Goal: Complete application form

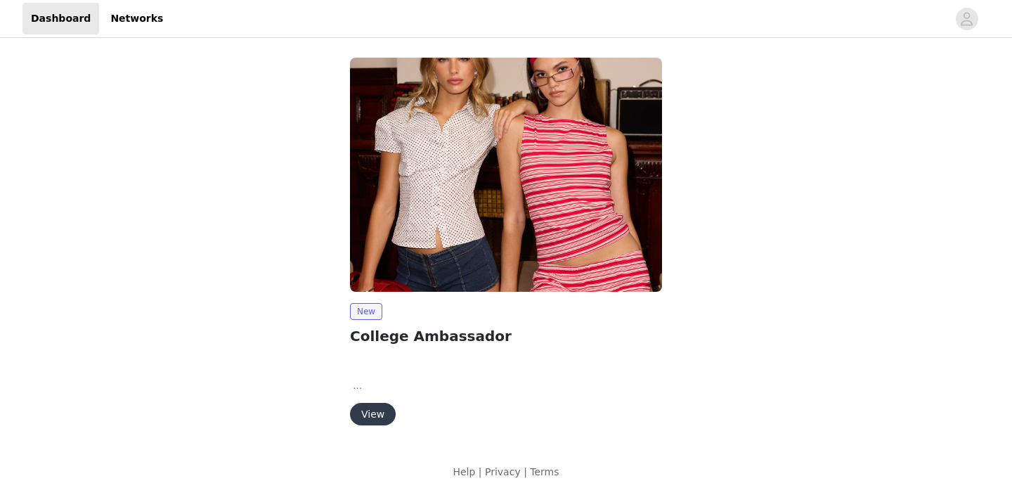
click at [377, 419] on button "View" at bounding box center [373, 414] width 46 height 22
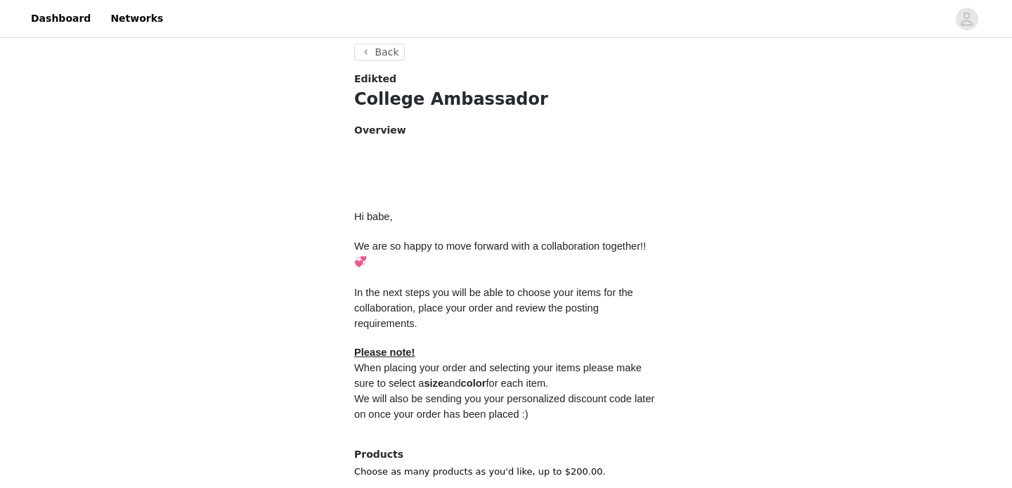
scroll to position [647, 0]
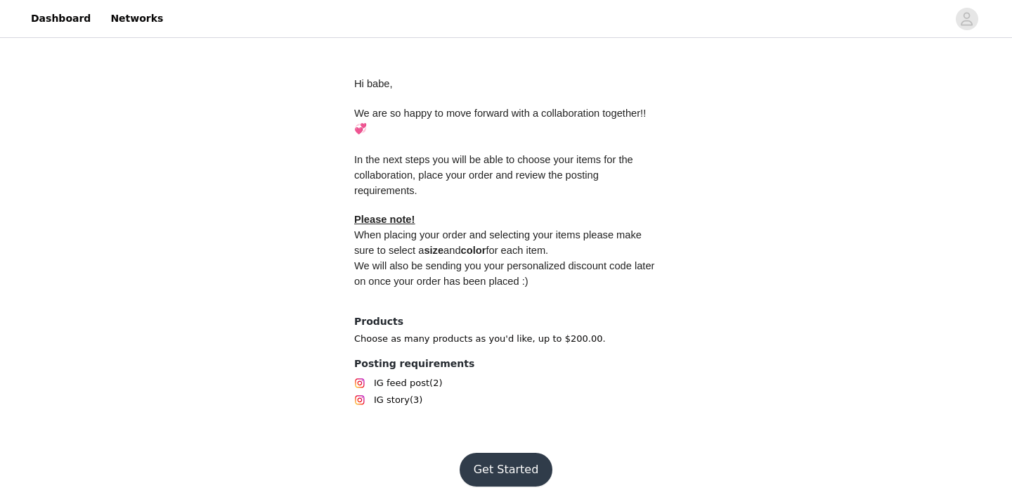
click at [496, 457] on button "Get Started" at bounding box center [506, 470] width 93 height 34
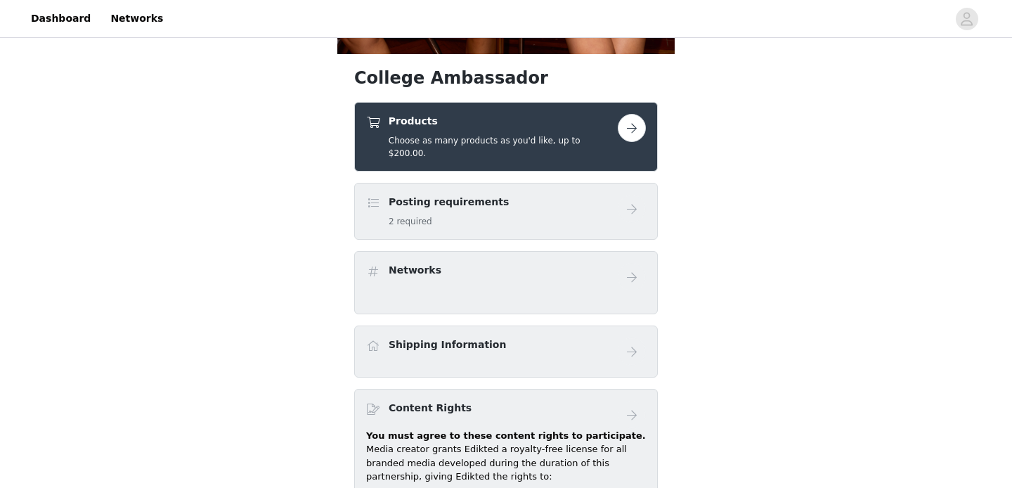
scroll to position [479, 0]
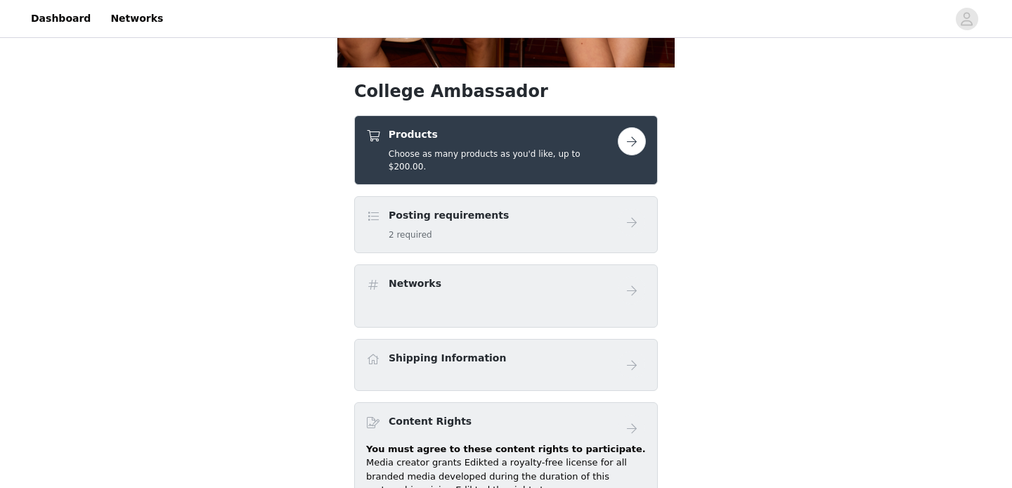
click at [632, 146] on button "button" at bounding box center [632, 141] width 28 height 28
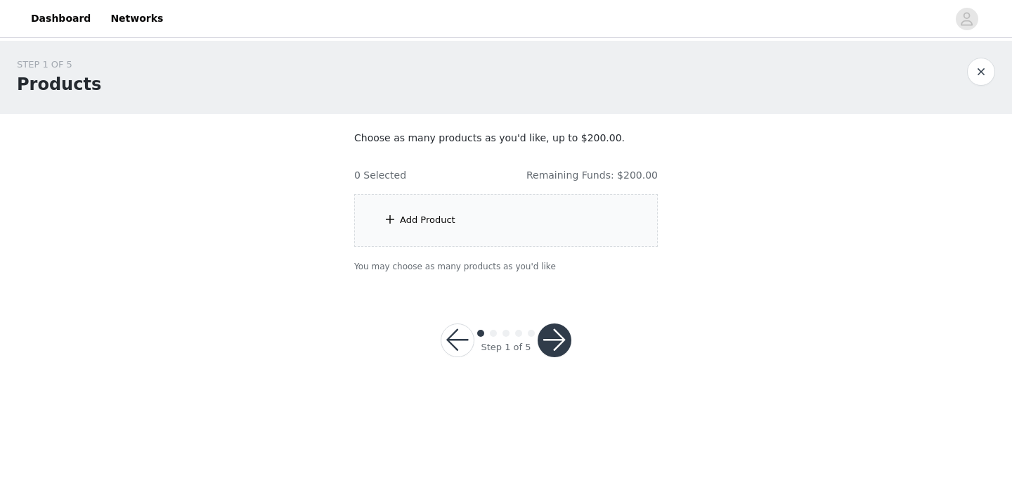
click at [497, 226] on div "Add Product" at bounding box center [506, 220] width 304 height 53
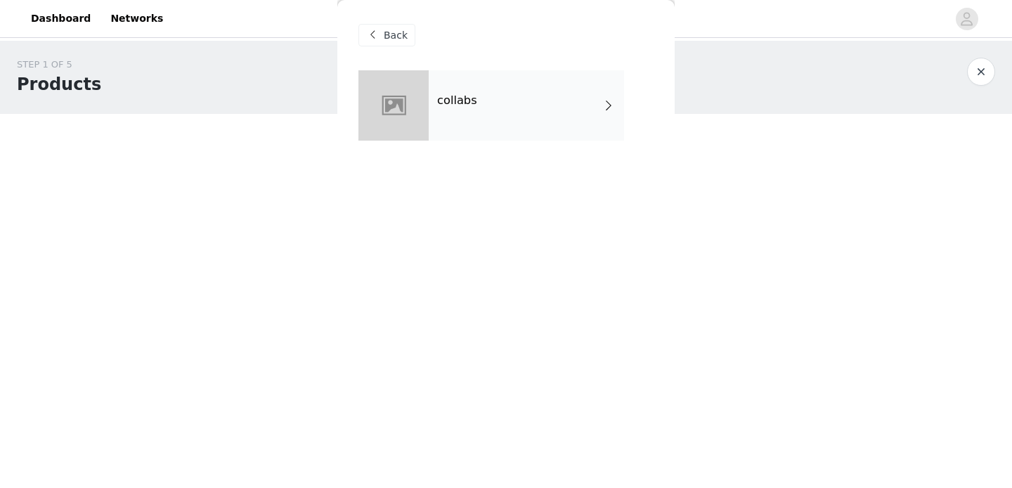
click at [512, 122] on div "collabs" at bounding box center [526, 105] width 195 height 70
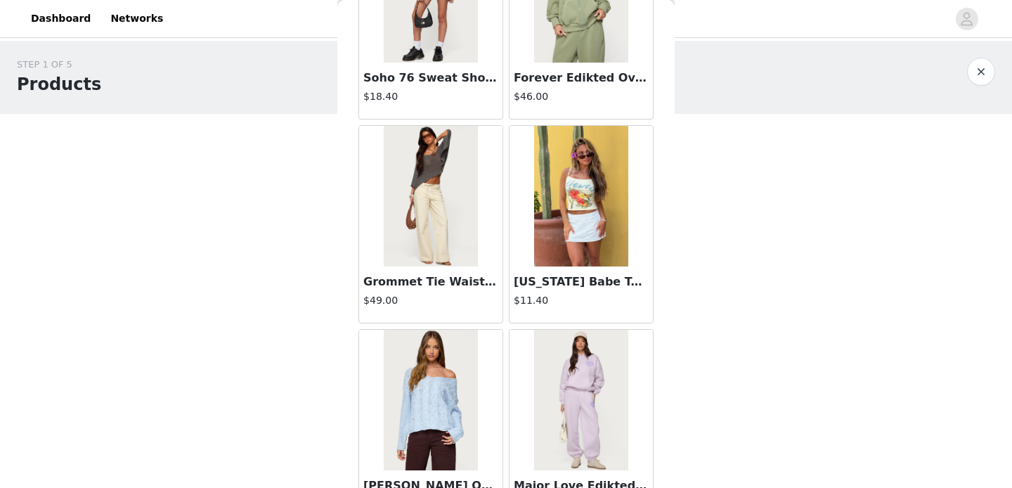
scroll to position [1663, 0]
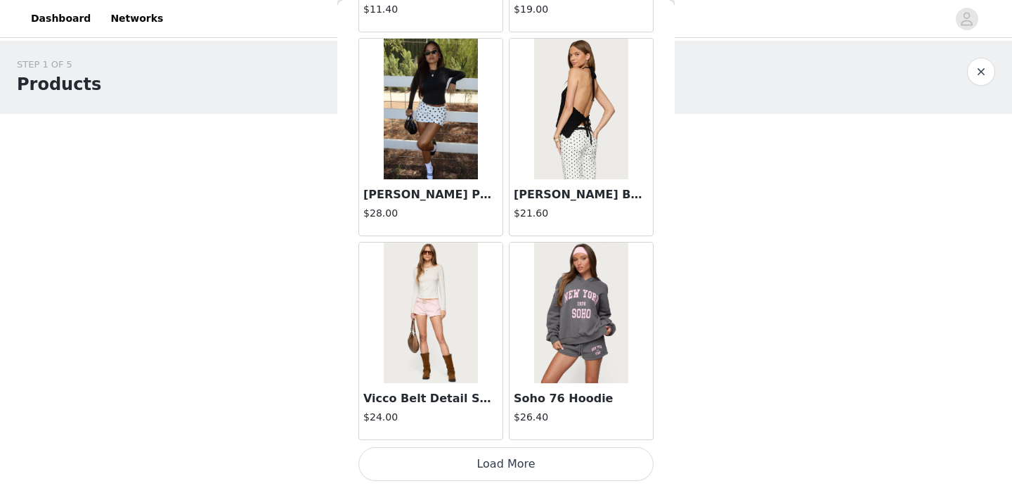
click at [528, 455] on button "Load More" at bounding box center [505, 464] width 295 height 34
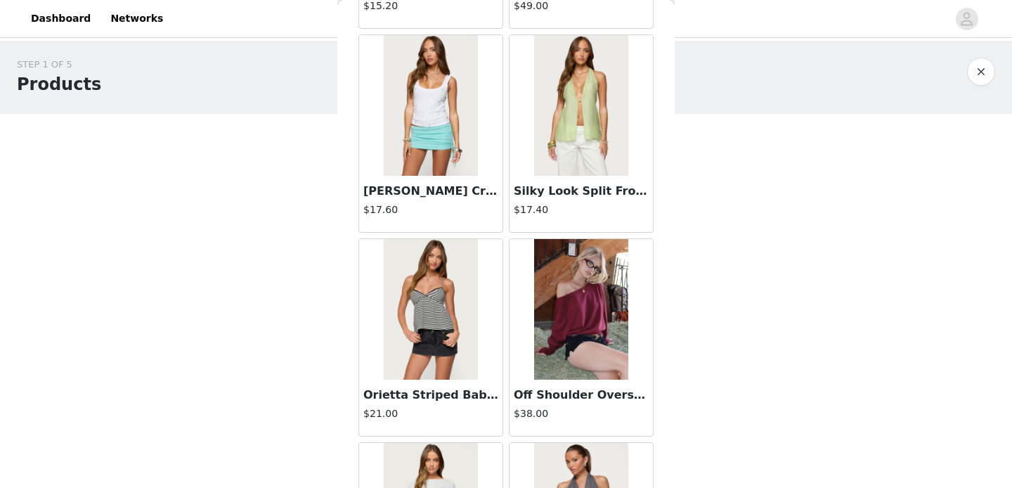
scroll to position [2883, 0]
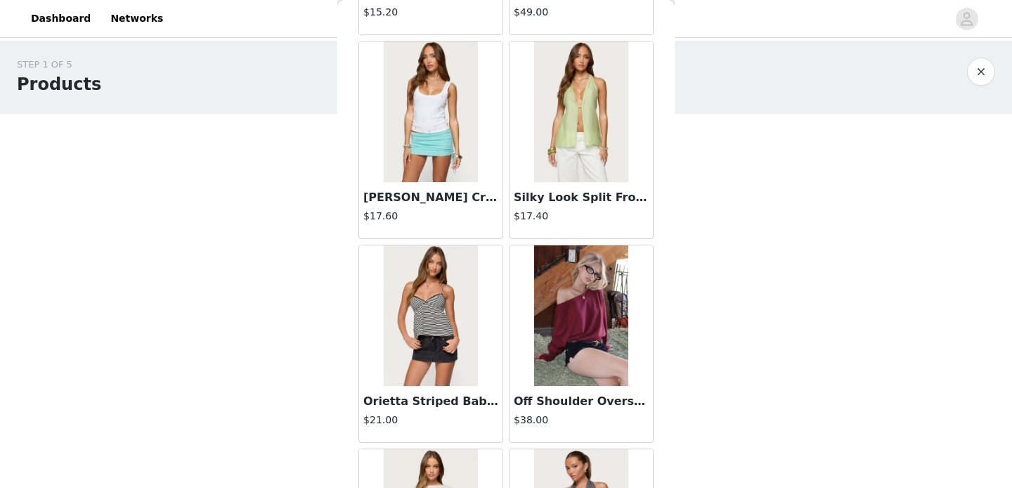
click at [572, 335] on img at bounding box center [580, 315] width 93 height 141
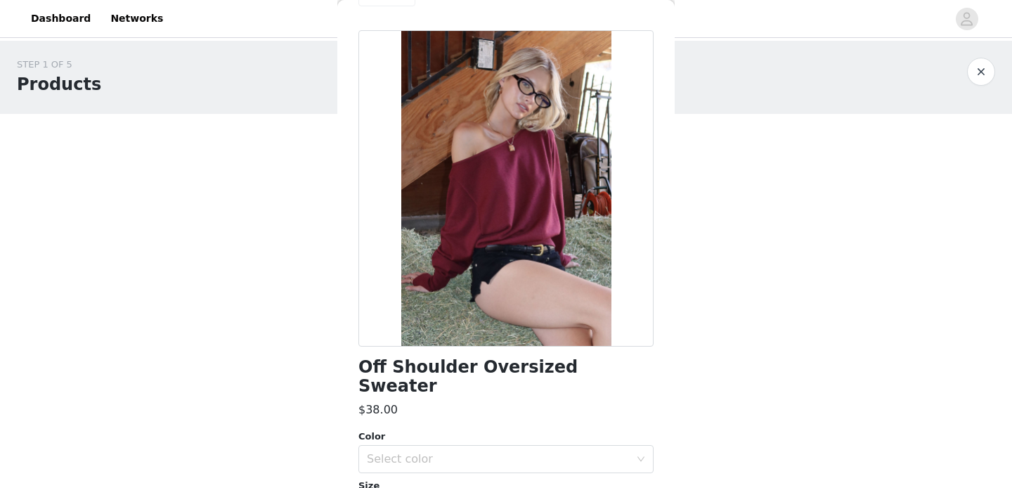
scroll to position [0, 0]
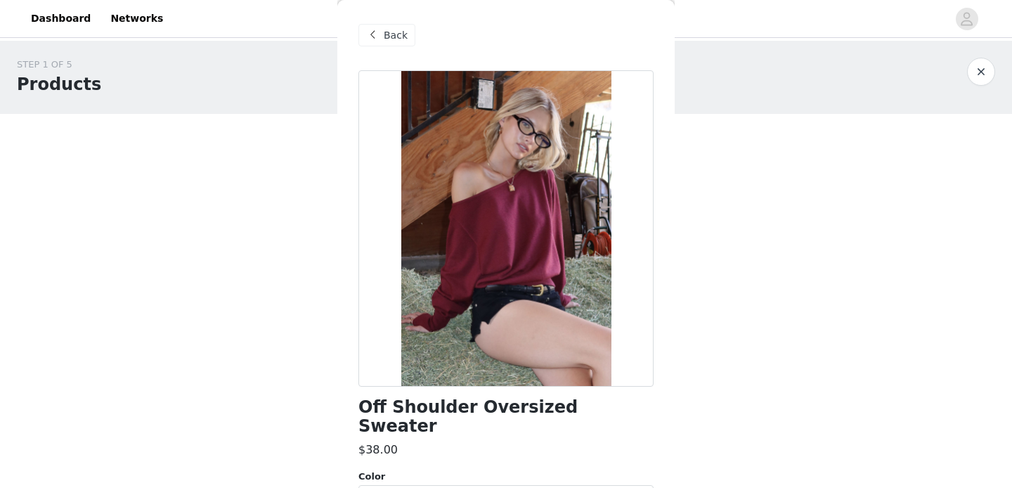
click at [382, 20] on div "Back" at bounding box center [505, 35] width 295 height 70
click at [382, 45] on div "Back" at bounding box center [386, 35] width 57 height 22
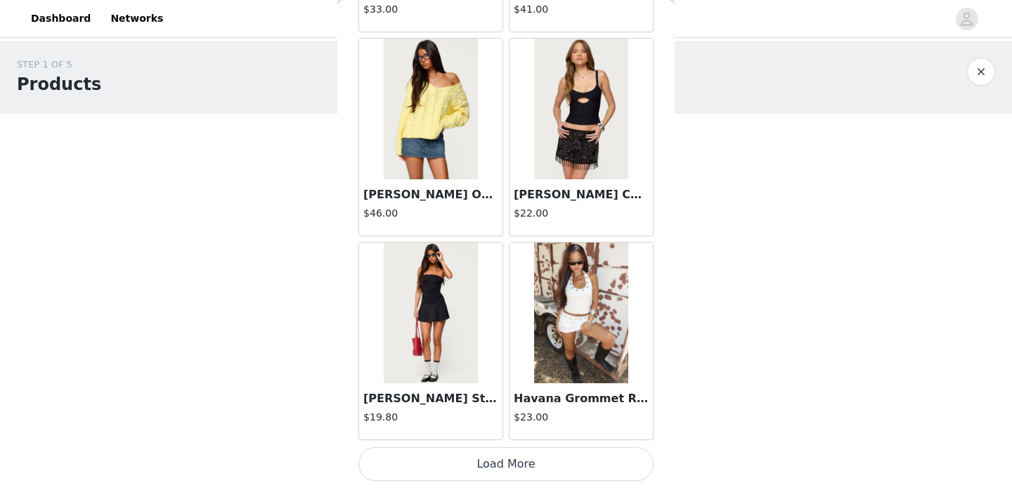
click at [514, 465] on button "Load More" at bounding box center [505, 464] width 295 height 34
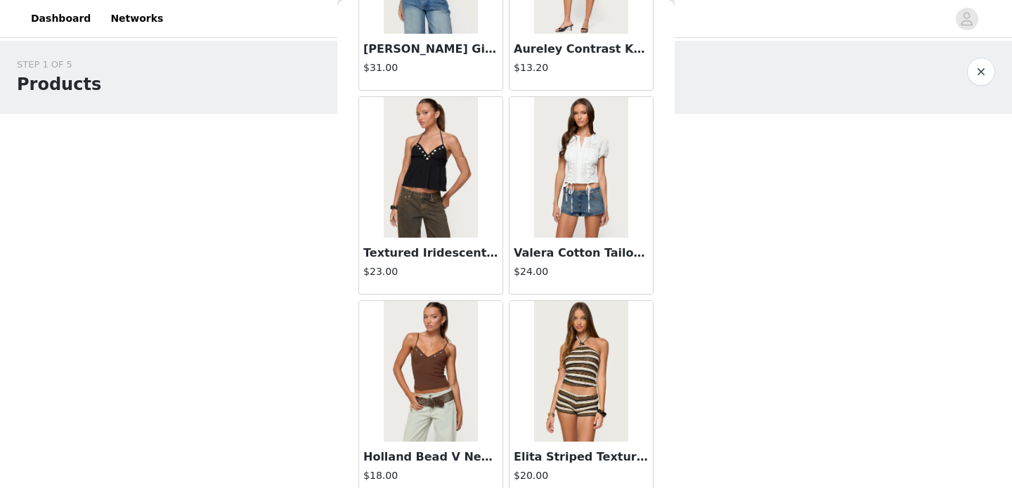
scroll to position [5740, 0]
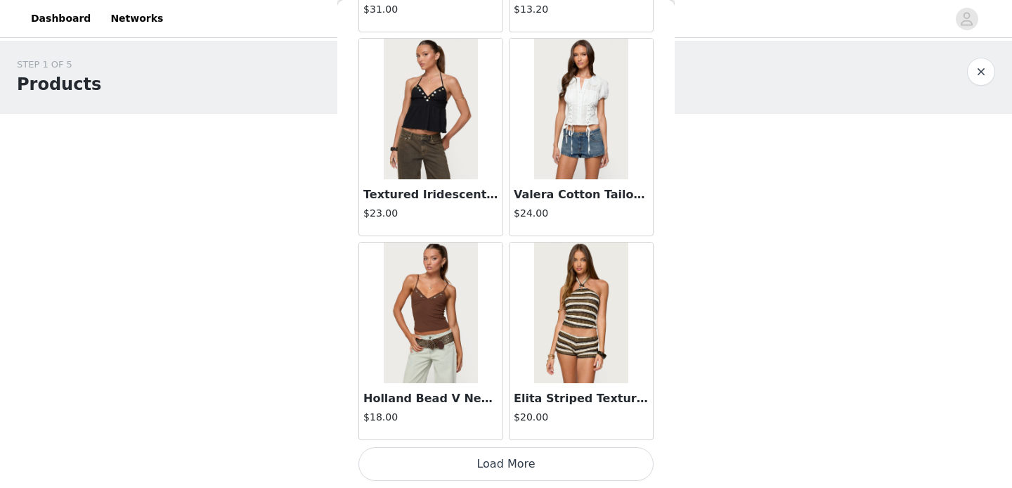
click at [505, 465] on button "Load More" at bounding box center [505, 464] width 295 height 34
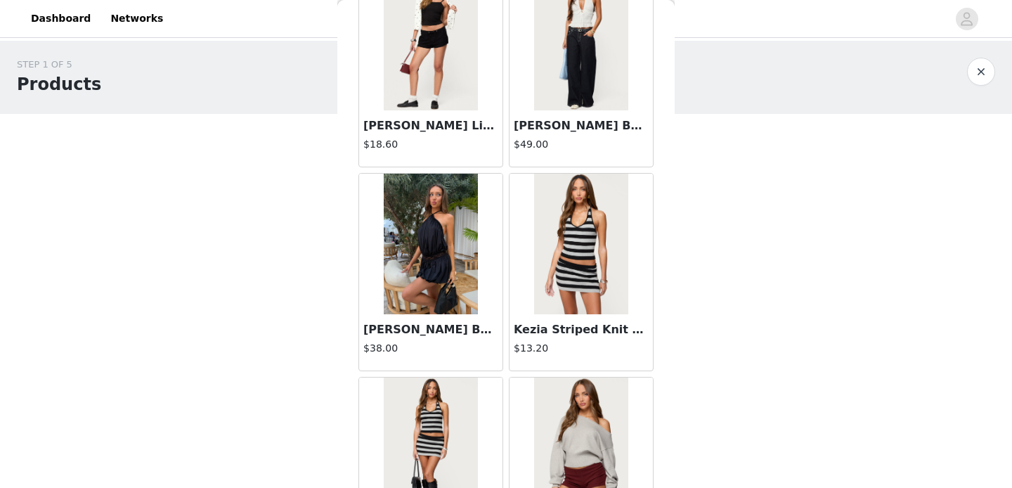
scroll to position [7263, 0]
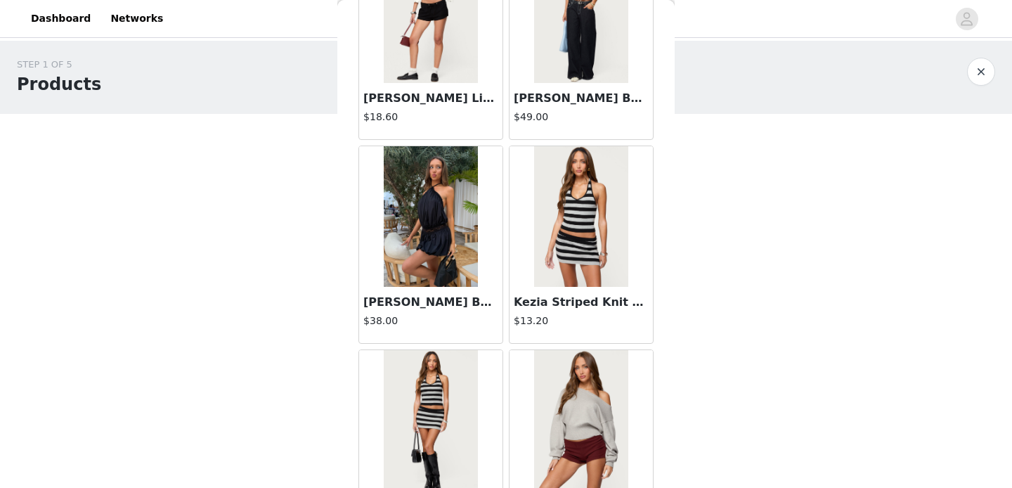
click at [444, 198] on img at bounding box center [430, 216] width 93 height 141
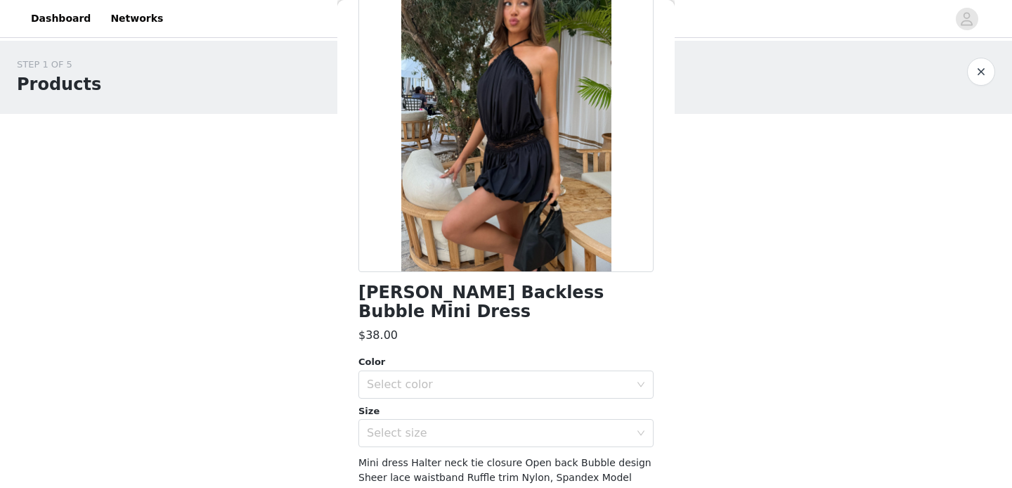
scroll to position [124, 0]
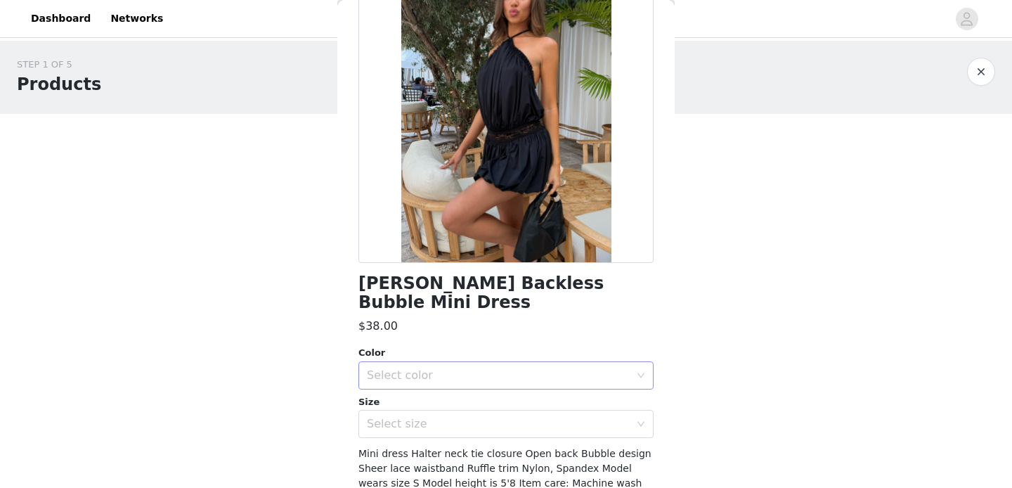
click at [489, 366] on div "Select color" at bounding box center [501, 375] width 269 height 27
click at [453, 389] on li "BLACK" at bounding box center [505, 387] width 295 height 22
click at [455, 417] on div "Select size" at bounding box center [498, 424] width 263 height 14
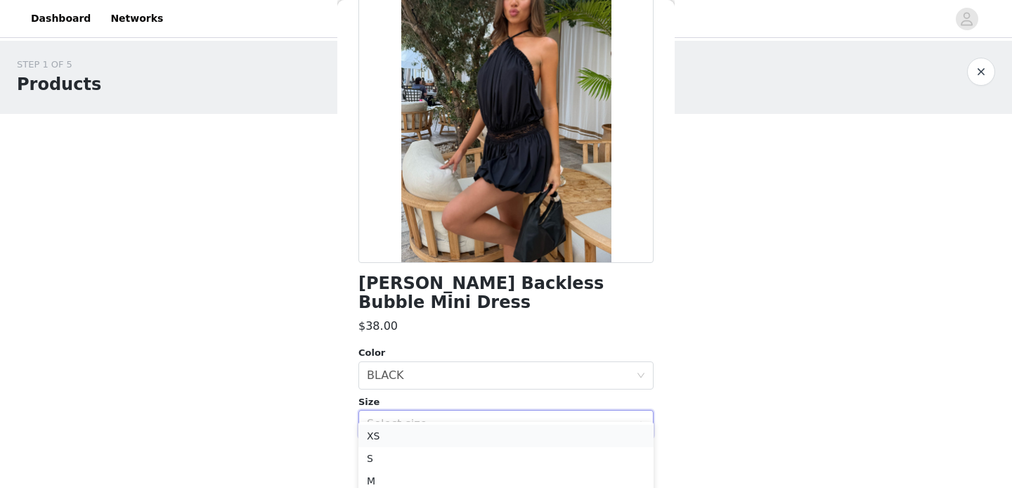
click at [429, 440] on li "XS" at bounding box center [505, 436] width 295 height 22
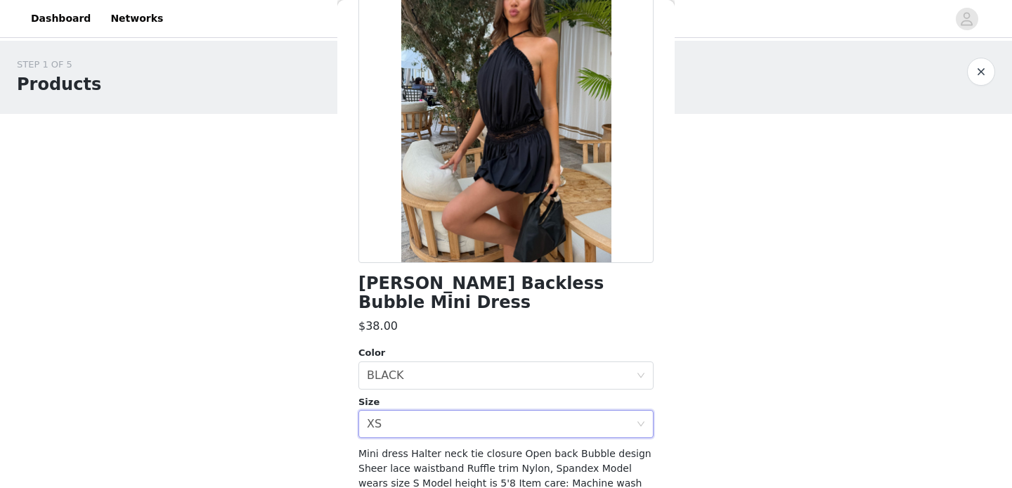
scroll to position [196, 0]
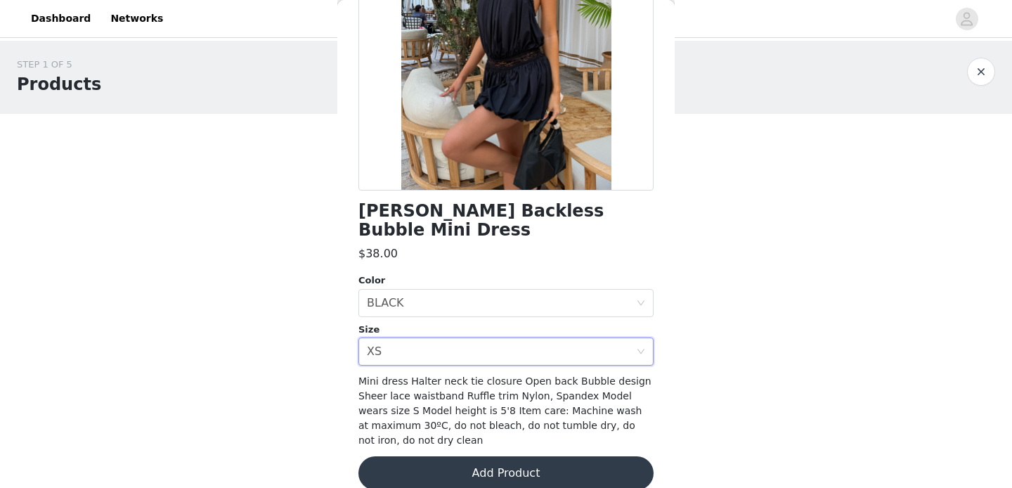
click at [450, 456] on button "Add Product" at bounding box center [505, 473] width 295 height 34
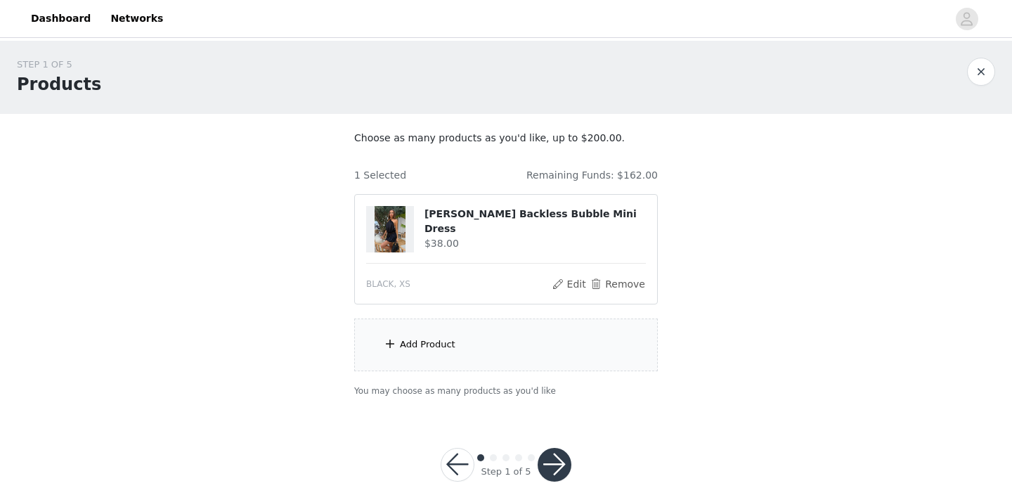
click at [507, 325] on div "Add Product" at bounding box center [506, 344] width 304 height 53
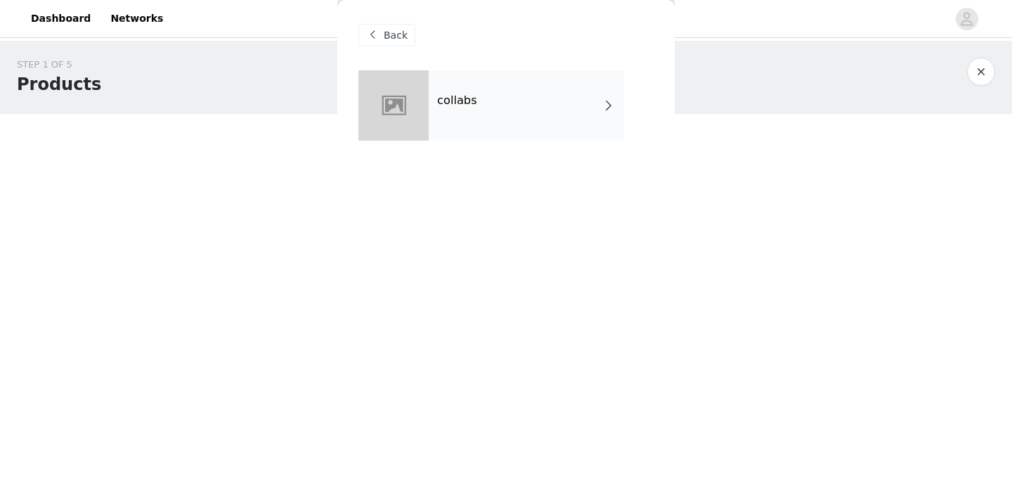
click at [484, 115] on div "collabs" at bounding box center [526, 105] width 195 height 70
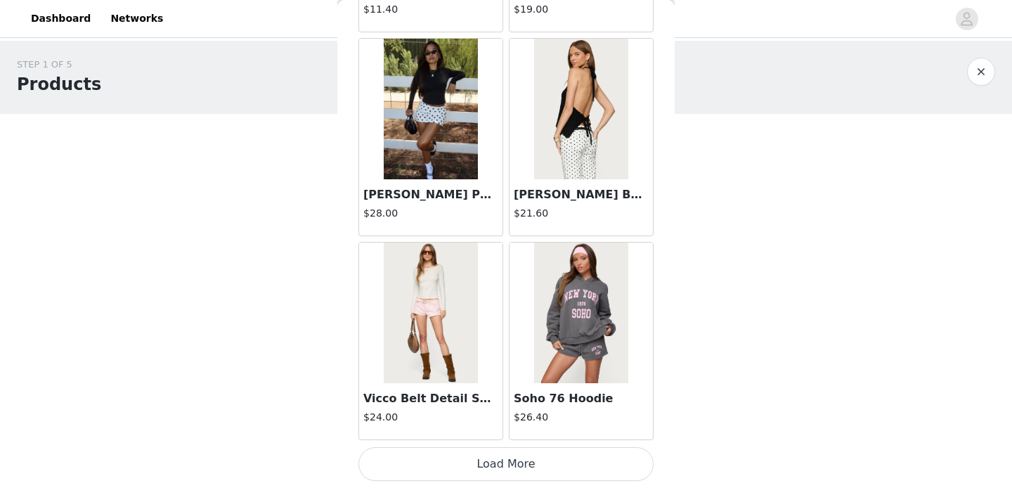
scroll to position [27, 0]
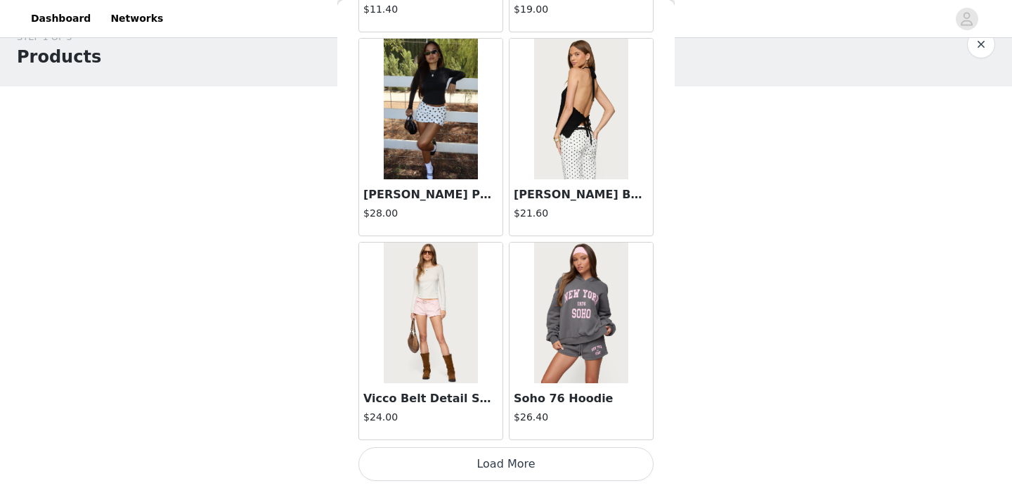
click at [499, 470] on button "Load More" at bounding box center [505, 464] width 295 height 34
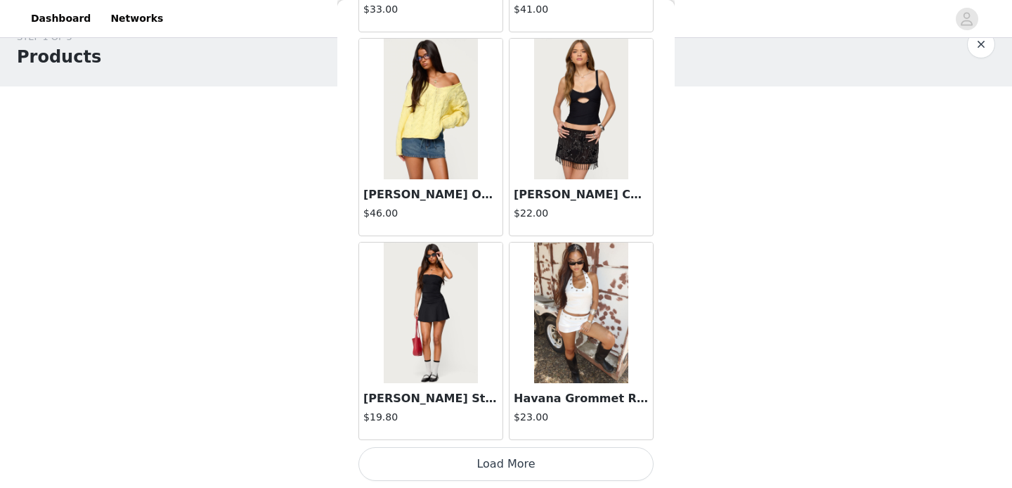
click at [496, 458] on button "Load More" at bounding box center [505, 464] width 295 height 34
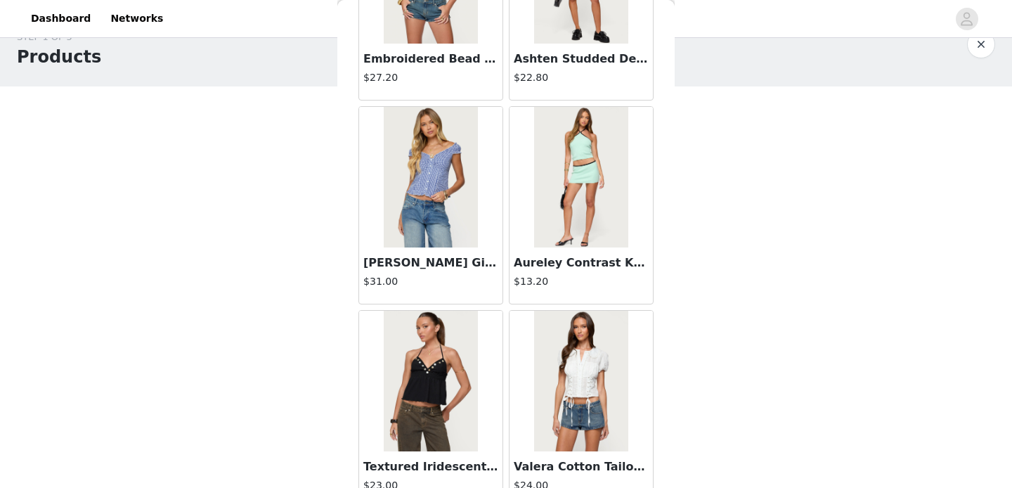
scroll to position [5740, 0]
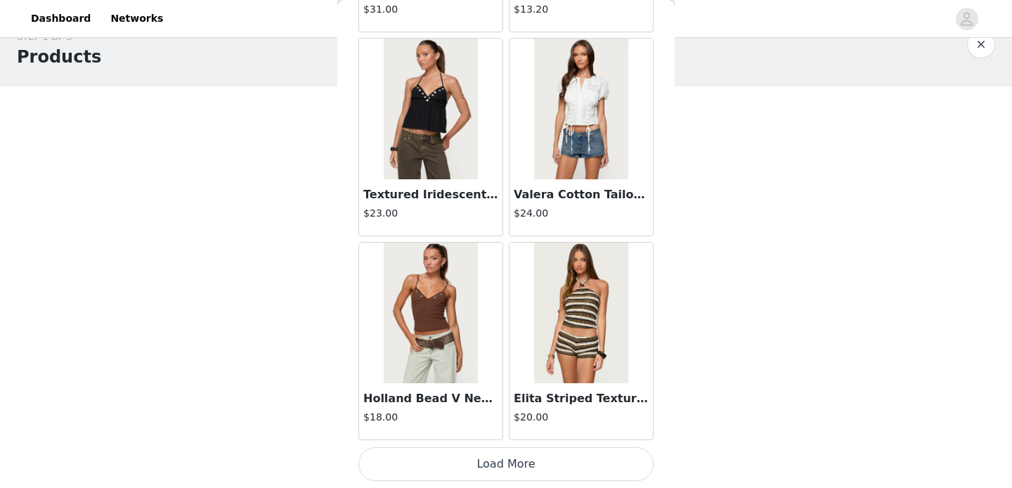
click at [510, 467] on button "Load More" at bounding box center [505, 464] width 295 height 34
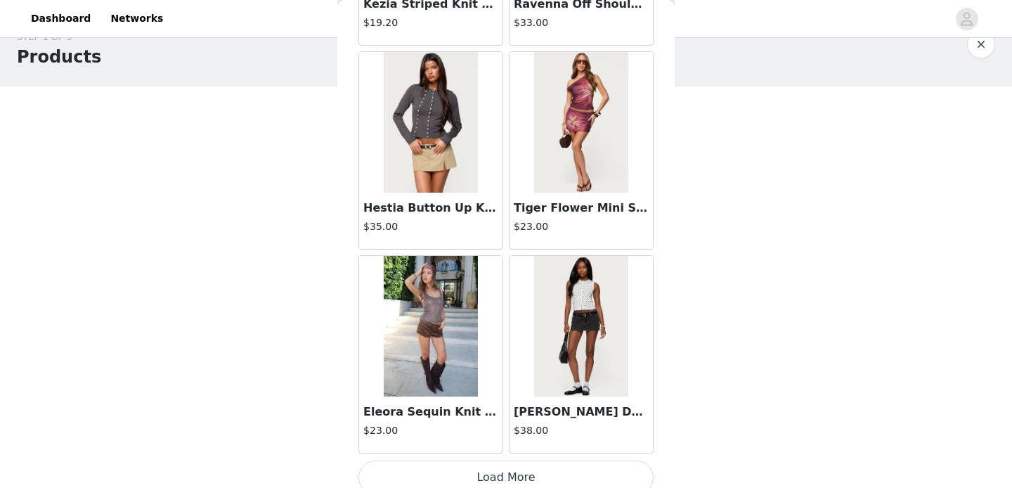
scroll to position [7779, 0]
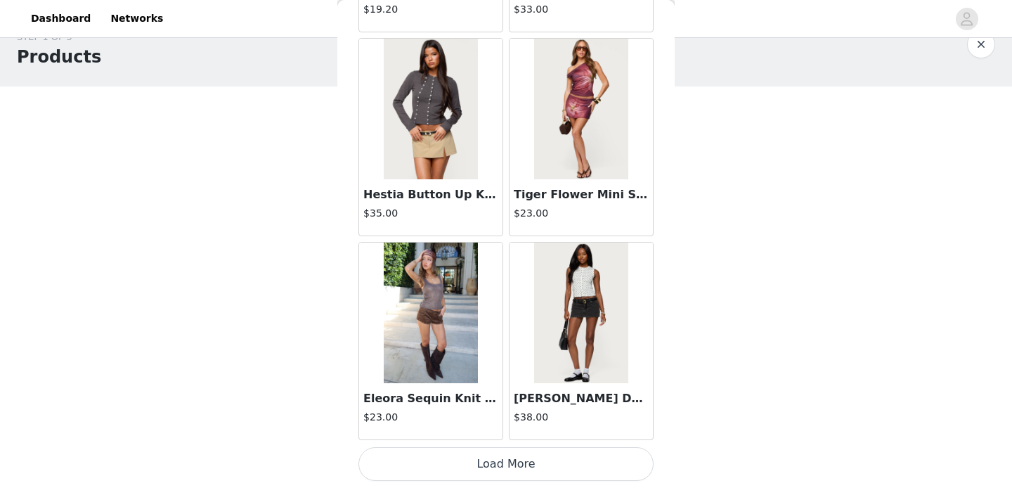
click at [508, 466] on button "Load More" at bounding box center [505, 464] width 295 height 34
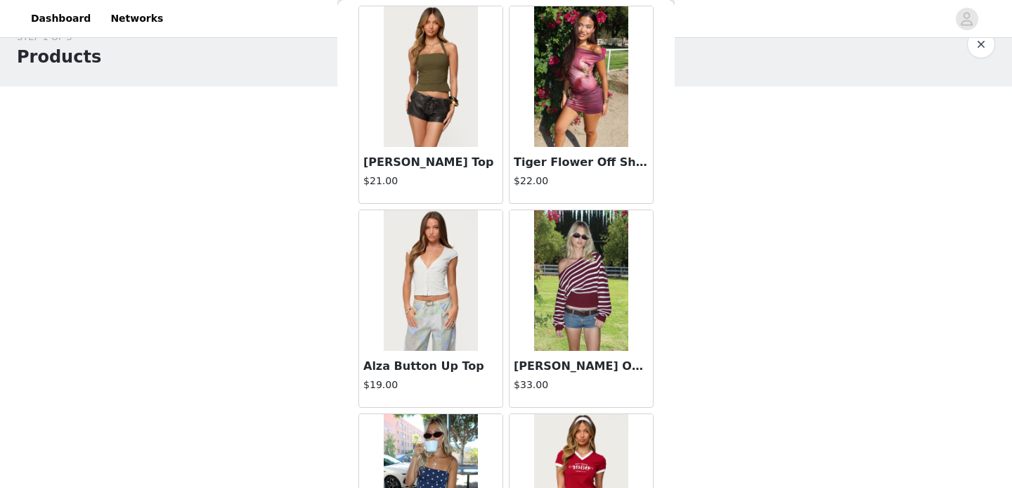
scroll to position [8831, 0]
click at [417, 335] on img at bounding box center [430, 279] width 93 height 141
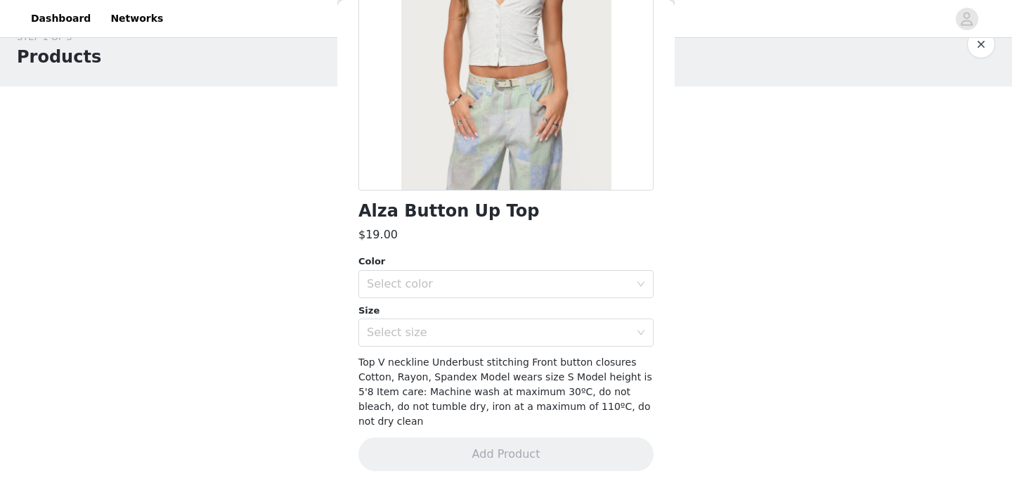
scroll to position [181, 0]
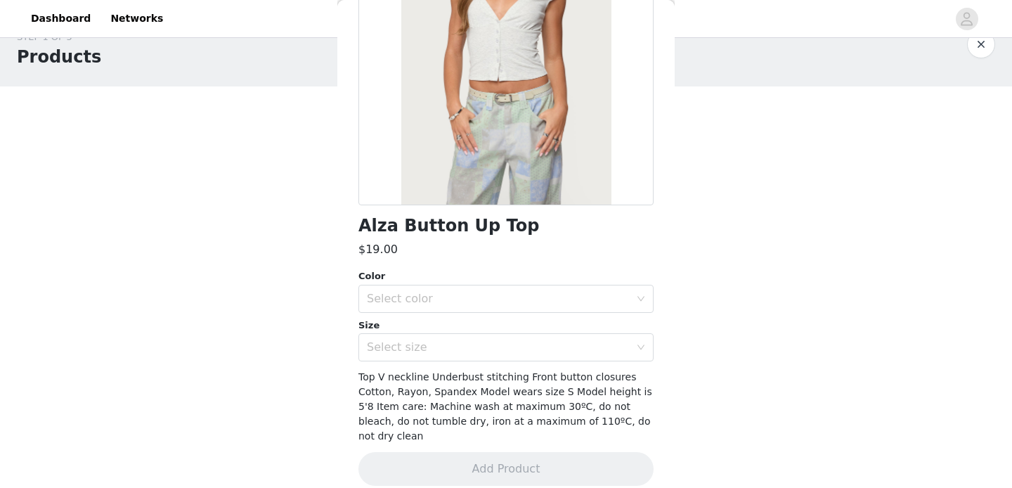
click at [476, 281] on div "Color" at bounding box center [505, 276] width 295 height 14
click at [477, 295] on div "Select color" at bounding box center [498, 299] width 263 height 14
click at [455, 335] on li "GRAY MELANGE" at bounding box center [505, 329] width 295 height 22
click at [455, 340] on div "Select size" at bounding box center [498, 347] width 263 height 14
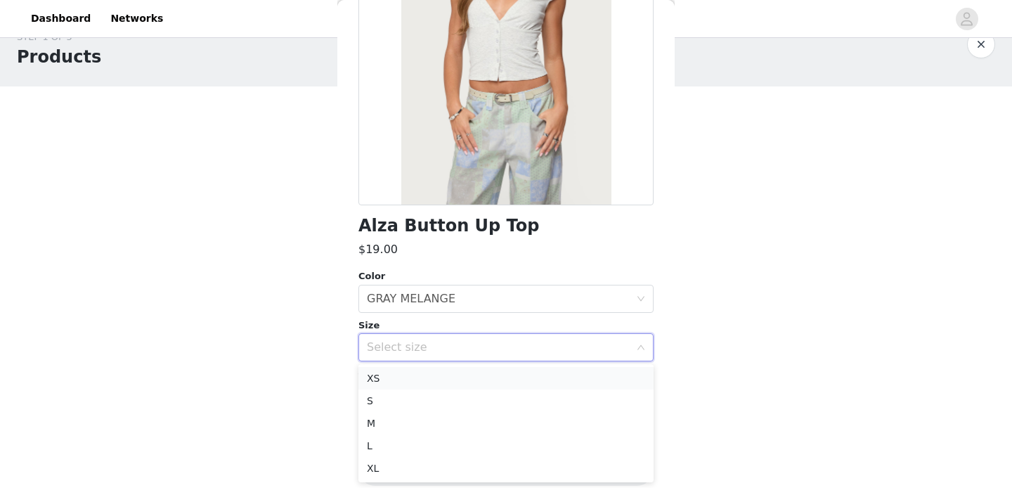
click at [429, 378] on li "XS" at bounding box center [505, 378] width 295 height 22
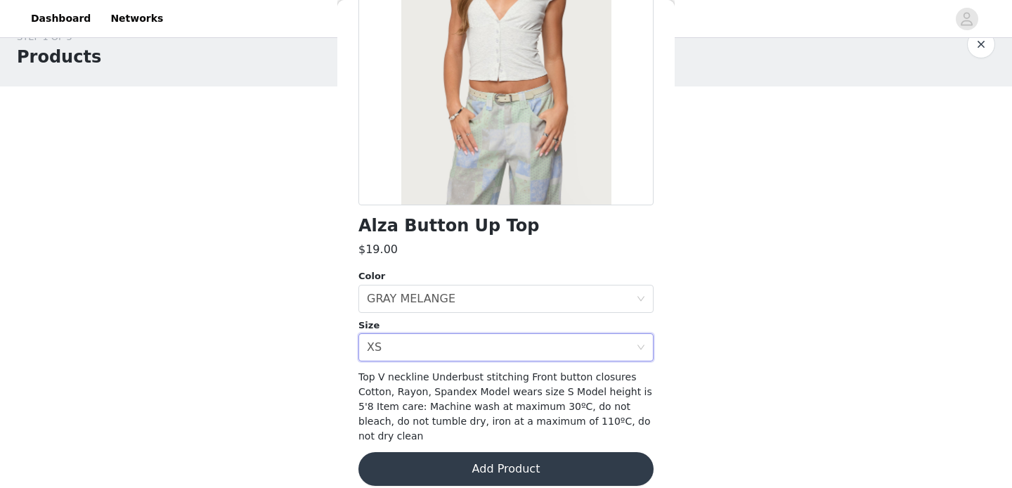
click at [465, 452] on button "Add Product" at bounding box center [505, 469] width 295 height 34
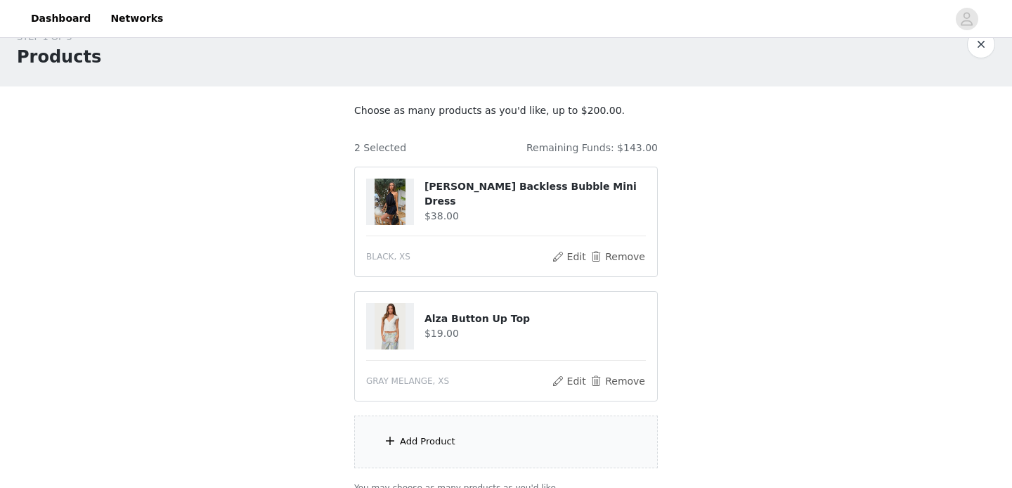
click at [456, 450] on div "Add Product" at bounding box center [506, 441] width 304 height 53
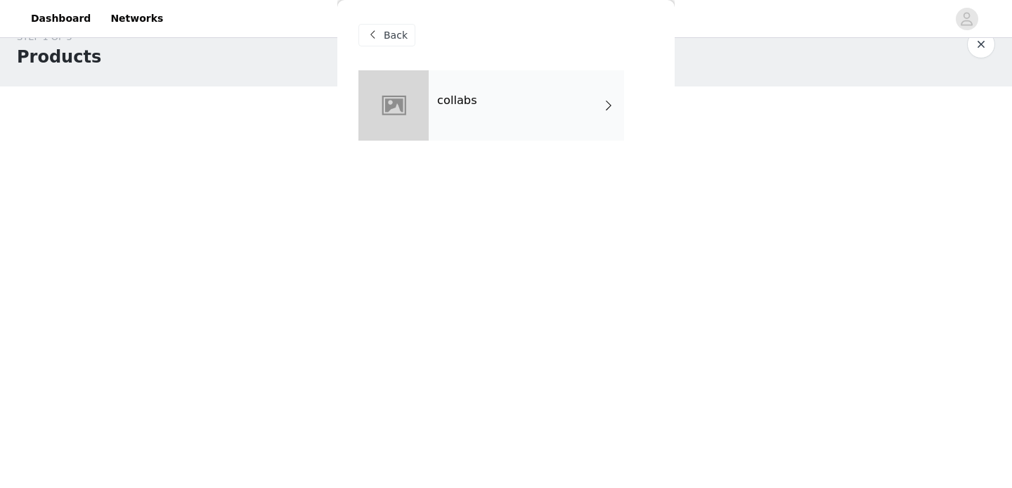
click at [482, 103] on div "collabs" at bounding box center [526, 105] width 195 height 70
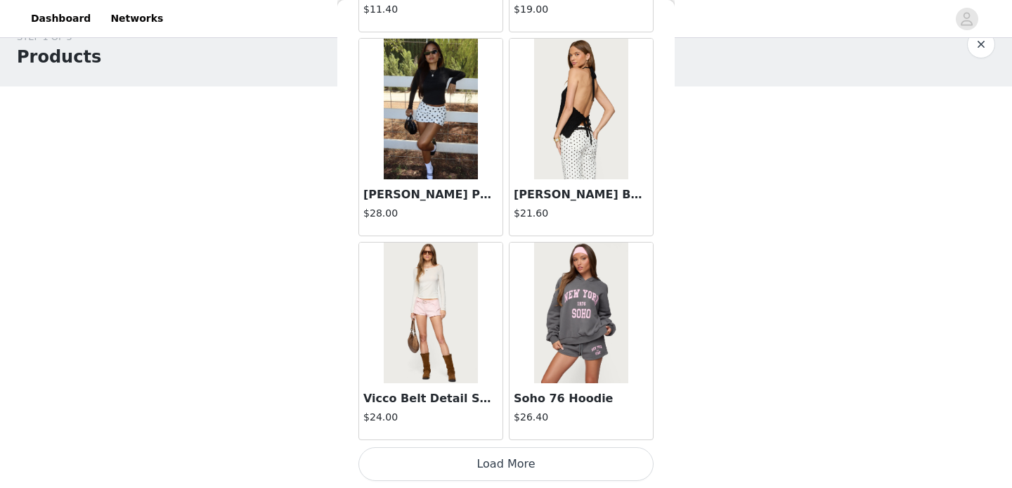
scroll to position [152, 0]
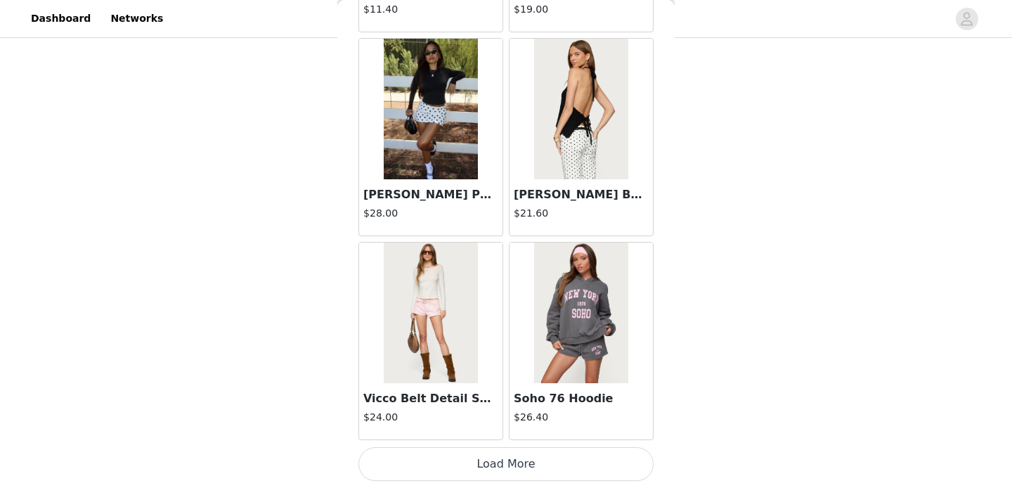
click at [503, 464] on button "Load More" at bounding box center [505, 464] width 295 height 34
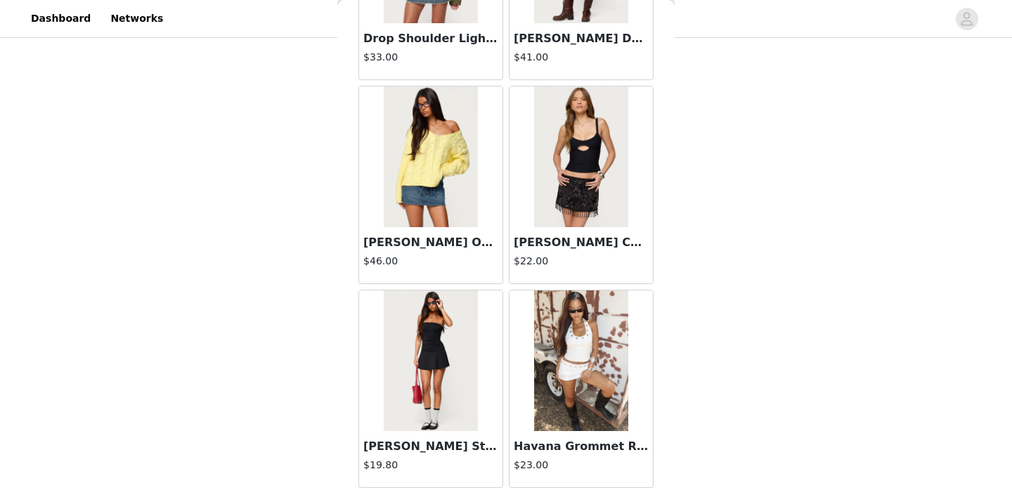
scroll to position [3702, 0]
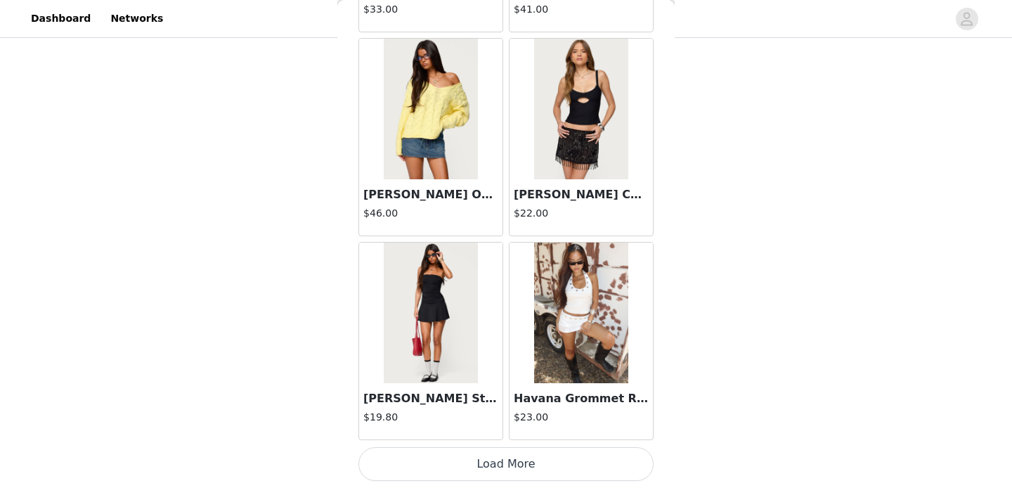
click at [508, 467] on button "Load More" at bounding box center [505, 464] width 295 height 34
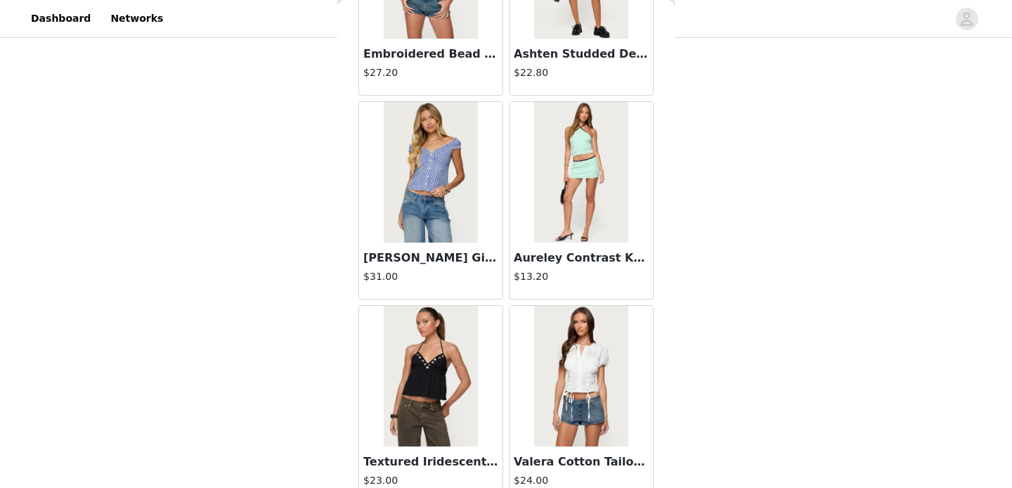
scroll to position [5740, 0]
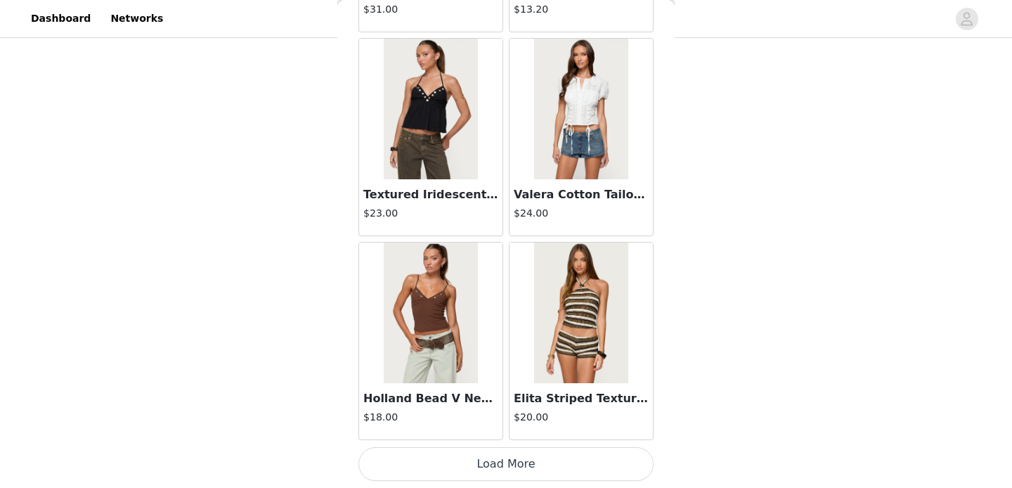
click at [503, 454] on button "Load More" at bounding box center [505, 464] width 295 height 34
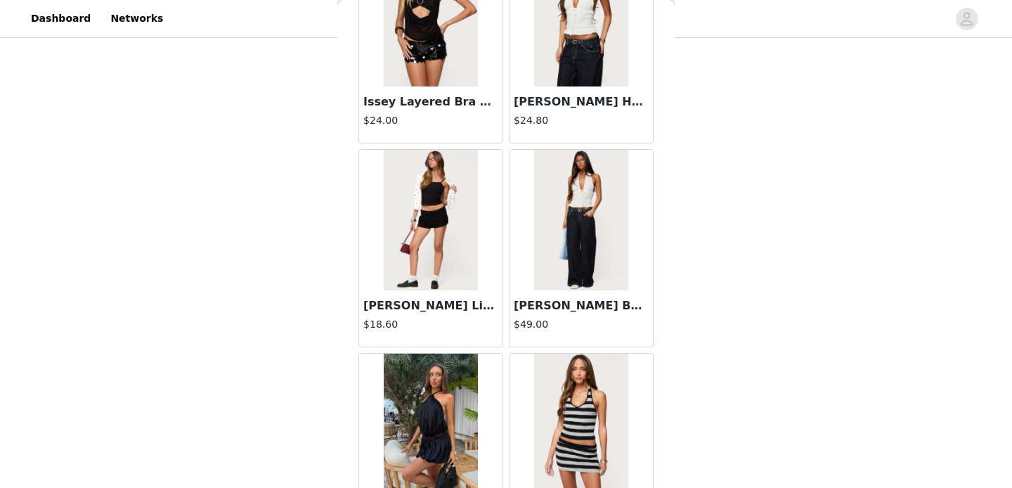
scroll to position [7779, 0]
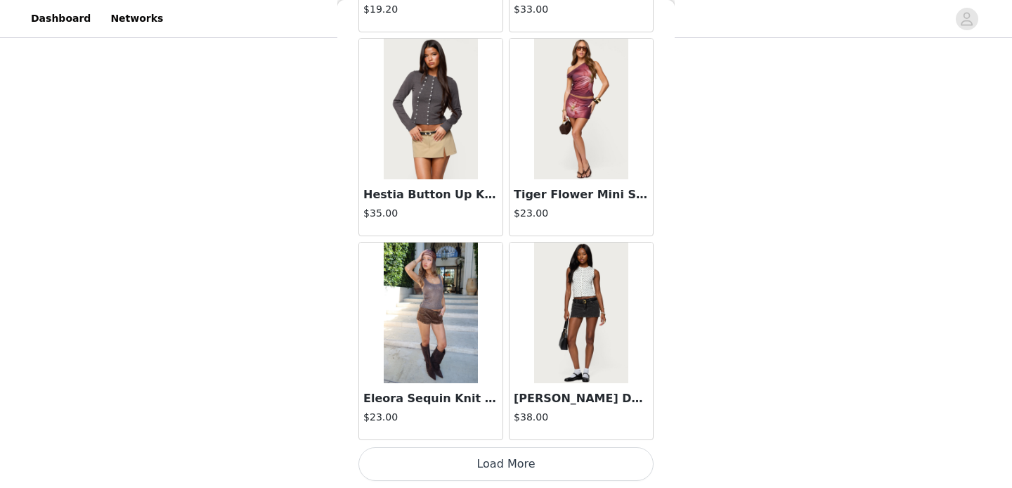
click at [510, 477] on button "Load More" at bounding box center [505, 464] width 295 height 34
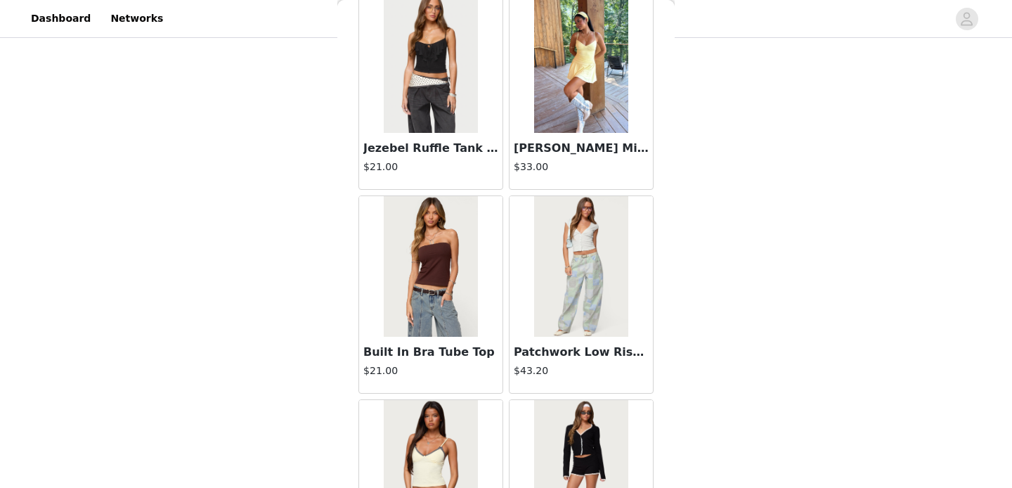
scroll to position [9817, 0]
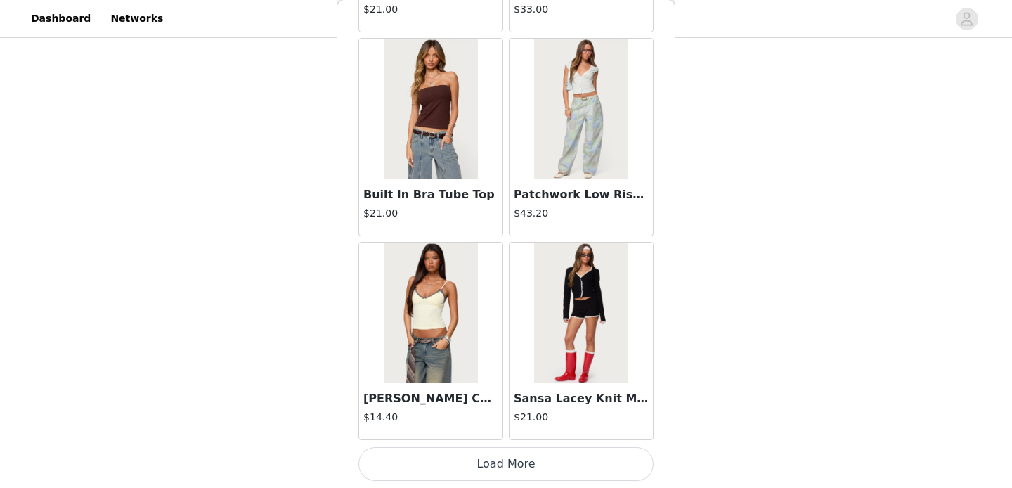
click at [507, 462] on button "Load More" at bounding box center [505, 464] width 295 height 34
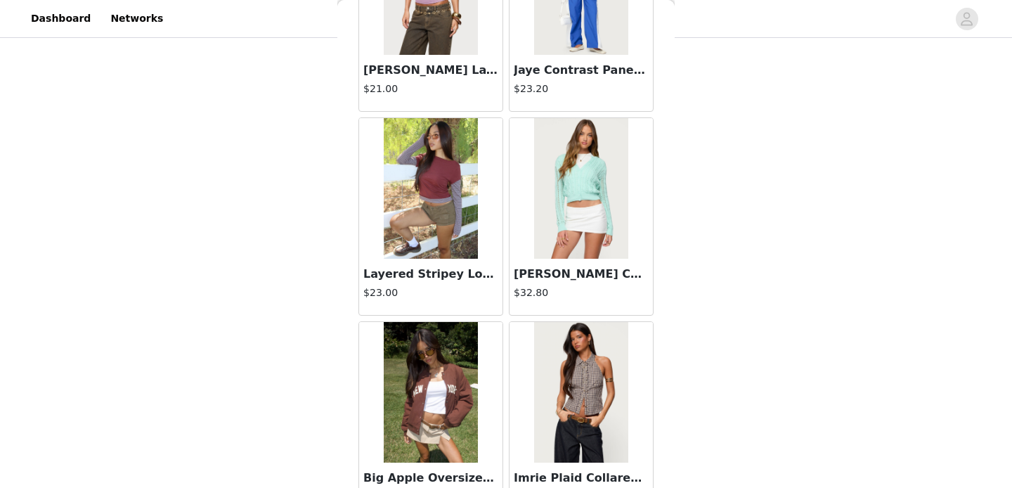
scroll to position [11856, 0]
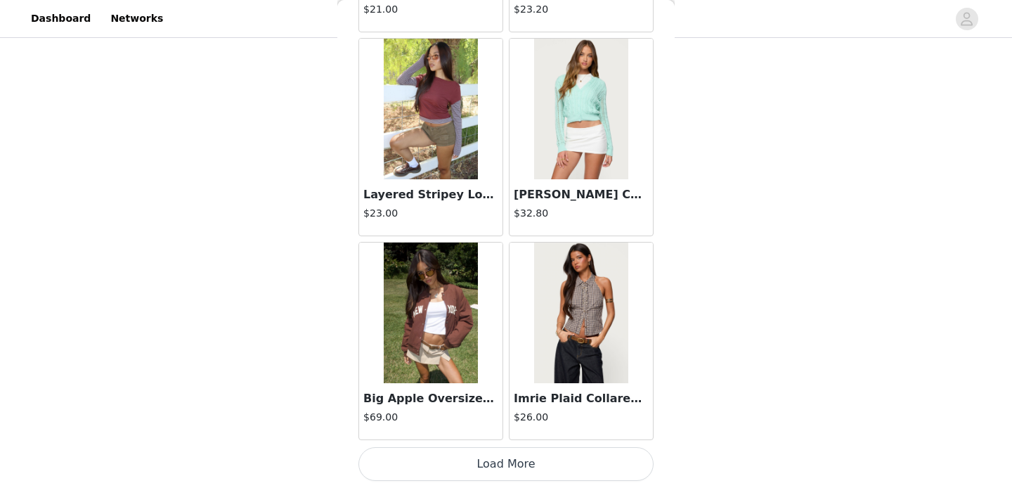
click at [518, 473] on button "Load More" at bounding box center [505, 464] width 295 height 34
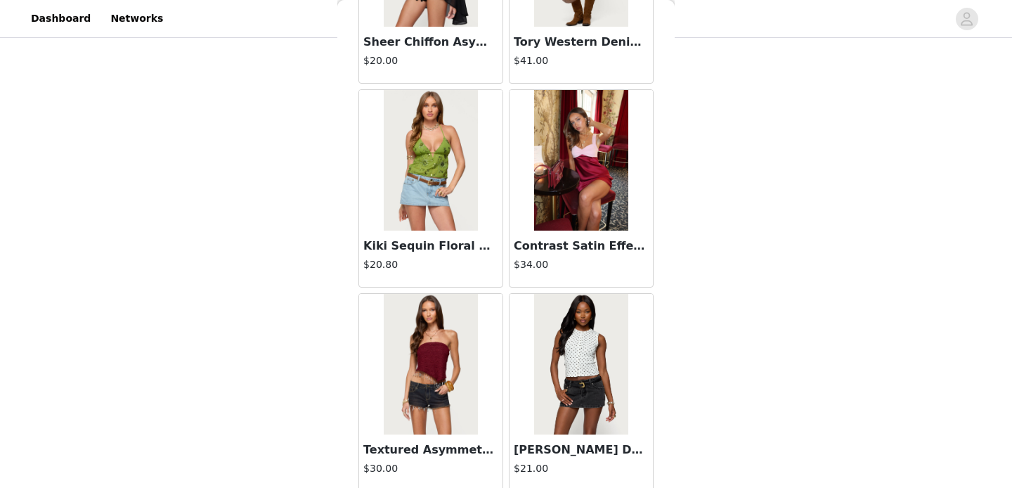
scroll to position [13894, 0]
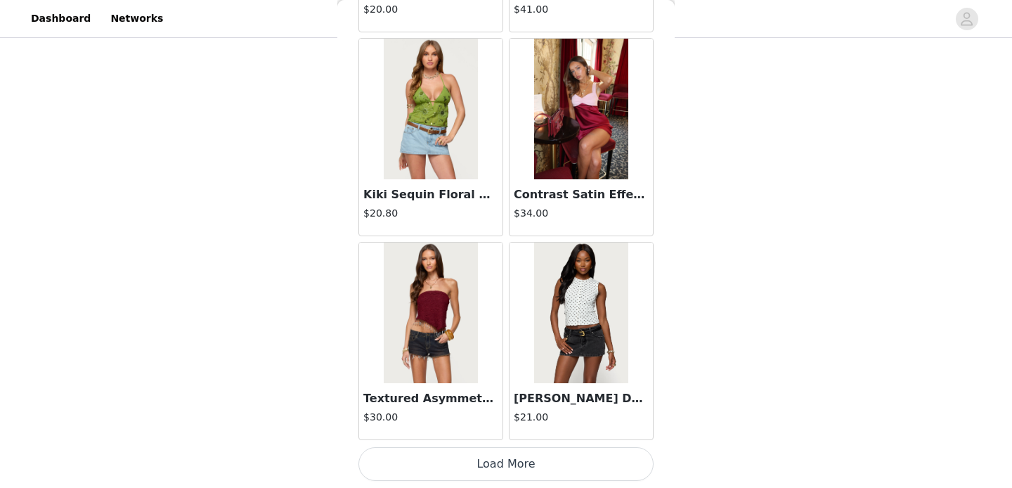
click at [482, 453] on button "Load More" at bounding box center [505, 464] width 295 height 34
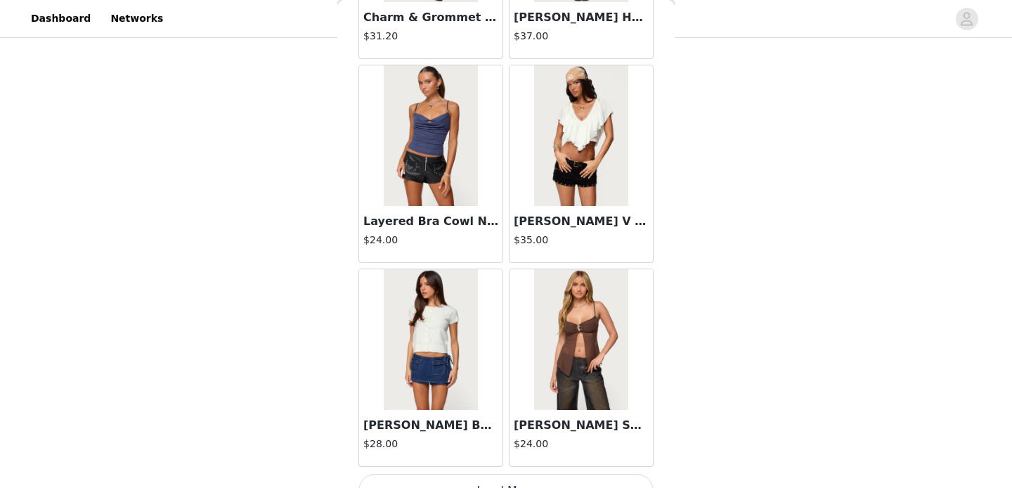
scroll to position [15932, 0]
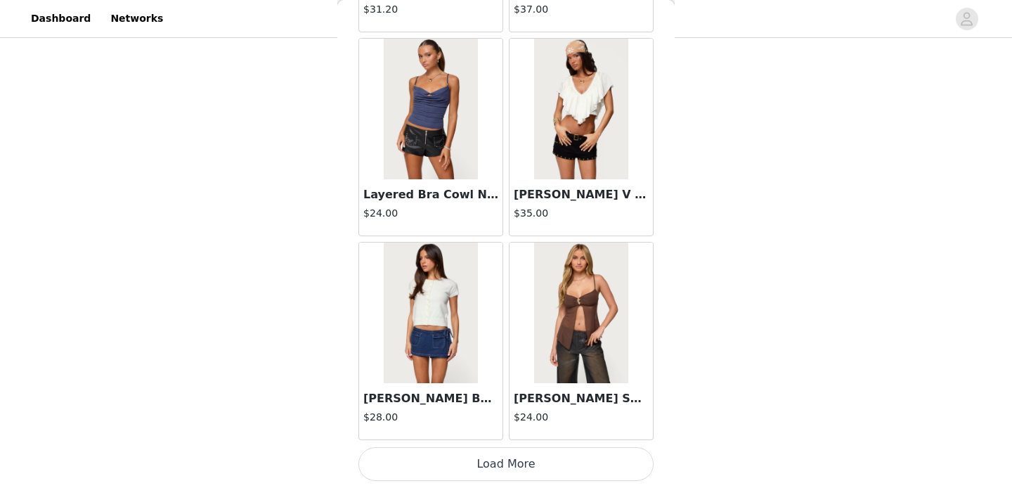
click at [488, 460] on button "Load More" at bounding box center [505, 464] width 295 height 34
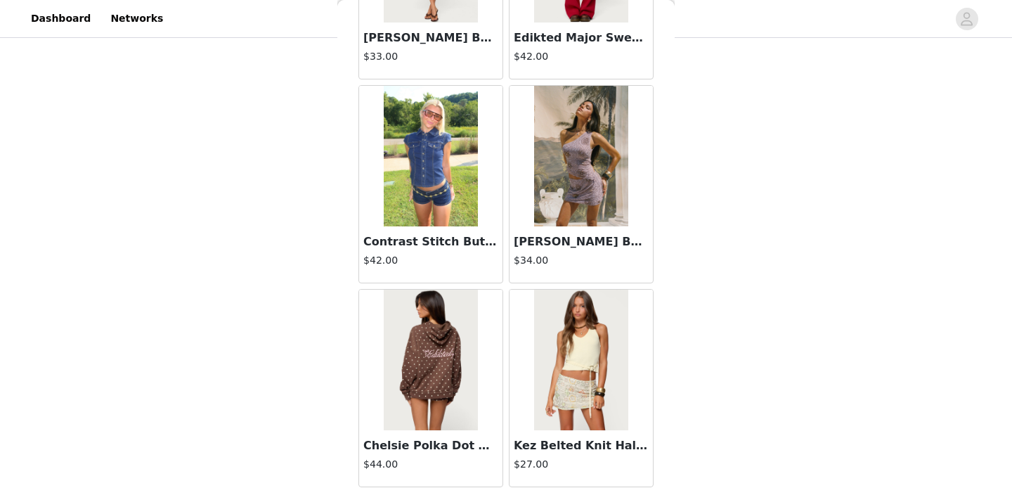
scroll to position [17971, 0]
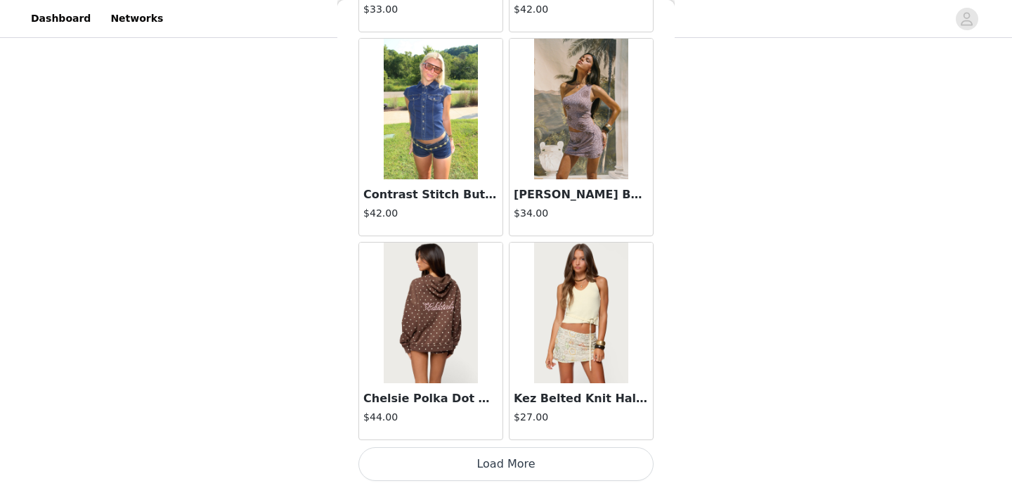
click at [477, 460] on button "Load More" at bounding box center [505, 464] width 295 height 34
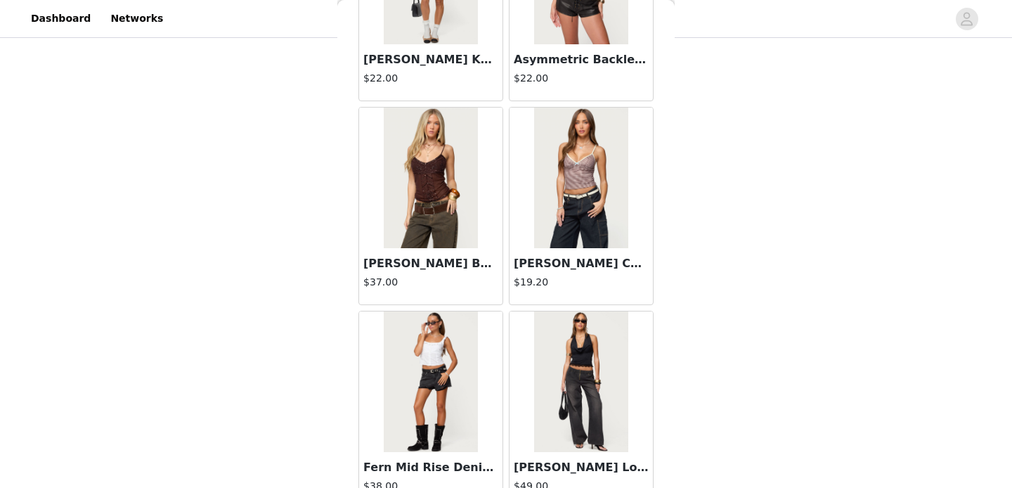
scroll to position [20009, 0]
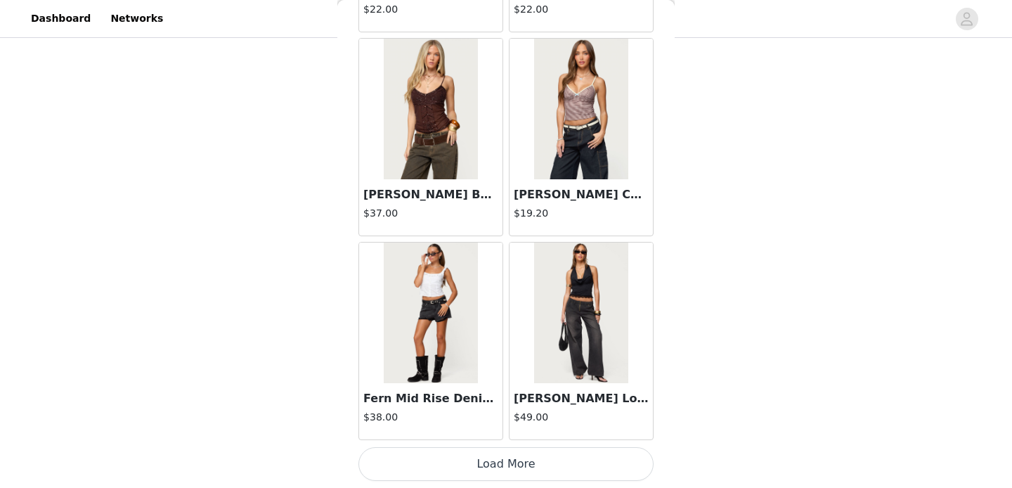
click at [480, 471] on button "Load More" at bounding box center [505, 464] width 295 height 34
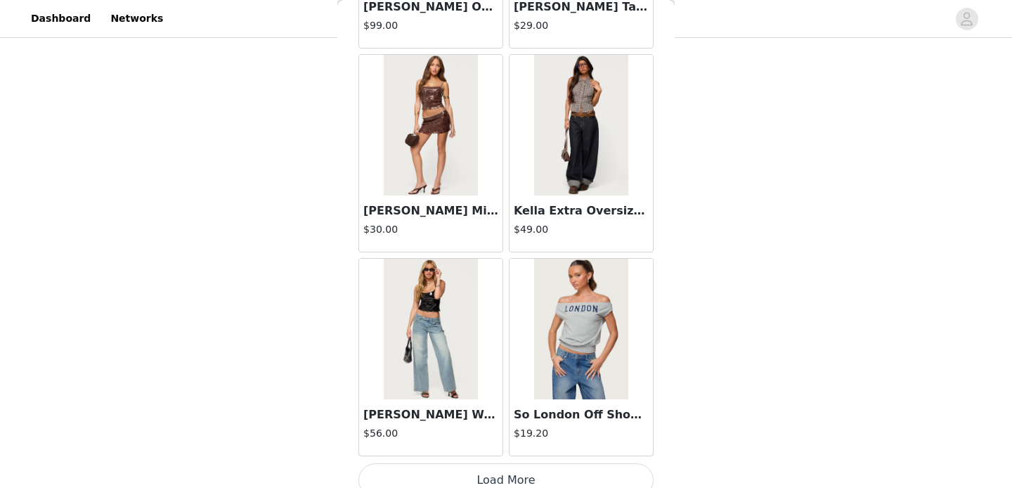
scroll to position [22048, 0]
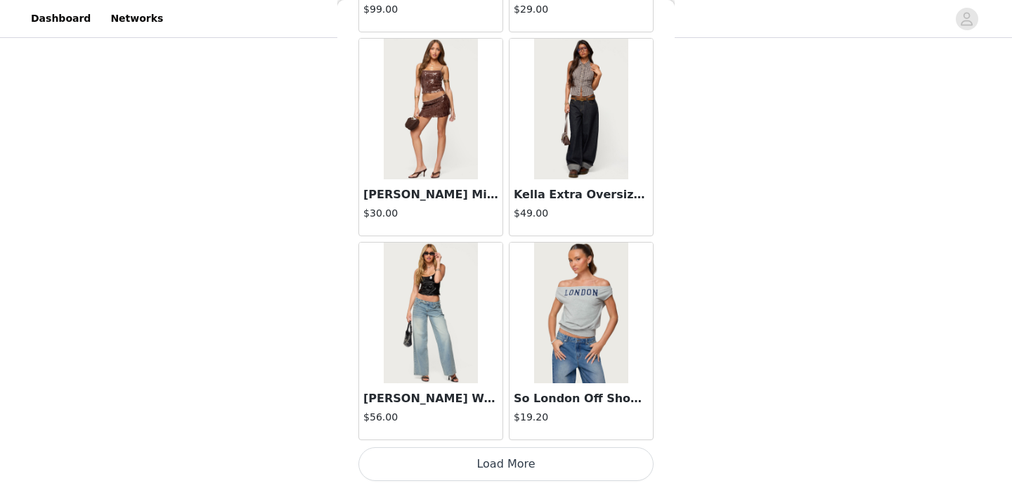
click at [490, 467] on button "Load More" at bounding box center [505, 464] width 295 height 34
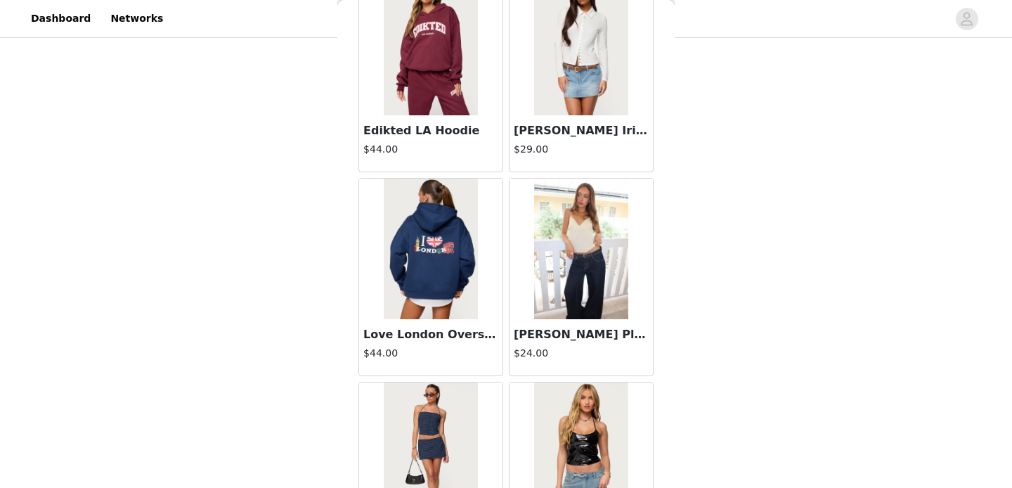
scroll to position [24086, 0]
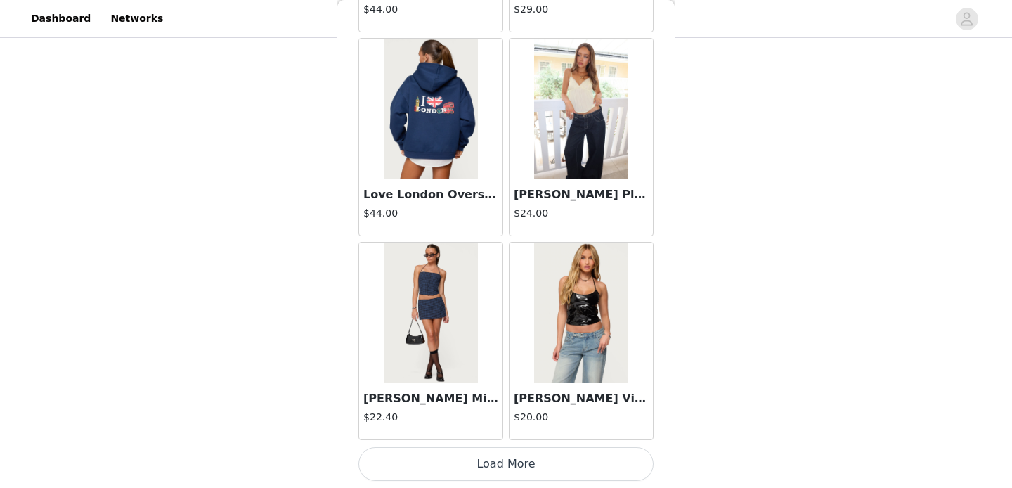
click at [517, 466] on button "Load More" at bounding box center [505, 464] width 295 height 34
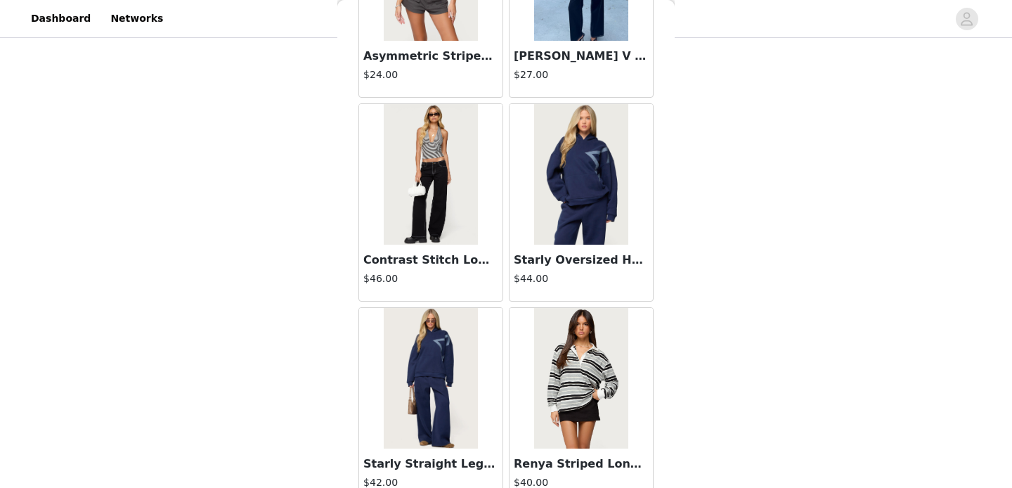
scroll to position [25461, 0]
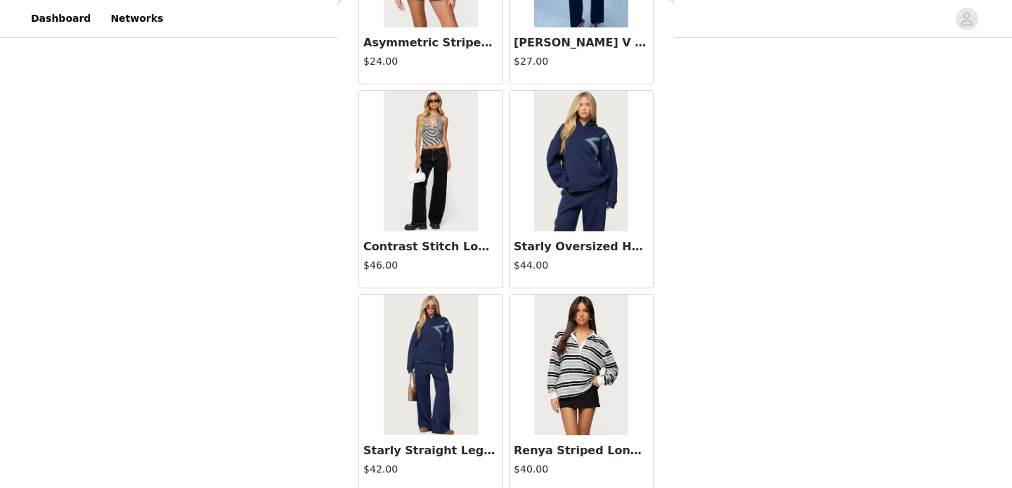
click at [584, 210] on img at bounding box center [580, 161] width 93 height 141
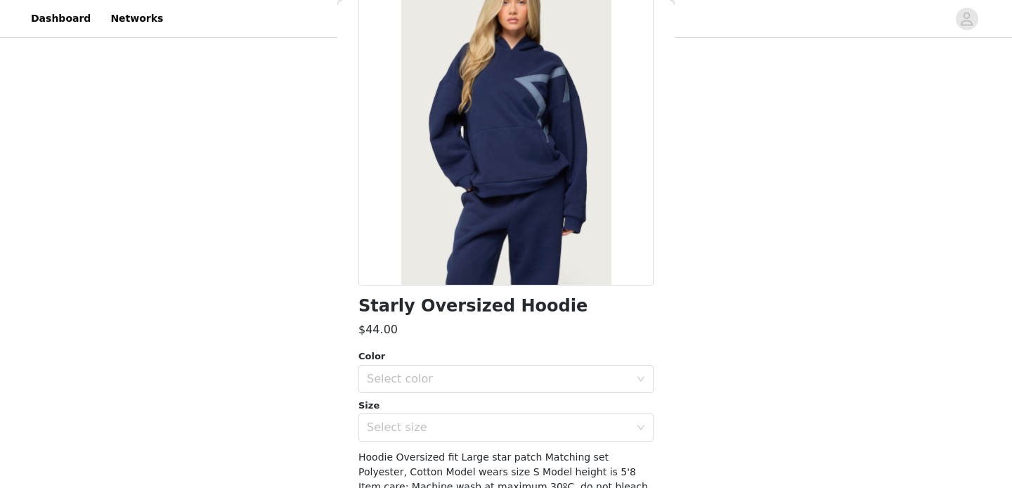
scroll to position [116, 0]
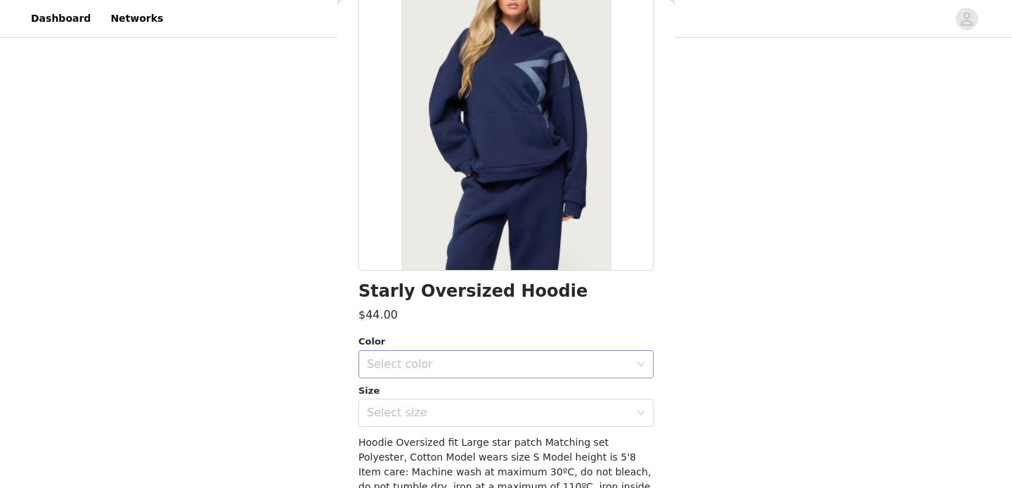
click at [482, 357] on div "Select color" at bounding box center [498, 364] width 263 height 14
click at [445, 395] on li "NAVY" at bounding box center [505, 395] width 295 height 22
click at [450, 412] on div "Select size" at bounding box center [498, 413] width 263 height 14
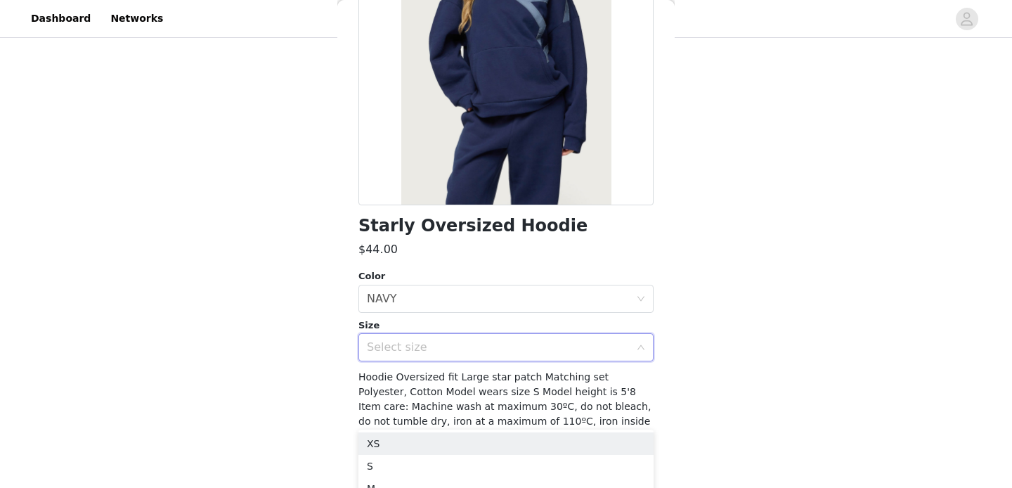
scroll to position [212, 0]
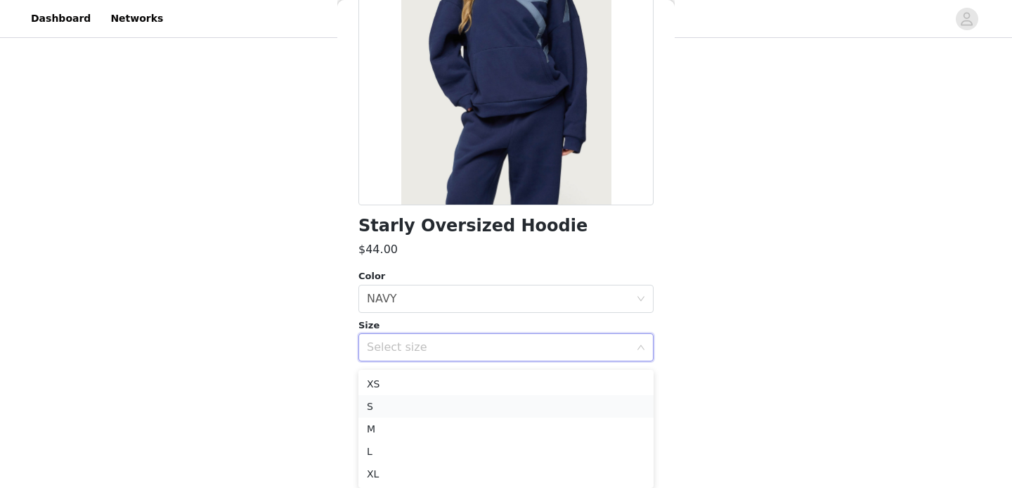
click at [461, 404] on li "S" at bounding box center [505, 406] width 295 height 22
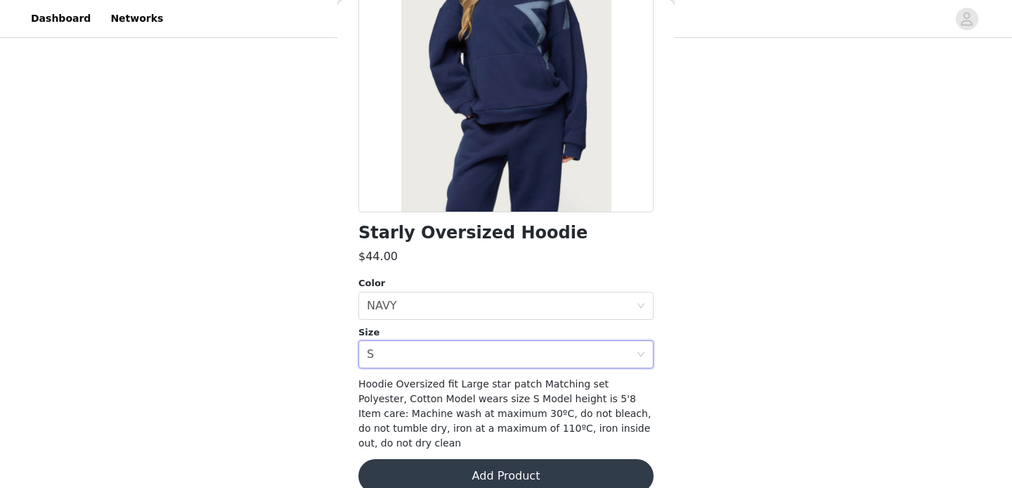
scroll to position [181, 0]
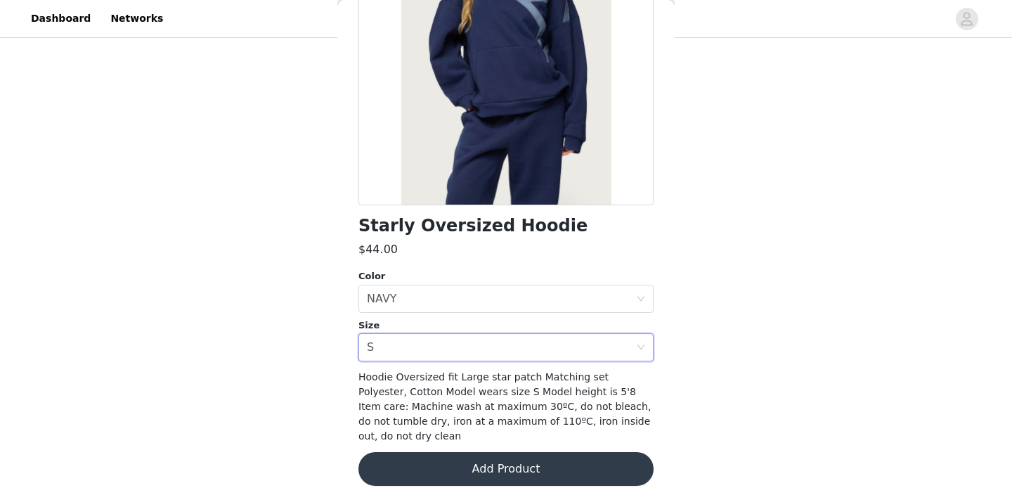
click at [500, 462] on button "Add Product" at bounding box center [505, 469] width 295 height 34
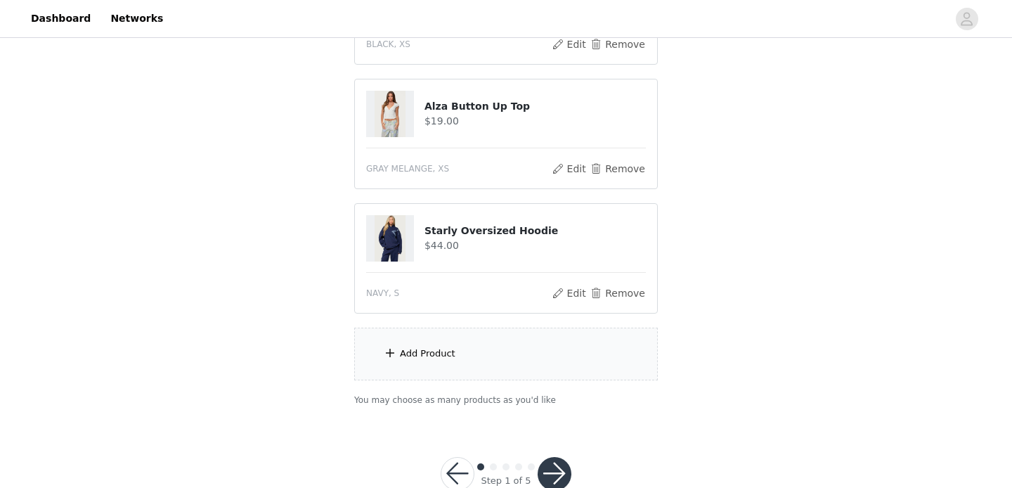
scroll to position [243, 0]
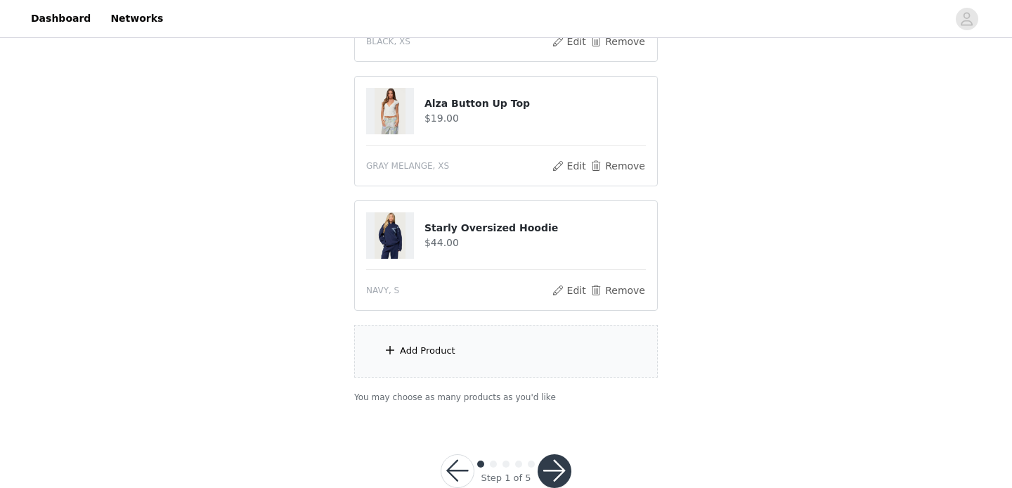
click at [472, 344] on div "Add Product" at bounding box center [506, 351] width 304 height 53
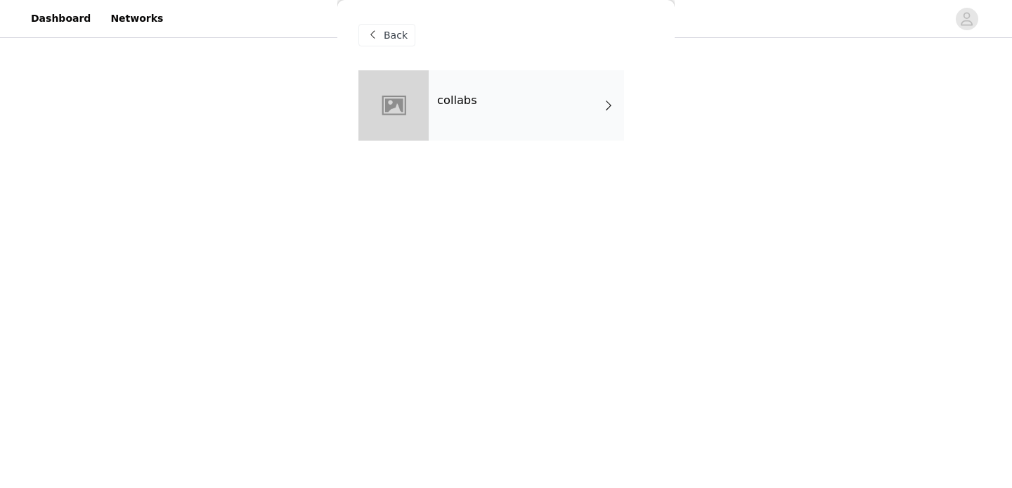
click at [493, 105] on div "collabs" at bounding box center [526, 105] width 195 height 70
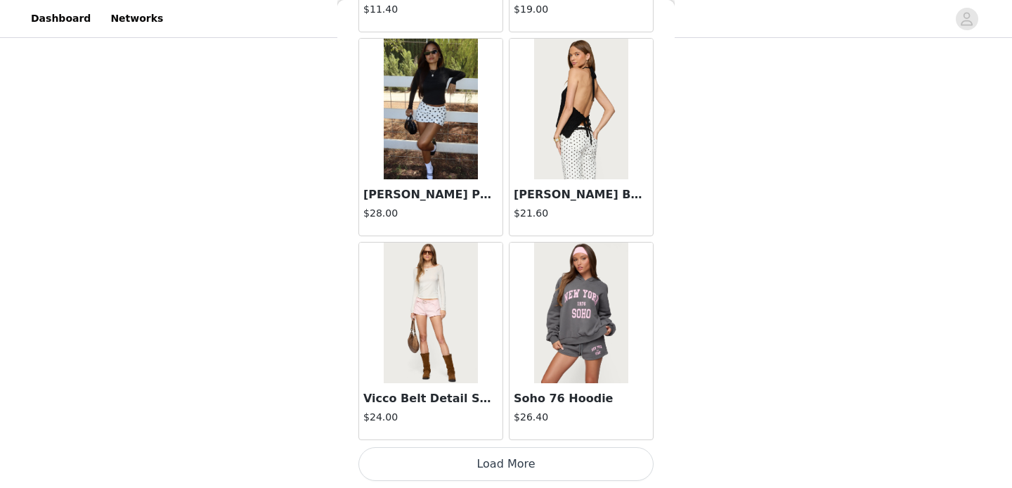
scroll to position [276, 0]
click at [506, 458] on button "Load More" at bounding box center [505, 464] width 295 height 34
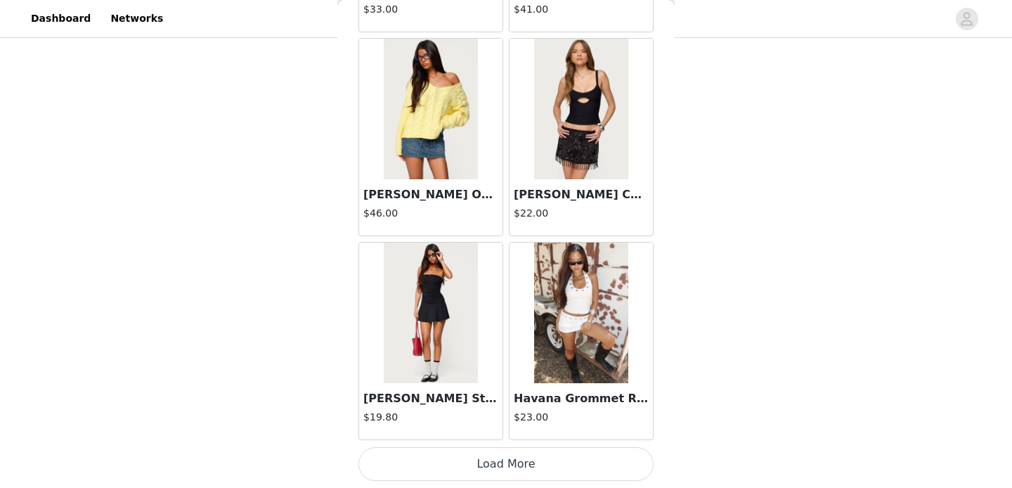
click at [506, 468] on button "Load More" at bounding box center [505, 464] width 295 height 34
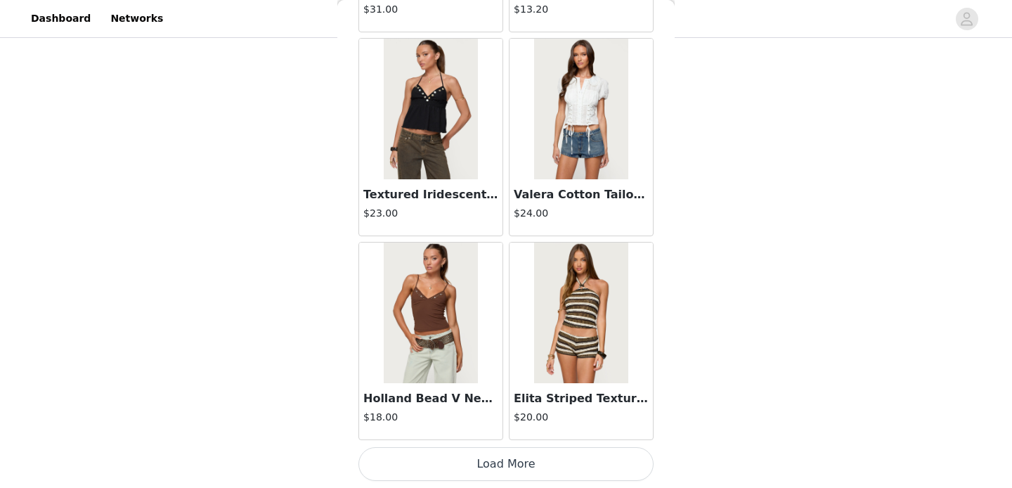
click at [506, 468] on button "Load More" at bounding box center [505, 464] width 295 height 34
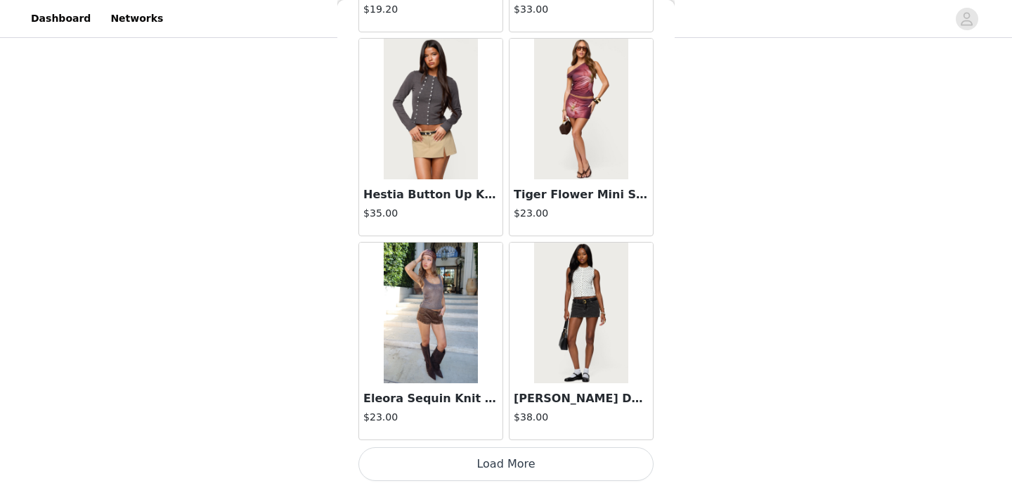
click at [506, 468] on button "Load More" at bounding box center [505, 464] width 295 height 34
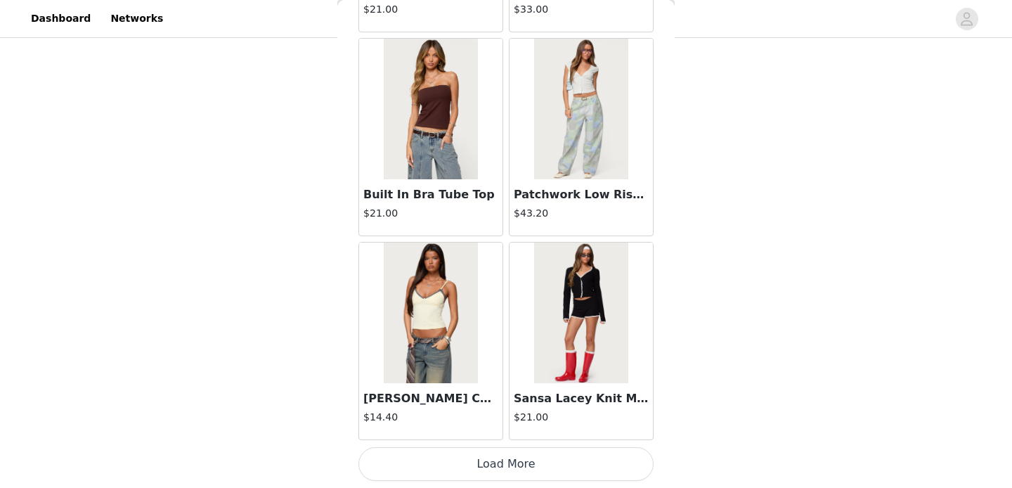
click at [506, 468] on button "Load More" at bounding box center [505, 464] width 295 height 34
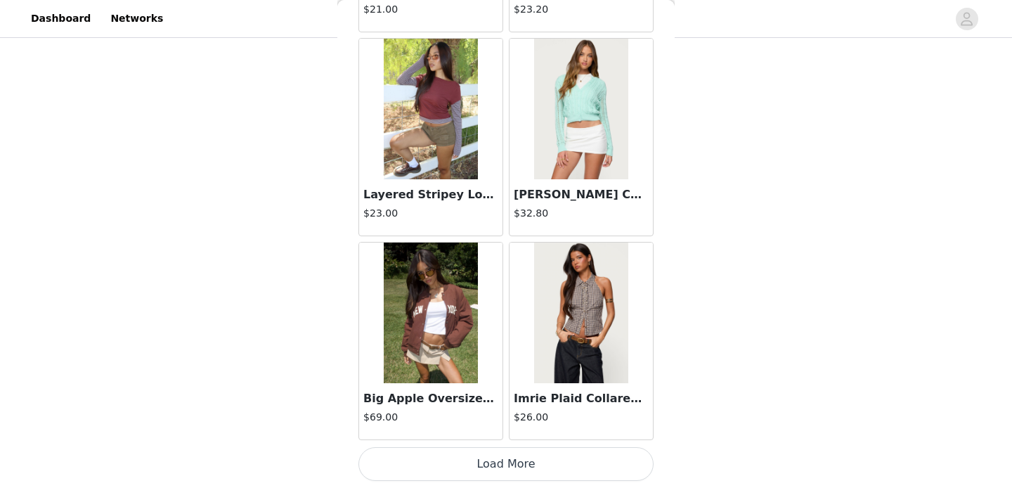
click at [506, 468] on button "Load More" at bounding box center [505, 464] width 295 height 34
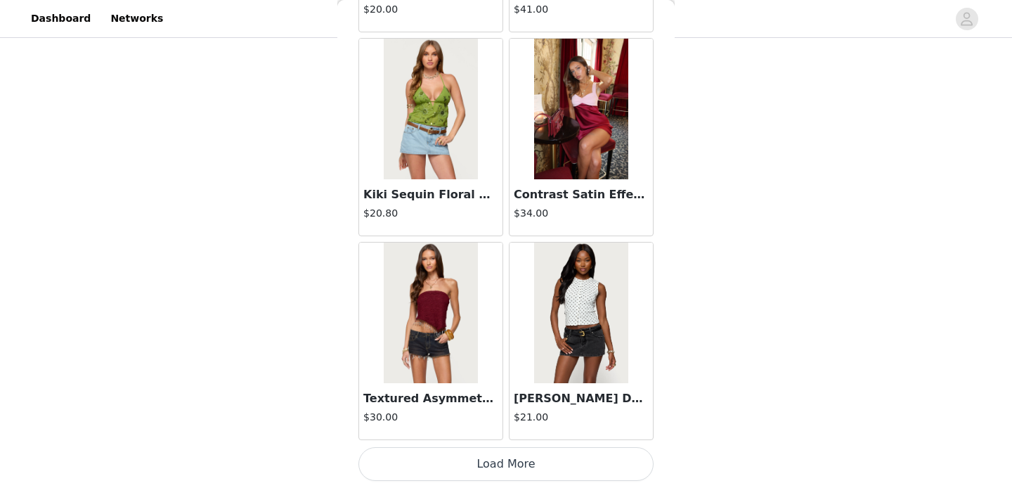
click at [506, 470] on button "Load More" at bounding box center [505, 464] width 295 height 34
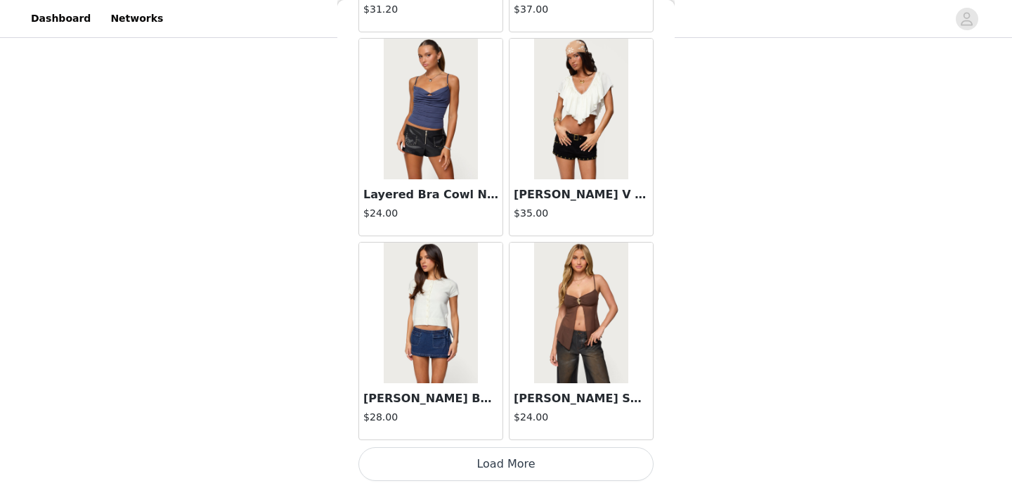
click at [508, 467] on button "Load More" at bounding box center [505, 464] width 295 height 34
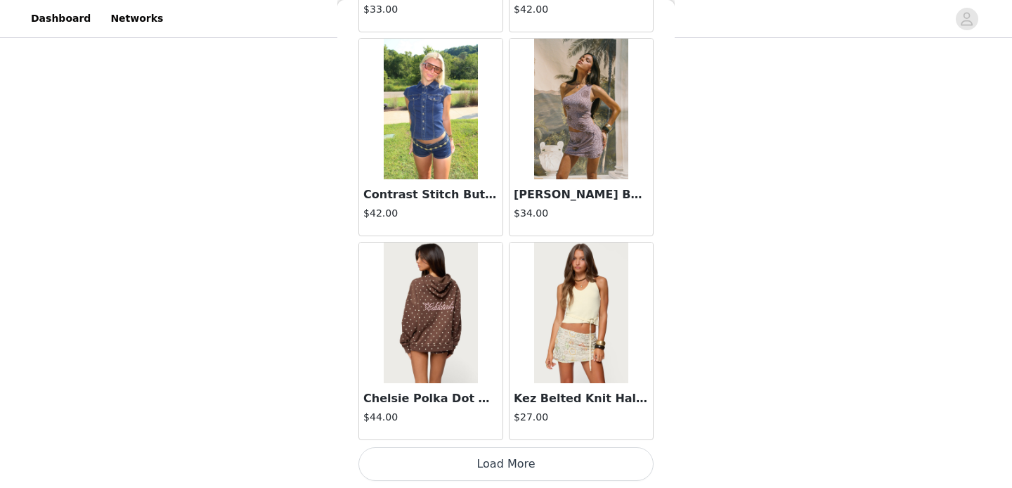
click at [508, 462] on button "Load More" at bounding box center [505, 464] width 295 height 34
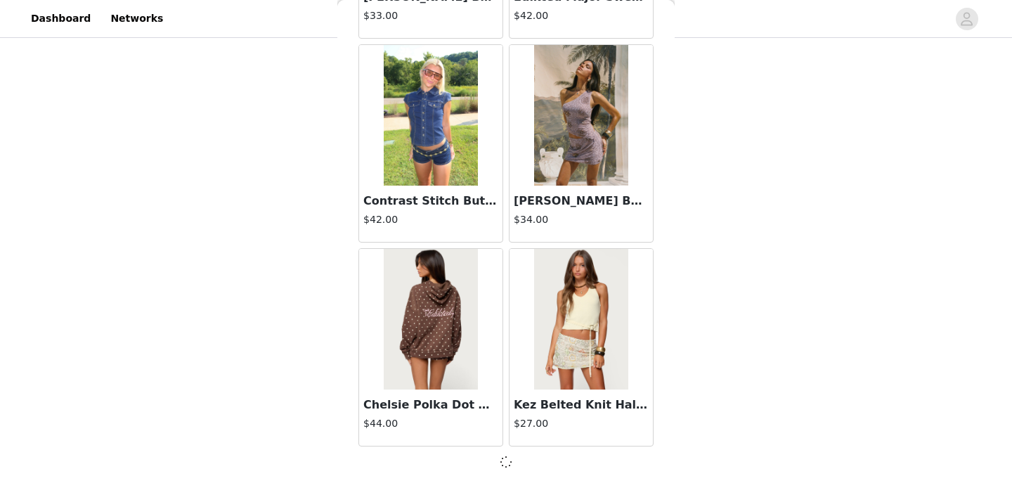
scroll to position [17965, 0]
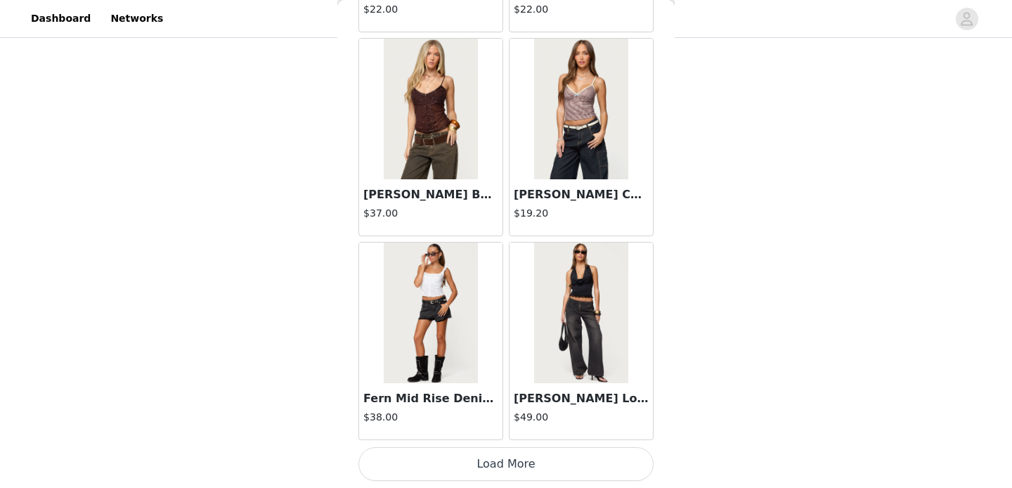
click at [507, 453] on button "Load More" at bounding box center [505, 464] width 295 height 34
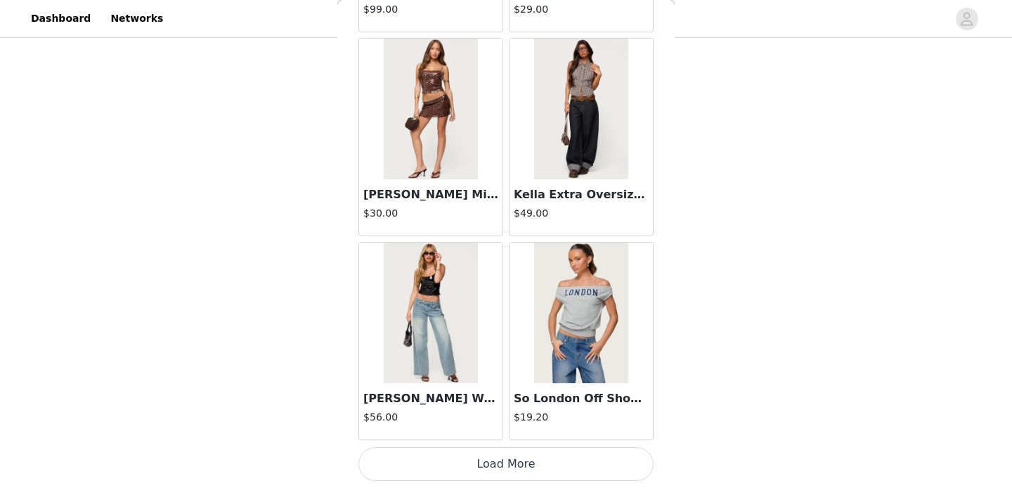
click at [517, 464] on button "Load More" at bounding box center [505, 464] width 295 height 34
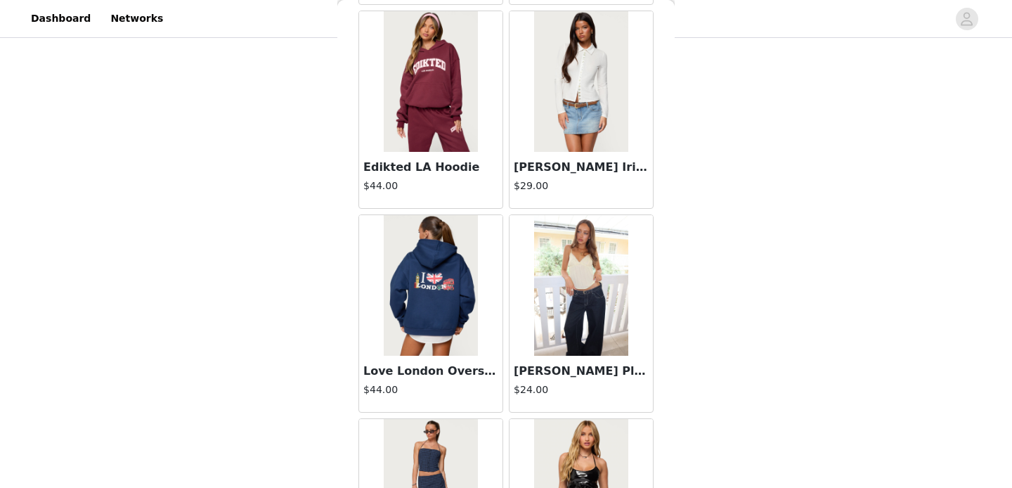
scroll to position [24086, 0]
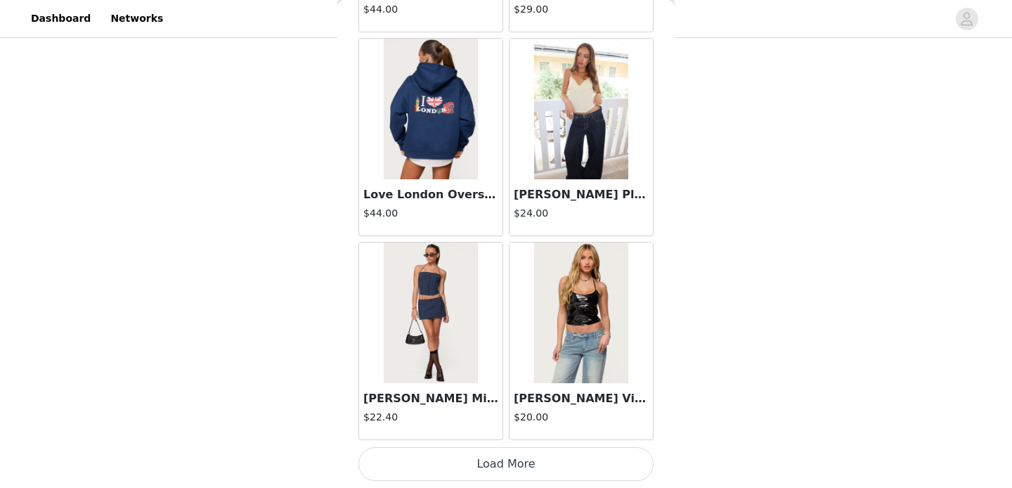
click at [519, 472] on button "Load More" at bounding box center [505, 464] width 295 height 34
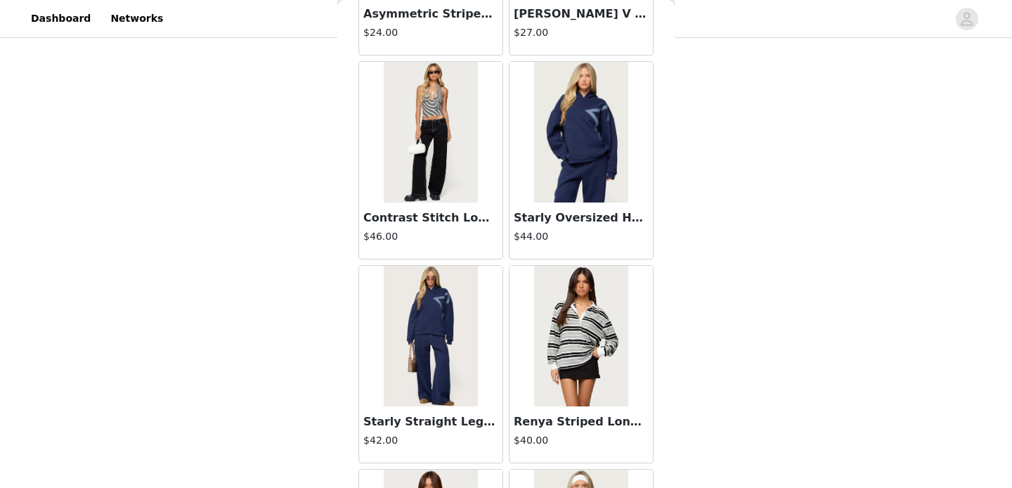
scroll to position [25501, 0]
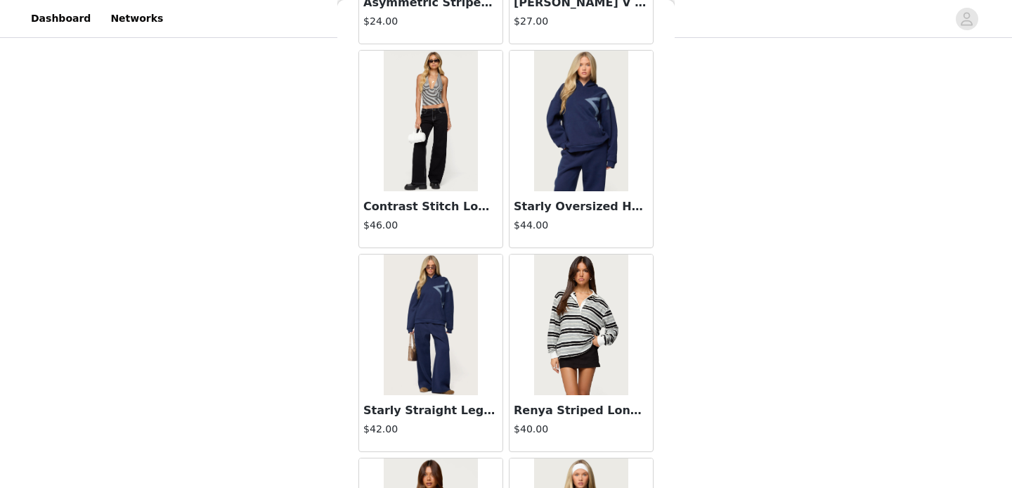
click at [445, 361] on img at bounding box center [430, 324] width 93 height 141
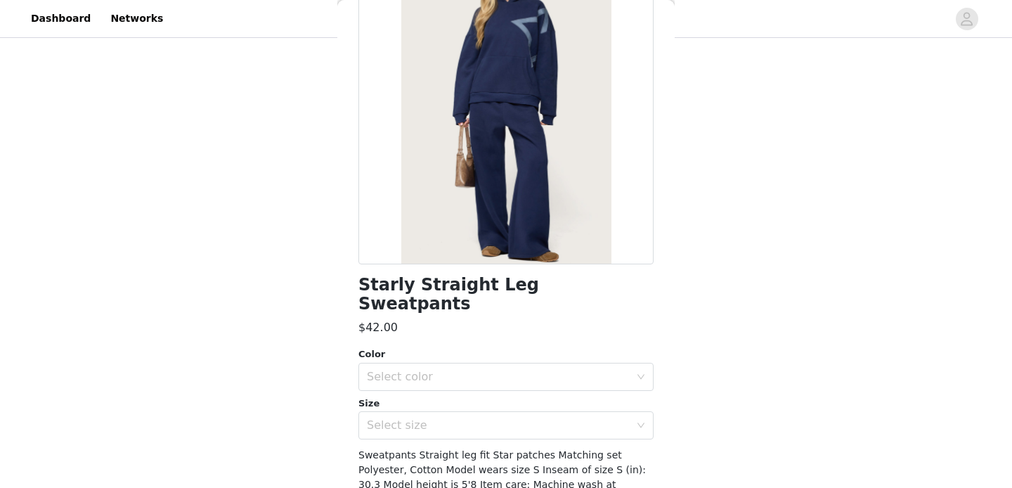
scroll to position [121, 0]
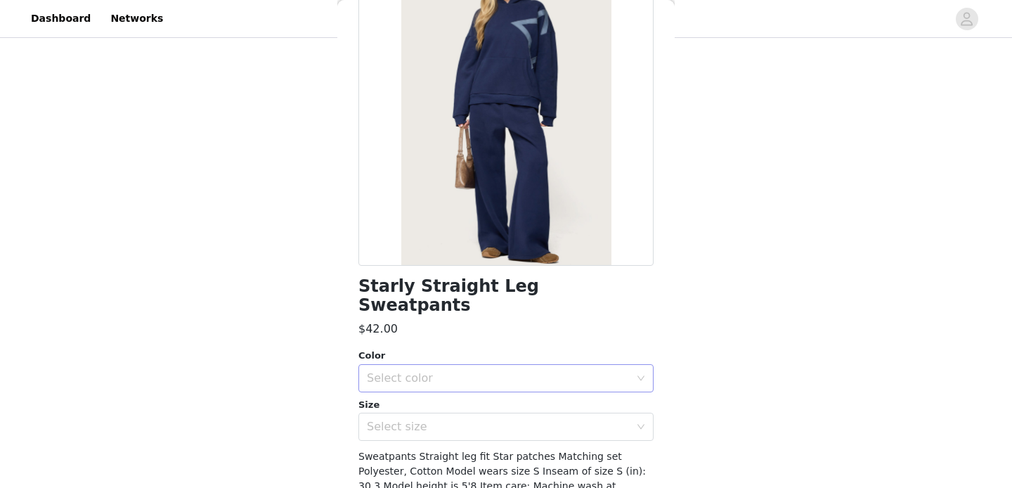
click at [438, 368] on div "Select color" at bounding box center [501, 378] width 269 height 27
click at [419, 393] on li "NAVY" at bounding box center [505, 390] width 295 height 22
click at [422, 420] on div "Select size" at bounding box center [498, 427] width 263 height 14
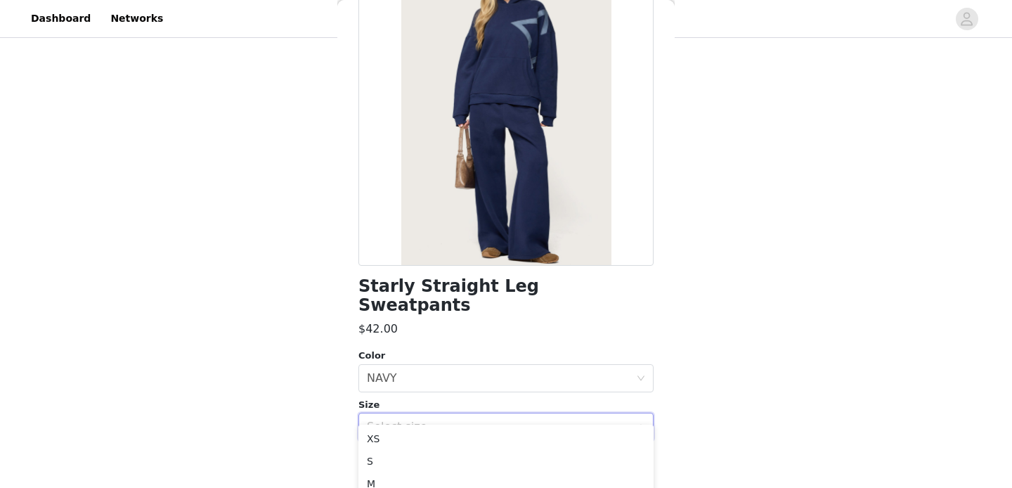
click at [460, 297] on div "Starly Straight Leg Sweatpants $42.00 Color Select color NAVY Size Select size …" at bounding box center [505, 265] width 295 height 633
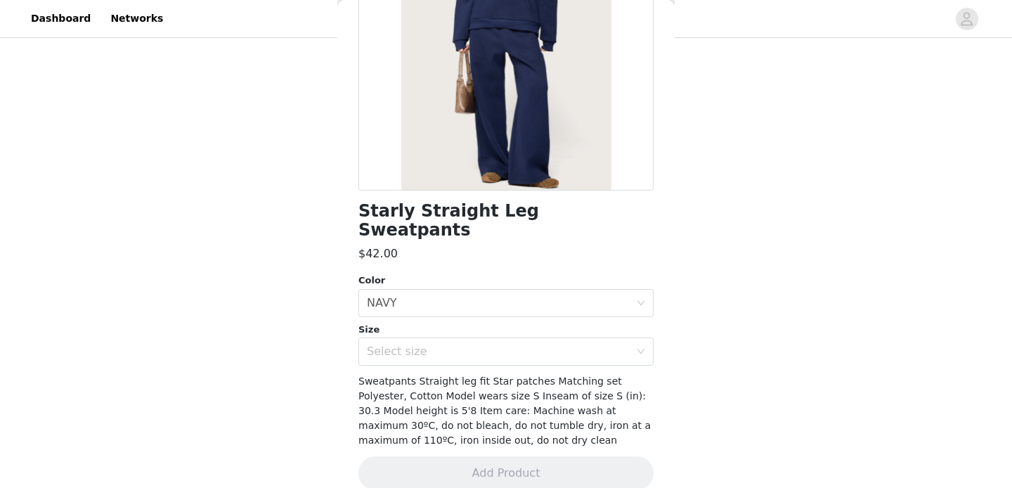
scroll to position [195, 0]
click at [444, 338] on div "Select size" at bounding box center [505, 352] width 295 height 28
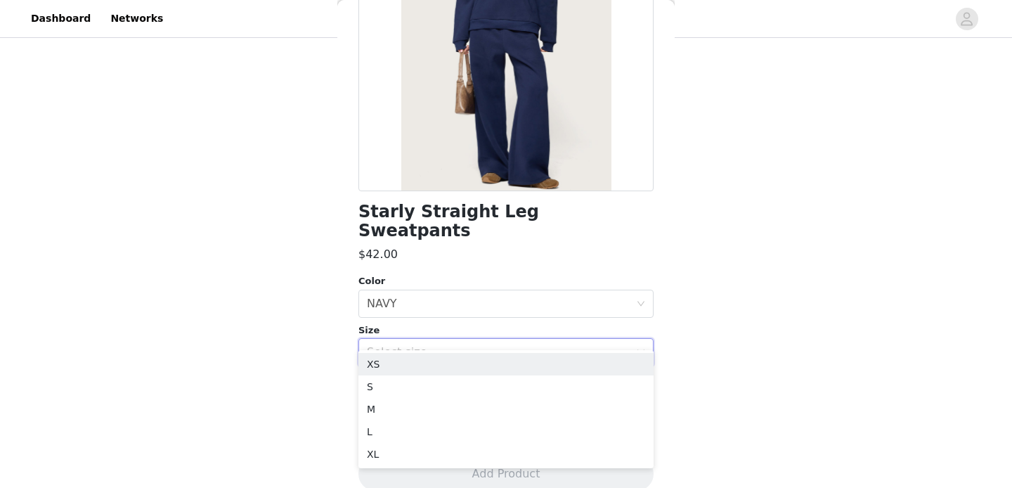
click at [699, 278] on div "STEP 1 OF 5 Products Choose as many products as you'd like, up to $200.00. 3 Se…" at bounding box center [506, 76] width 1012 height 622
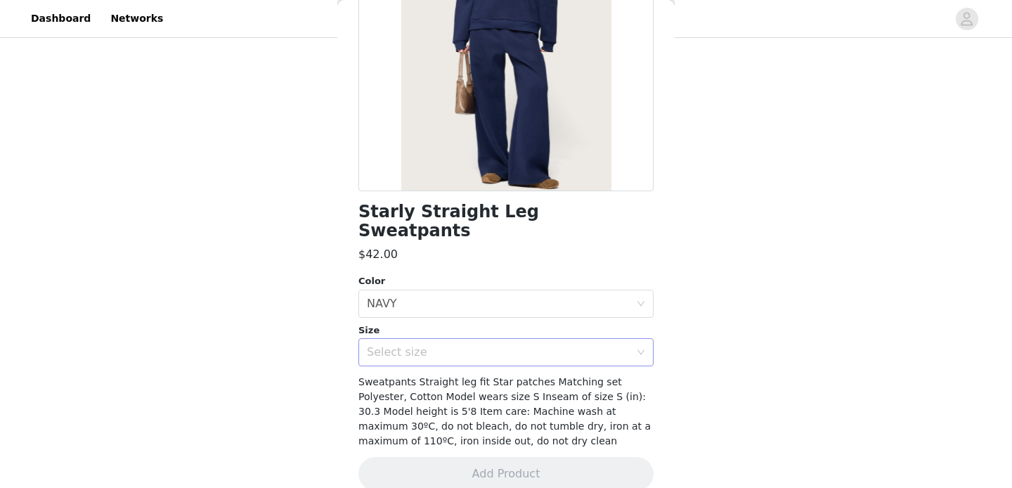
click at [523, 345] on div "Select size" at bounding box center [498, 352] width 263 height 14
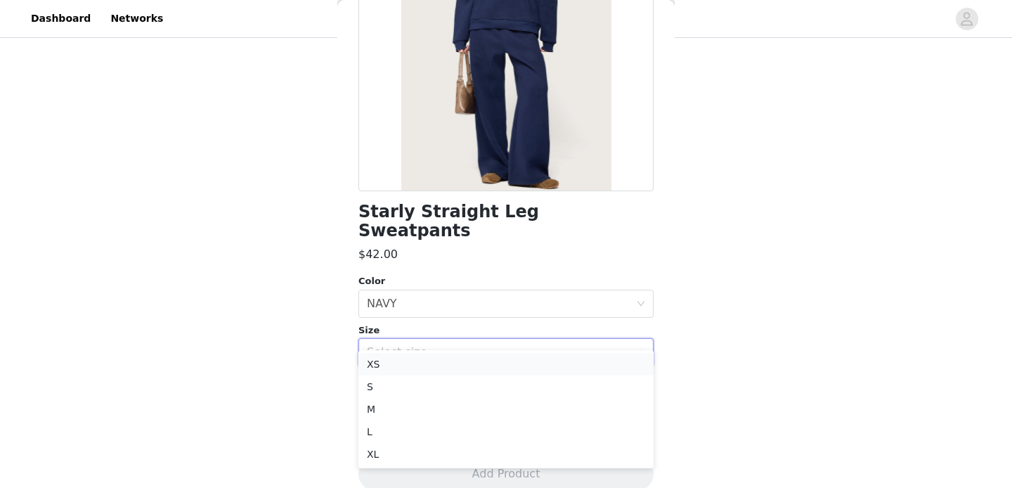
click at [419, 364] on li "XS" at bounding box center [505, 364] width 295 height 22
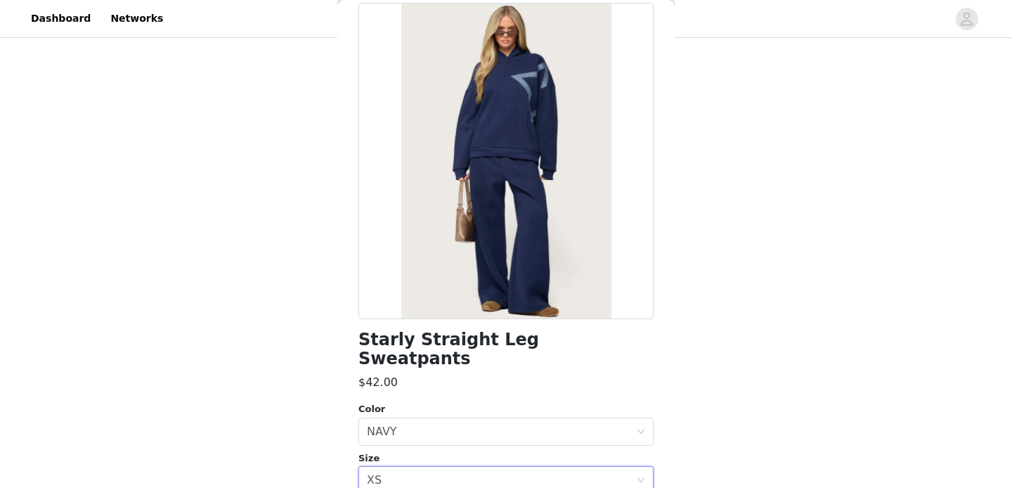
scroll to position [196, 0]
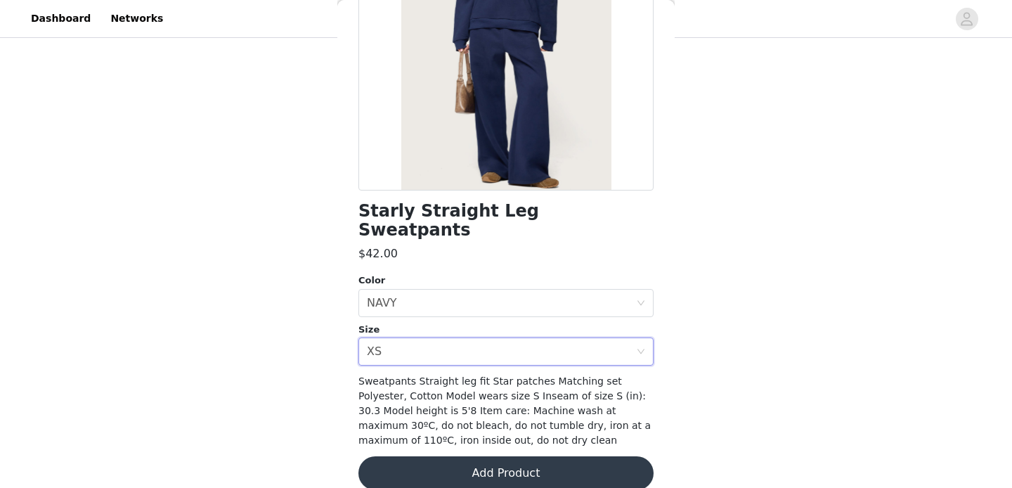
click at [493, 456] on button "Add Product" at bounding box center [505, 473] width 295 height 34
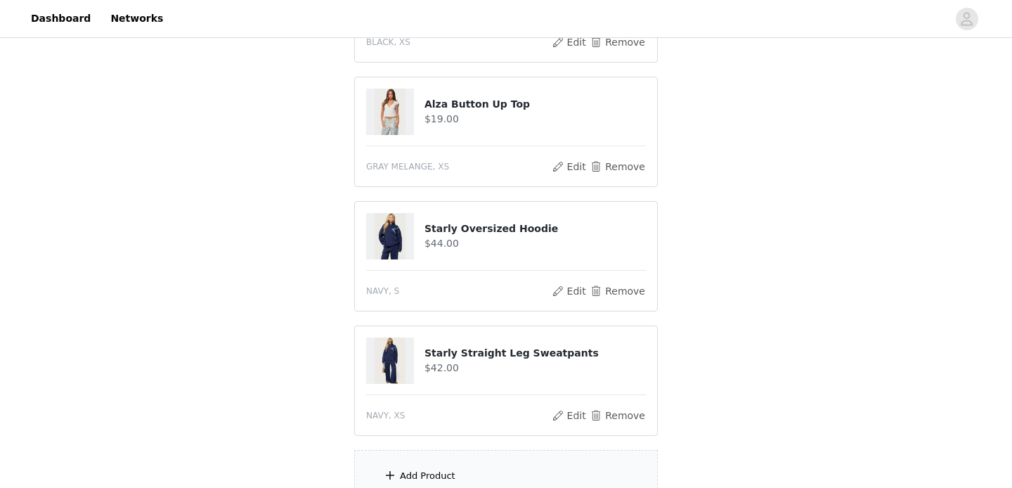
scroll to position [401, 0]
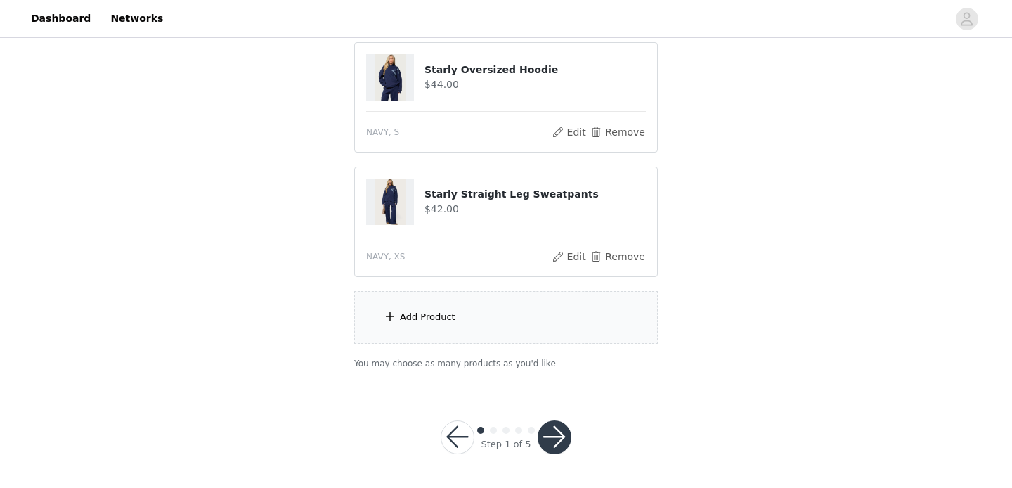
click at [452, 324] on div "Add Product" at bounding box center [506, 317] width 304 height 53
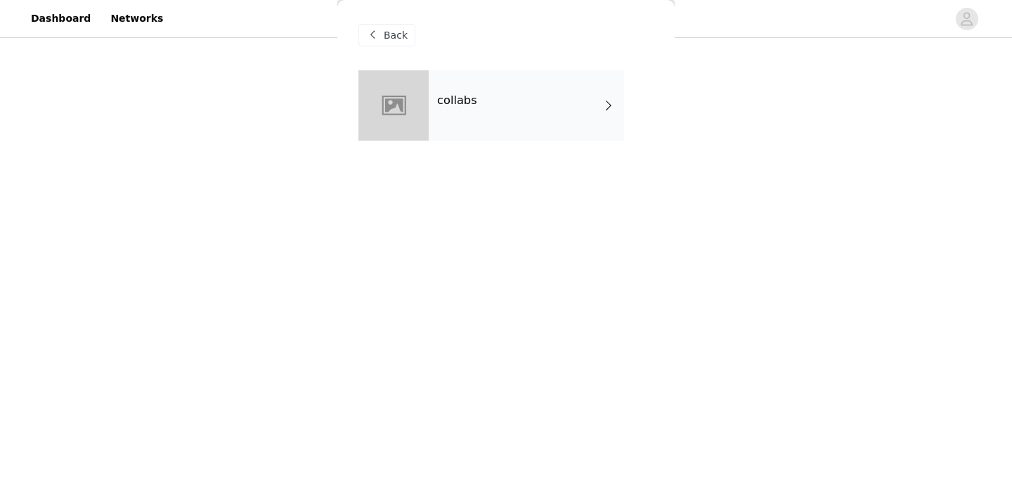
click at [472, 93] on div "collabs" at bounding box center [526, 105] width 195 height 70
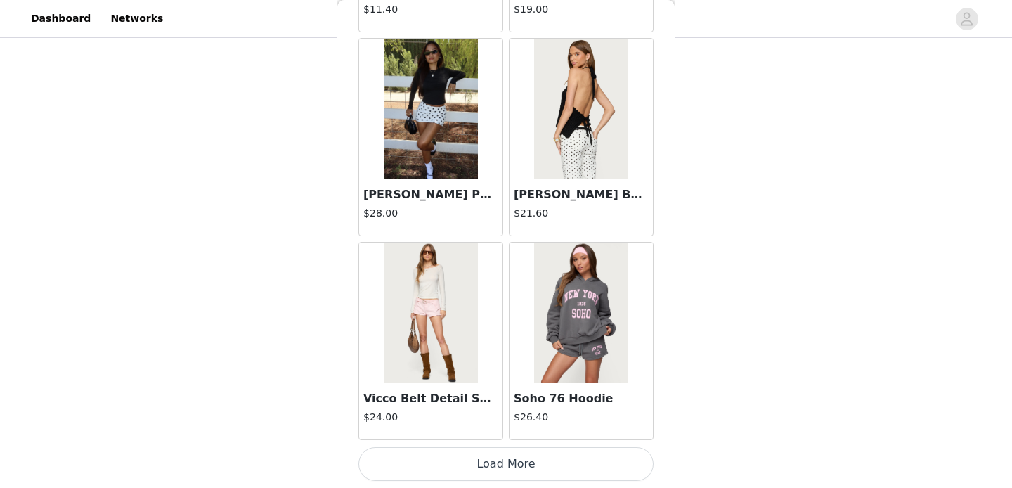
click at [498, 460] on button "Load More" at bounding box center [505, 464] width 295 height 34
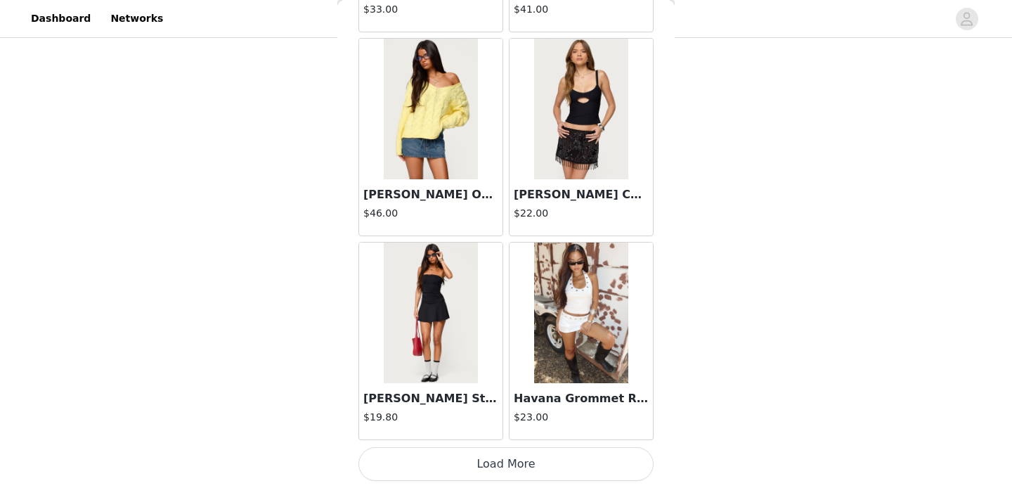
click at [483, 457] on button "Load More" at bounding box center [505, 464] width 295 height 34
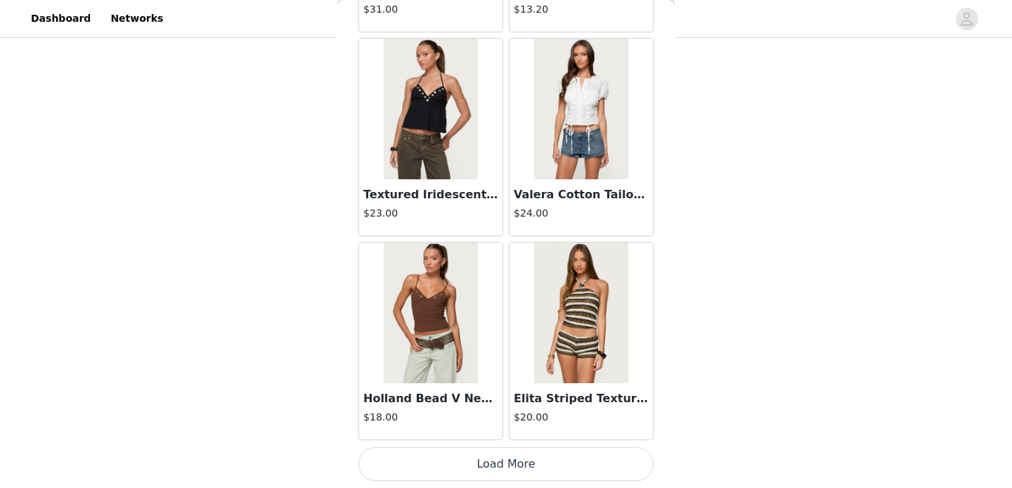
click at [483, 463] on button "Load More" at bounding box center [505, 464] width 295 height 34
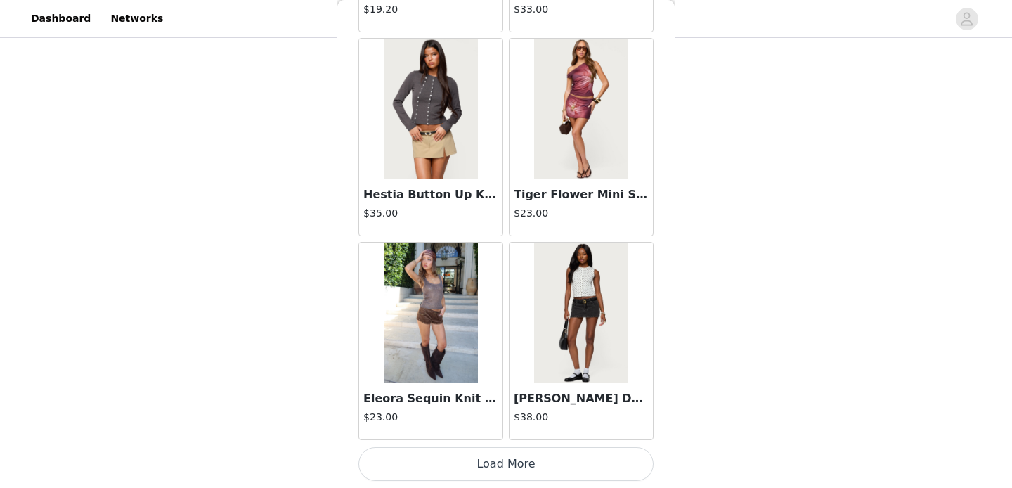
click at [484, 464] on button "Load More" at bounding box center [505, 464] width 295 height 34
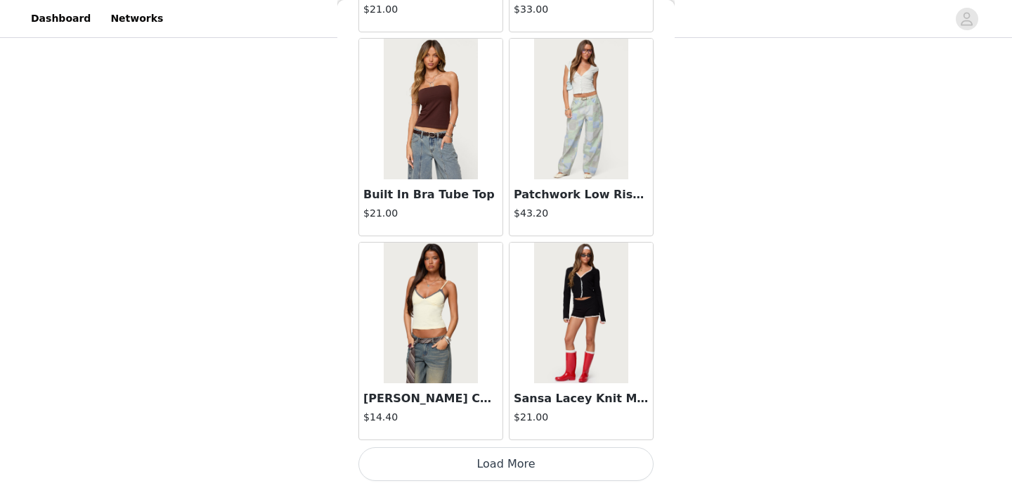
click at [484, 464] on button "Load More" at bounding box center [505, 464] width 295 height 34
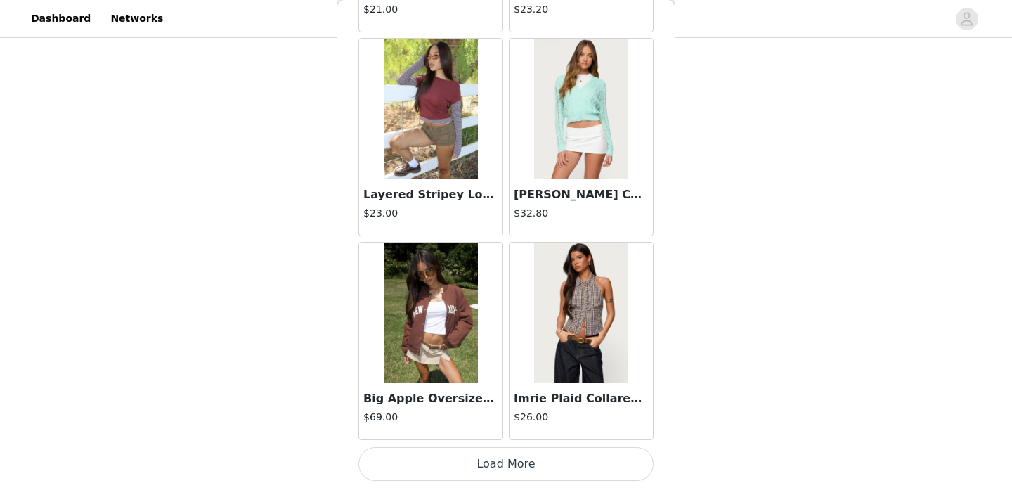
click at [484, 464] on button "Load More" at bounding box center [505, 464] width 295 height 34
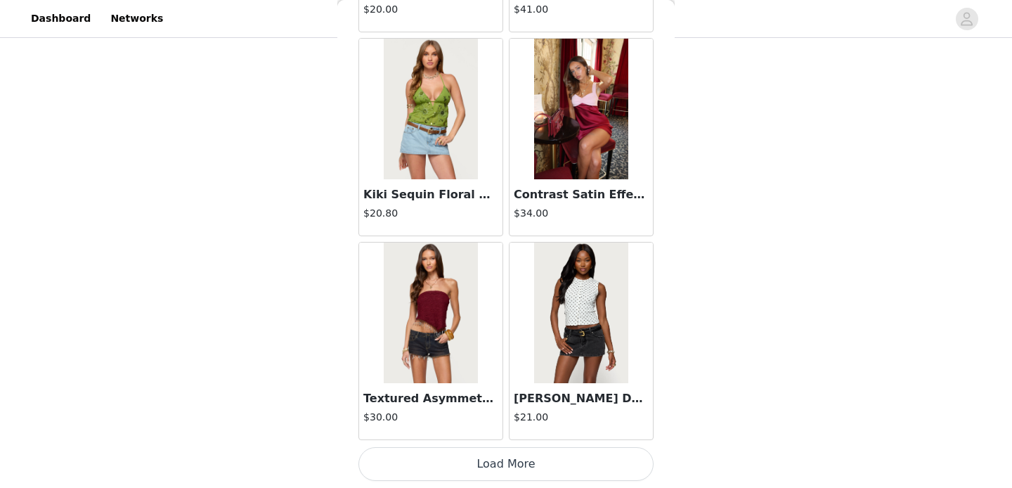
click at [484, 464] on button "Load More" at bounding box center [505, 464] width 295 height 34
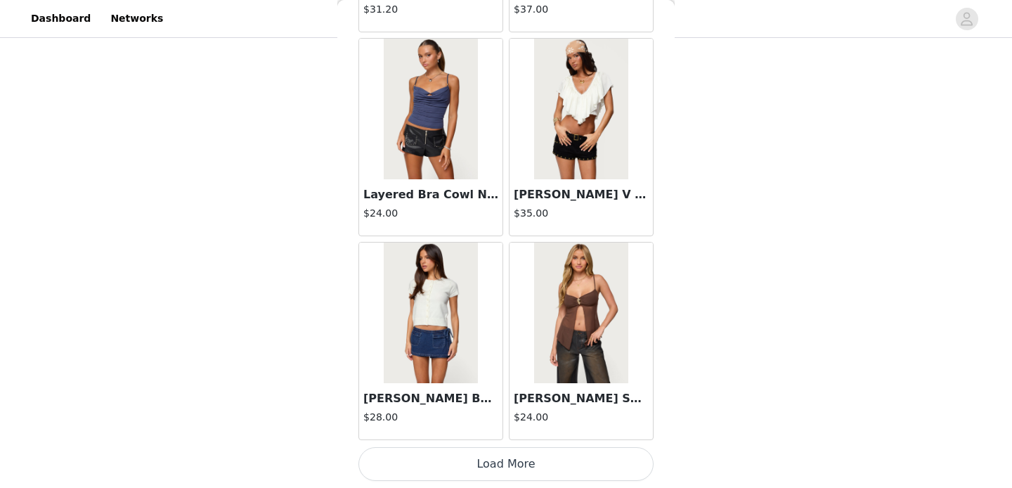
click at [484, 464] on button "Load More" at bounding box center [505, 464] width 295 height 34
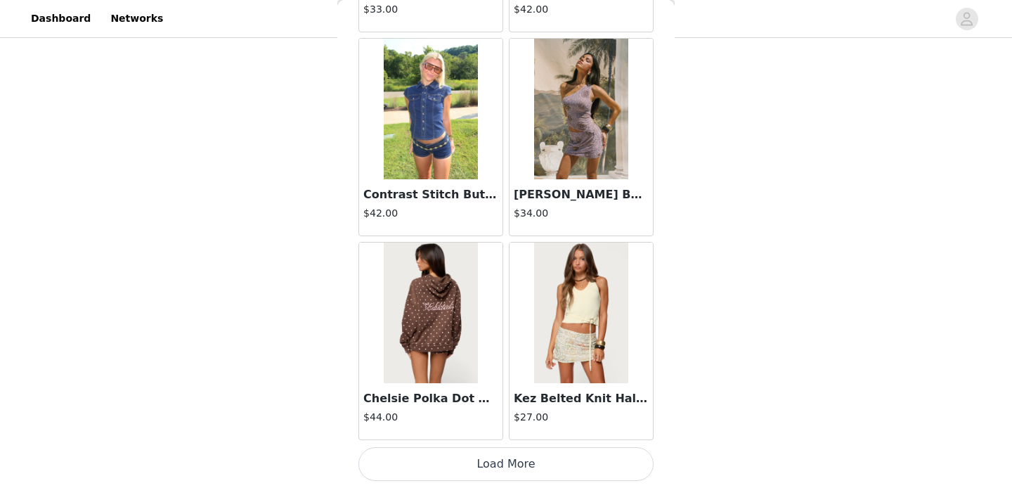
click at [484, 458] on button "Load More" at bounding box center [505, 464] width 295 height 34
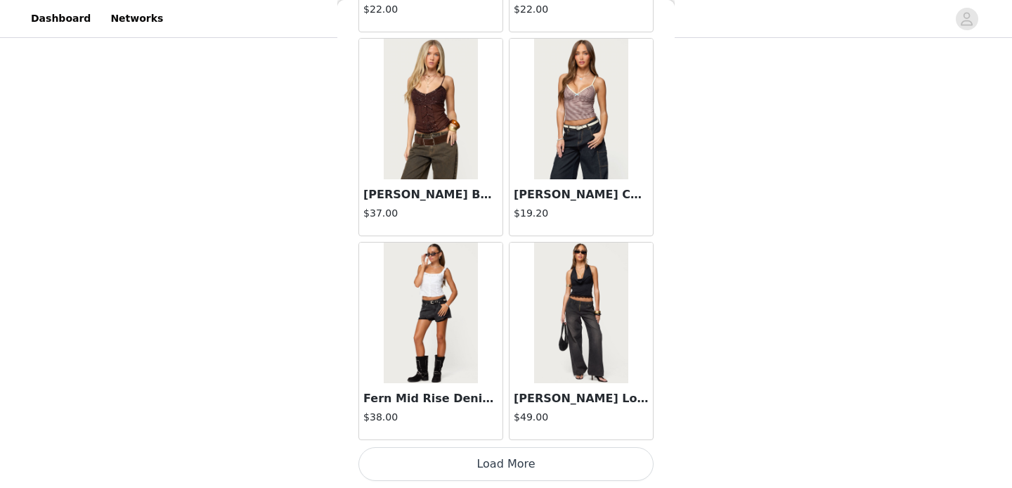
click at [485, 463] on button "Load More" at bounding box center [505, 464] width 295 height 34
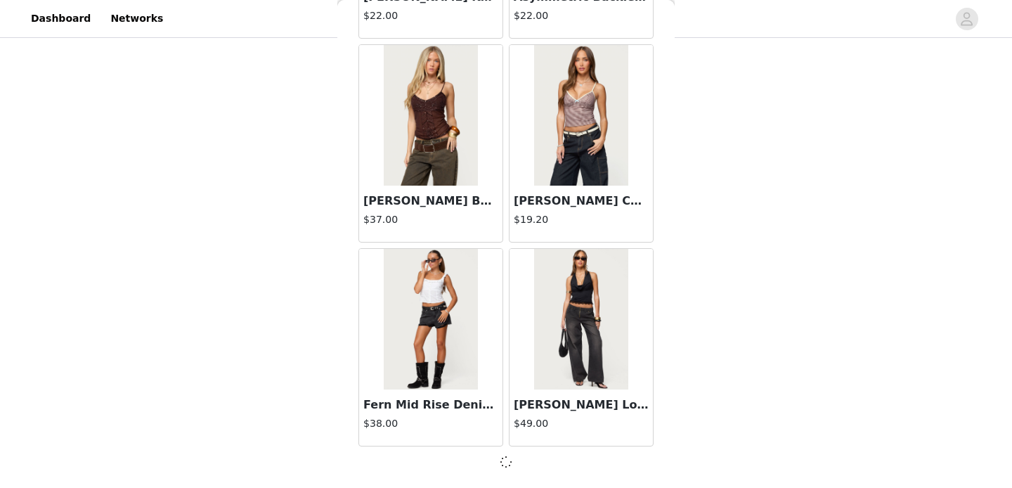
scroll to position [20003, 0]
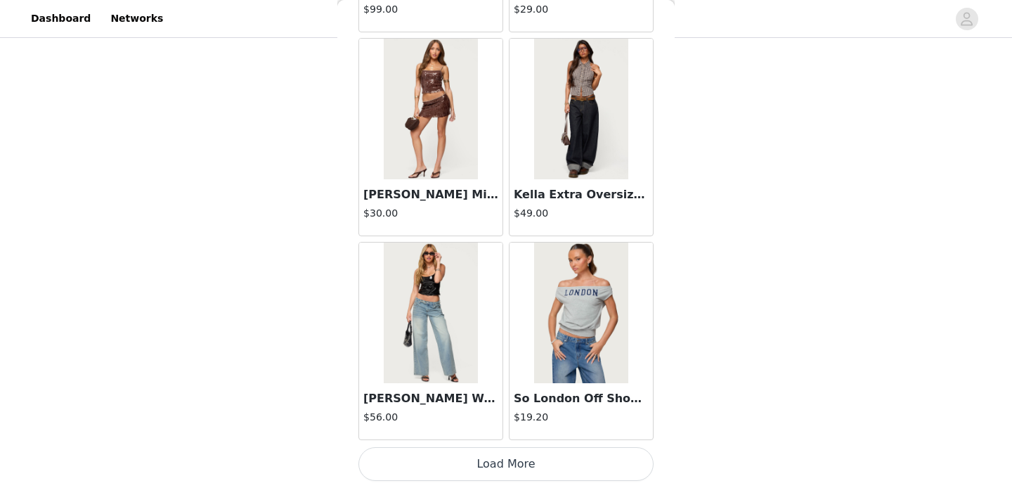
click at [485, 463] on button "Load More" at bounding box center [505, 464] width 295 height 34
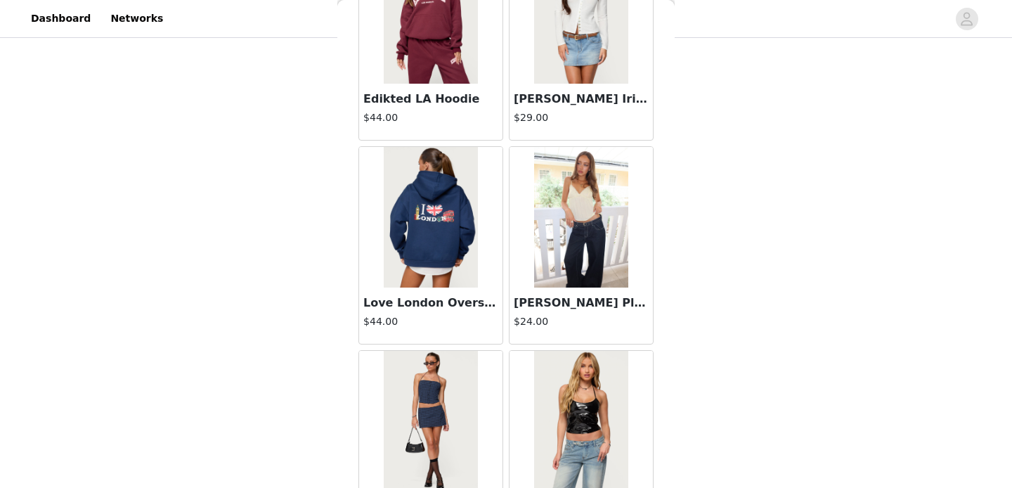
scroll to position [24086, 0]
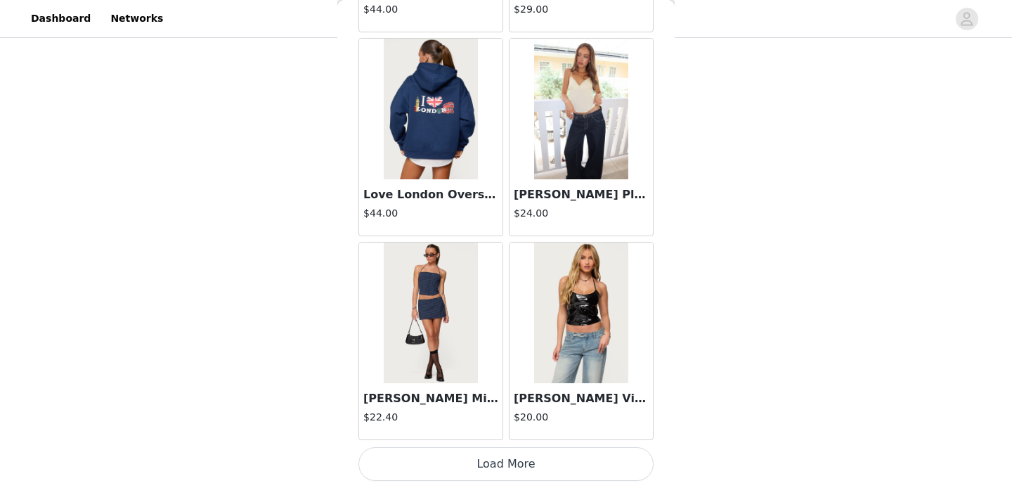
click at [483, 471] on button "Load More" at bounding box center [505, 464] width 295 height 34
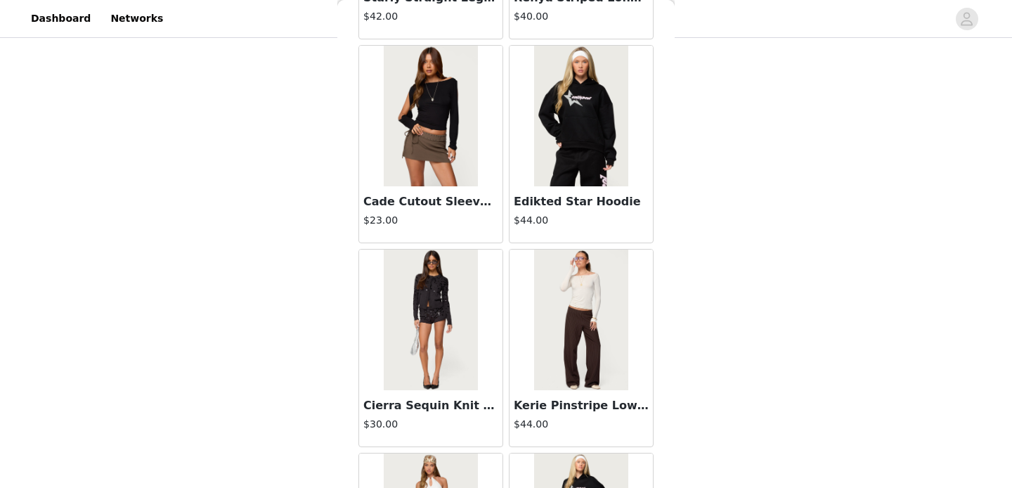
scroll to position [26125, 0]
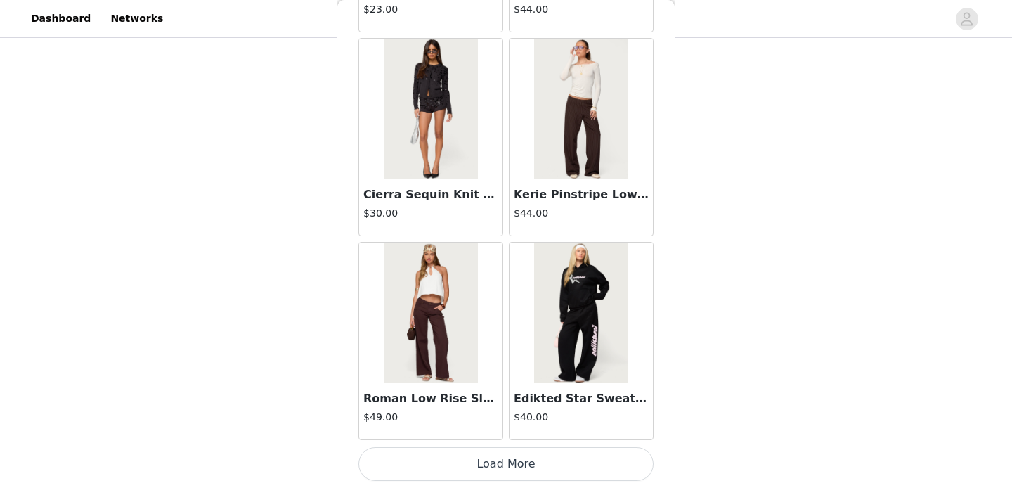
click at [492, 462] on button "Load More" at bounding box center [505, 464] width 295 height 34
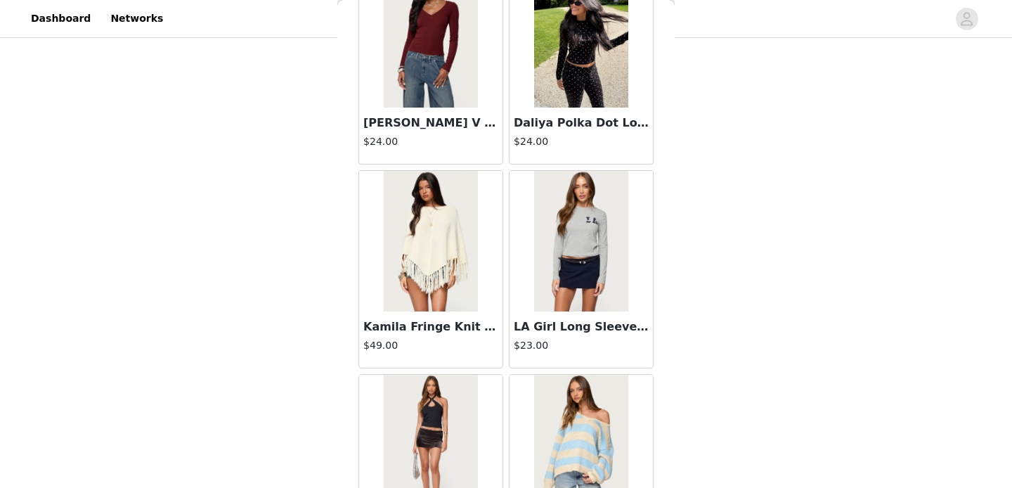
scroll to position [28163, 0]
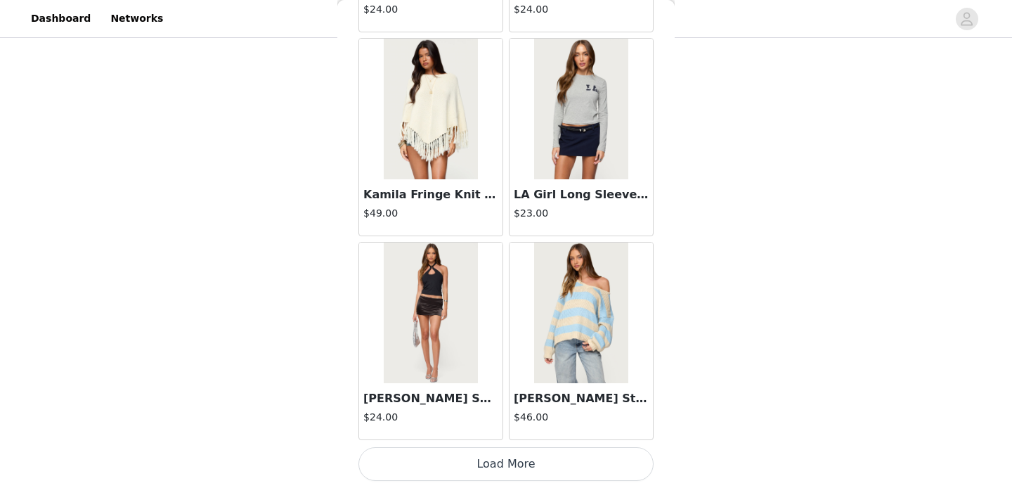
click at [482, 463] on button "Load More" at bounding box center [505, 464] width 295 height 34
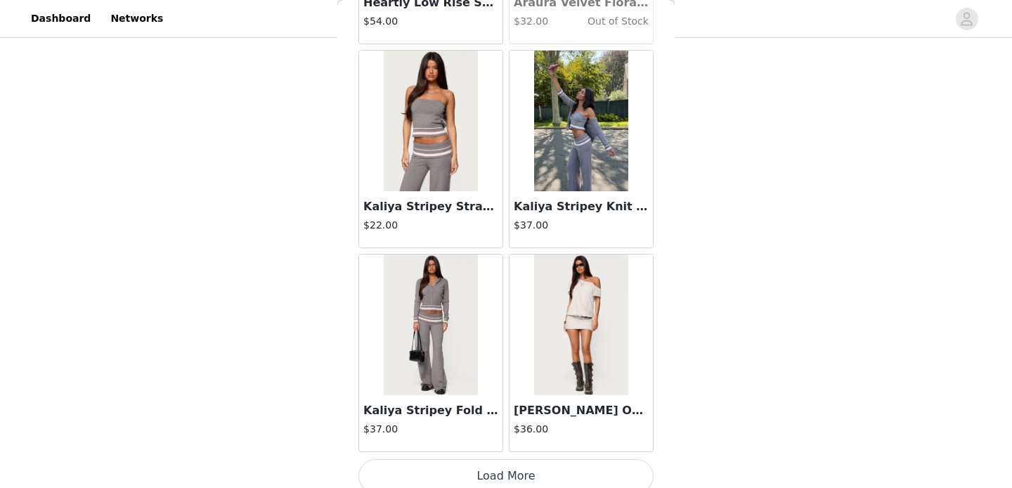
scroll to position [30202, 0]
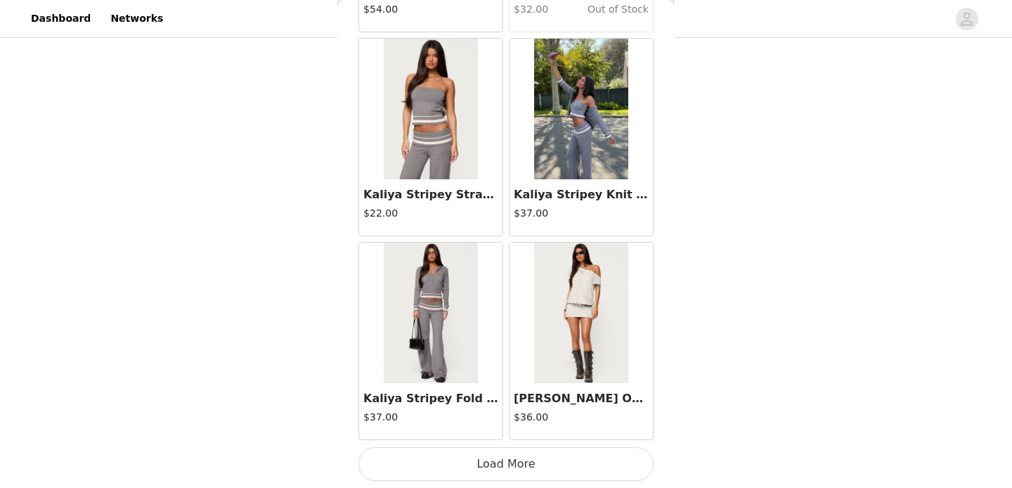
click at [485, 470] on button "Load More" at bounding box center [505, 464] width 295 height 34
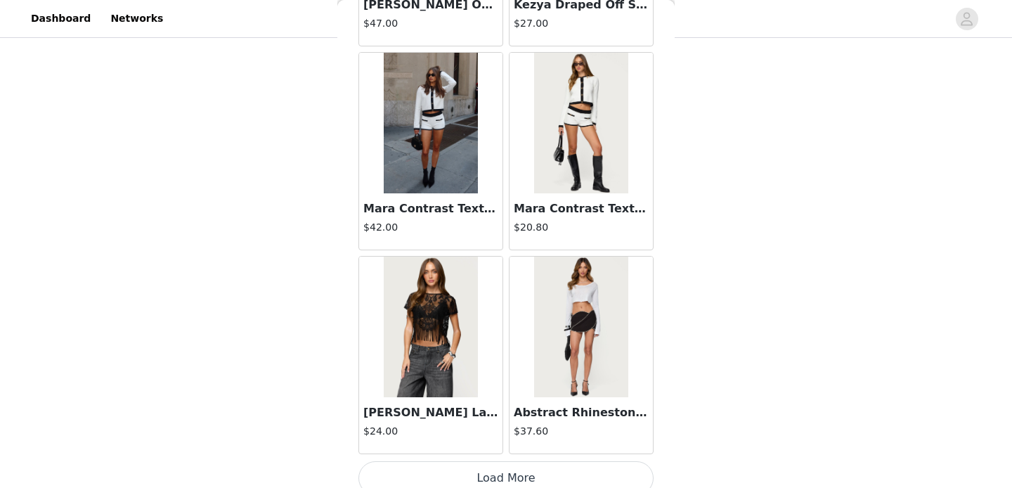
scroll to position [32240, 0]
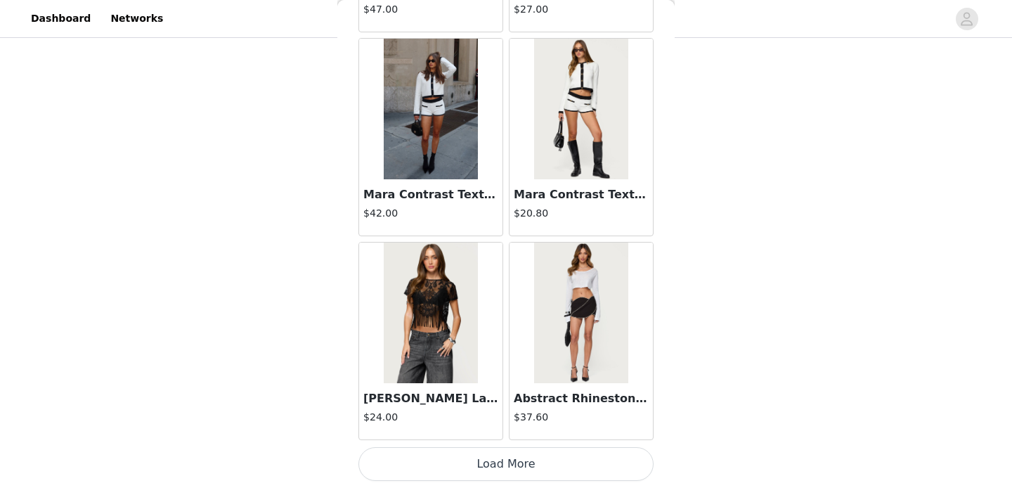
click at [478, 471] on button "Load More" at bounding box center [505, 464] width 295 height 34
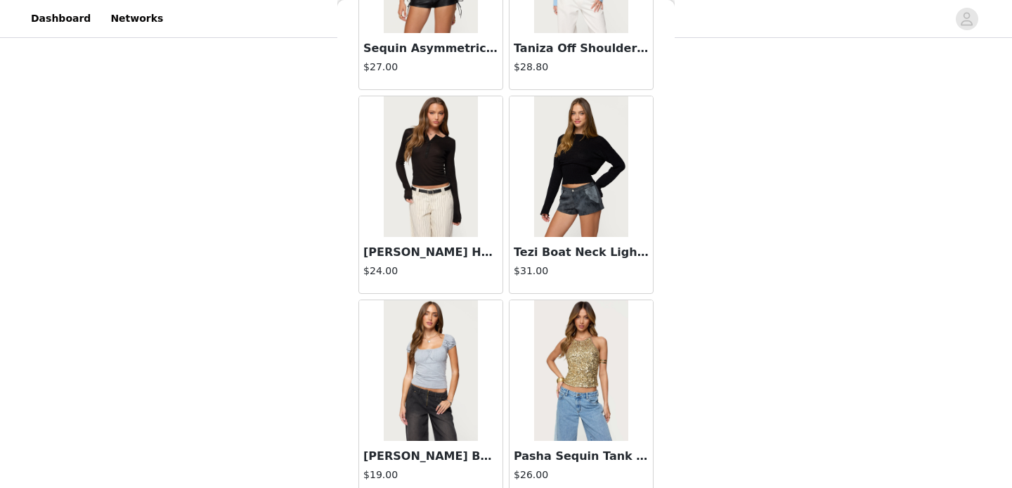
scroll to position [34279, 0]
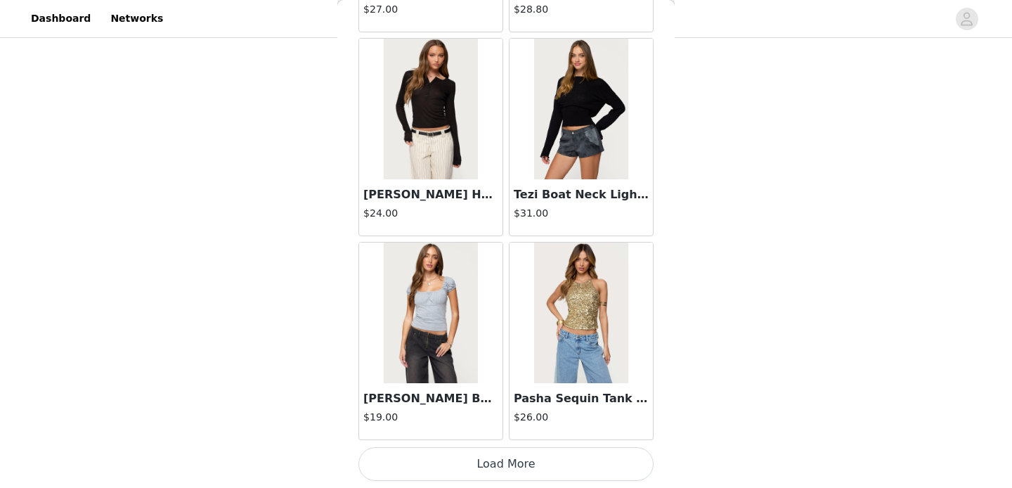
click at [500, 464] on button "Load More" at bounding box center [505, 464] width 295 height 34
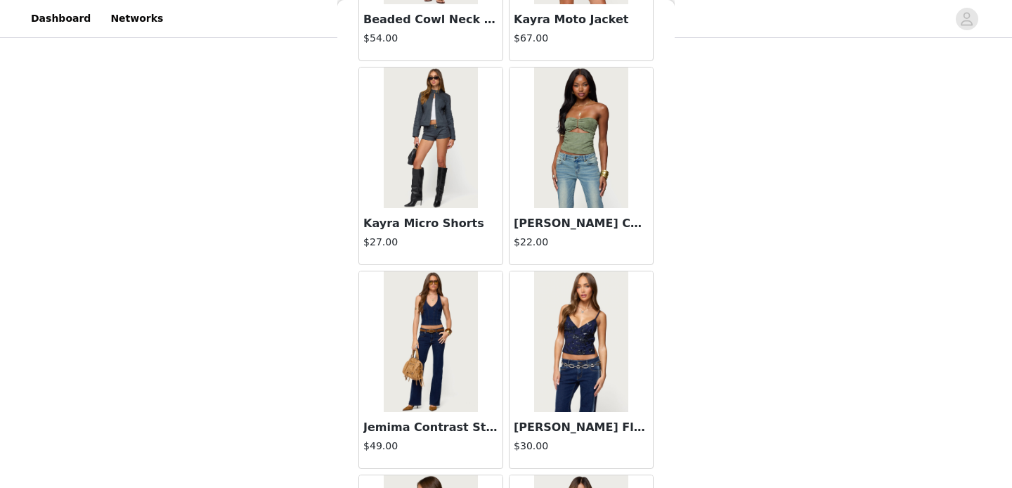
scroll to position [35332, 0]
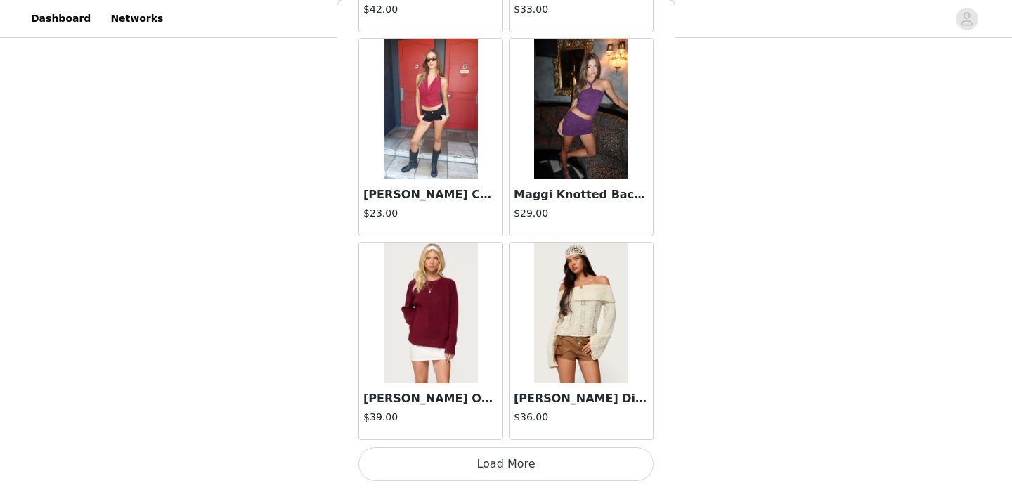
click at [500, 464] on button "Load More" at bounding box center [505, 464] width 295 height 34
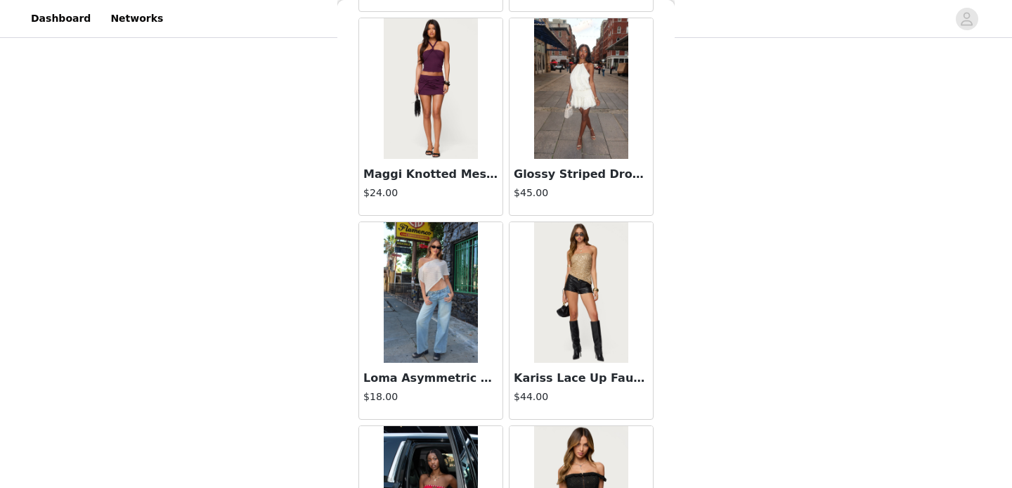
scroll to position [37769, 0]
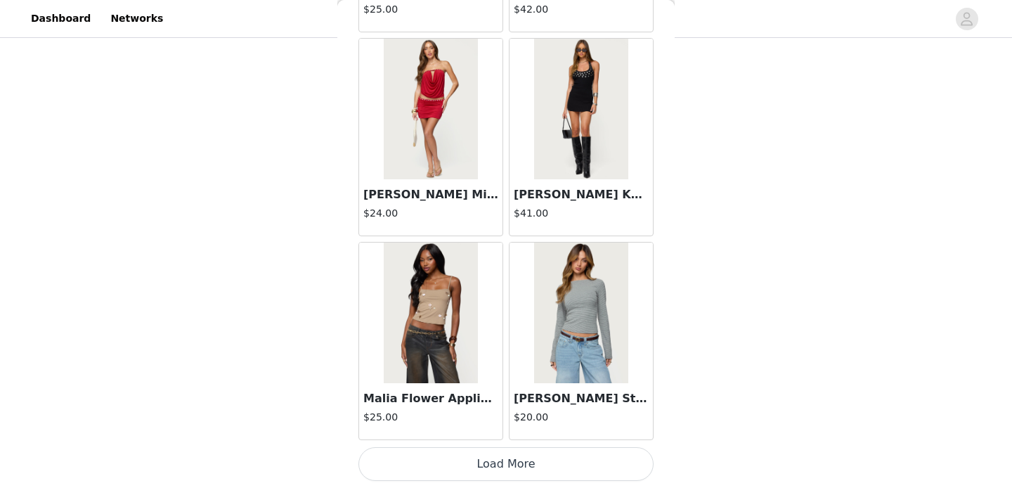
click at [500, 463] on button "Load More" at bounding box center [505, 464] width 295 height 34
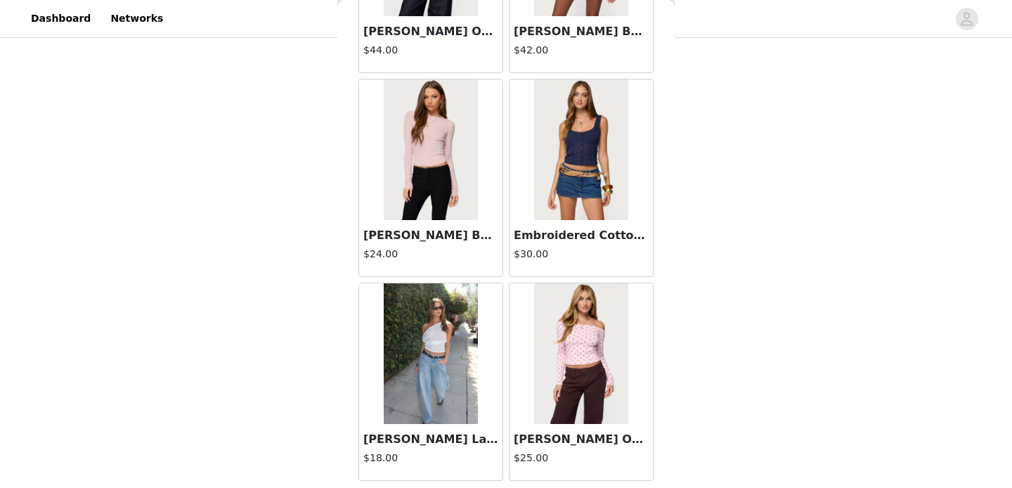
scroll to position [40394, 0]
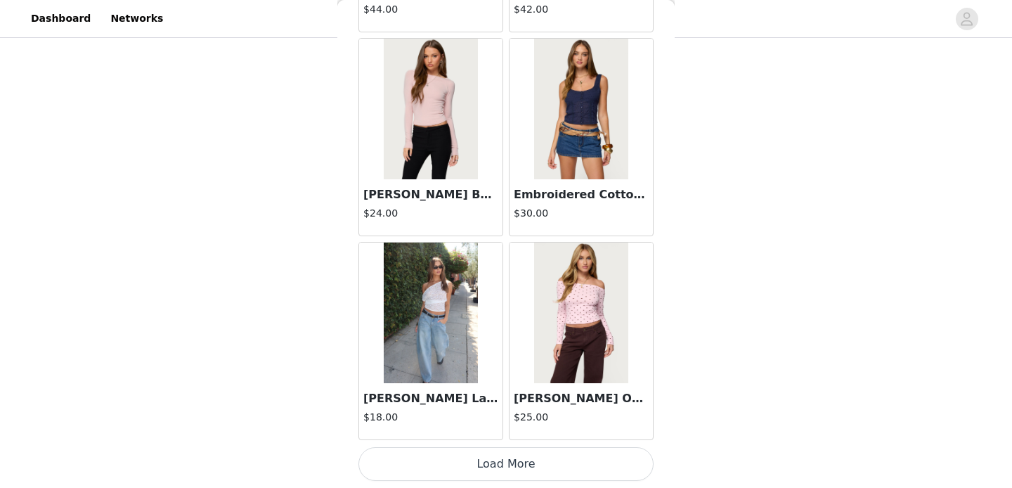
click at [500, 463] on button "Load More" at bounding box center [505, 464] width 295 height 34
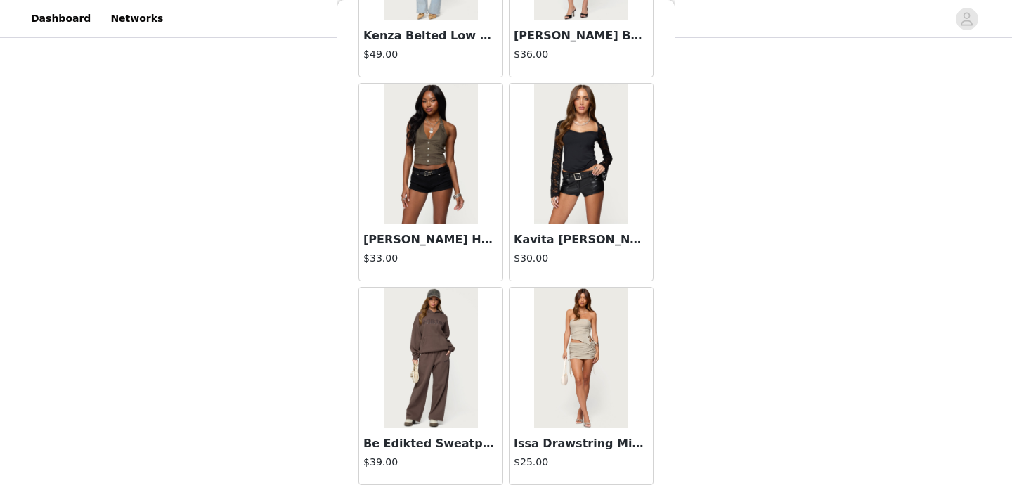
scroll to position [42433, 0]
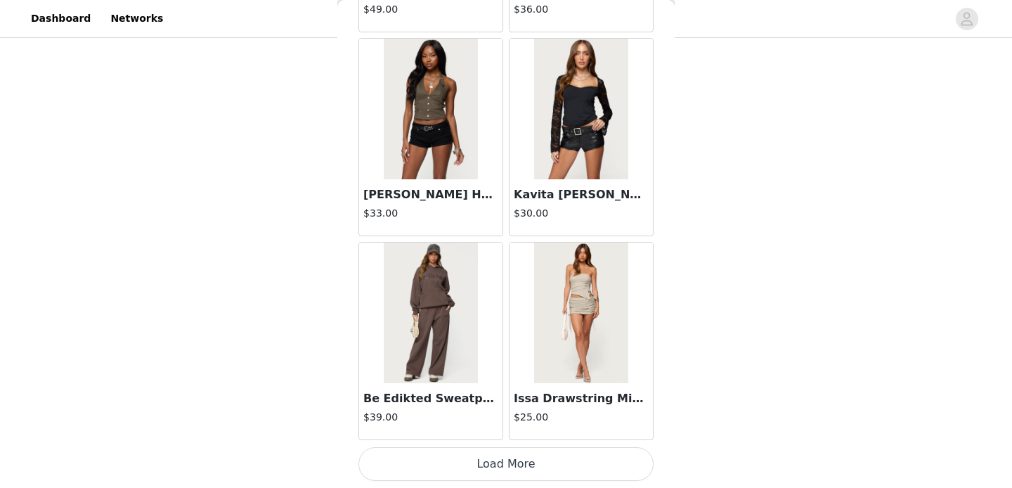
click at [497, 471] on button "Load More" at bounding box center [505, 464] width 295 height 34
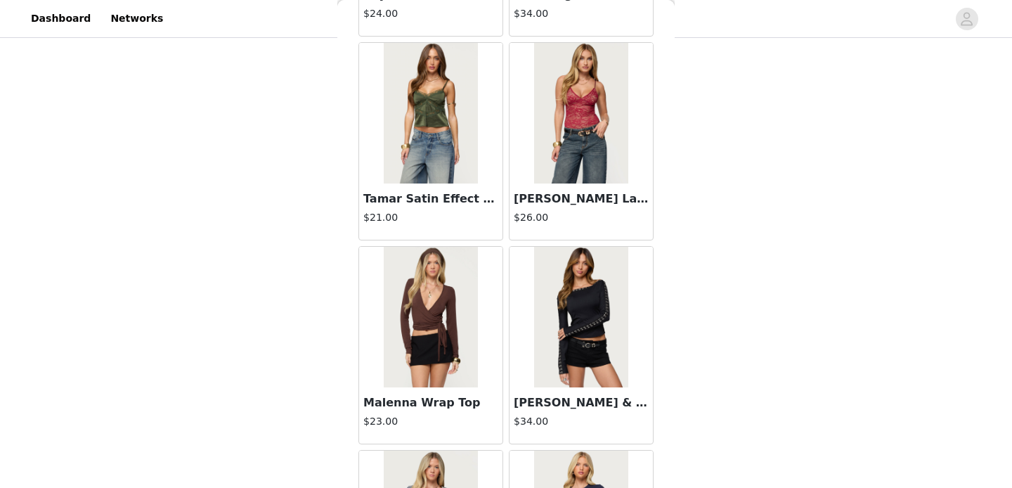
scroll to position [43650, 0]
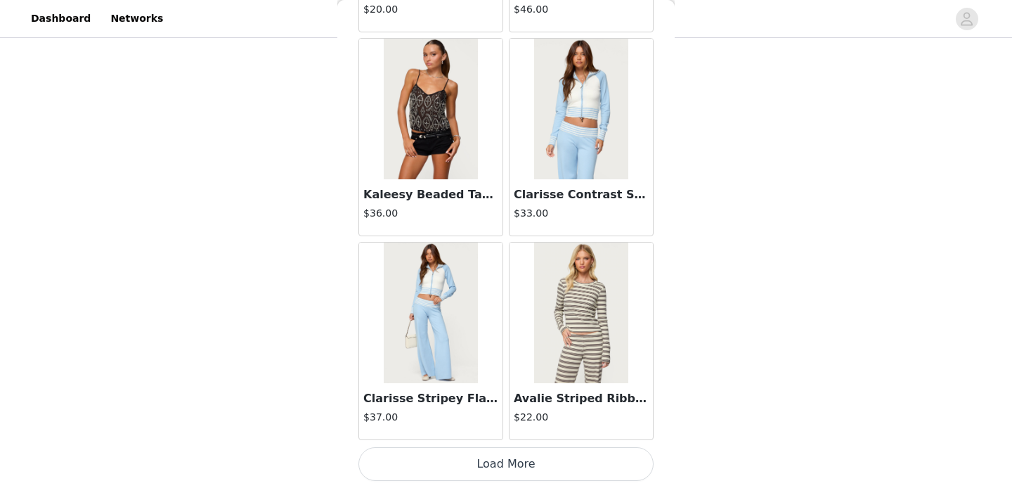
click at [502, 463] on button "Load More" at bounding box center [505, 464] width 295 height 34
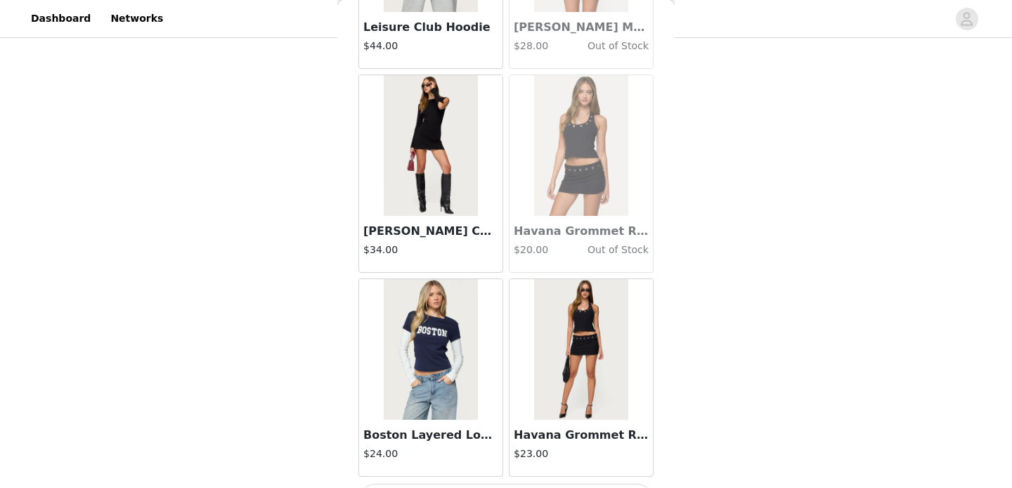
scroll to position [46510, 0]
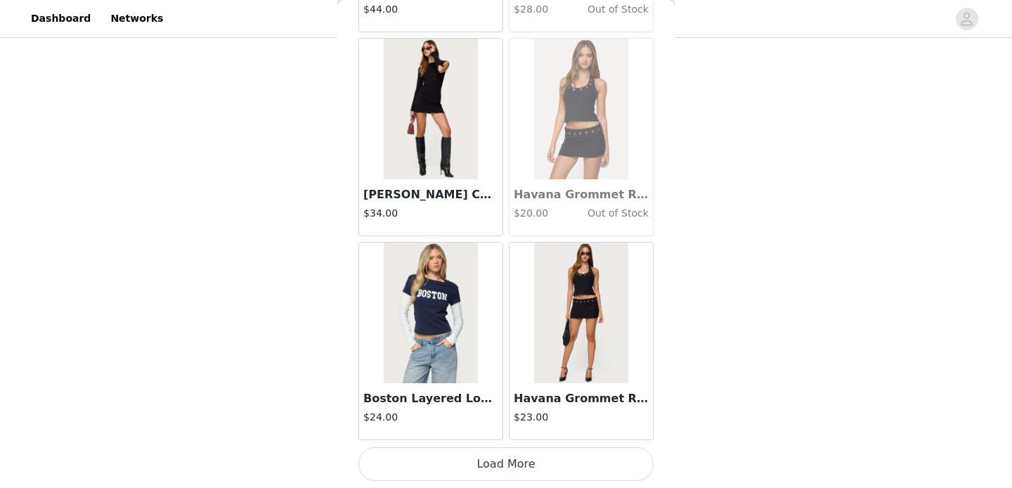
click at [489, 467] on button "Load More" at bounding box center [505, 464] width 295 height 34
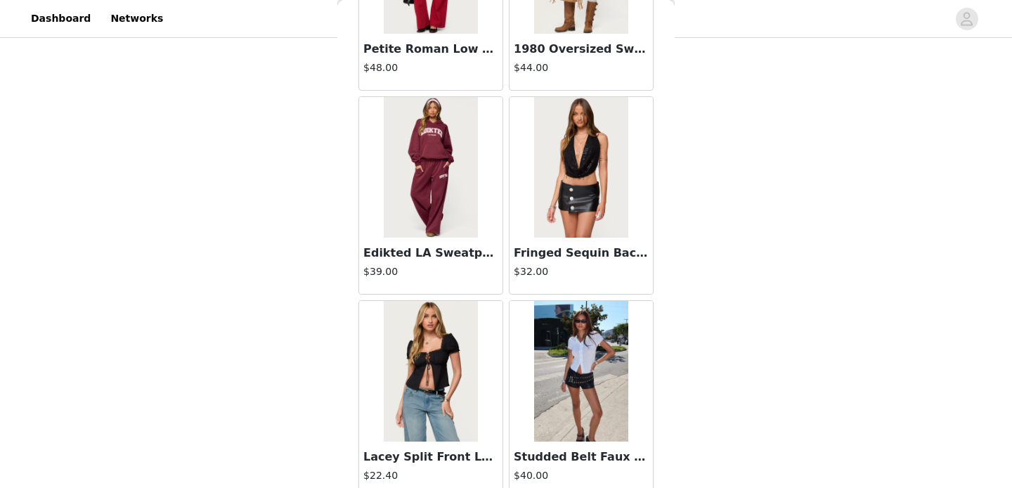
scroll to position [24849, 0]
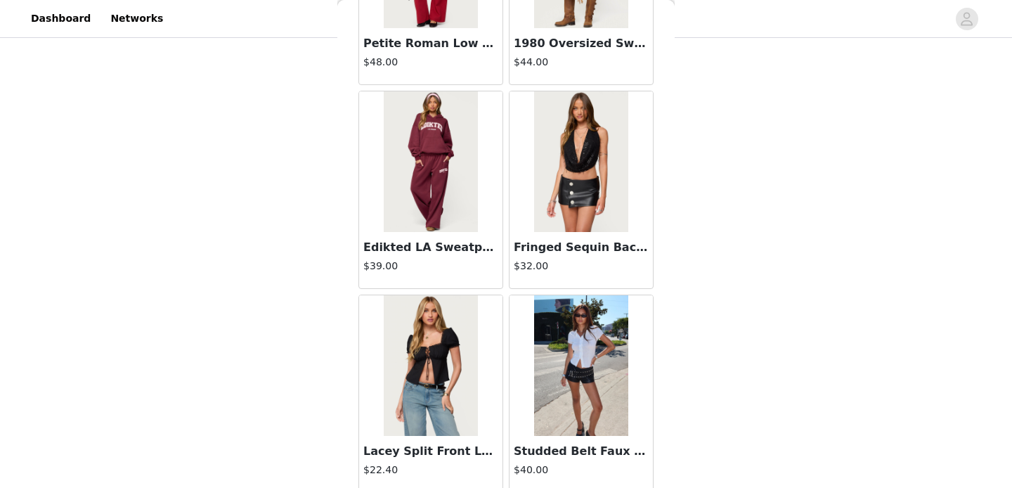
click at [575, 356] on img at bounding box center [580, 365] width 93 height 141
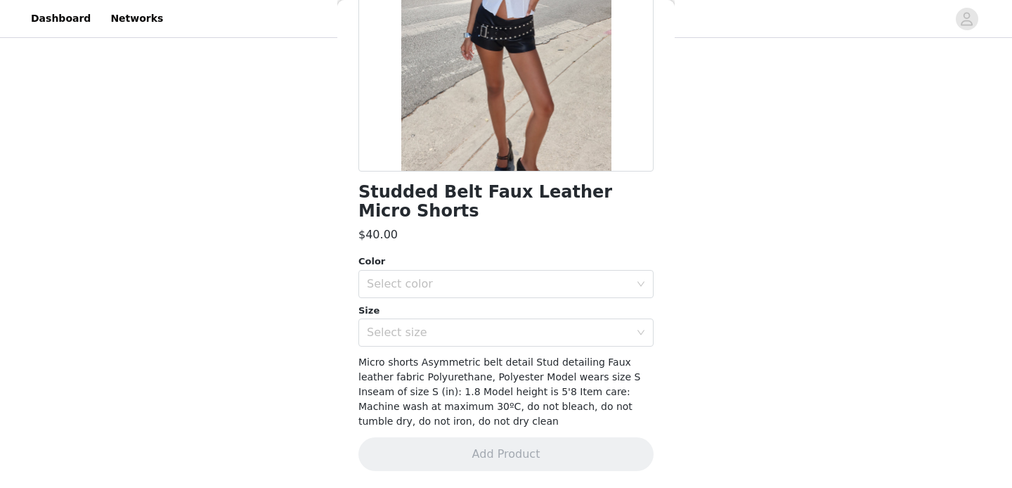
scroll to position [0, 0]
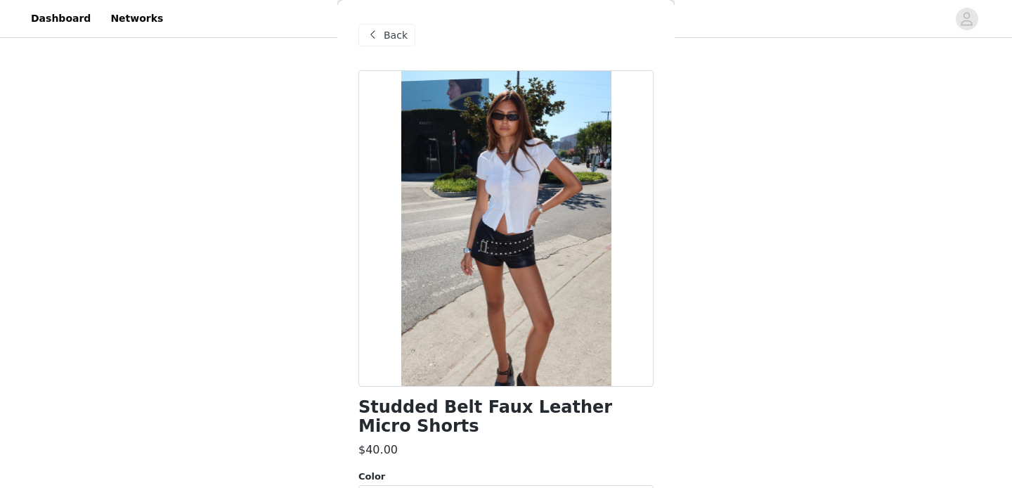
click at [368, 19] on div "Back" at bounding box center [505, 35] width 295 height 70
click at [368, 26] on div "Back" at bounding box center [386, 35] width 57 height 22
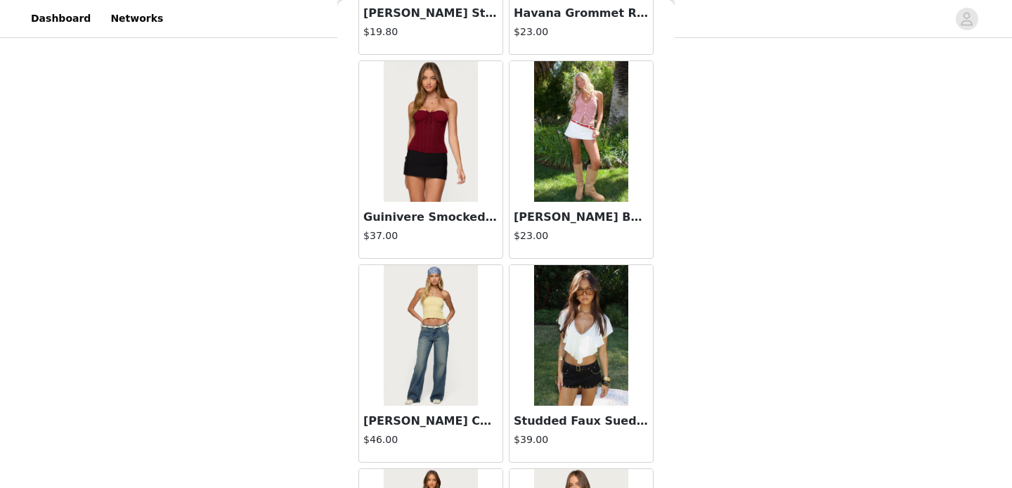
scroll to position [4111, 0]
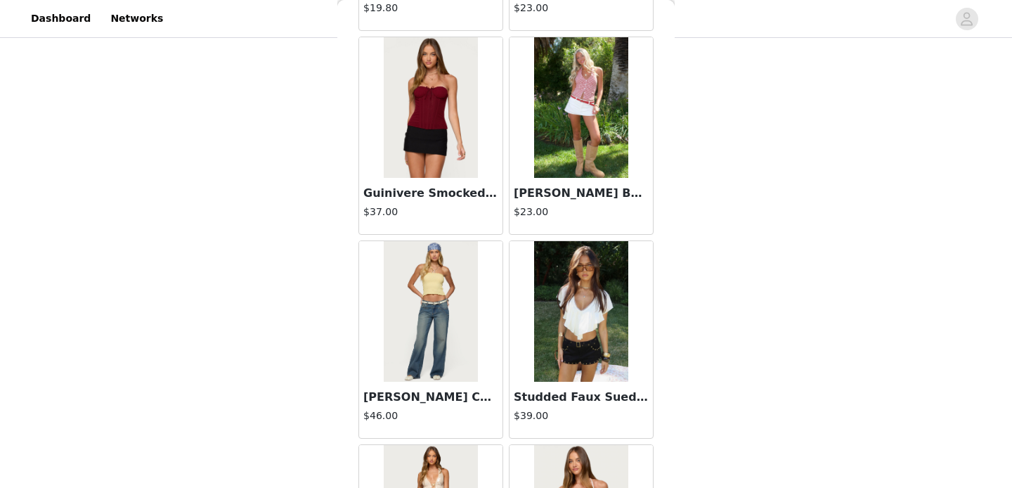
click at [582, 351] on img at bounding box center [580, 311] width 93 height 141
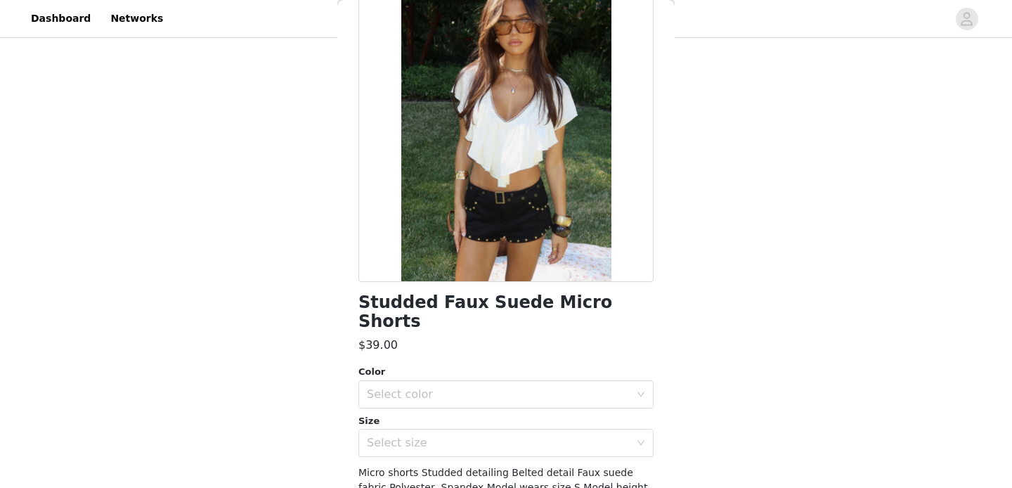
scroll to position [99, 0]
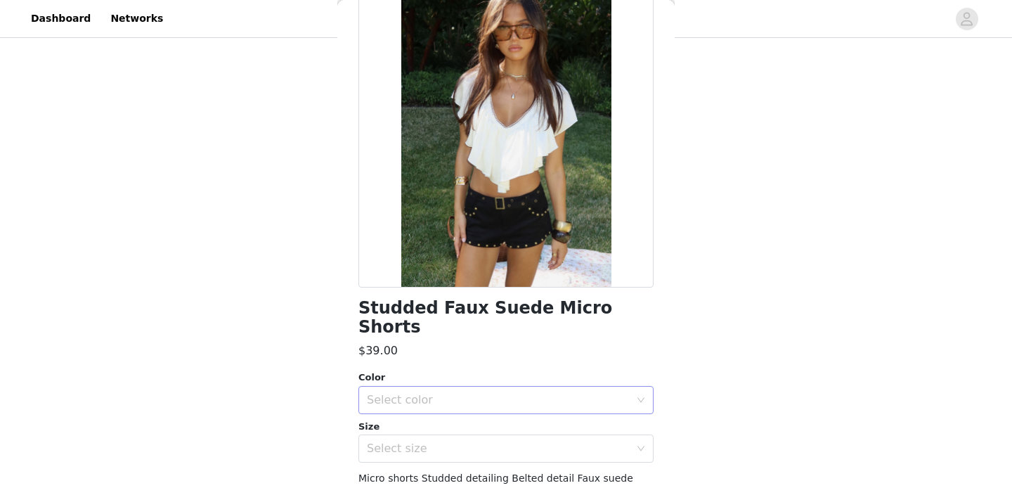
click at [493, 393] on div "Select color" at bounding box center [498, 400] width 263 height 14
click at [463, 419] on li "BLACK" at bounding box center [505, 412] width 295 height 22
click at [463, 435] on div "Select size" at bounding box center [501, 448] width 269 height 27
click at [448, 460] on li "XS" at bounding box center [505, 460] width 295 height 22
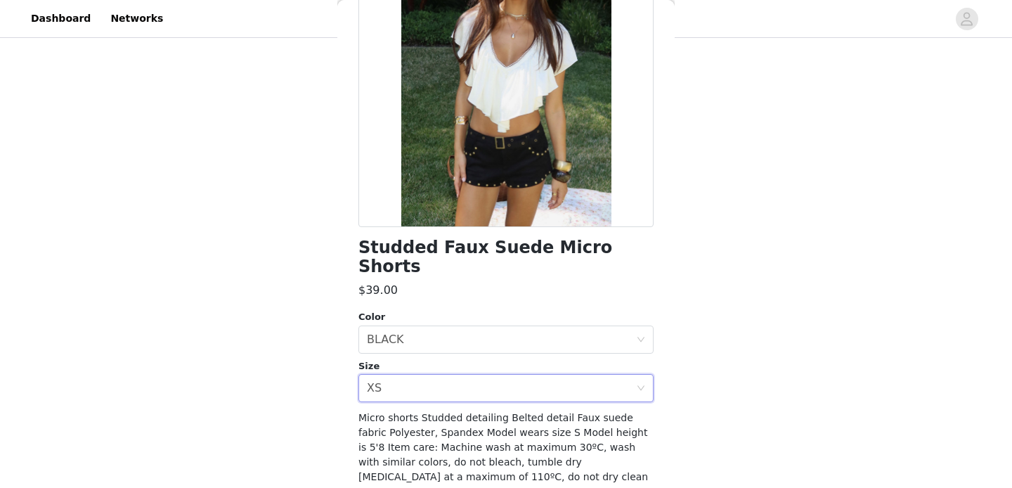
scroll to position [159, 0]
click at [449, 375] on div "Select size XS" at bounding box center [501, 388] width 269 height 27
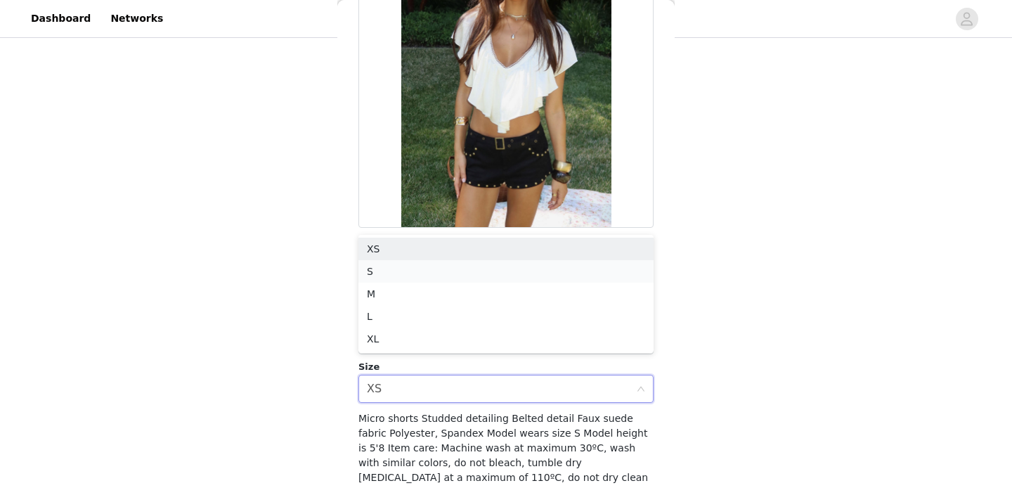
click at [438, 263] on li "S" at bounding box center [505, 271] width 295 height 22
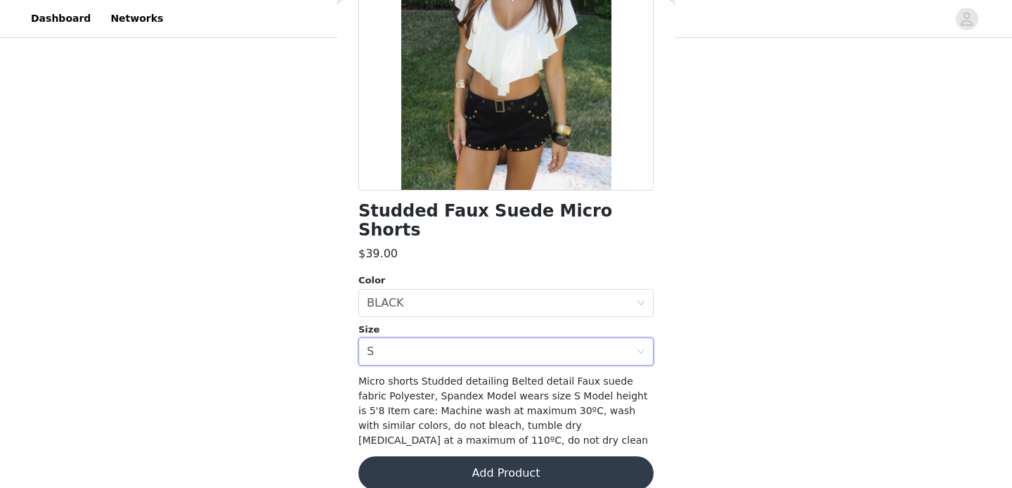
scroll to position [195, 0]
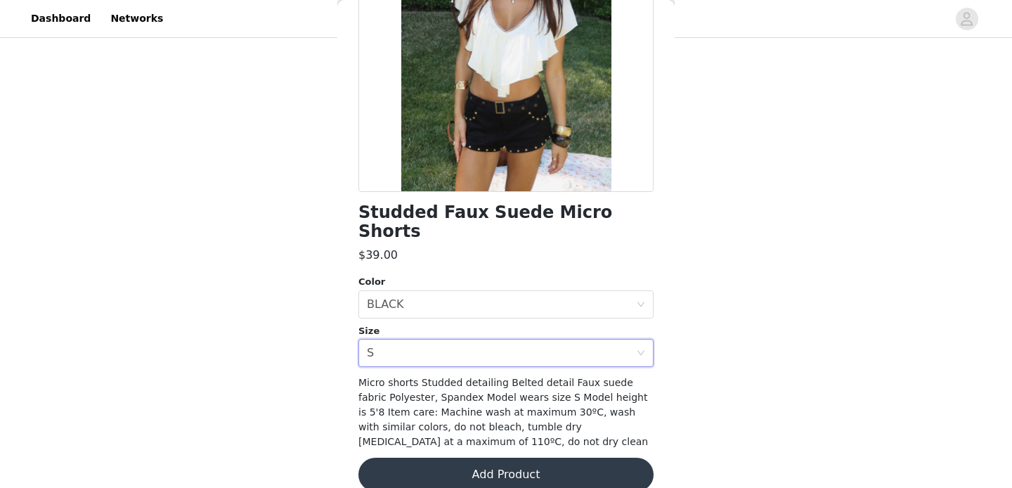
click at [535, 458] on button "Add Product" at bounding box center [505, 475] width 295 height 34
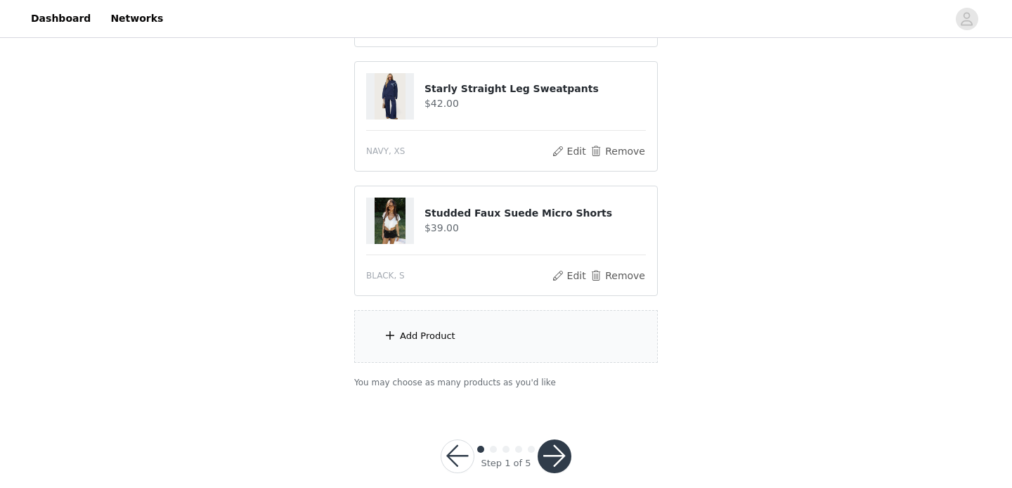
scroll to position [510, 0]
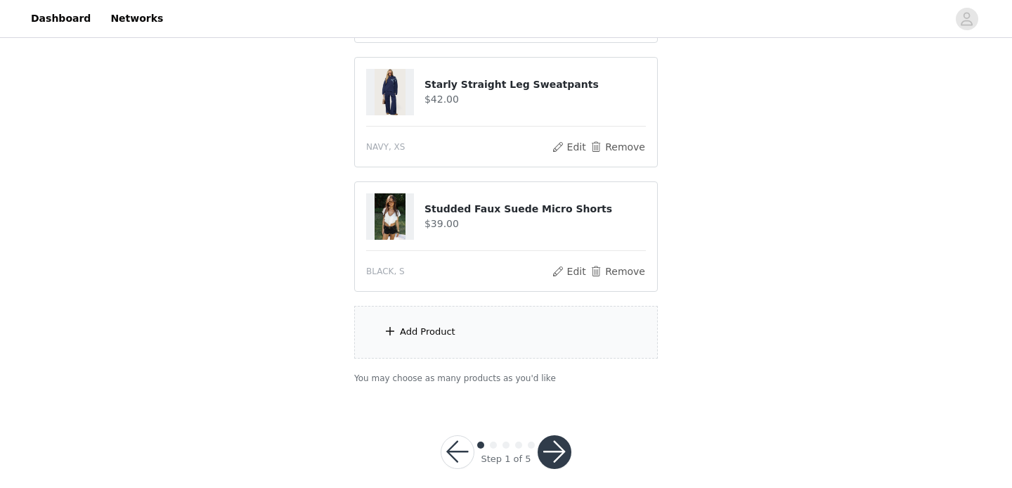
click at [430, 330] on div "Add Product" at bounding box center [428, 332] width 56 height 14
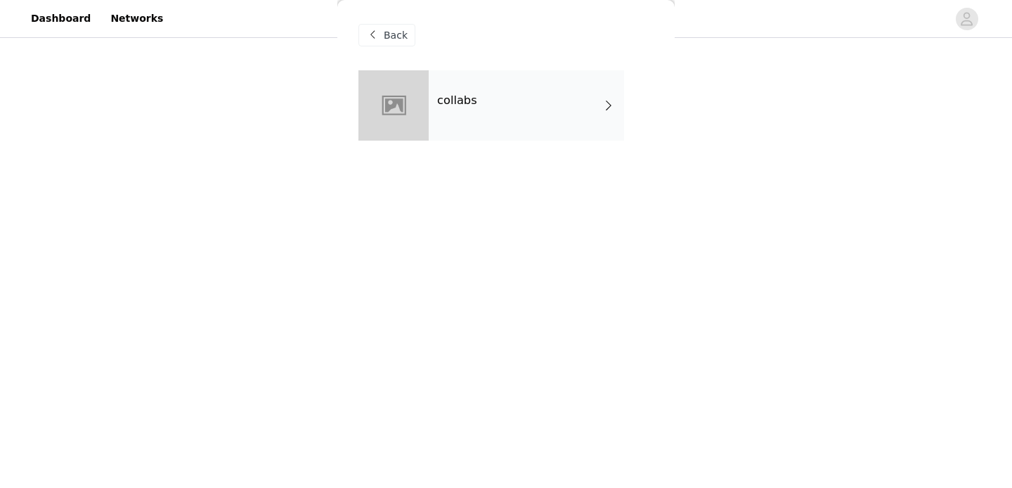
click at [472, 105] on h4 "collabs" at bounding box center [457, 100] width 40 height 13
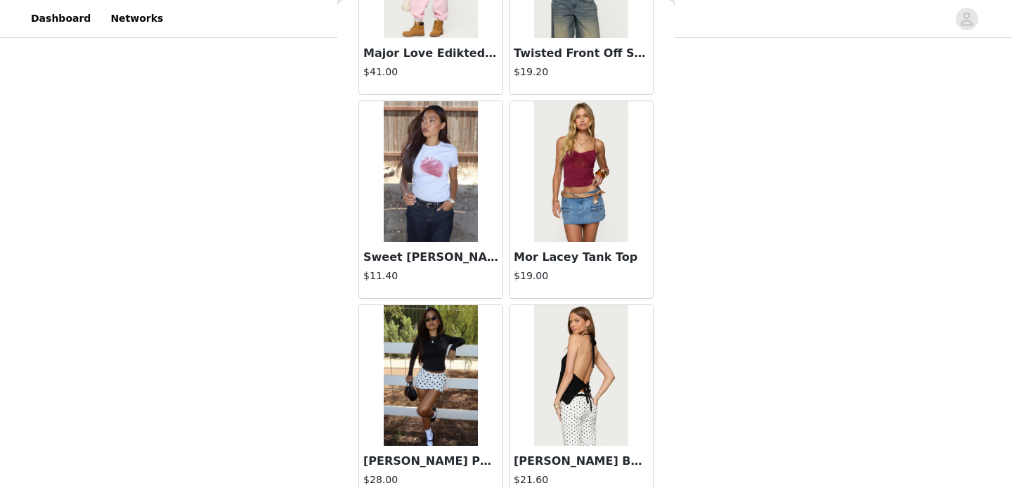
scroll to position [1663, 0]
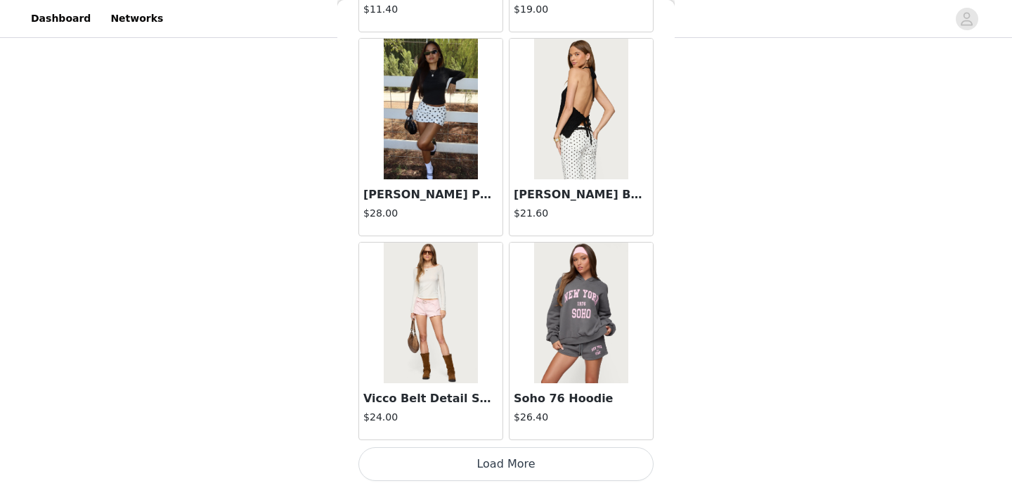
click at [496, 449] on button "Load More" at bounding box center [505, 464] width 295 height 34
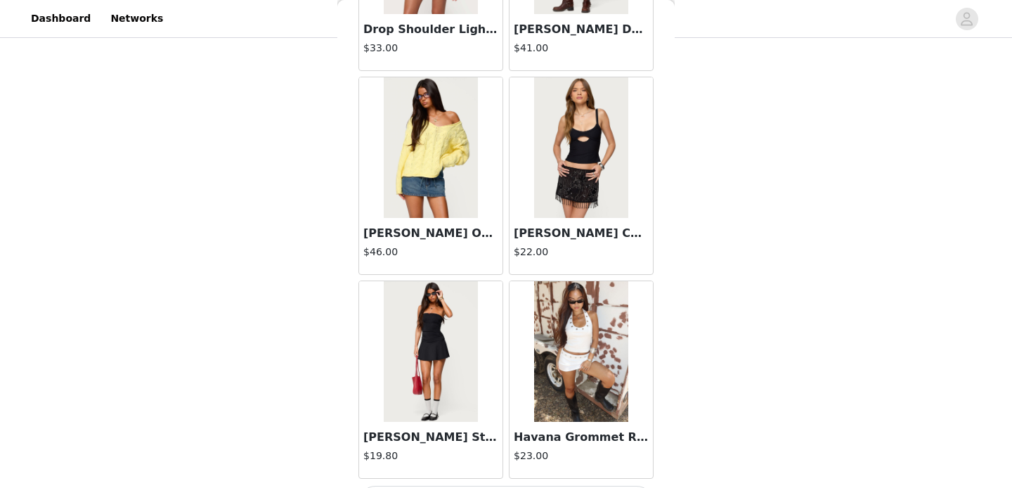
scroll to position [3702, 0]
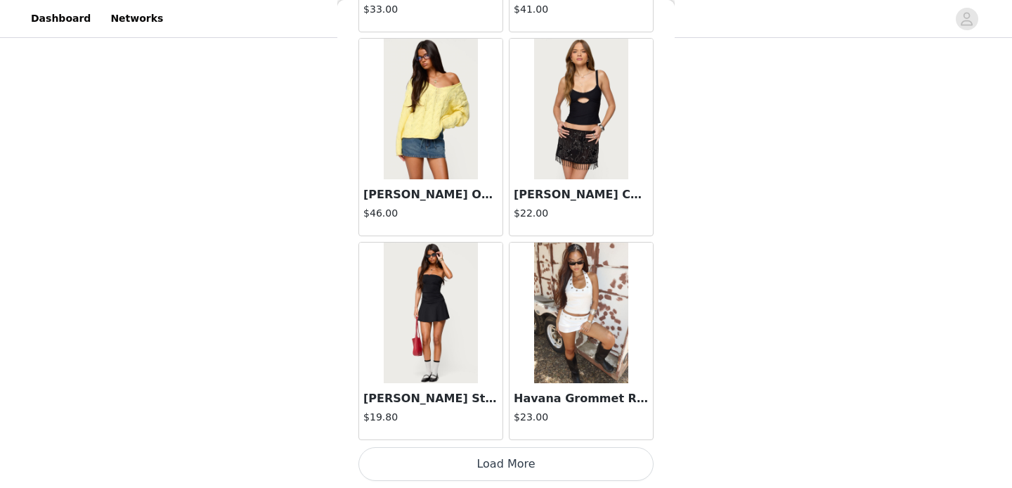
click at [503, 474] on button "Load More" at bounding box center [505, 464] width 295 height 34
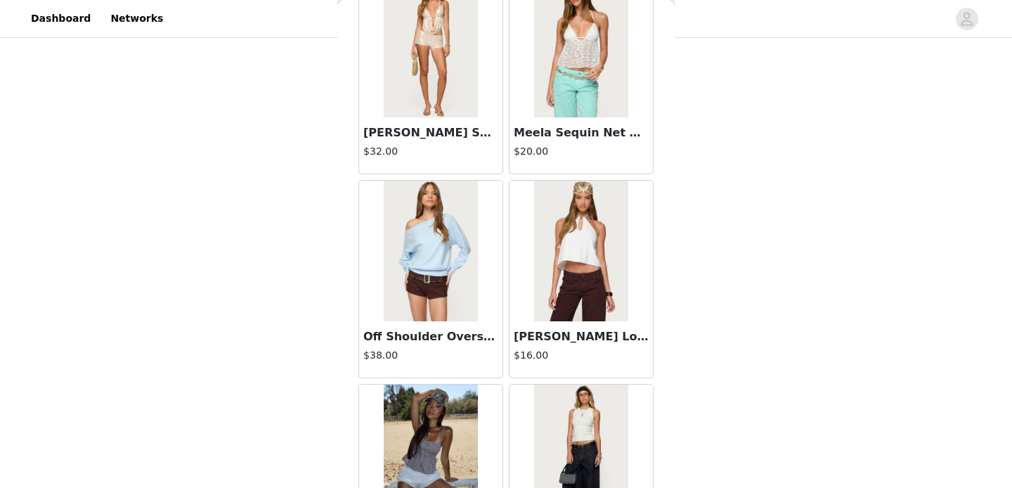
scroll to position [4580, 0]
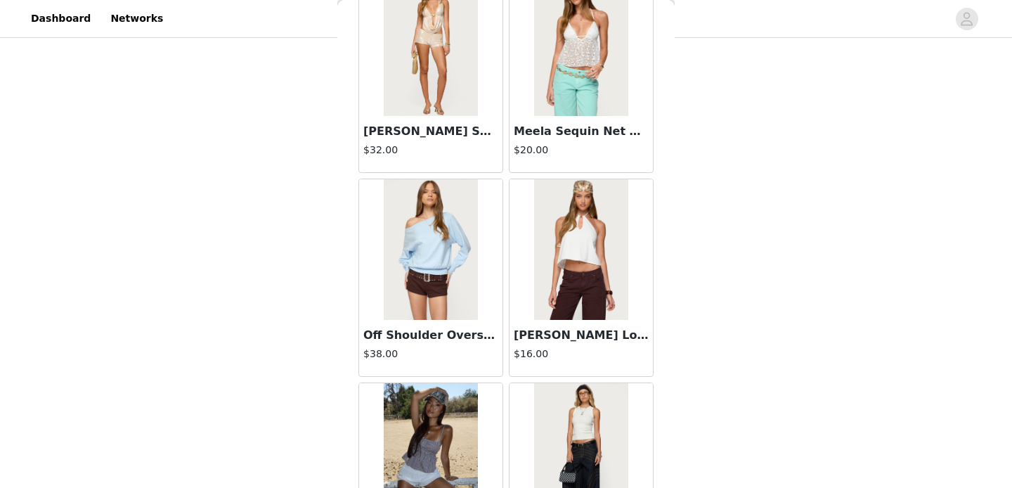
click at [571, 265] on img at bounding box center [580, 249] width 93 height 141
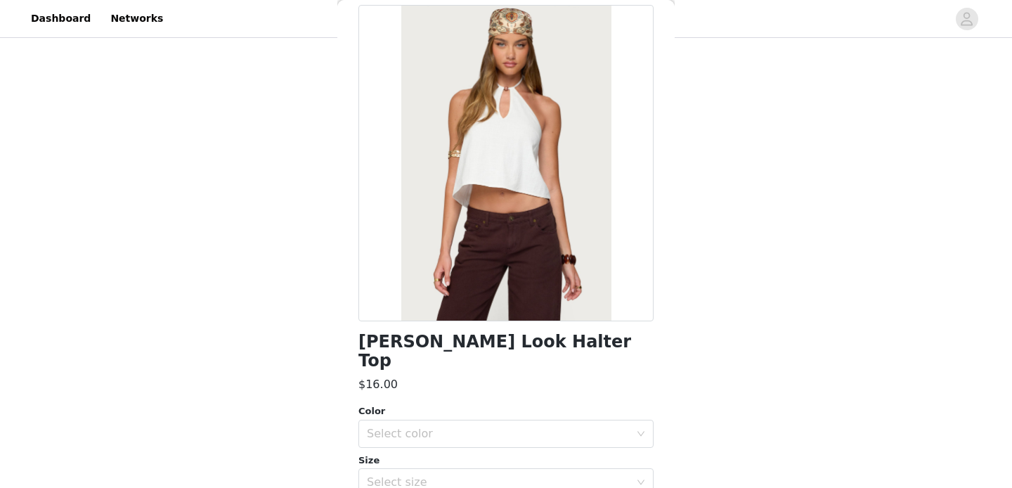
scroll to position [0, 0]
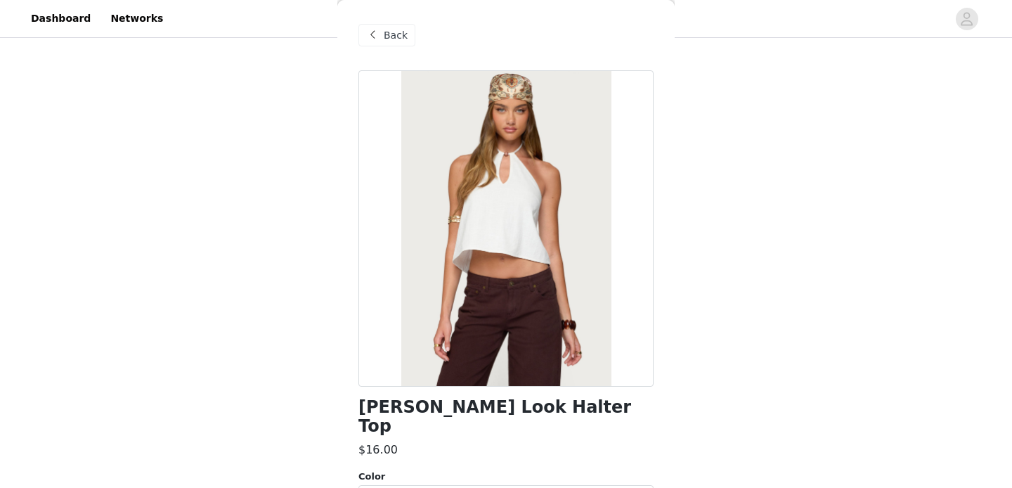
click at [370, 41] on span at bounding box center [372, 35] width 17 height 17
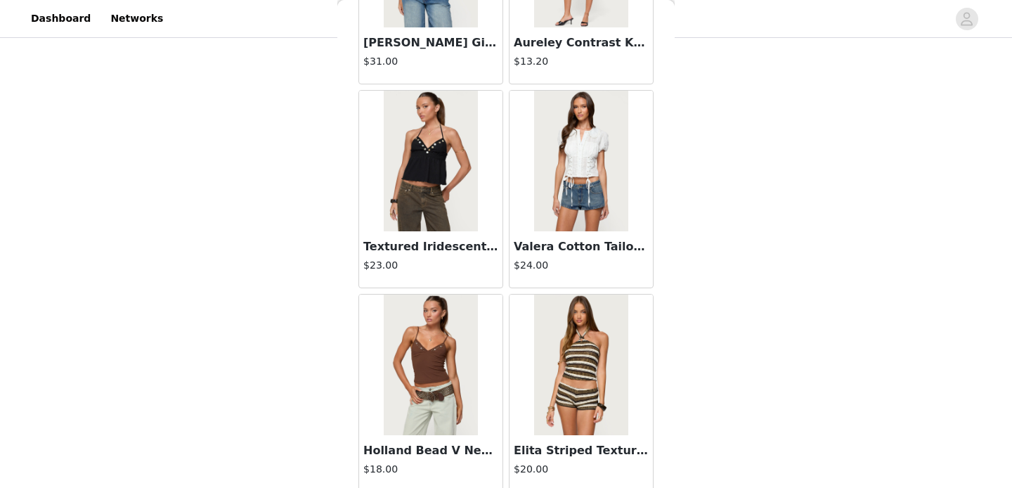
scroll to position [5740, 0]
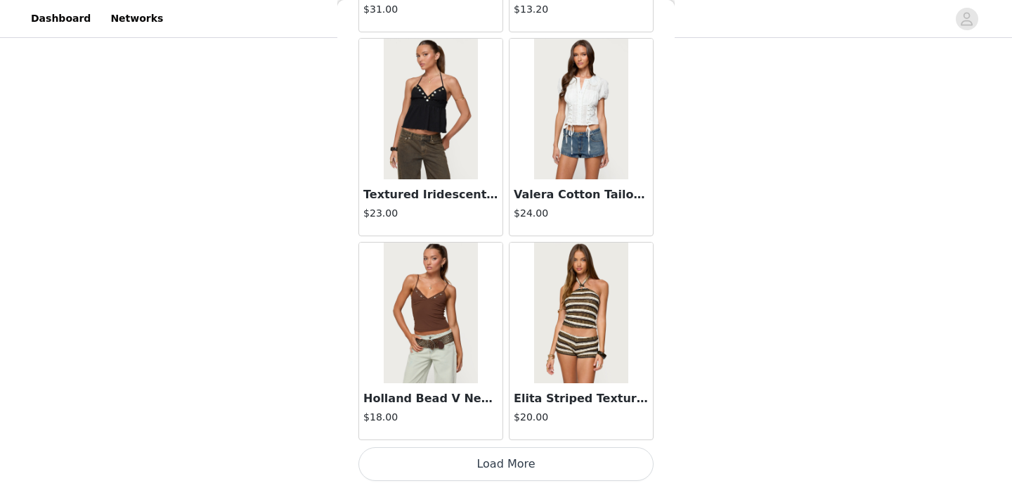
click at [476, 472] on button "Load More" at bounding box center [505, 464] width 295 height 34
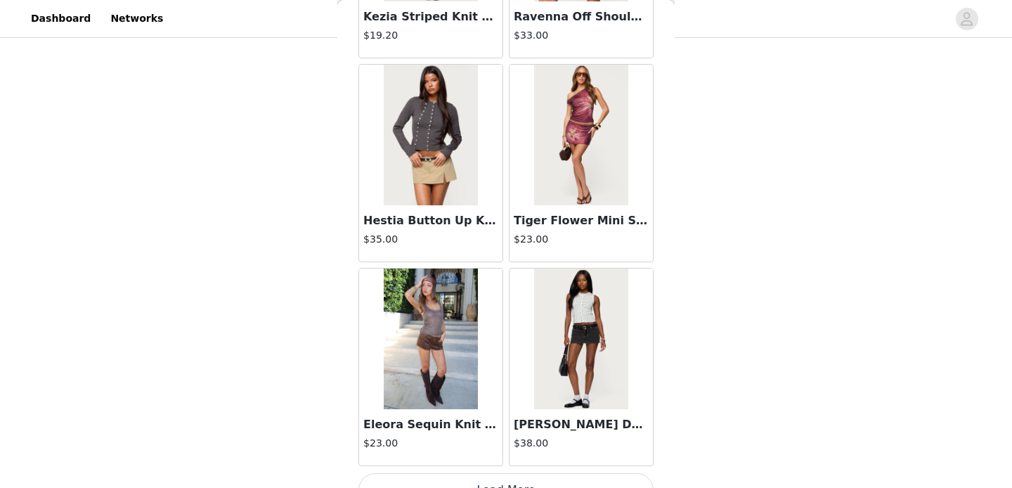
scroll to position [7779, 0]
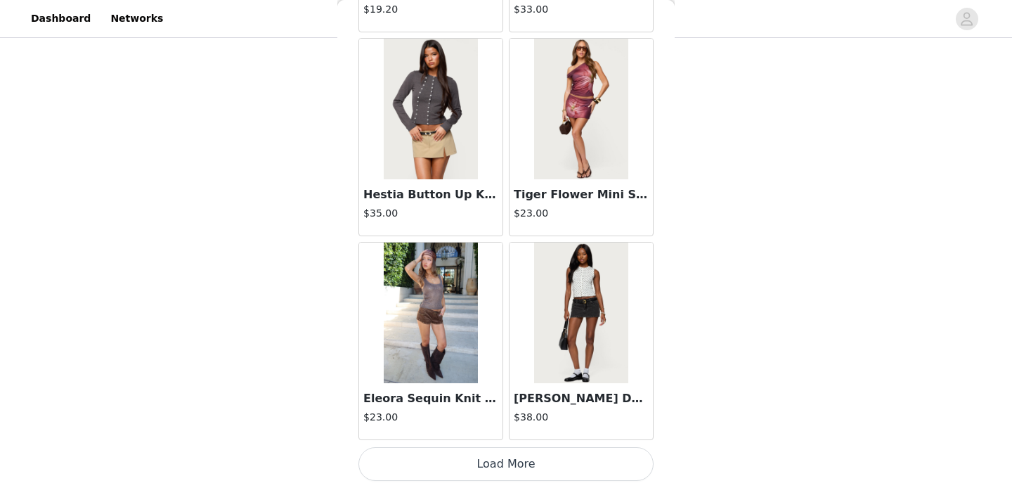
click at [476, 473] on button "Load More" at bounding box center [505, 464] width 295 height 34
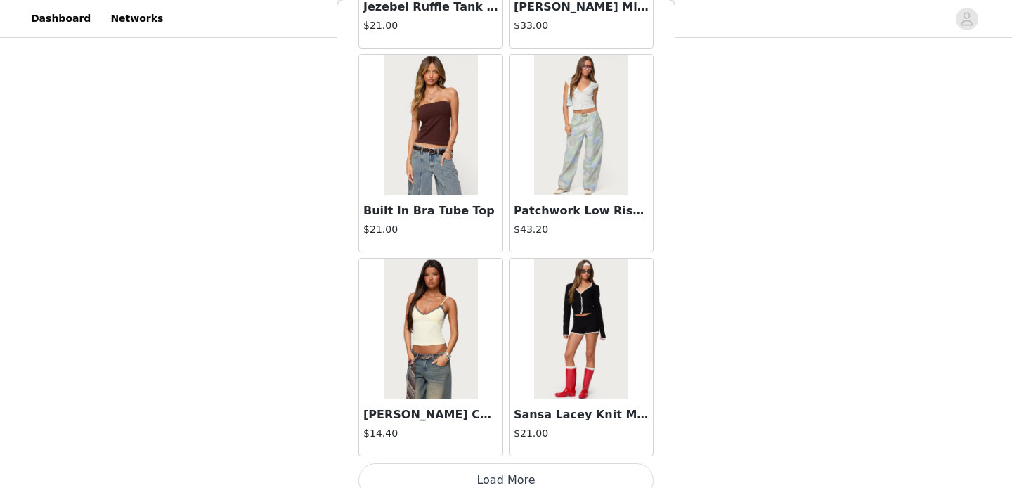
scroll to position [9817, 0]
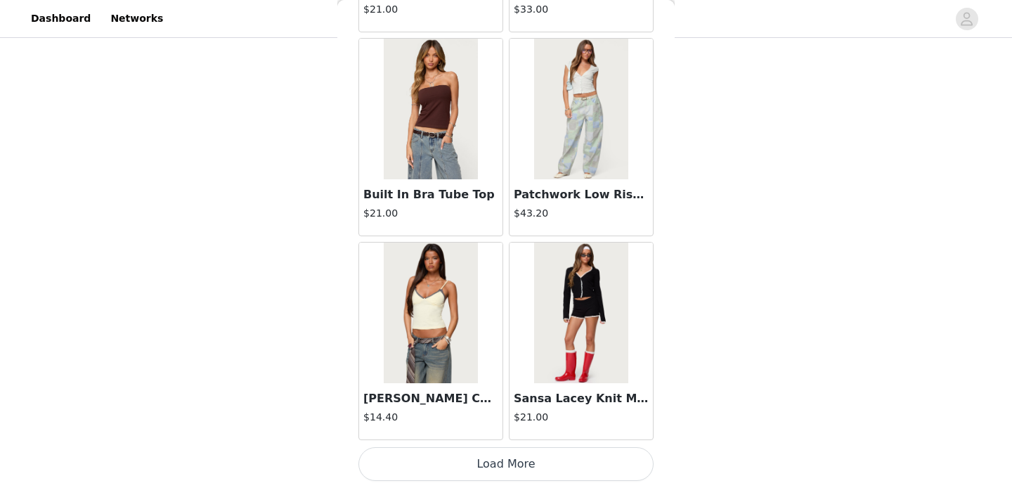
click at [497, 469] on button "Load More" at bounding box center [505, 464] width 295 height 34
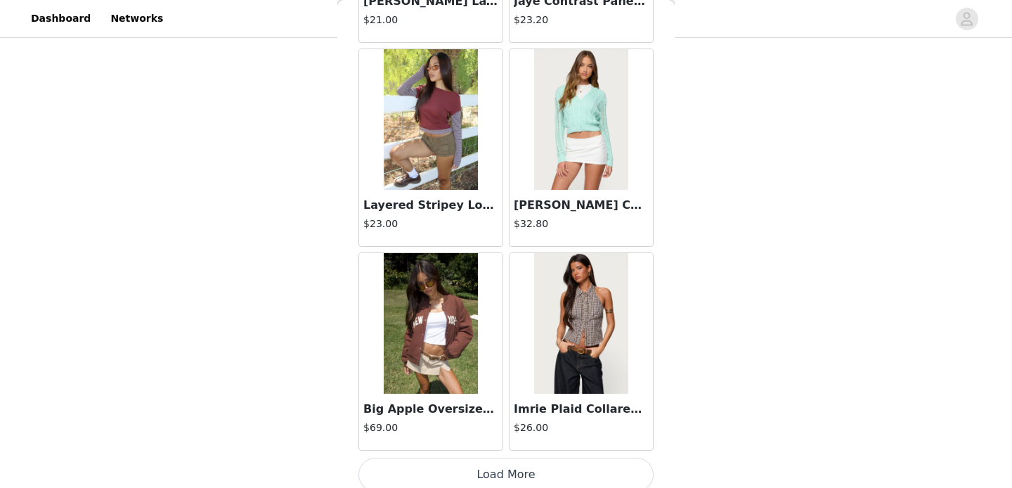
scroll to position [11854, 0]
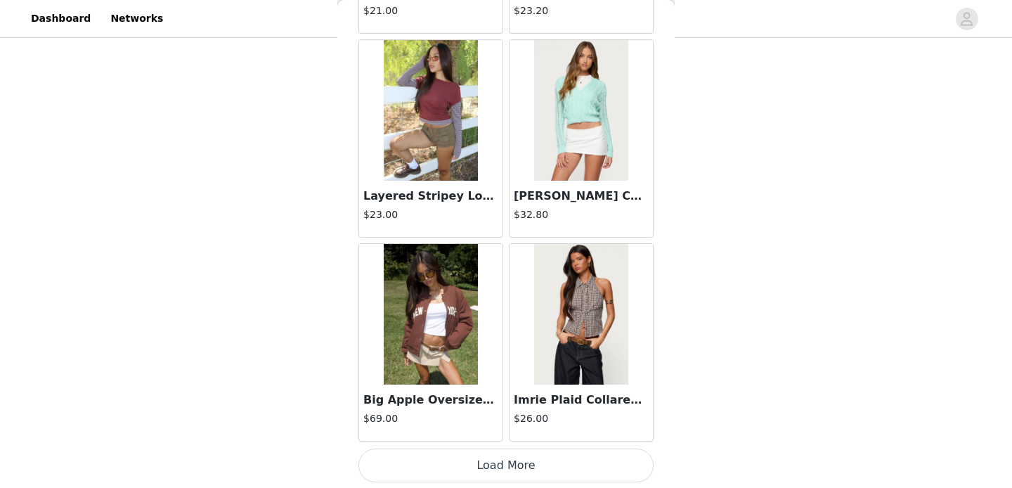
click at [508, 468] on button "Load More" at bounding box center [505, 465] width 295 height 34
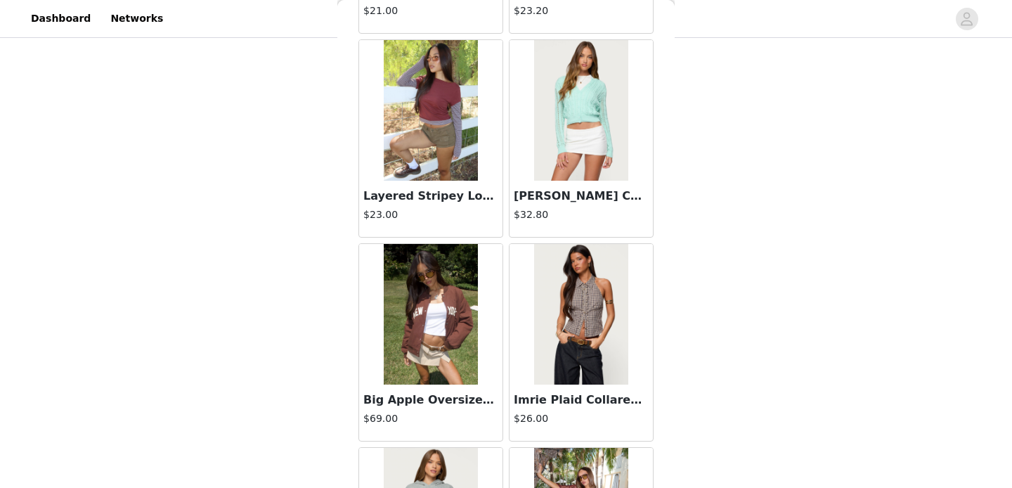
scroll to position [12082, 0]
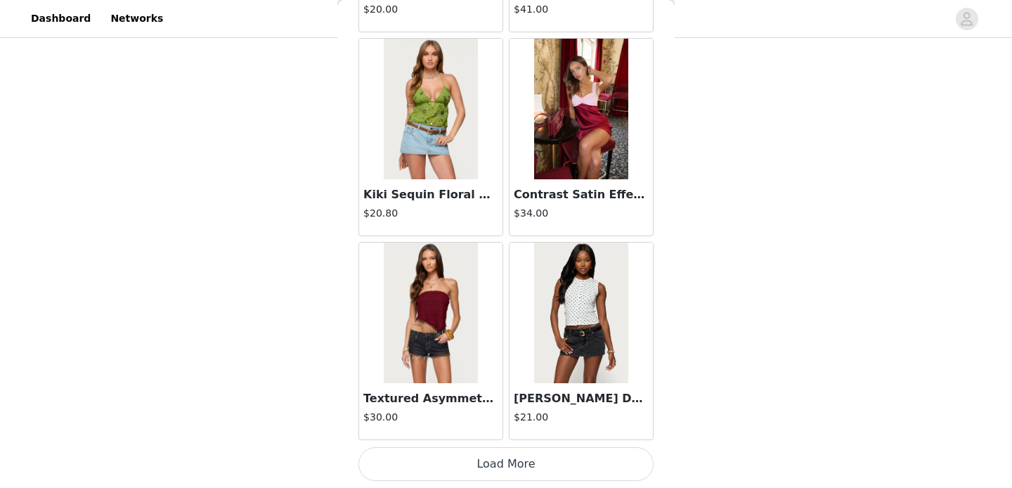
click at [508, 468] on button "Load More" at bounding box center [505, 464] width 295 height 34
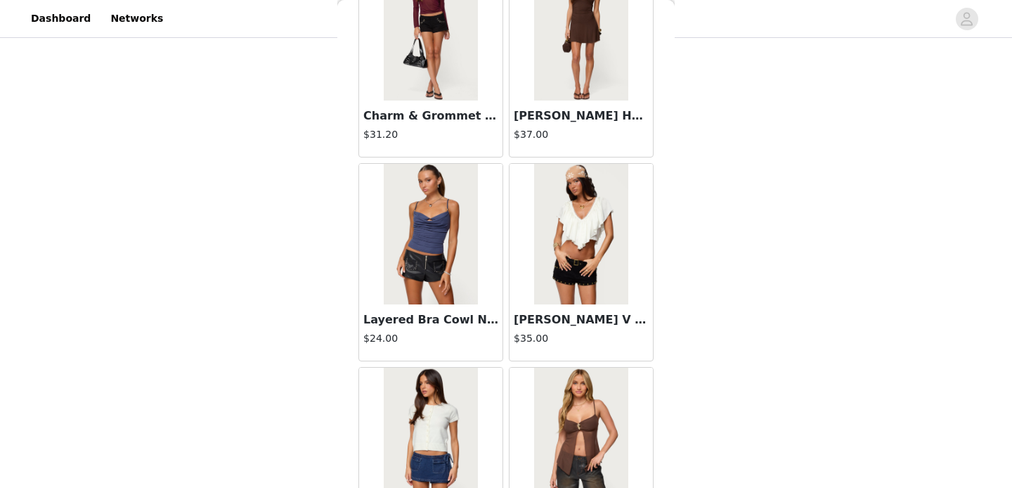
scroll to position [15932, 0]
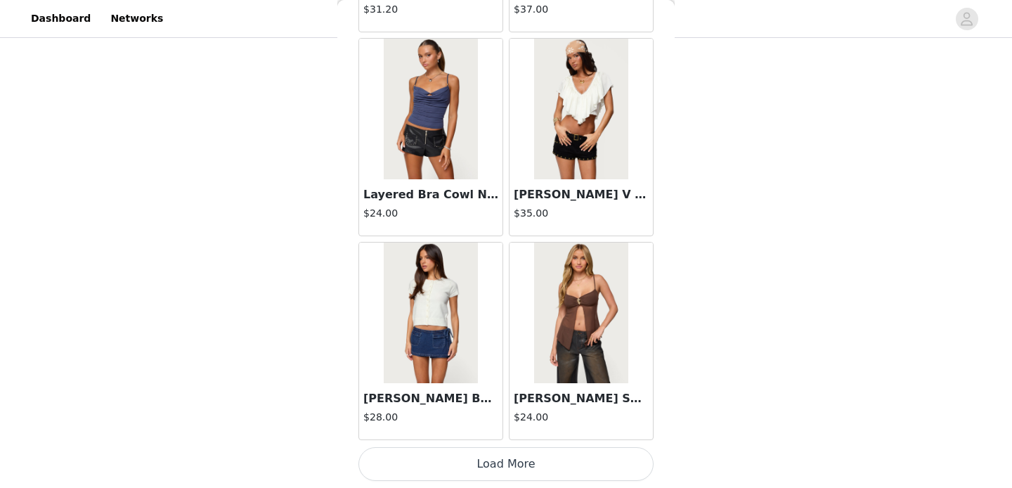
click at [498, 460] on button "Load More" at bounding box center [505, 464] width 295 height 34
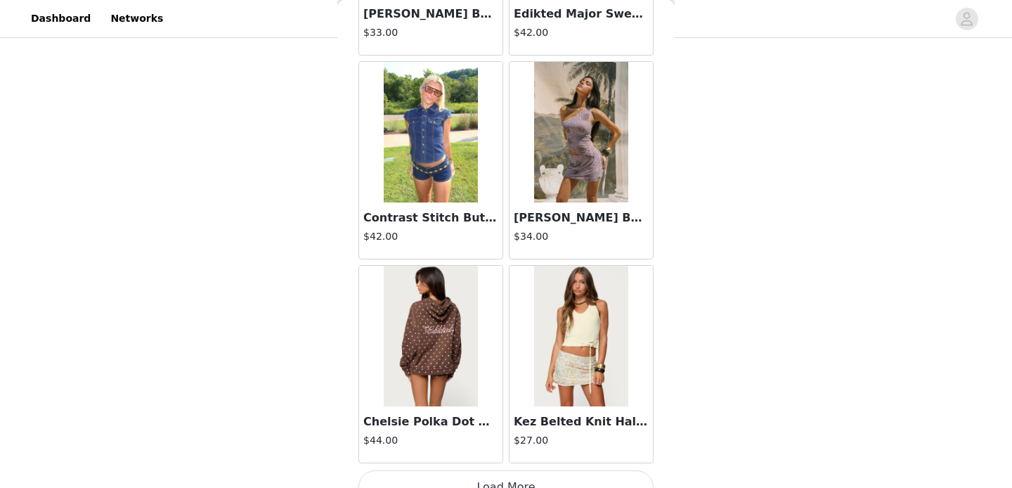
scroll to position [17971, 0]
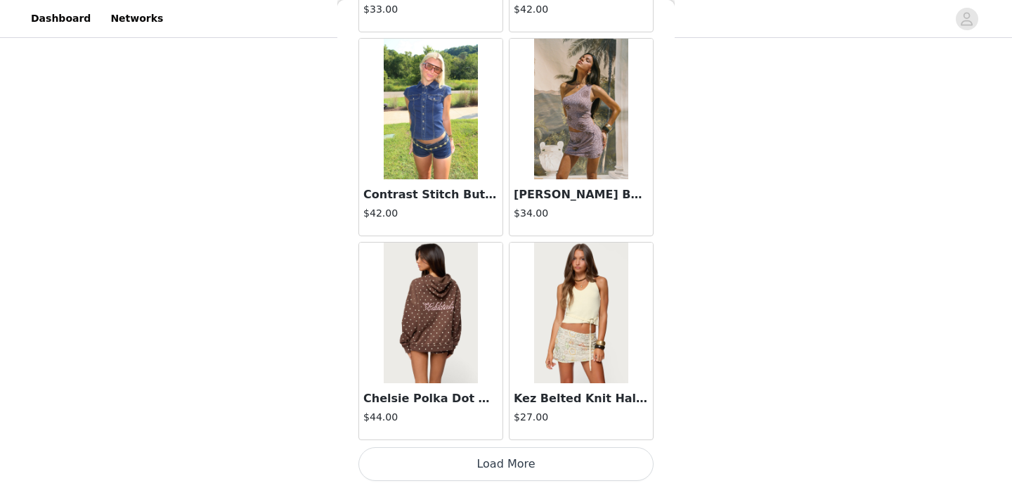
click at [498, 459] on button "Load More" at bounding box center [505, 464] width 295 height 34
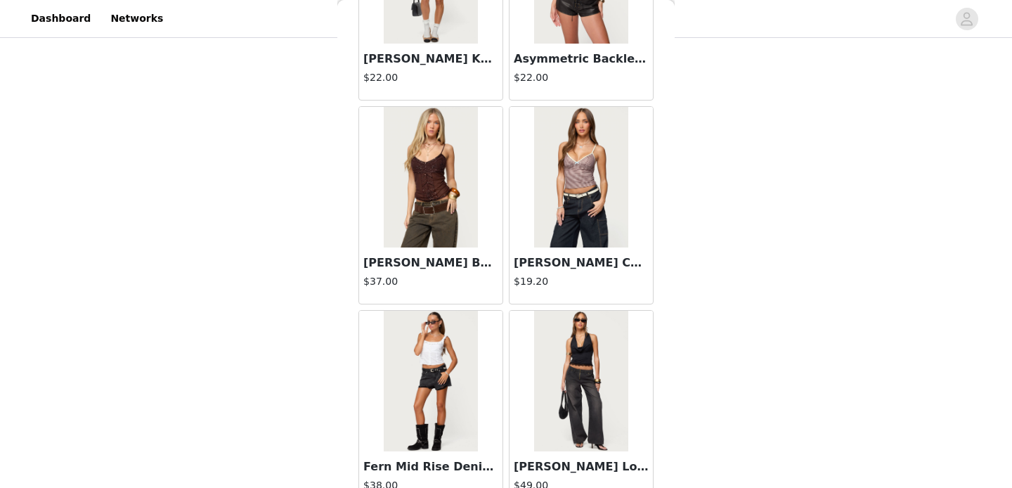
scroll to position [19944, 0]
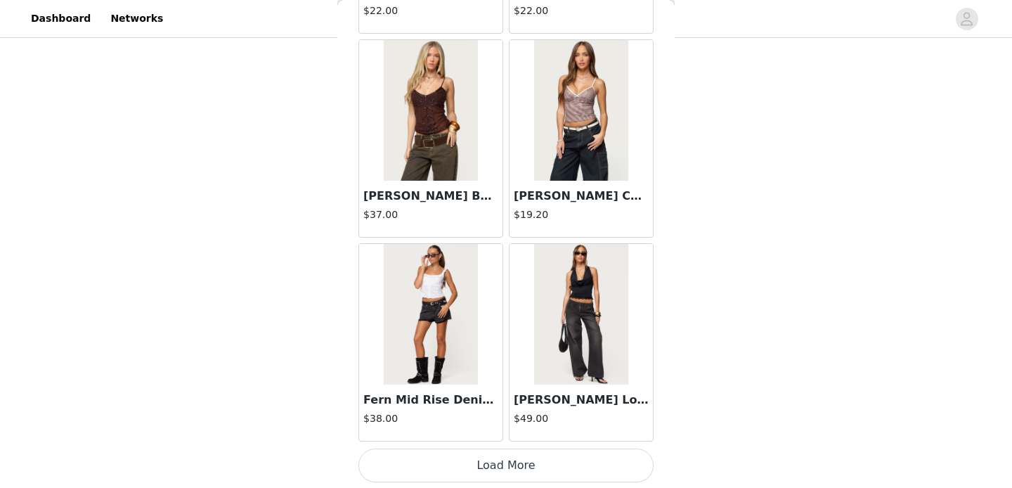
click at [498, 459] on button "Load More" at bounding box center [505, 465] width 295 height 34
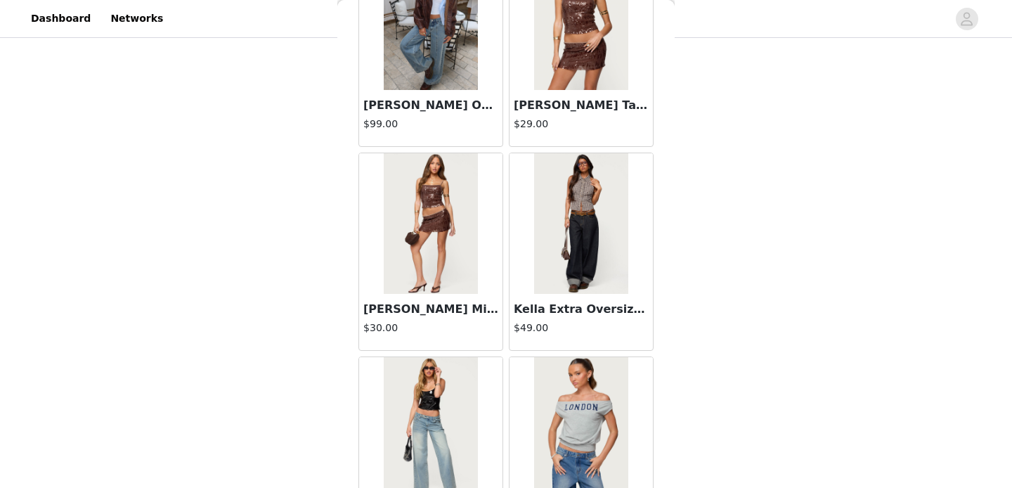
scroll to position [22048, 0]
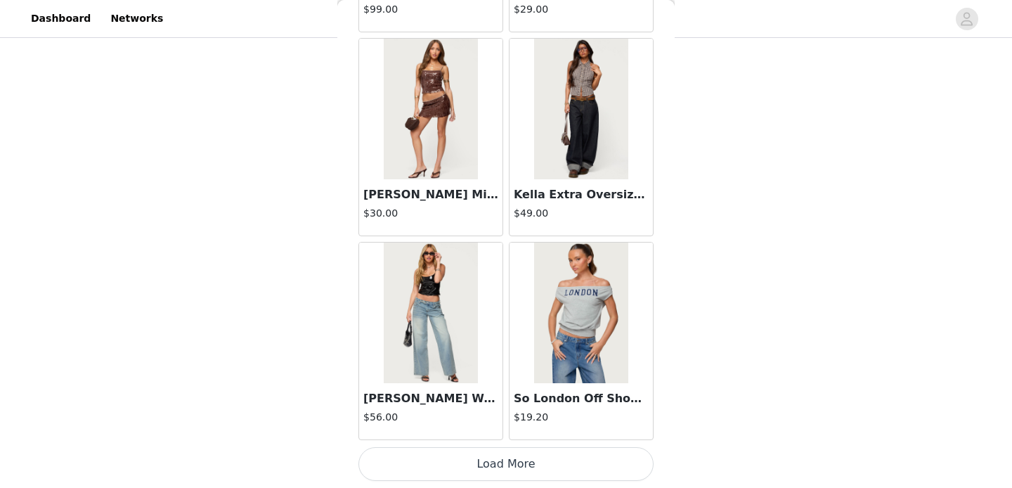
click at [489, 461] on button "Load More" at bounding box center [505, 464] width 295 height 34
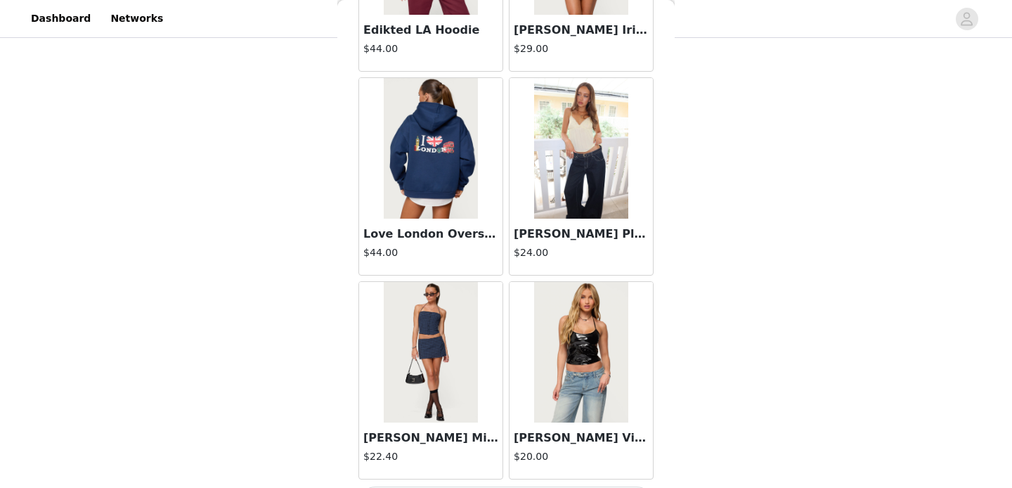
scroll to position [24086, 0]
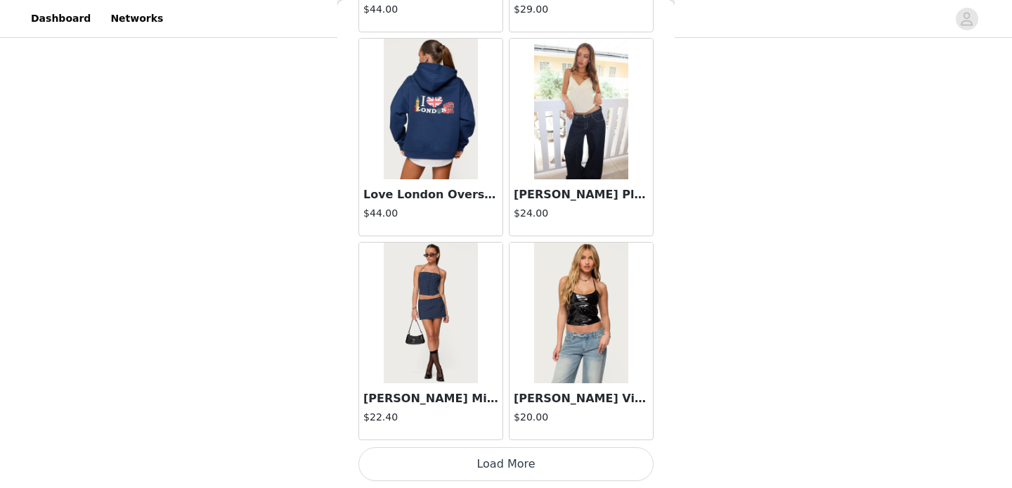
click at [516, 478] on button "Load More" at bounding box center [505, 464] width 295 height 34
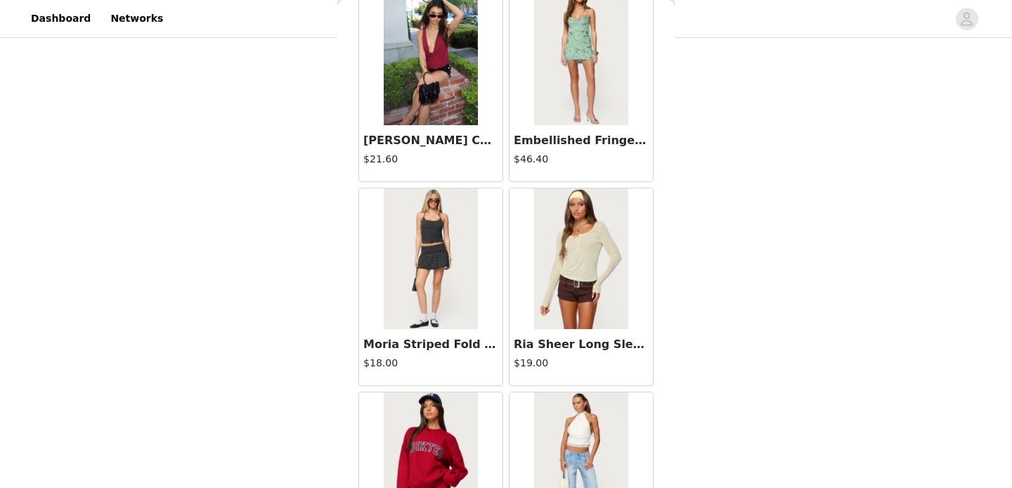
scroll to position [23222, 0]
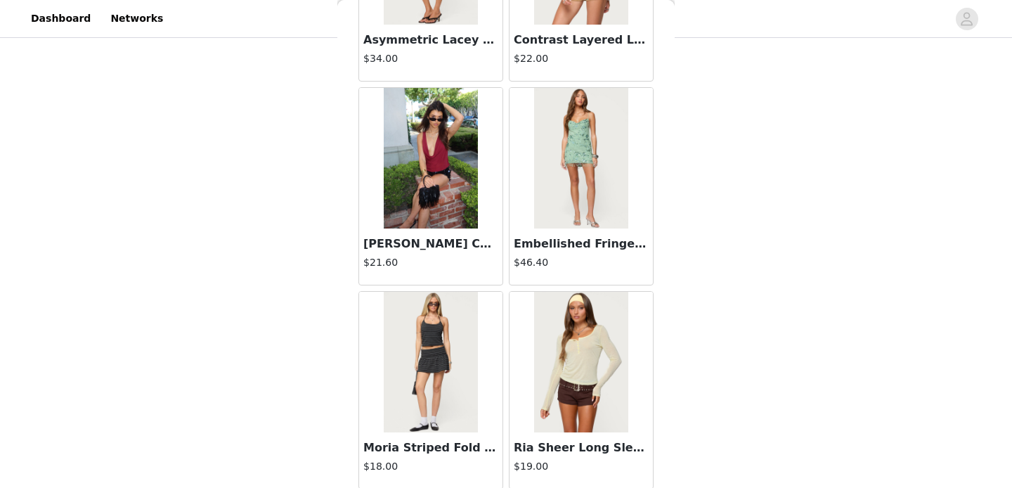
click at [583, 323] on img at bounding box center [580, 362] width 93 height 141
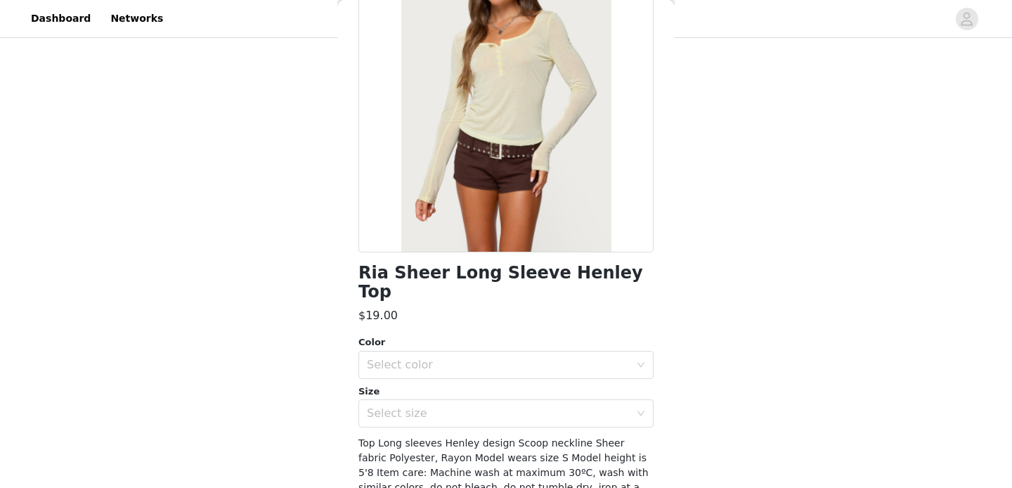
scroll to position [0, 0]
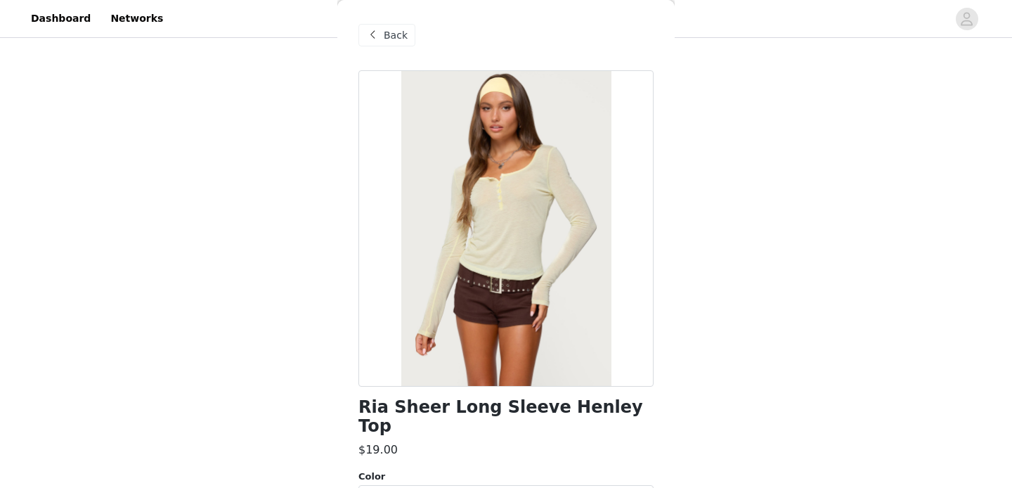
click at [384, 29] on span "Back" at bounding box center [396, 35] width 24 height 15
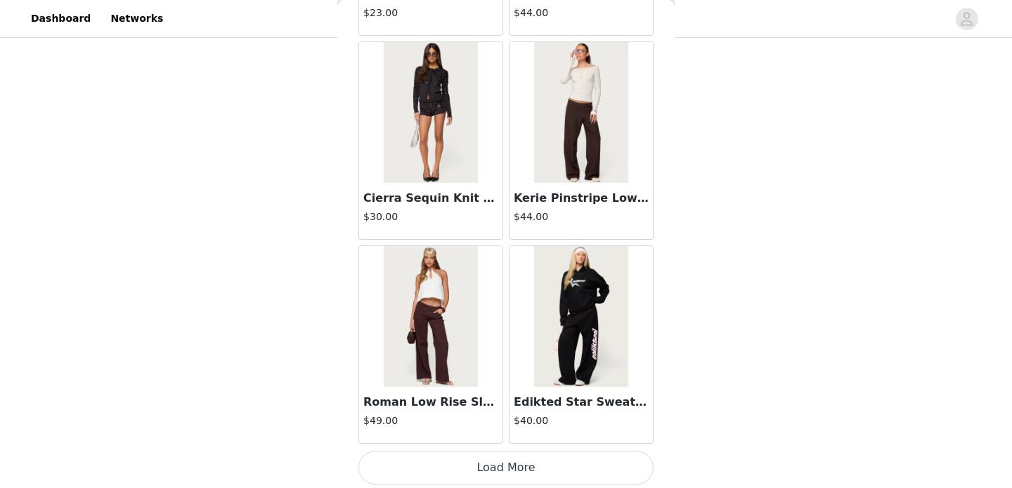
scroll to position [26125, 0]
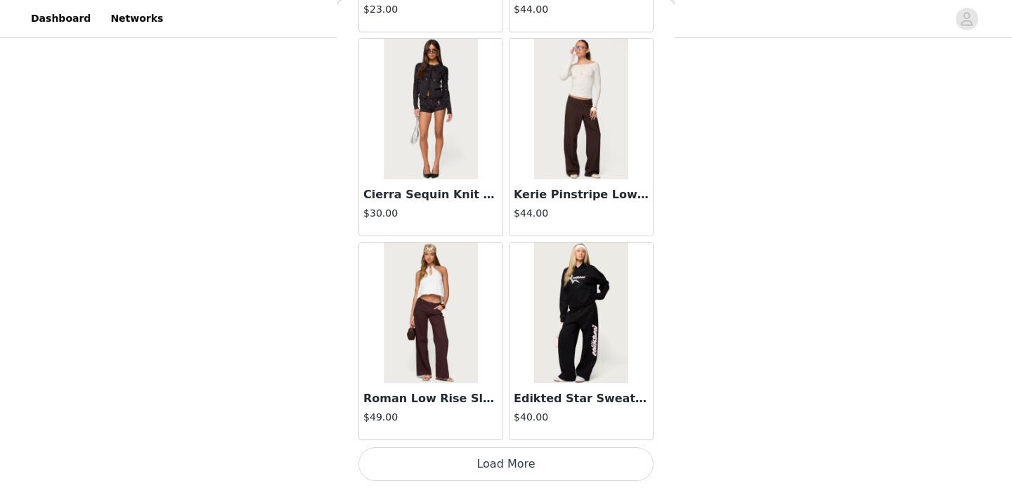
click at [468, 467] on button "Load More" at bounding box center [505, 464] width 295 height 34
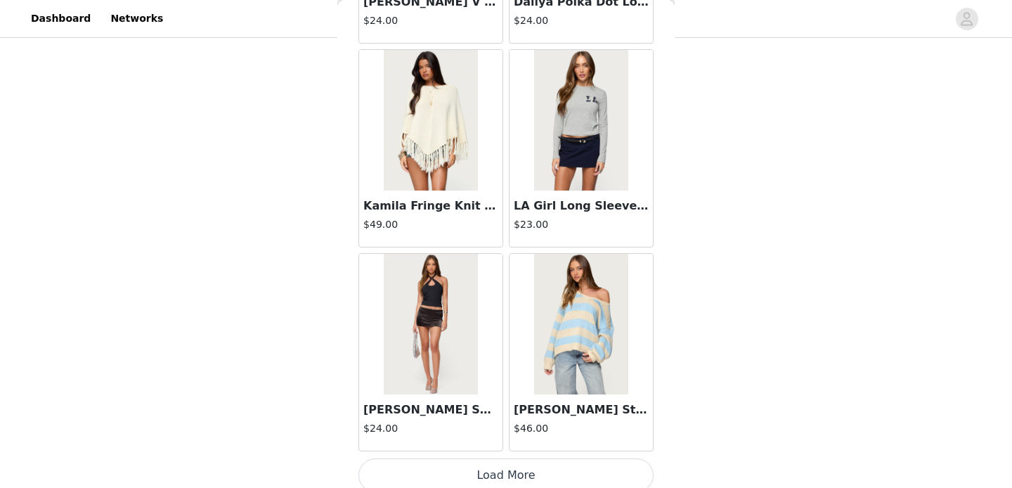
scroll to position [28163, 0]
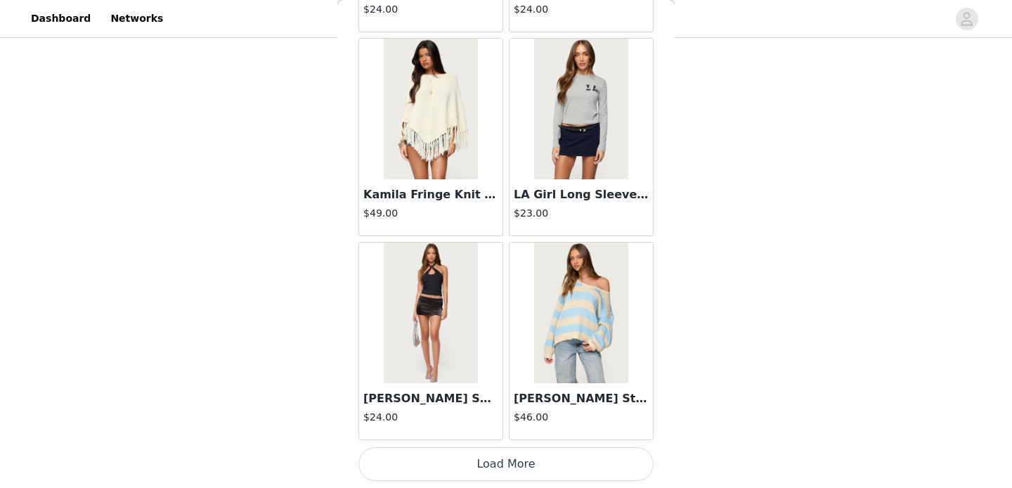
click at [468, 467] on button "Load More" at bounding box center [505, 464] width 295 height 34
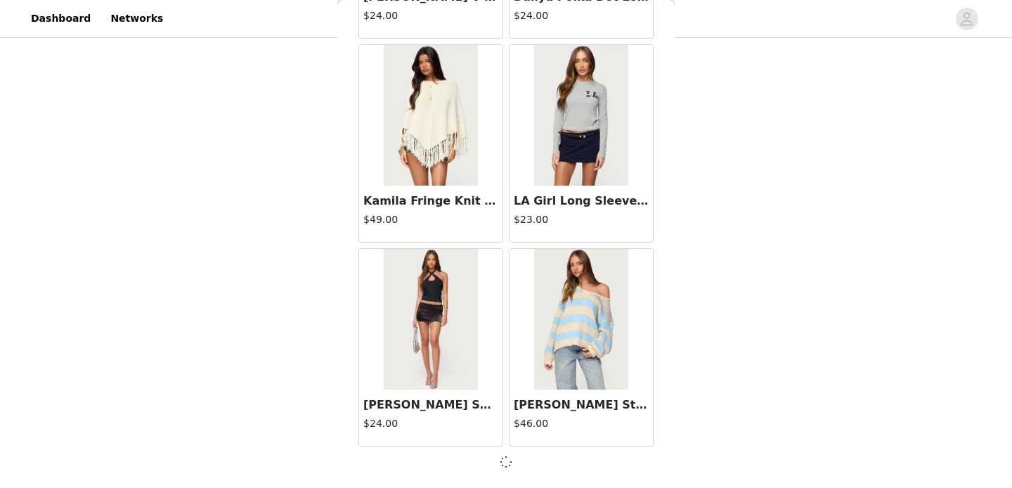
click at [468, 467] on div at bounding box center [505, 461] width 295 height 17
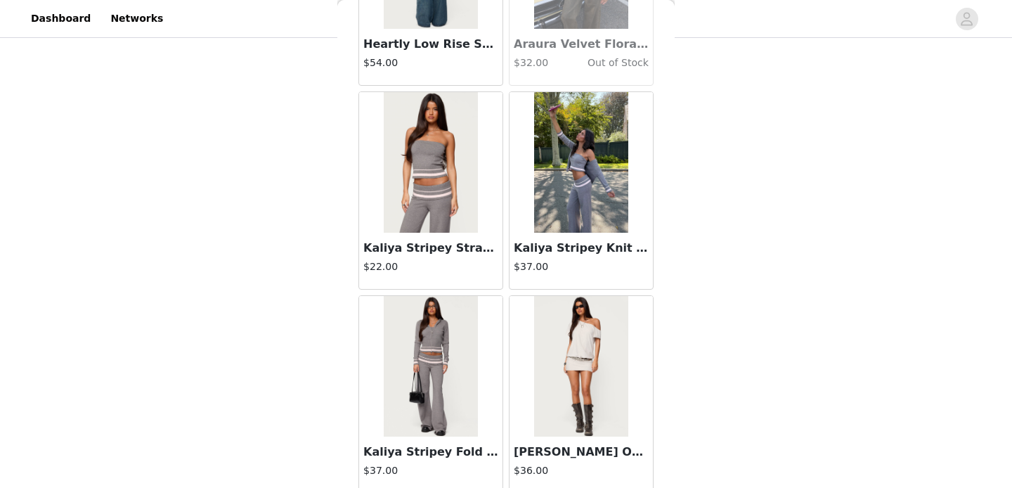
scroll to position [30202, 0]
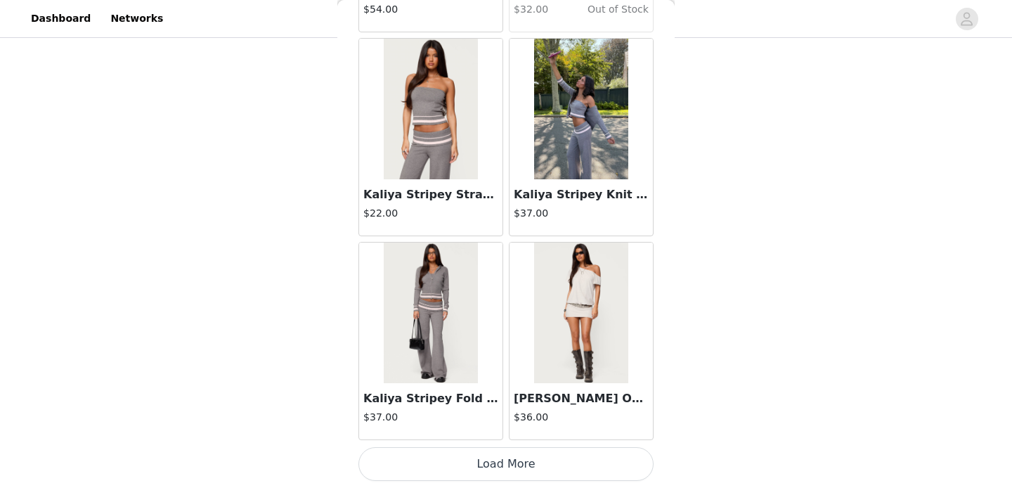
click at [468, 467] on button "Load More" at bounding box center [505, 464] width 295 height 34
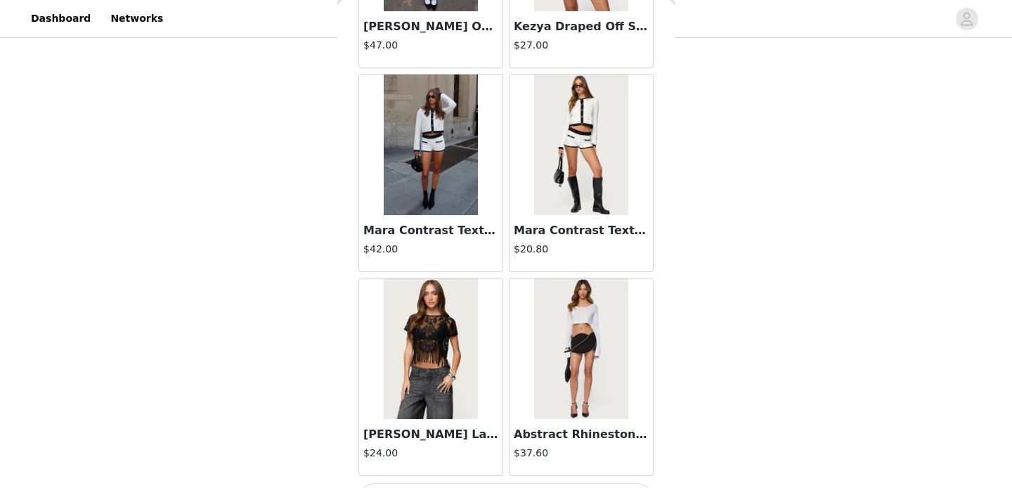
scroll to position [32240, 0]
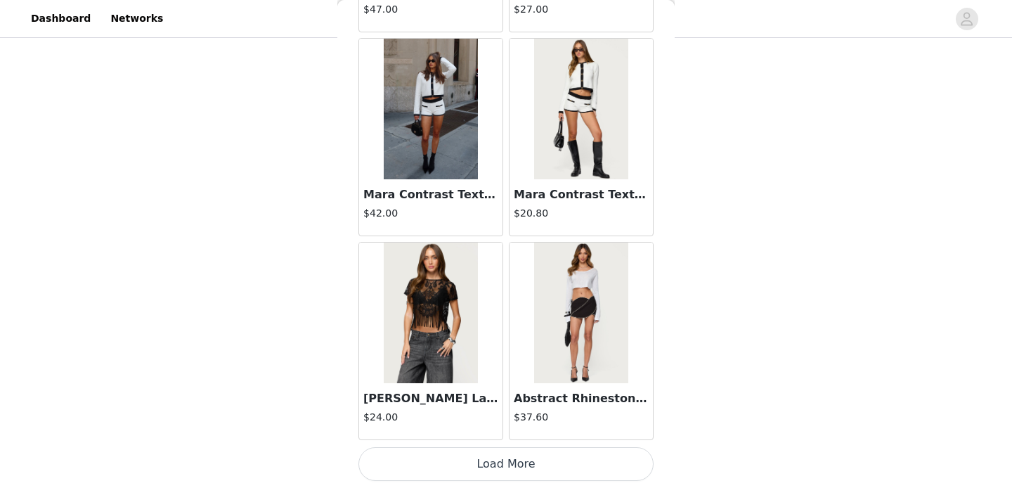
click at [467, 449] on button "Load More" at bounding box center [505, 464] width 295 height 34
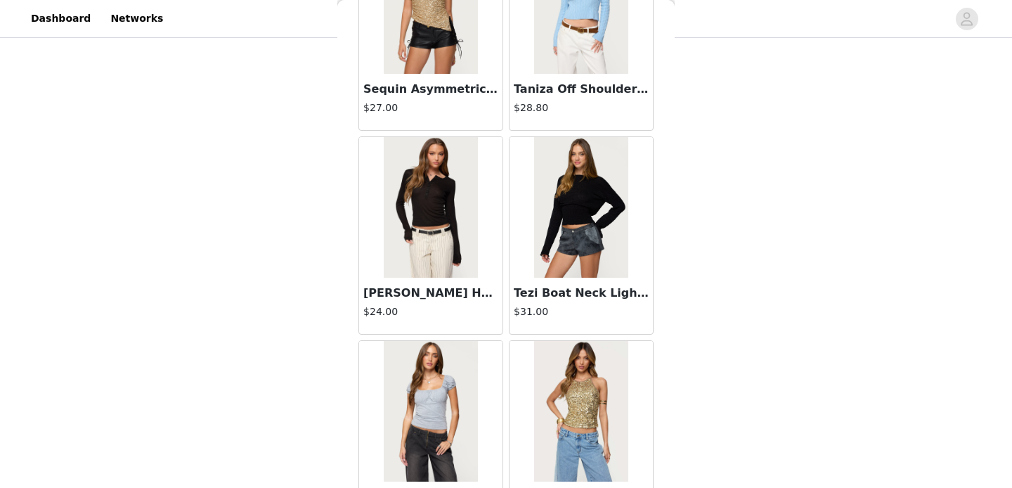
scroll to position [34279, 0]
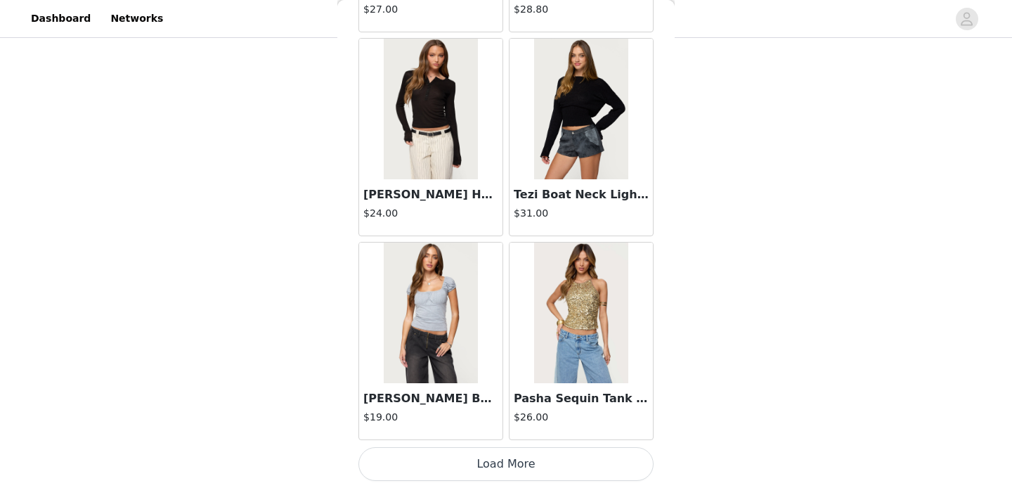
click at [472, 454] on button "Load More" at bounding box center [505, 464] width 295 height 34
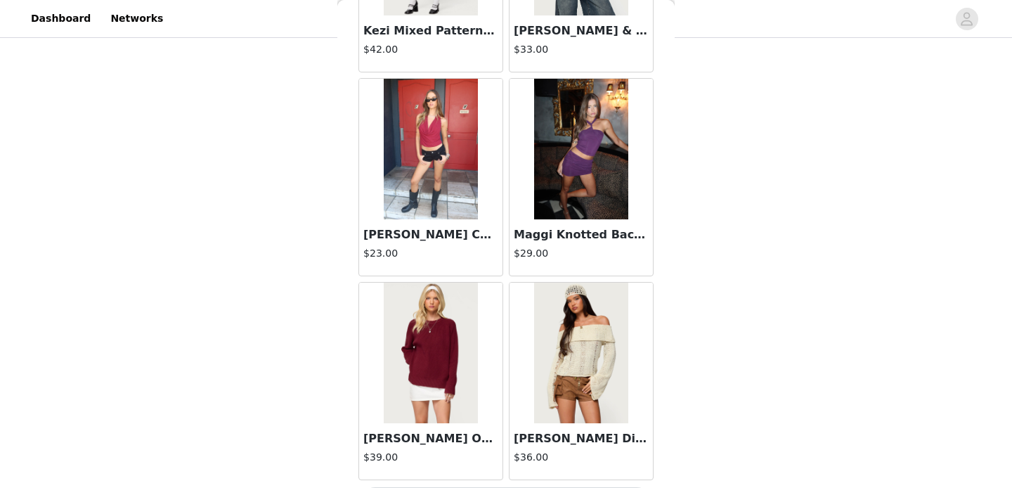
scroll to position [36317, 0]
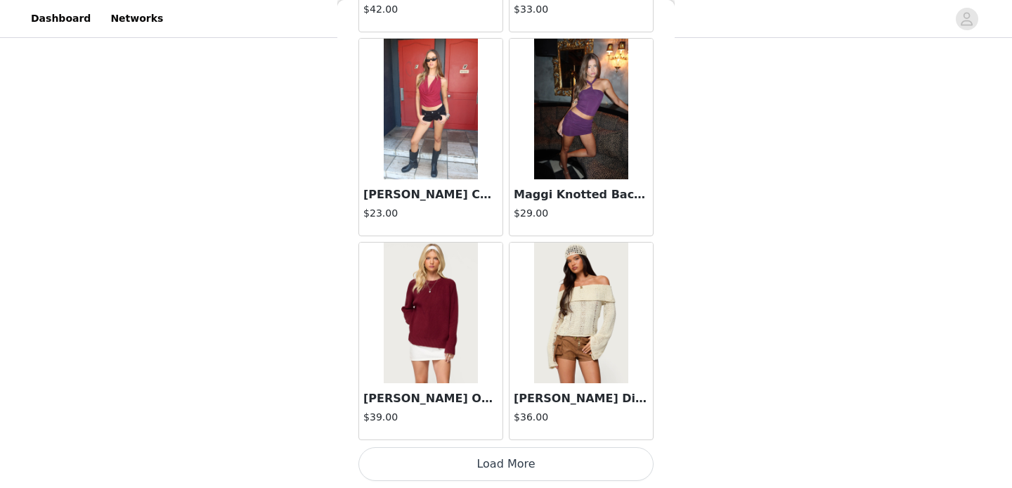
click at [488, 472] on button "Load More" at bounding box center [505, 464] width 295 height 34
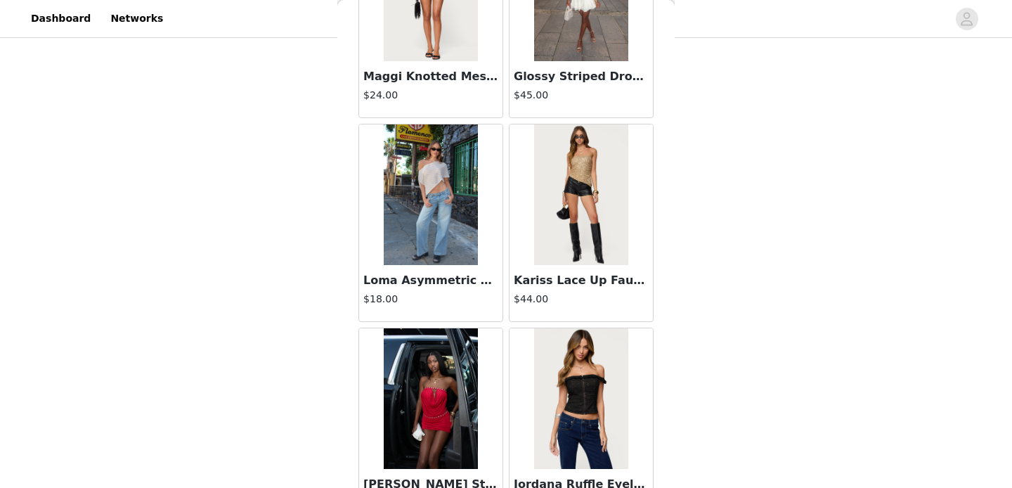
scroll to position [37863, 0]
click at [453, 247] on img at bounding box center [430, 194] width 93 height 141
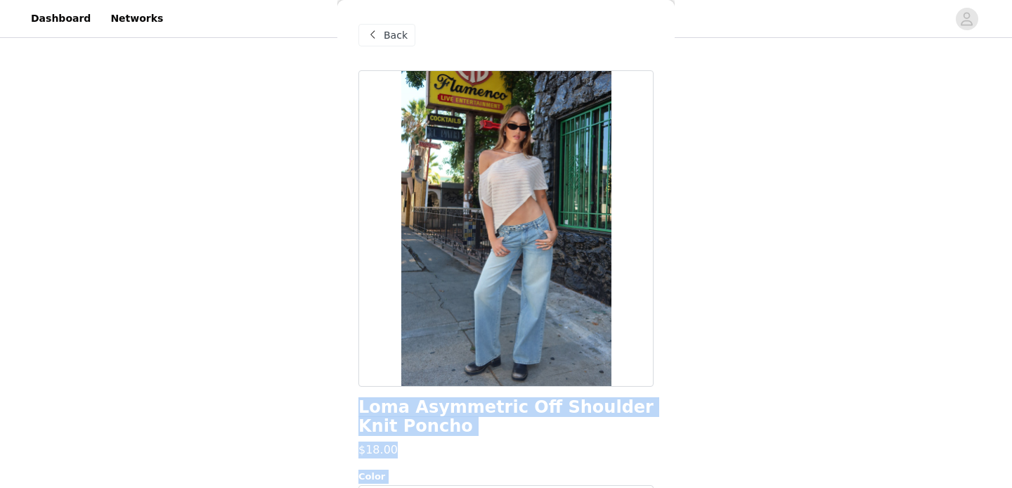
scroll to position [1, 0]
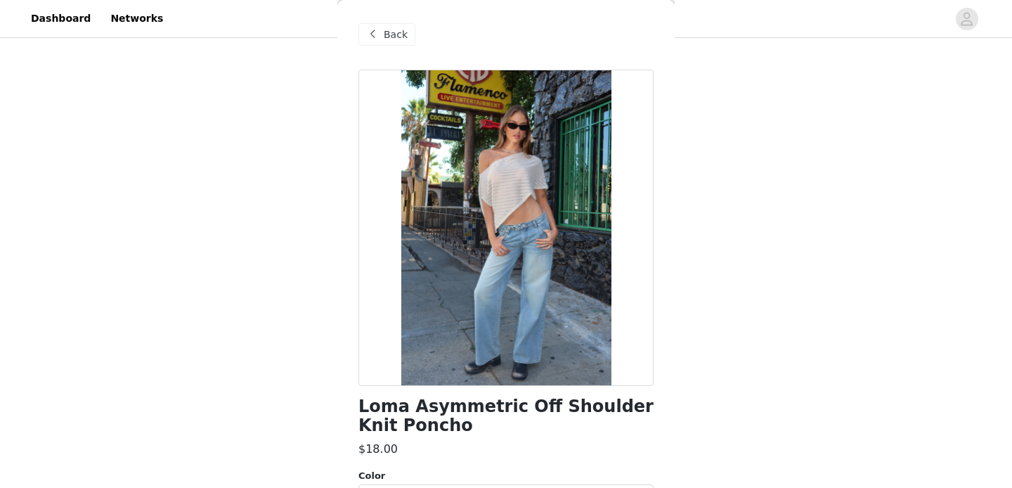
click at [410, 33] on div "Back" at bounding box center [386, 34] width 57 height 22
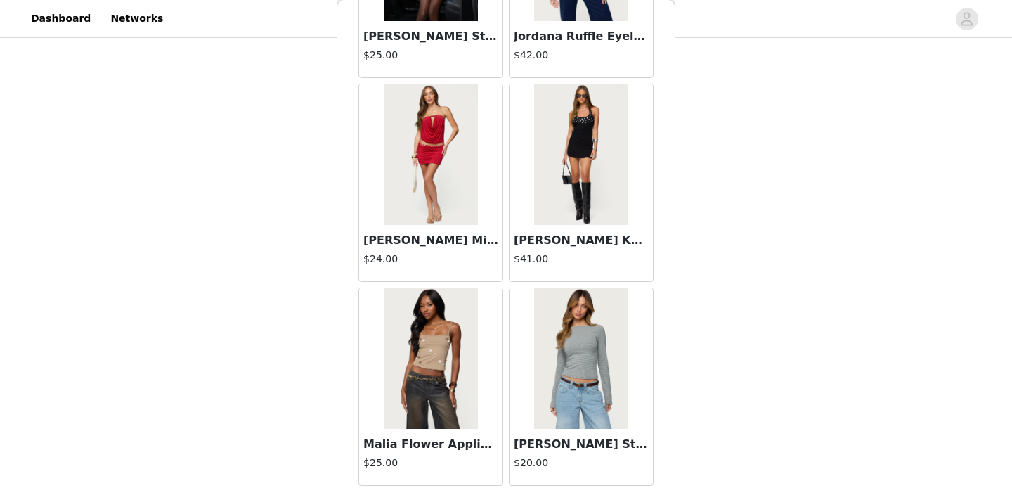
scroll to position [38356, 0]
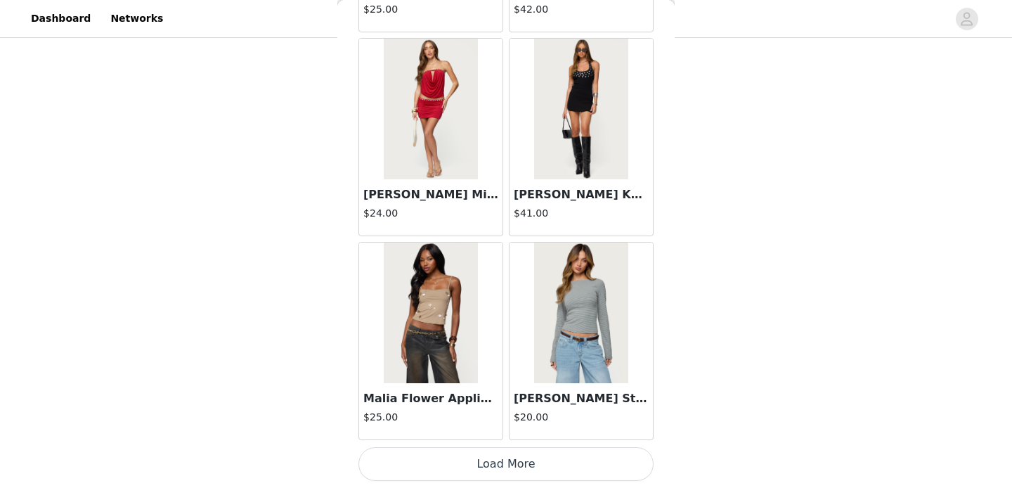
click at [538, 463] on button "Load More" at bounding box center [505, 464] width 295 height 34
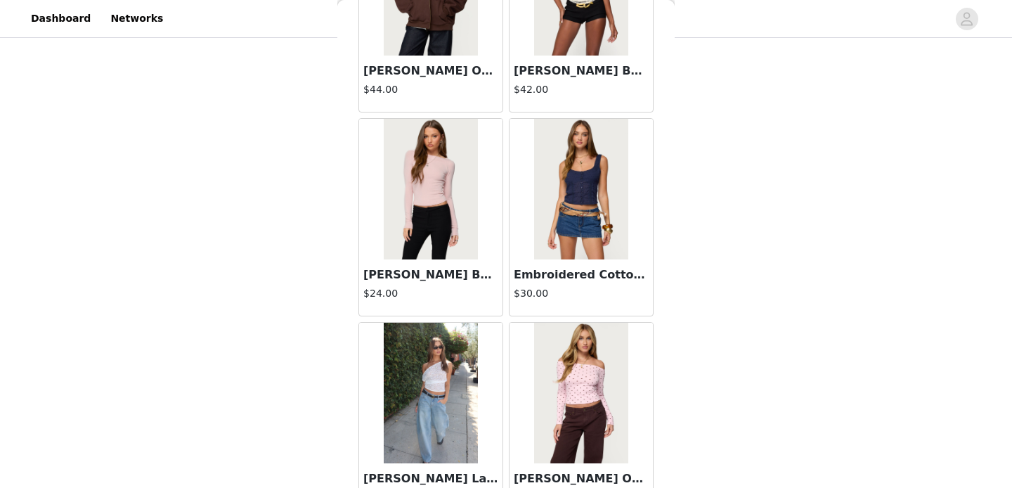
scroll to position [40394, 0]
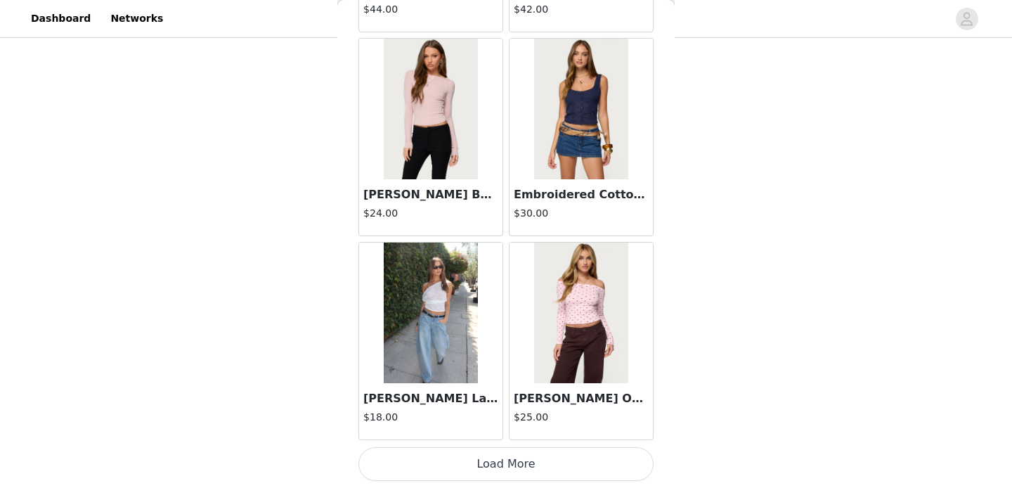
click at [491, 465] on button "Load More" at bounding box center [505, 464] width 295 height 34
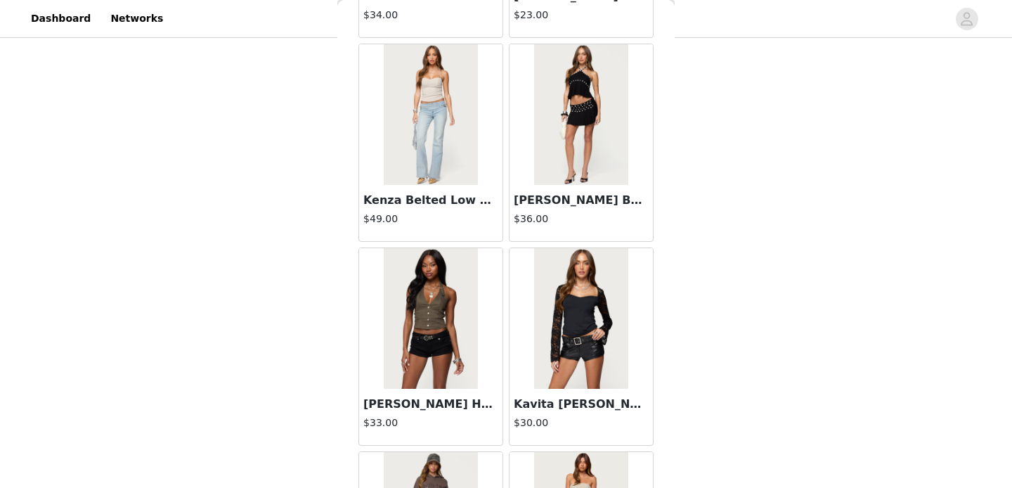
scroll to position [42433, 0]
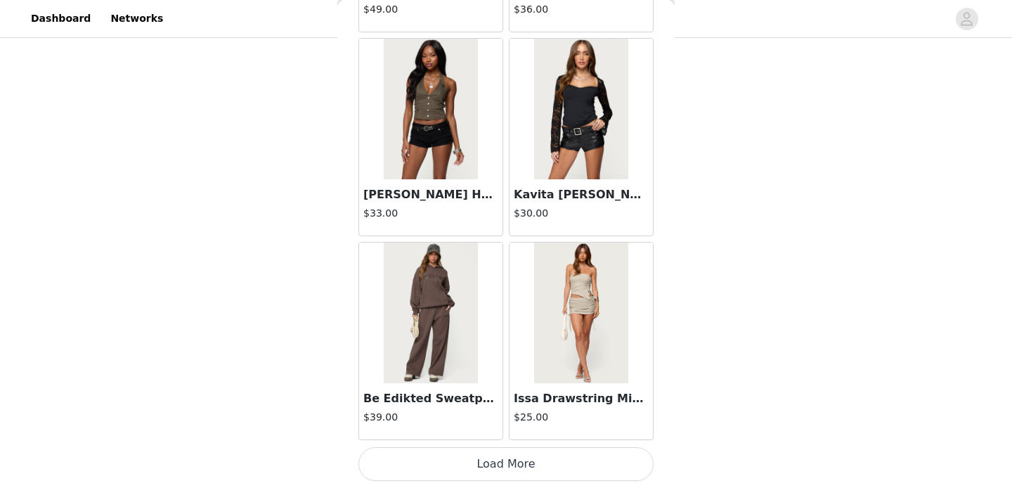
click at [489, 455] on button "Load More" at bounding box center [505, 464] width 295 height 34
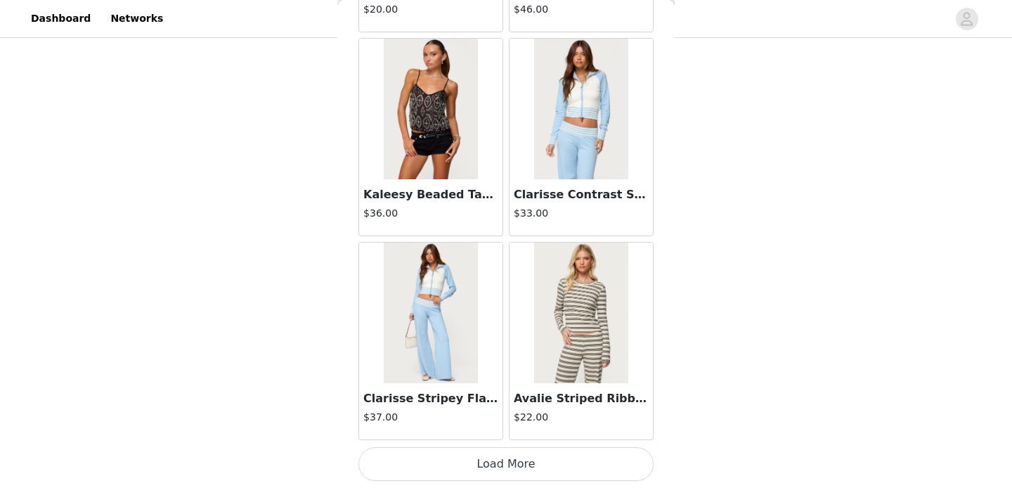
scroll to position [278, 0]
click at [488, 459] on button "Load More" at bounding box center [505, 464] width 295 height 34
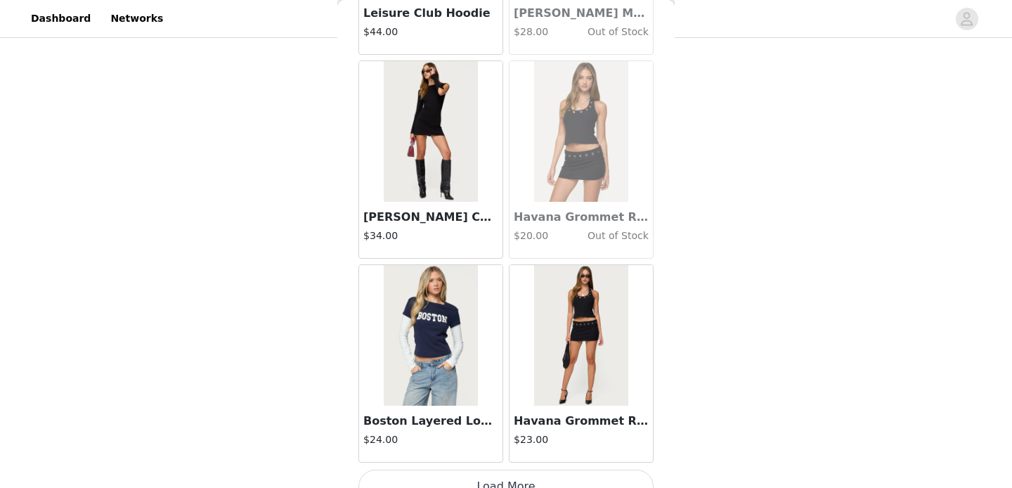
scroll to position [46510, 0]
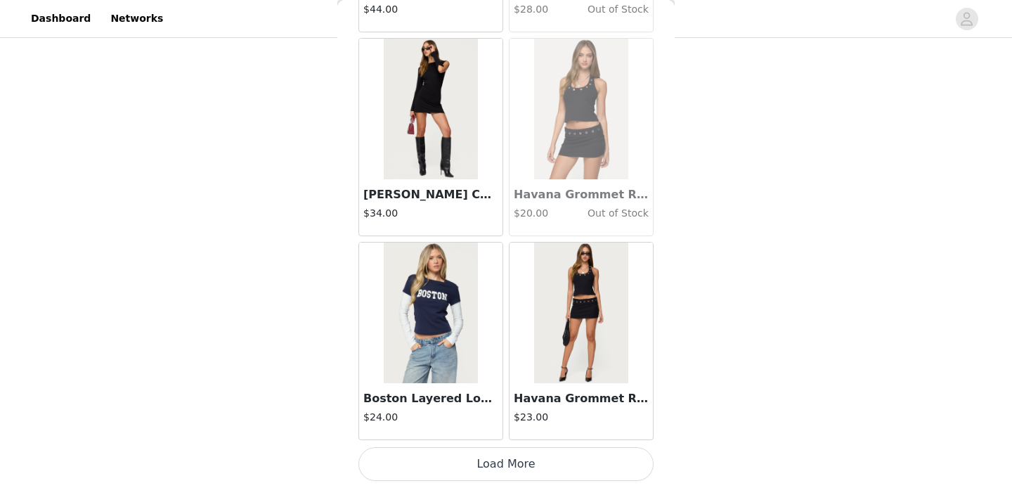
click at [489, 450] on button "Load More" at bounding box center [505, 464] width 295 height 34
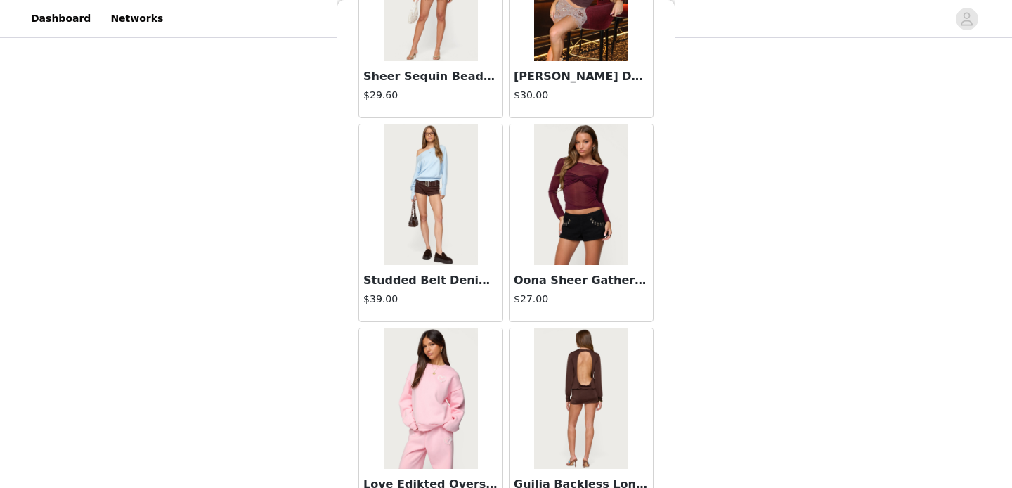
scroll to position [12757, 0]
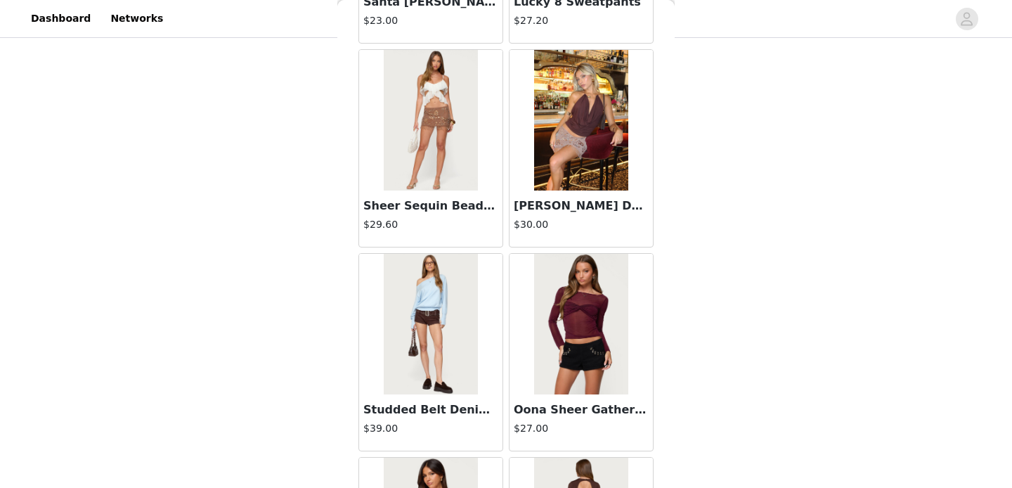
click at [593, 234] on div "$30.00" at bounding box center [581, 227] width 135 height 20
click at [593, 305] on div "Back Aveline Off Shoulder Light Sweatshirt $31.00 Atlas Scrunch Bead Halter Top…" at bounding box center [505, 244] width 337 height 488
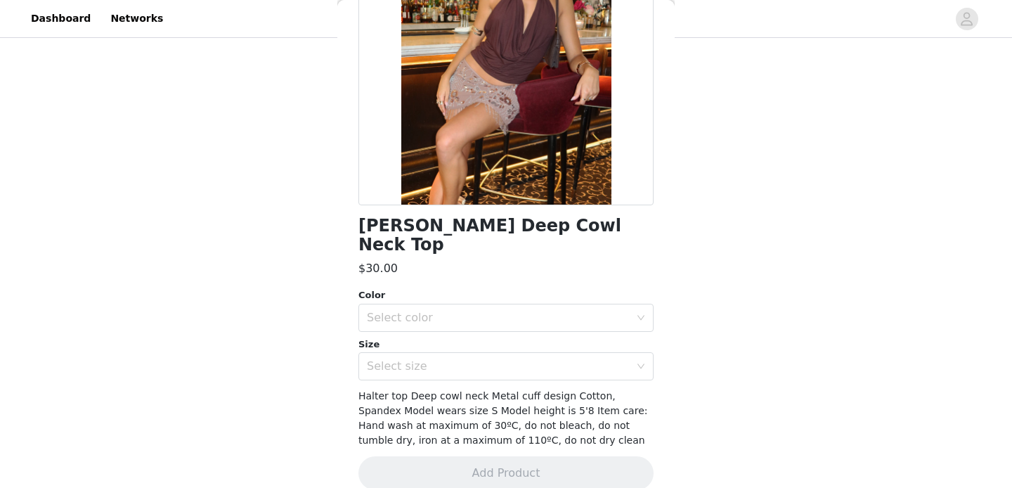
scroll to position [0, 0]
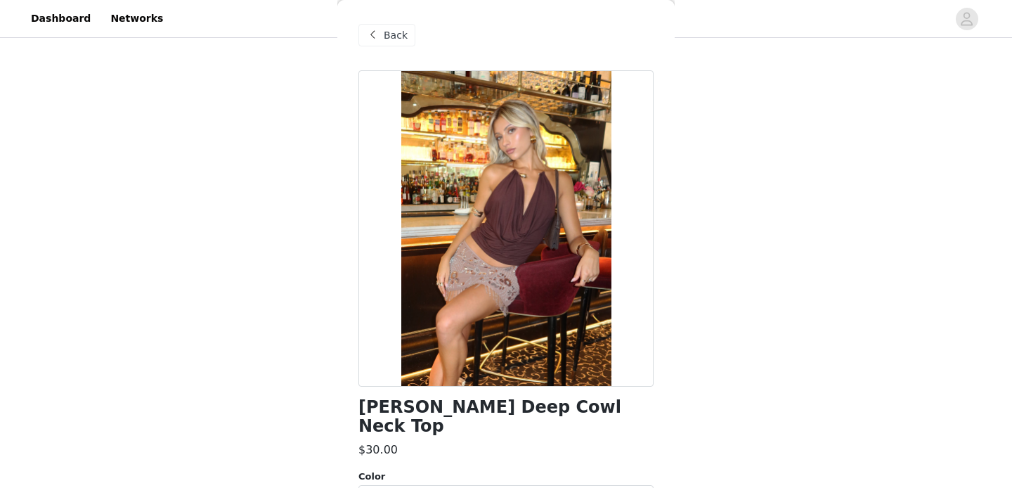
click at [398, 31] on span "Back" at bounding box center [396, 35] width 24 height 15
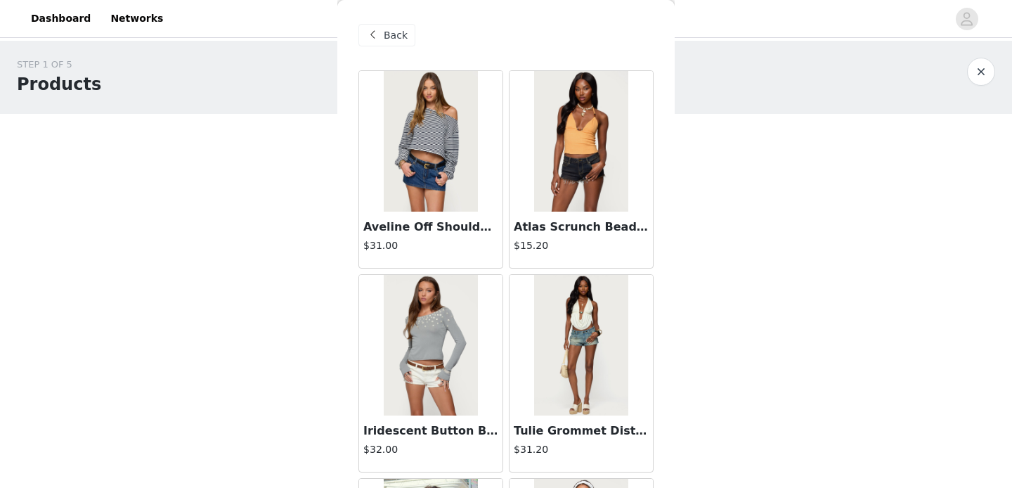
click at [396, 37] on span "Back" at bounding box center [396, 35] width 24 height 15
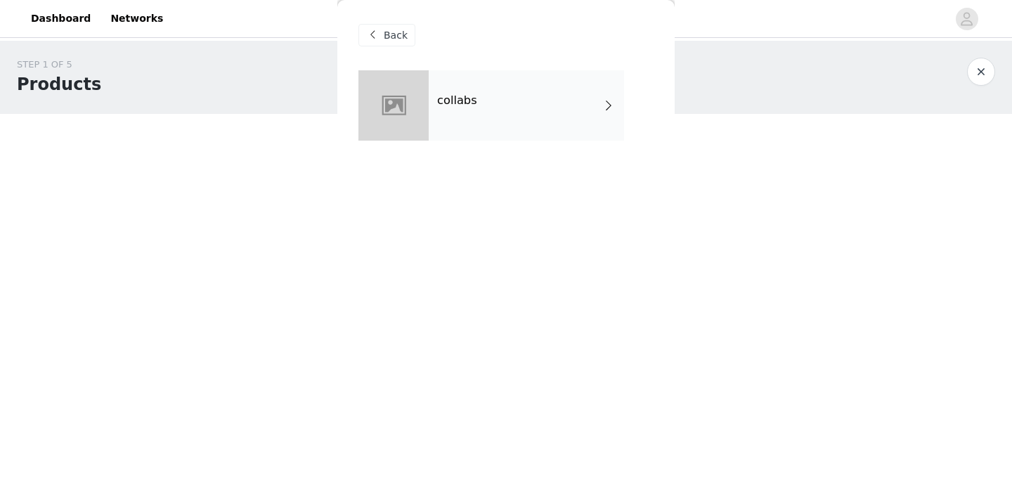
click at [386, 42] on span "Back" at bounding box center [396, 35] width 24 height 15
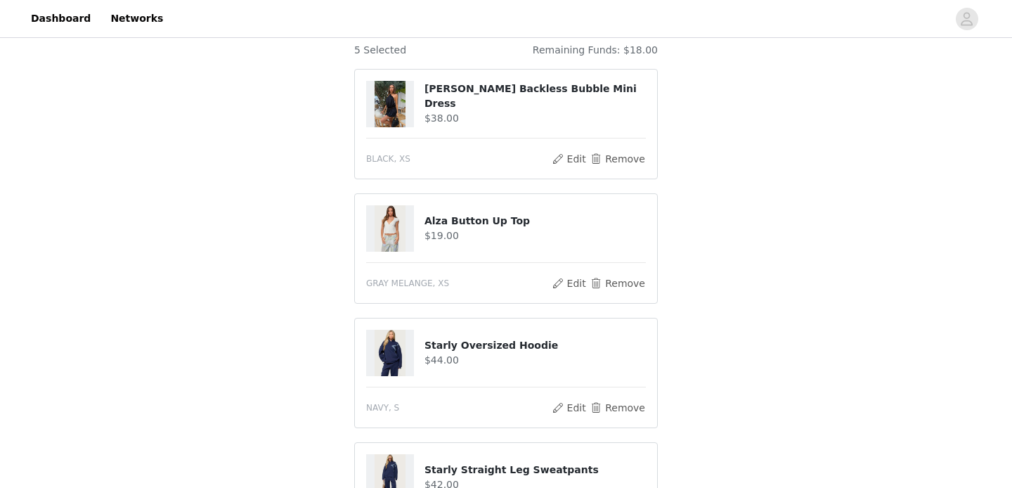
scroll to position [93, 0]
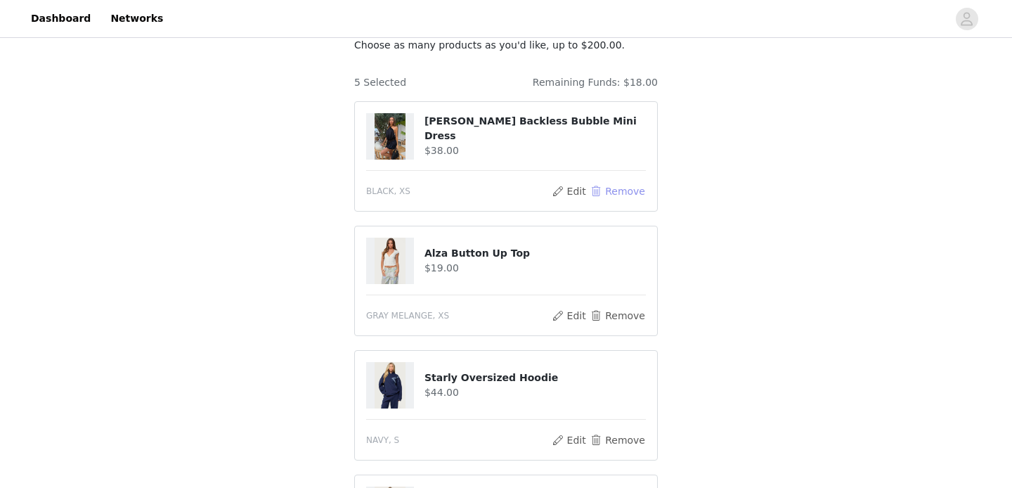
click at [599, 194] on button "Remove" at bounding box center [618, 191] width 56 height 17
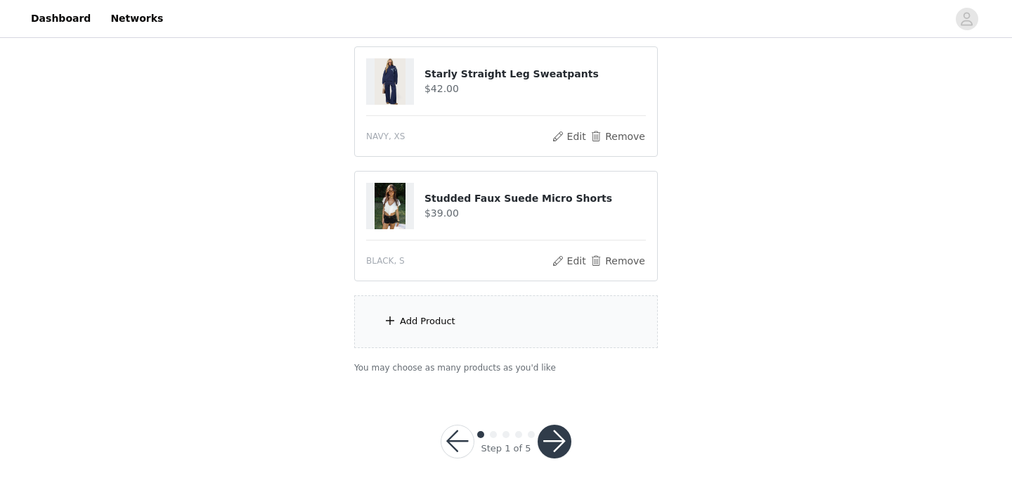
scroll to position [401, 0]
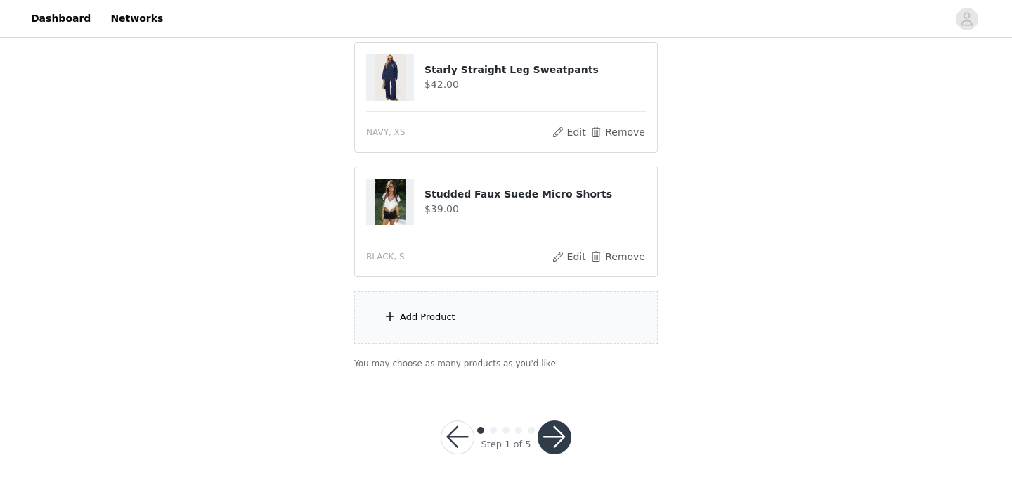
click at [437, 328] on div "Add Product" at bounding box center [506, 317] width 304 height 53
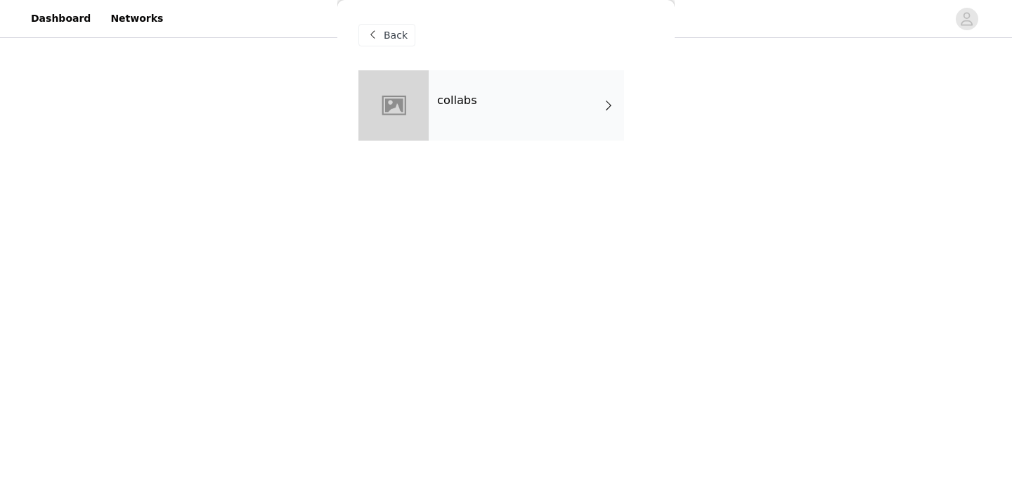
click at [496, 129] on div "collabs" at bounding box center [526, 105] width 195 height 70
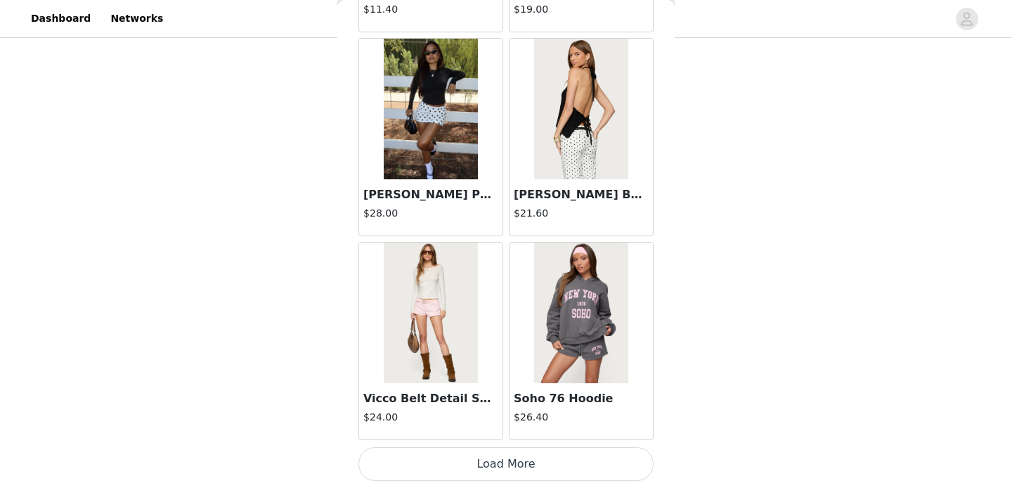
click at [478, 455] on button "Load More" at bounding box center [505, 464] width 295 height 34
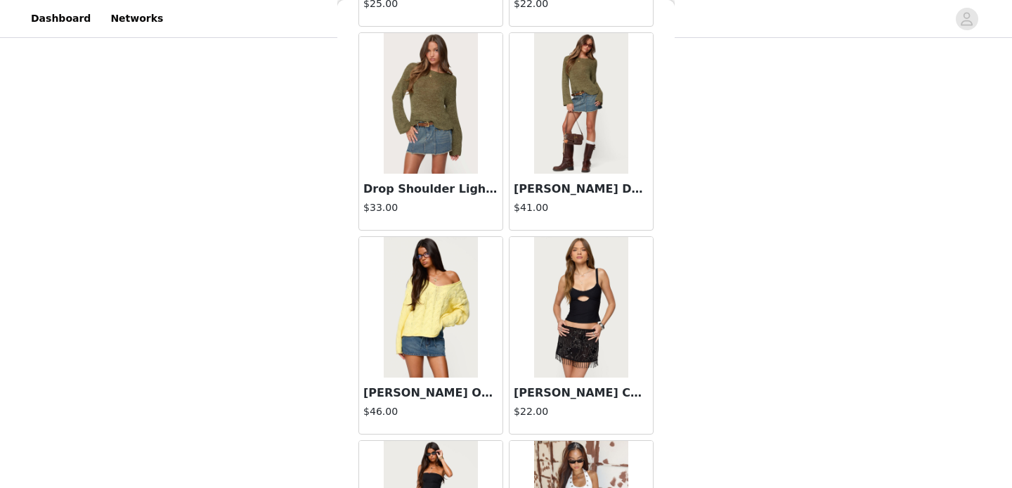
scroll to position [3702, 0]
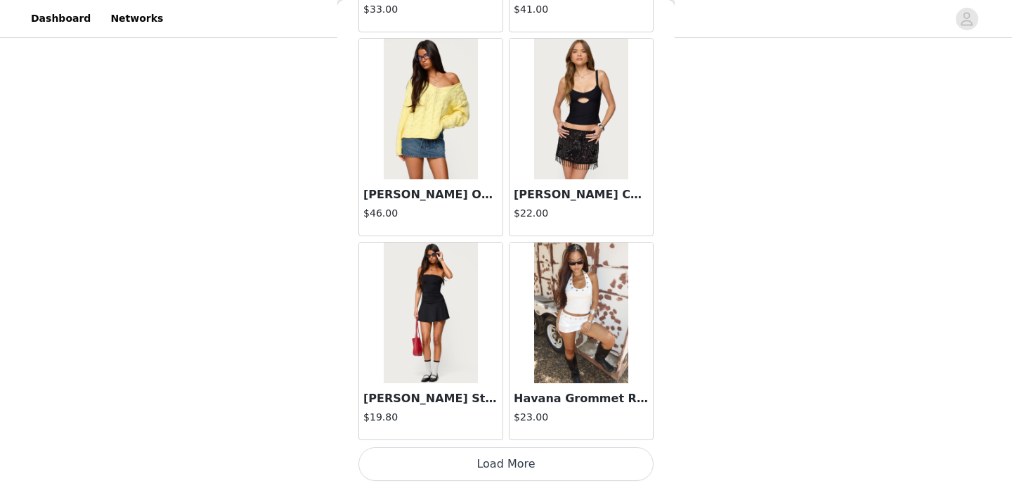
click at [496, 474] on button "Load More" at bounding box center [505, 464] width 295 height 34
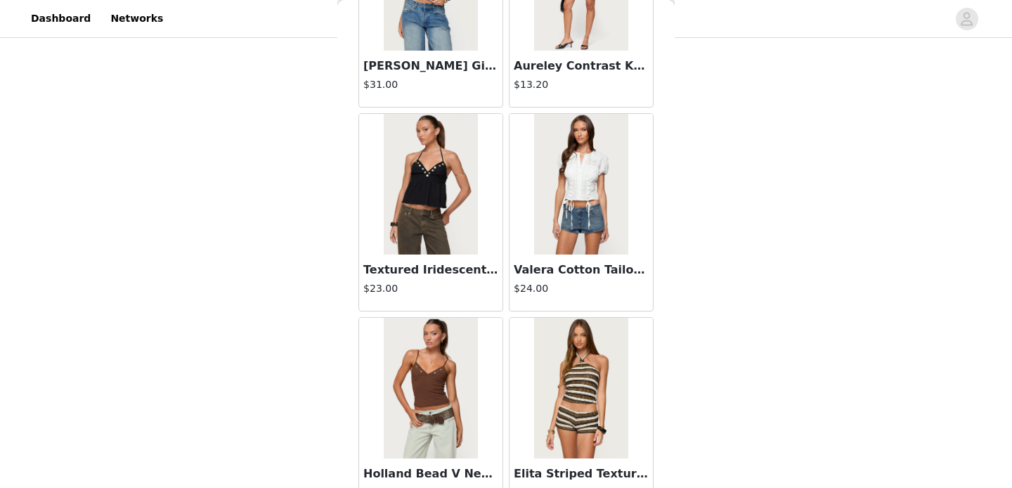
scroll to position [5740, 0]
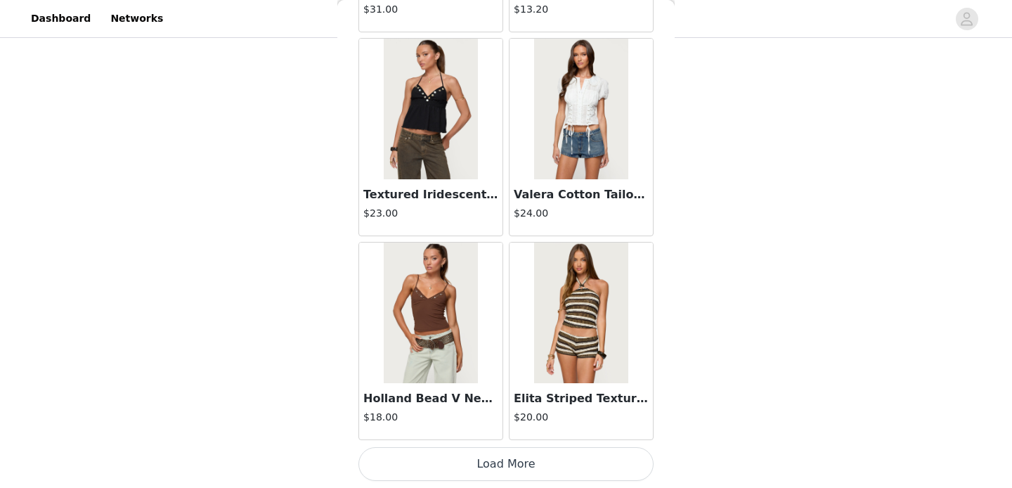
click at [505, 466] on button "Load More" at bounding box center [505, 464] width 295 height 34
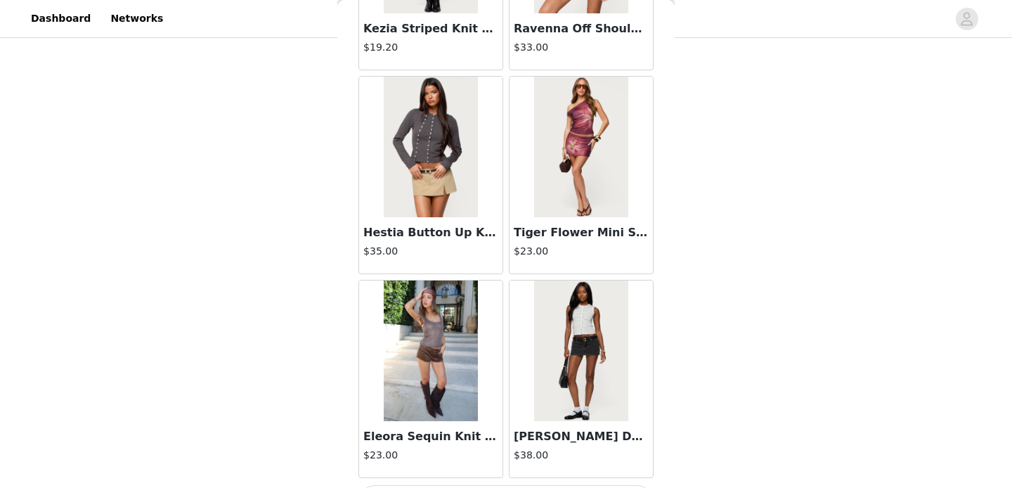
scroll to position [7779, 0]
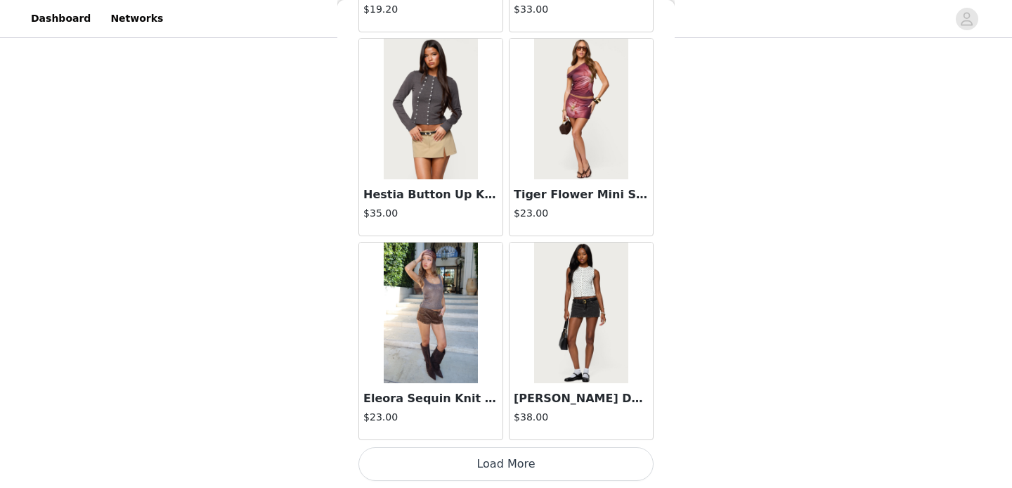
click at [500, 467] on button "Load More" at bounding box center [505, 464] width 295 height 34
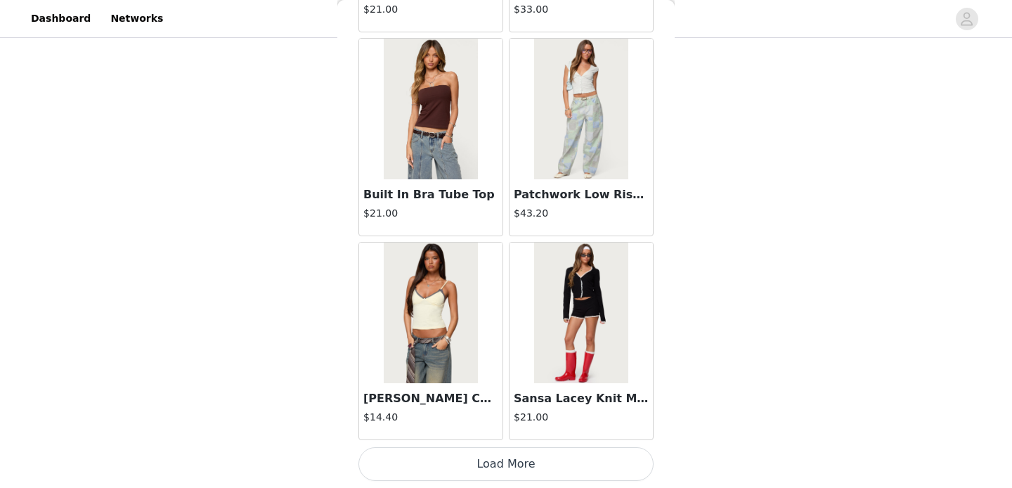
click at [500, 467] on button "Load More" at bounding box center [505, 464] width 295 height 34
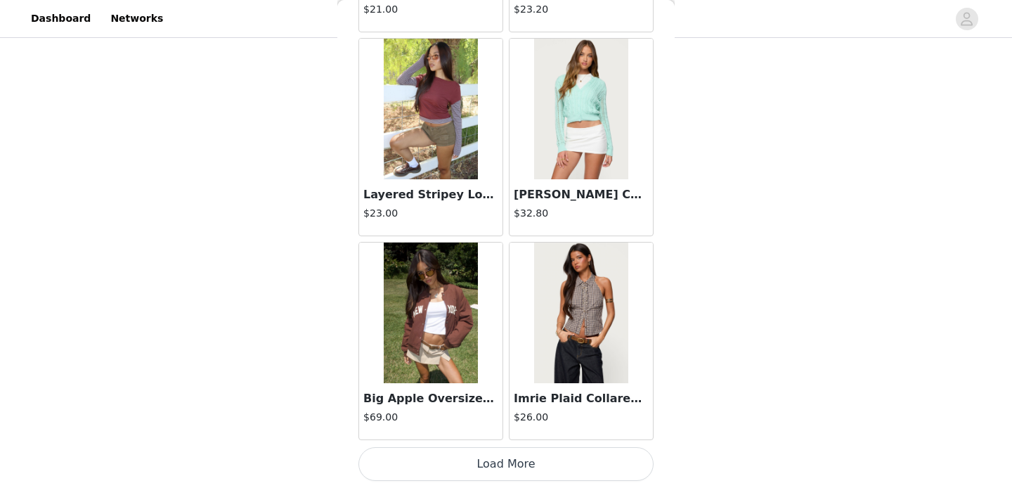
click at [500, 467] on button "Load More" at bounding box center [505, 464] width 295 height 34
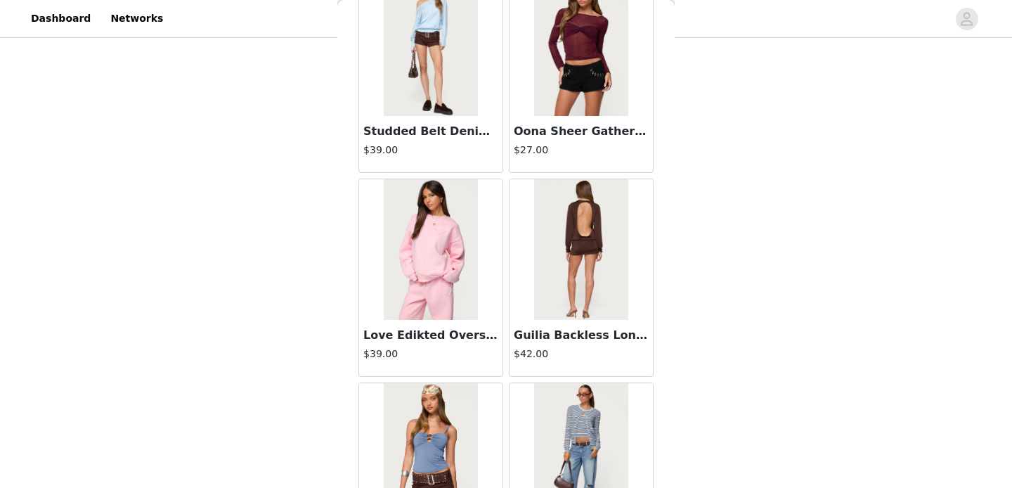
scroll to position [12931, 0]
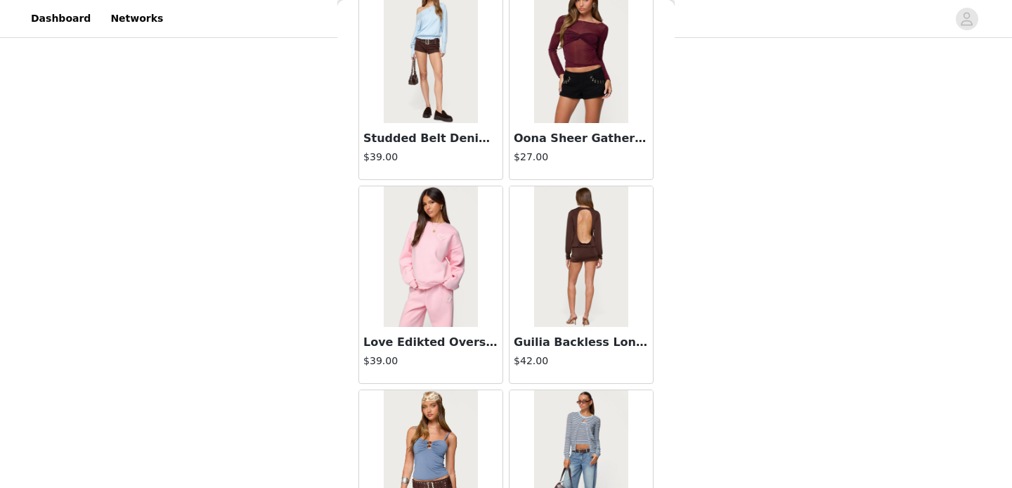
click at [609, 17] on img at bounding box center [580, 52] width 93 height 141
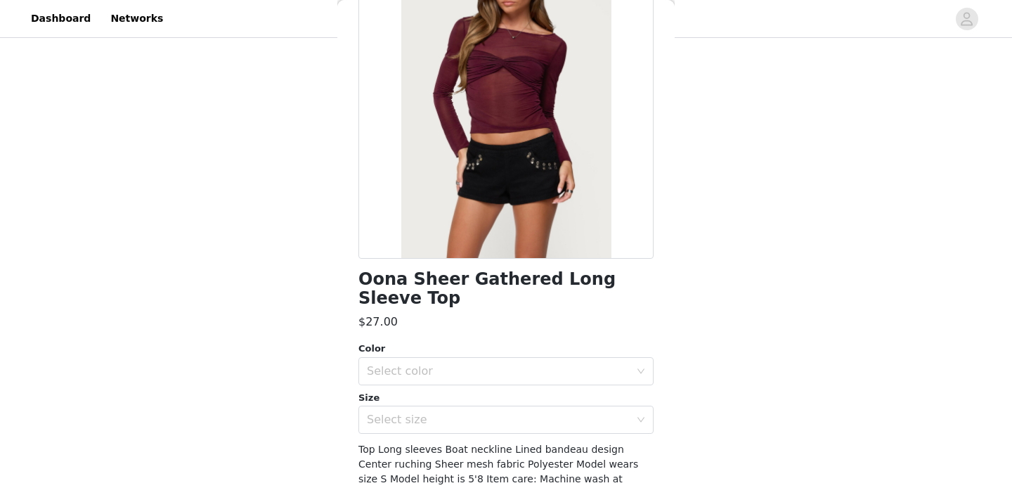
scroll to position [138, 0]
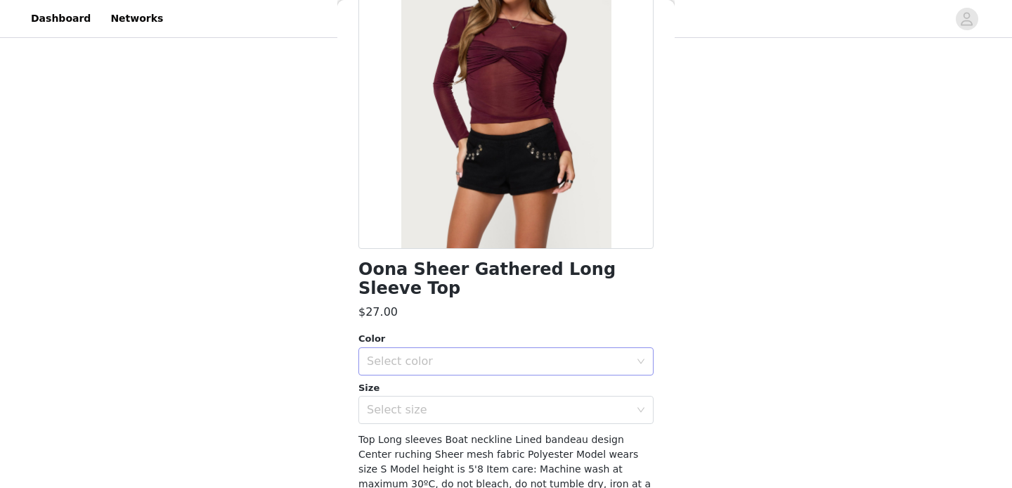
click at [468, 354] on div "Select color" at bounding box center [498, 361] width 263 height 14
click at [394, 376] on li "BURGUNDY" at bounding box center [505, 373] width 295 height 22
click at [395, 403] on div "Select size" at bounding box center [498, 410] width 263 height 14
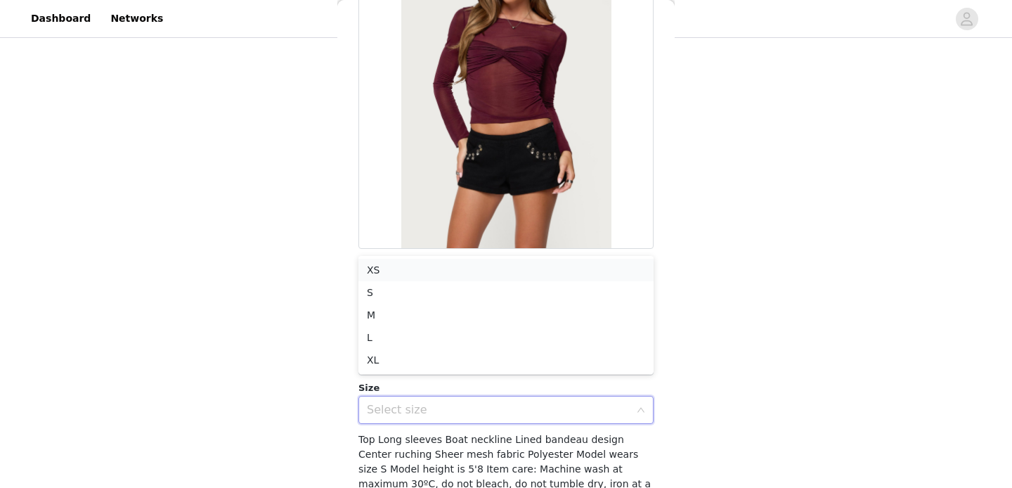
click at [390, 266] on li "XS" at bounding box center [505, 270] width 295 height 22
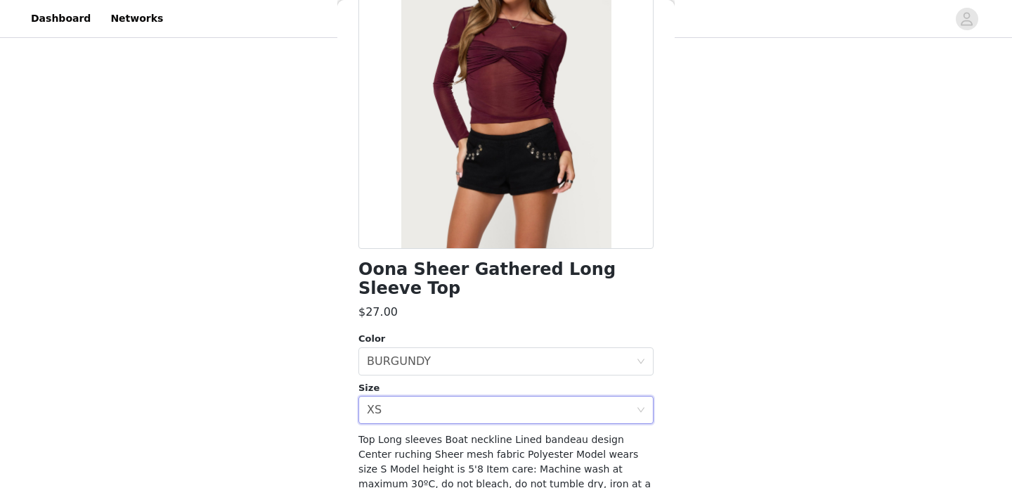
scroll to position [196, 0]
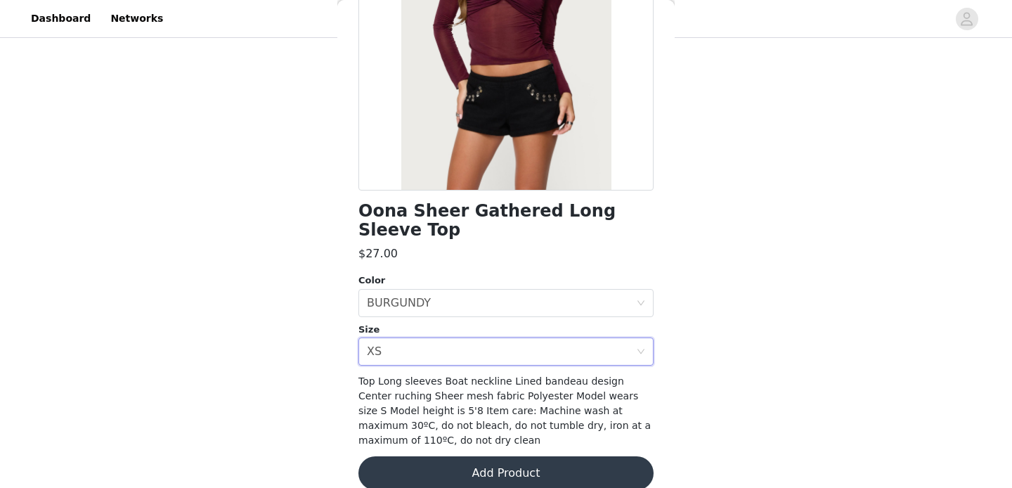
click at [442, 456] on button "Add Product" at bounding box center [505, 473] width 295 height 34
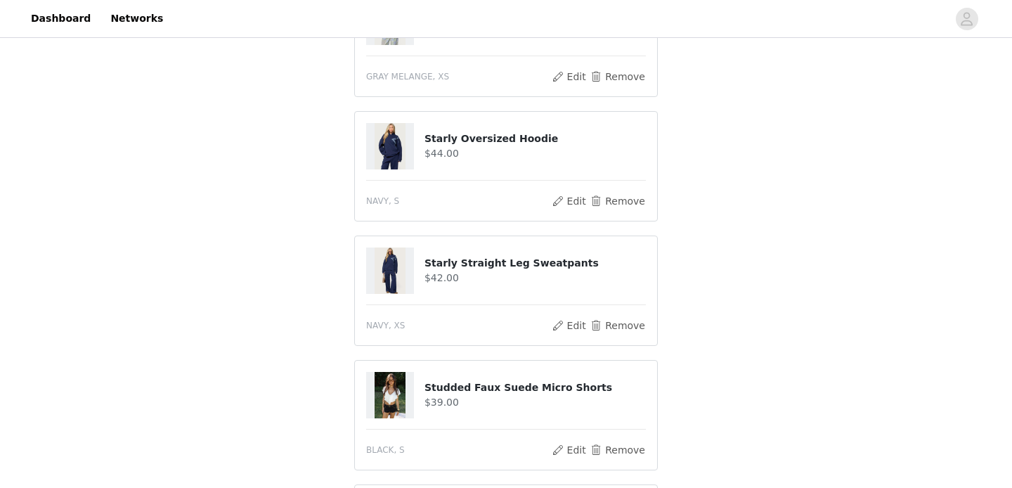
scroll to position [525, 0]
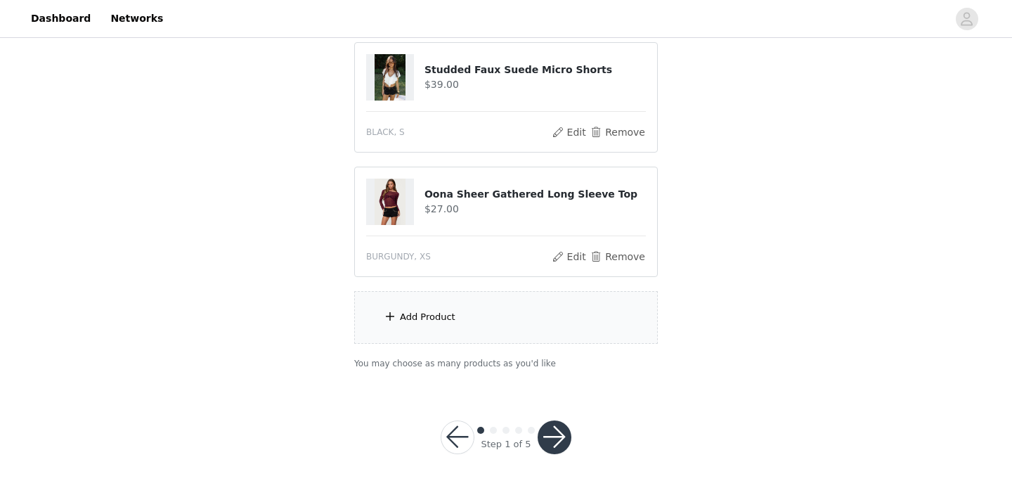
click at [417, 306] on div "Add Product" at bounding box center [506, 317] width 304 height 53
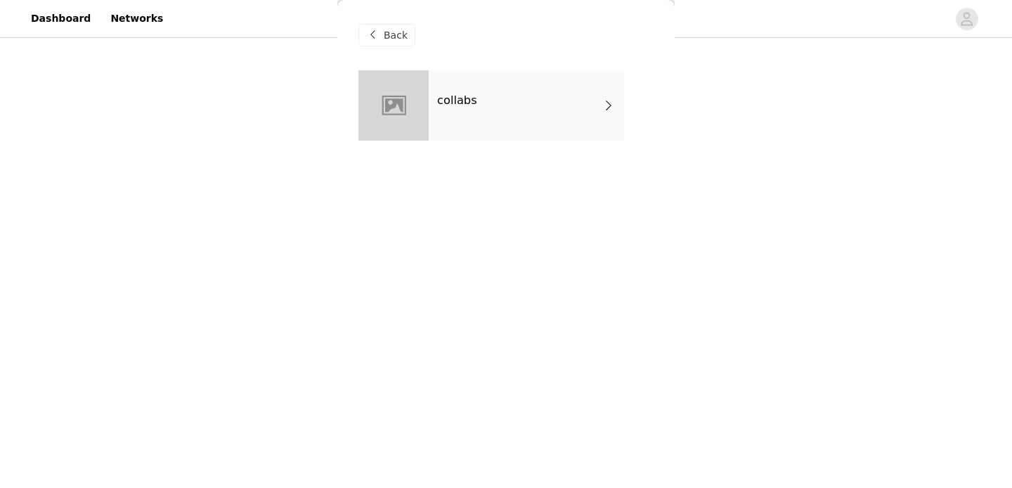
click at [476, 110] on div "collabs" at bounding box center [526, 105] width 195 height 70
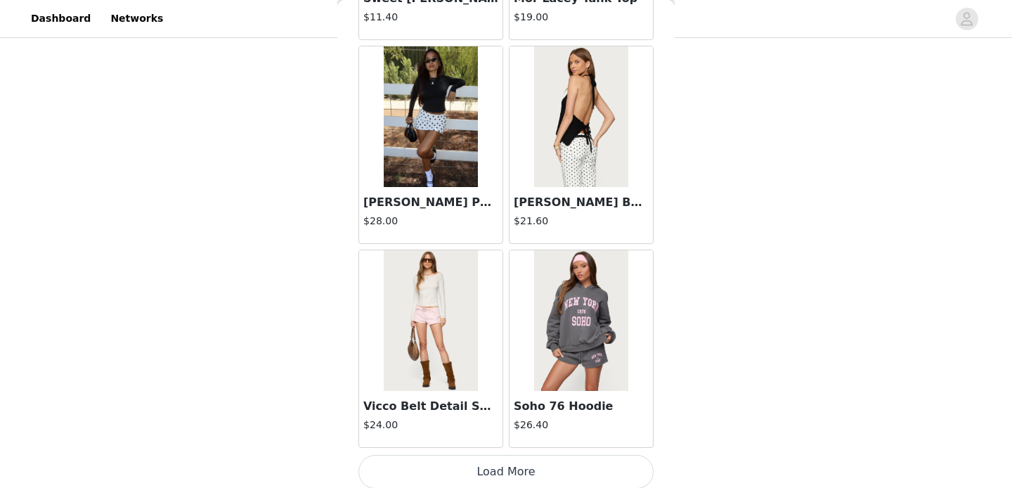
scroll to position [1663, 0]
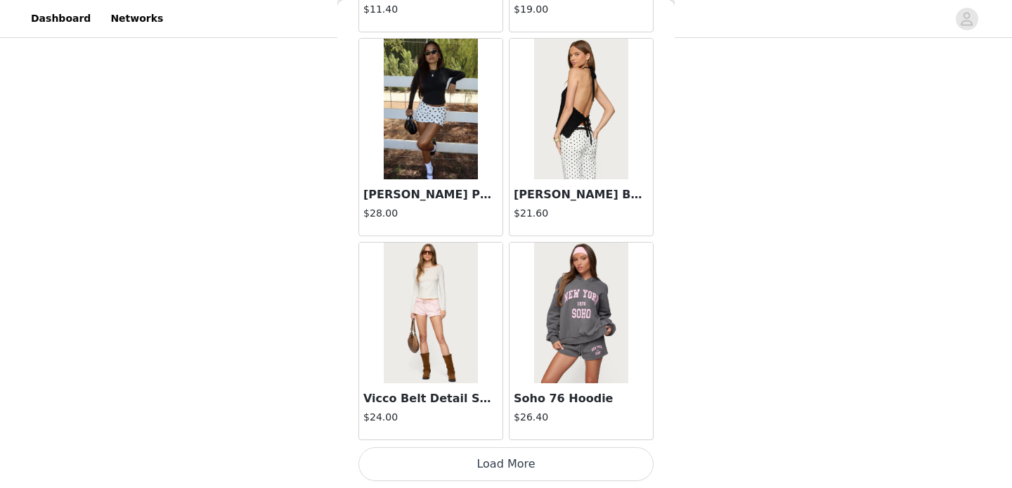
click at [470, 470] on button "Load More" at bounding box center [505, 464] width 295 height 34
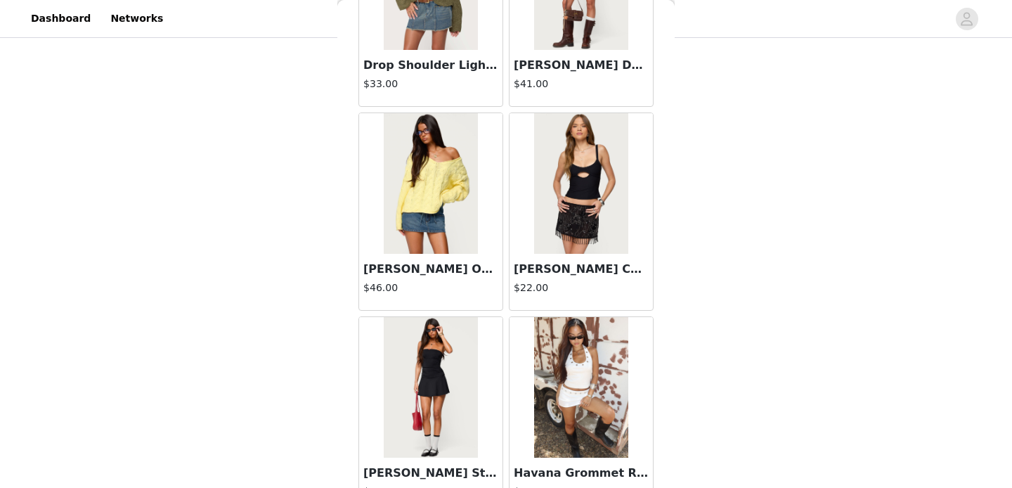
scroll to position [3690, 0]
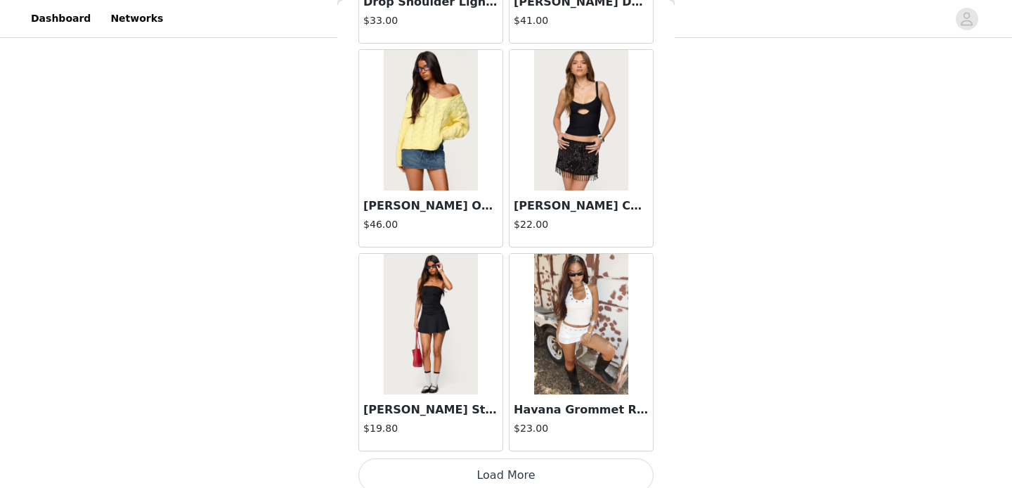
click at [470, 476] on button "Load More" at bounding box center [505, 475] width 295 height 34
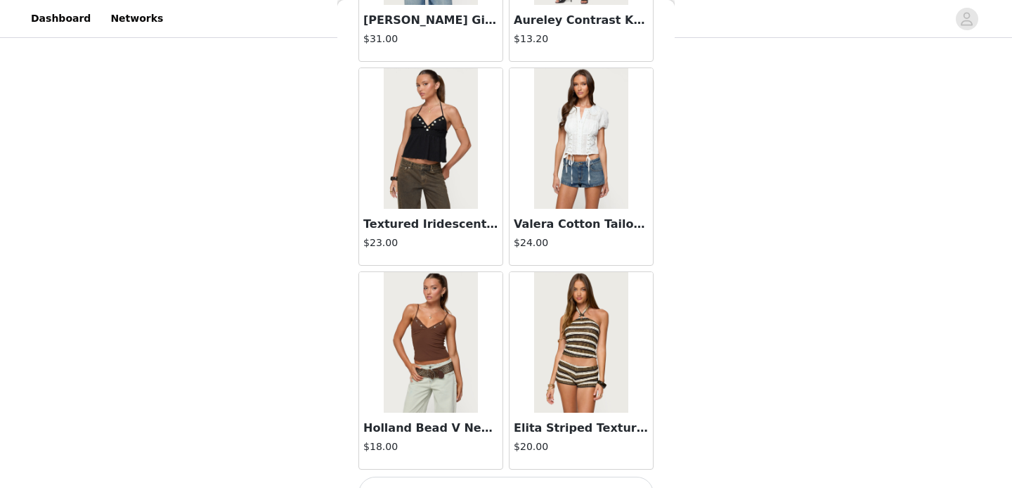
scroll to position [5740, 0]
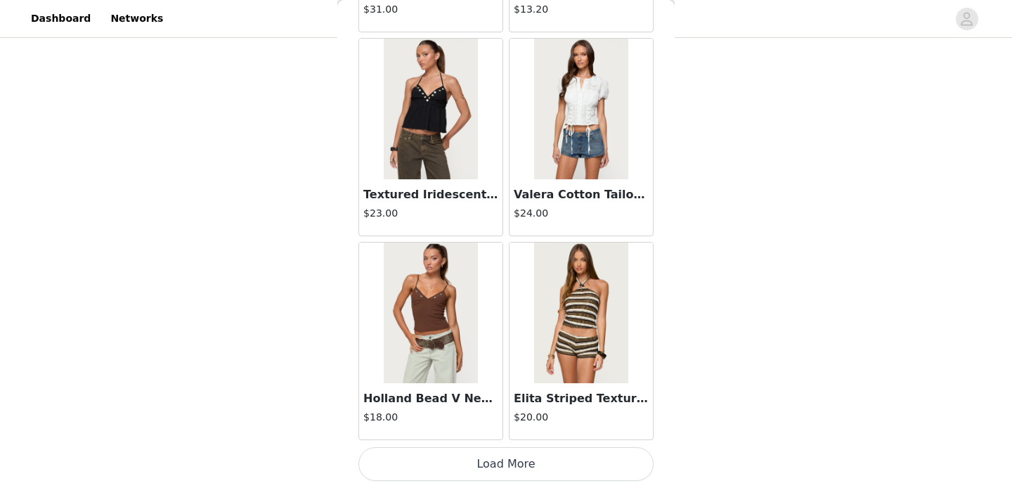
click at [482, 465] on button "Load More" at bounding box center [505, 464] width 295 height 34
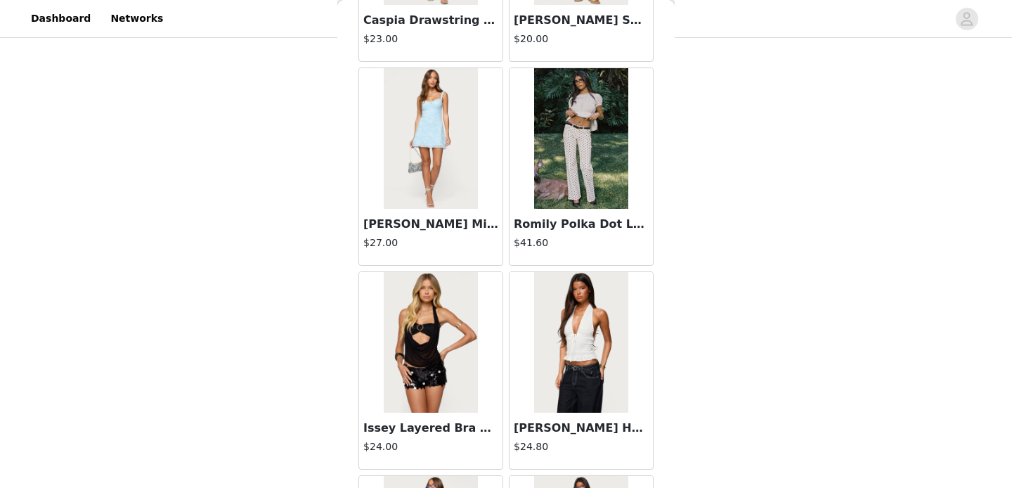
scroll to position [6741, 0]
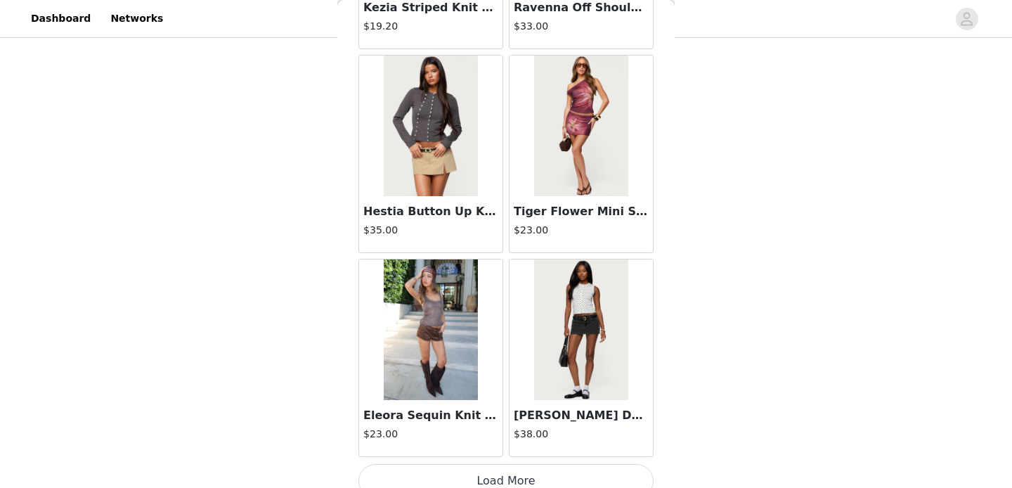
scroll to position [7779, 0]
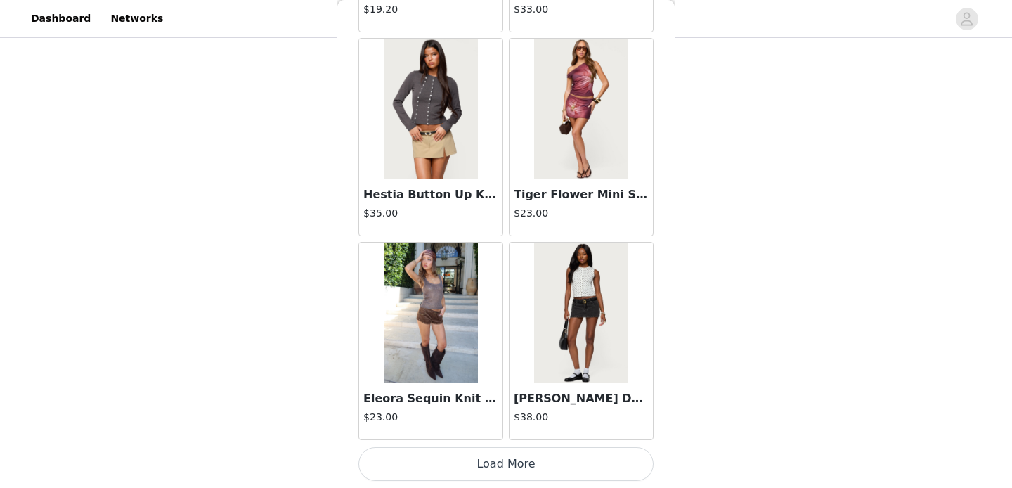
click at [468, 463] on button "Load More" at bounding box center [505, 464] width 295 height 34
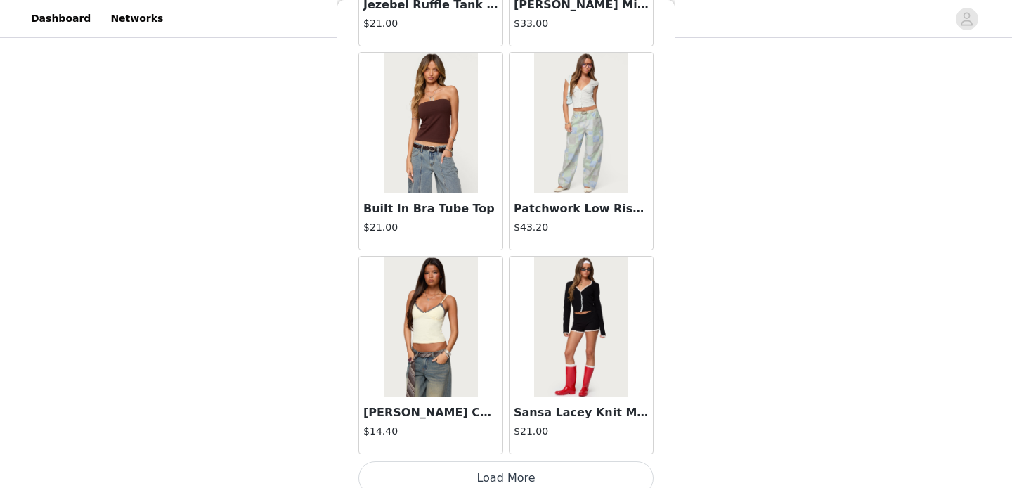
scroll to position [9817, 0]
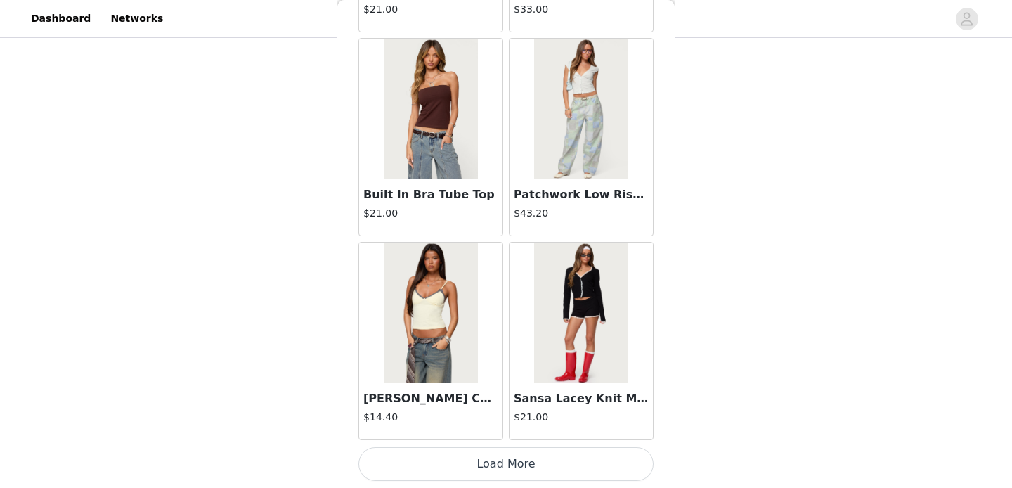
click at [475, 452] on button "Load More" at bounding box center [505, 464] width 295 height 34
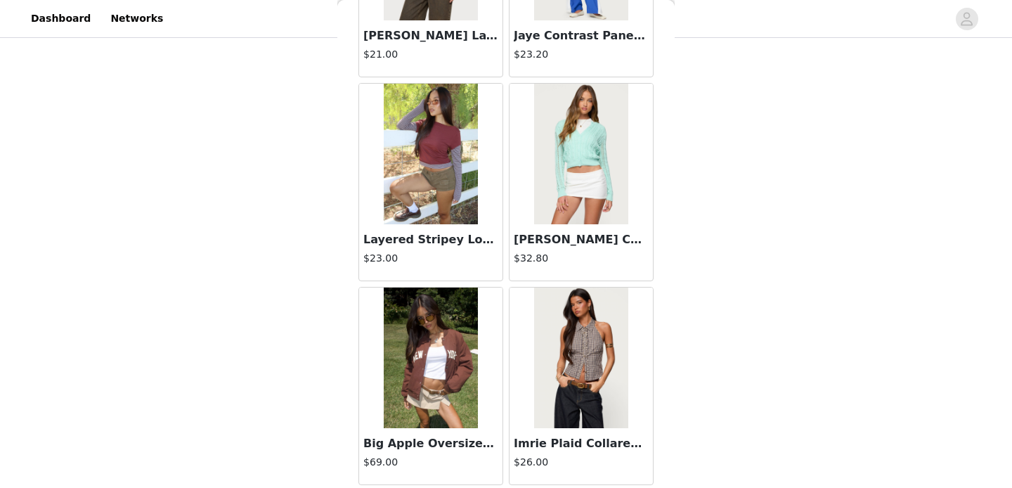
scroll to position [11856, 0]
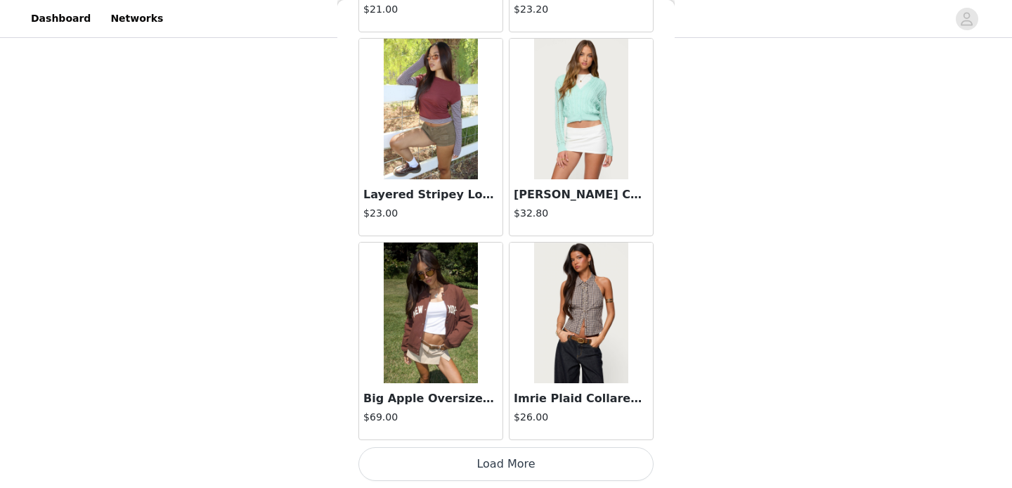
click at [493, 461] on button "Load More" at bounding box center [505, 464] width 295 height 34
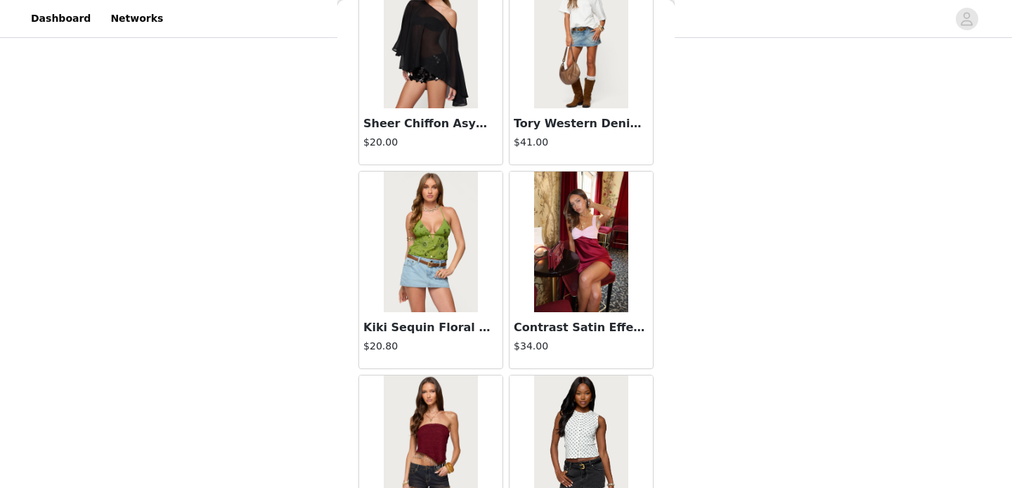
scroll to position [13894, 0]
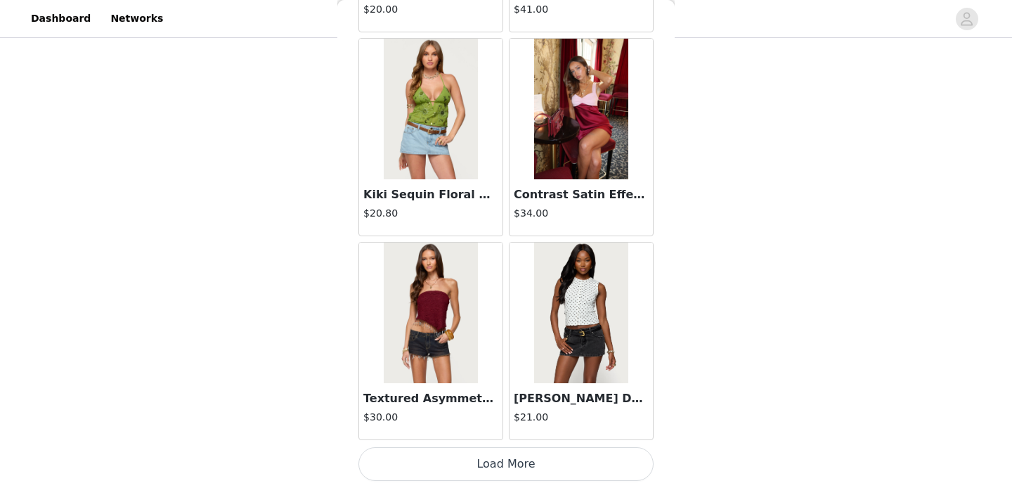
click at [522, 460] on button "Load More" at bounding box center [505, 464] width 295 height 34
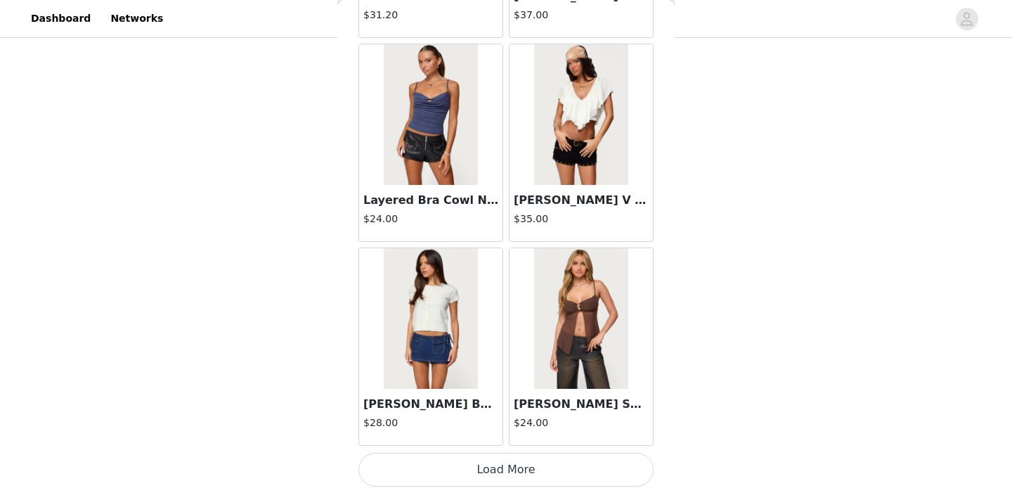
scroll to position [15925, 0]
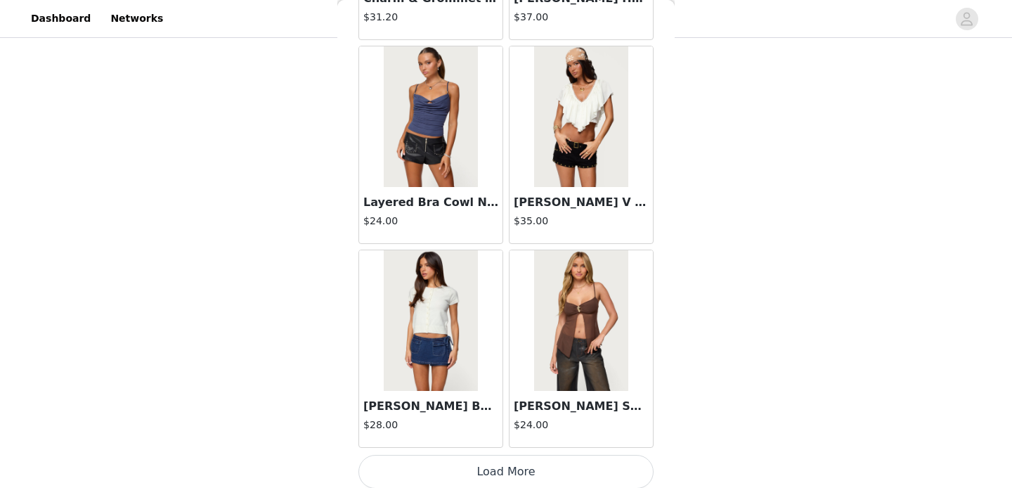
click at [424, 160] on img at bounding box center [430, 116] width 93 height 141
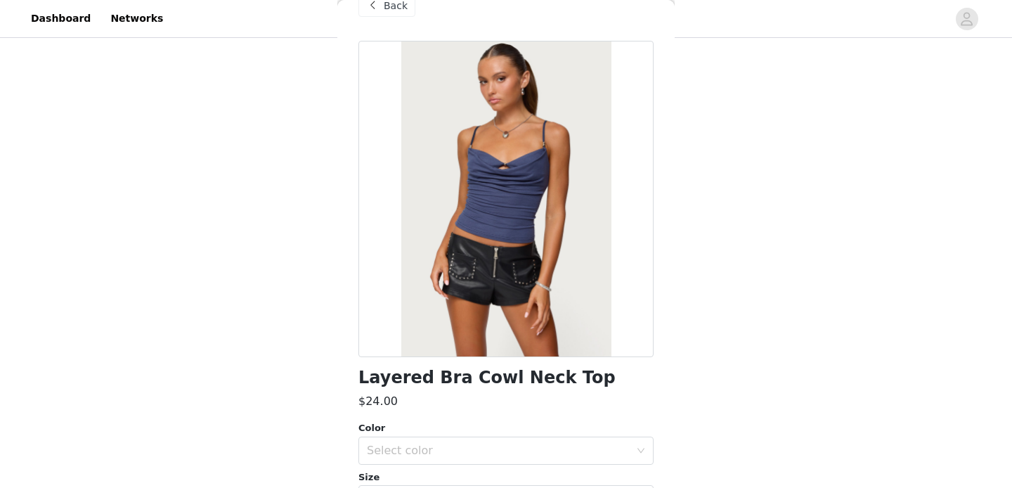
scroll to position [0, 0]
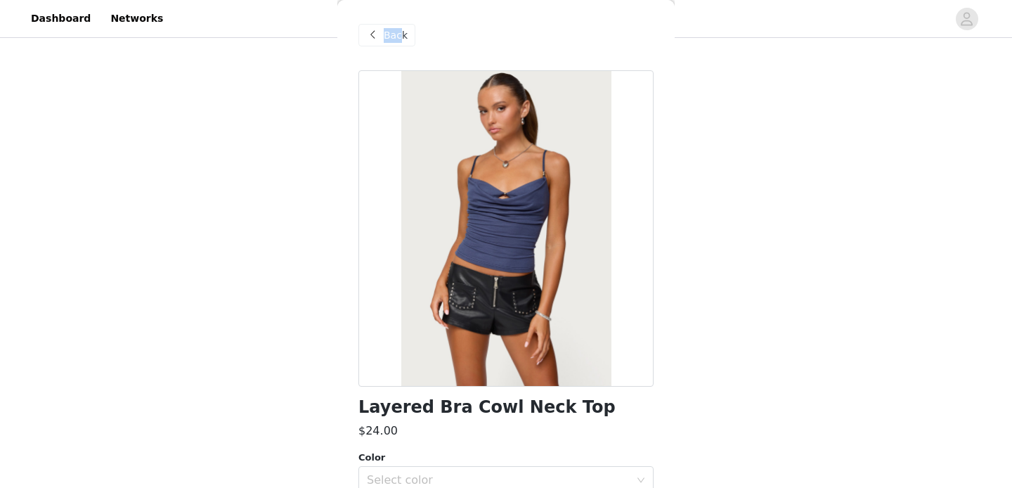
click at [402, 28] on span "Back" at bounding box center [396, 35] width 24 height 15
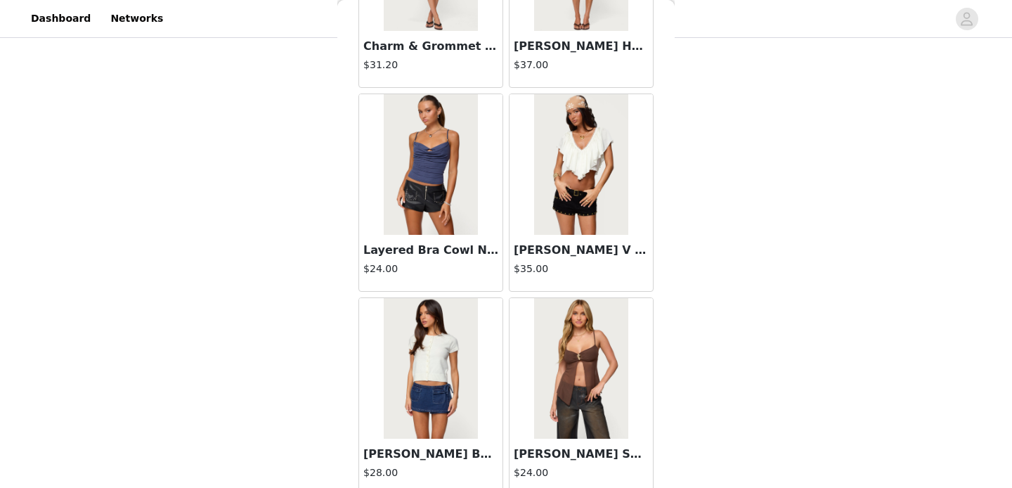
scroll to position [15932, 0]
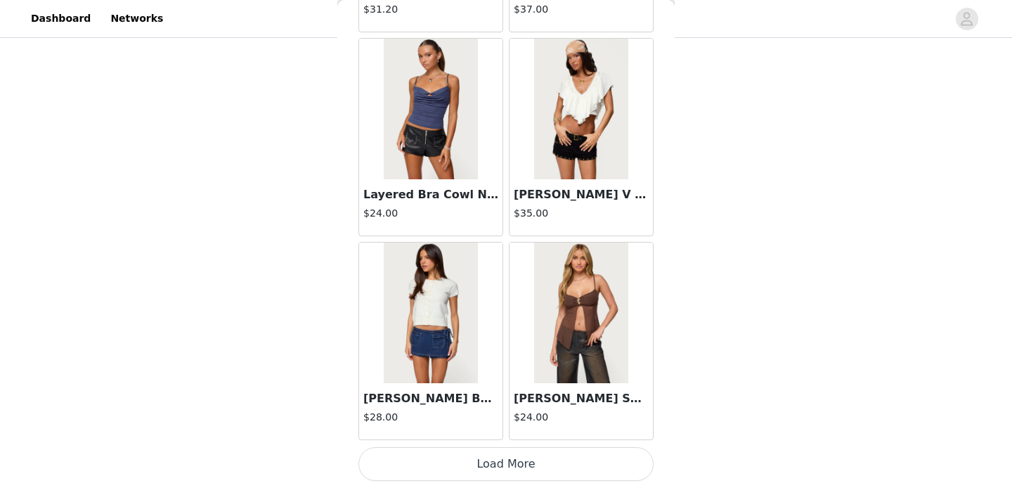
click at [480, 465] on button "Load More" at bounding box center [505, 464] width 295 height 34
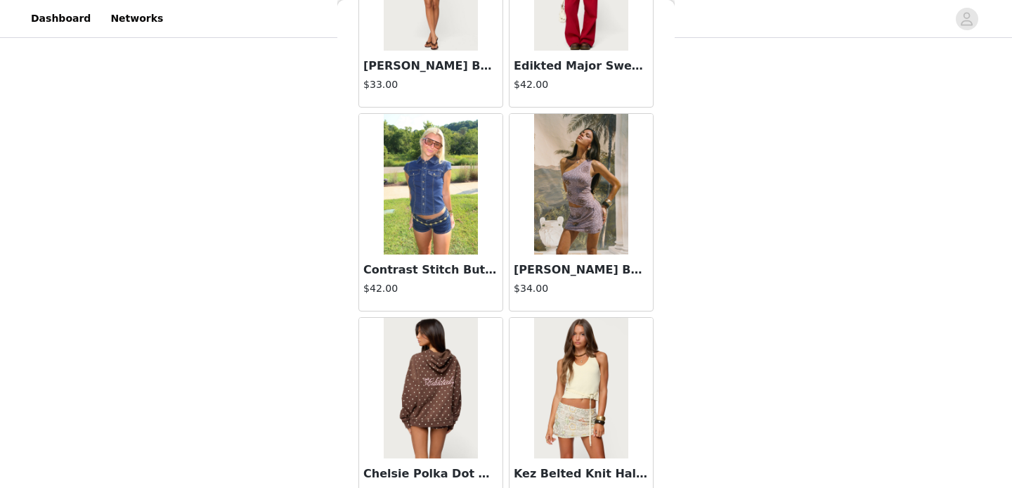
scroll to position [17971, 0]
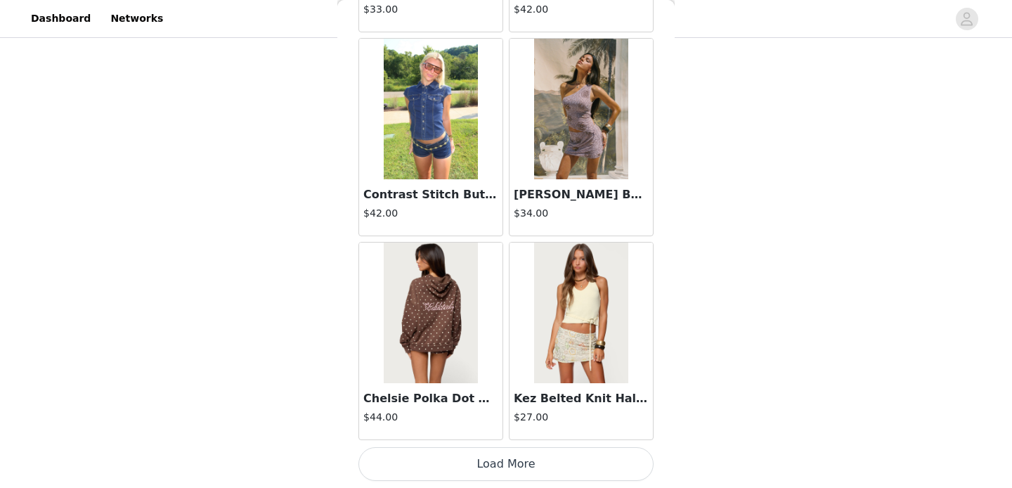
click at [480, 465] on button "Load More" at bounding box center [505, 464] width 295 height 34
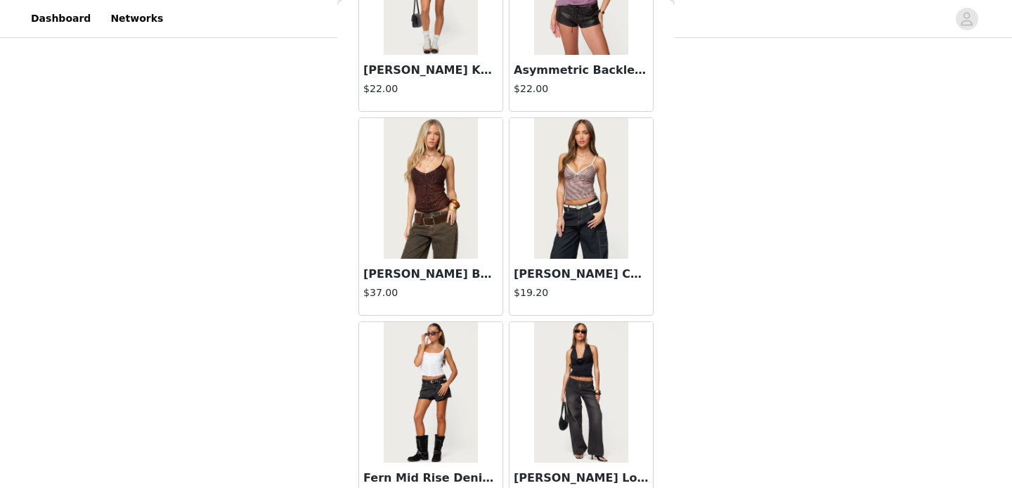
scroll to position [20009, 0]
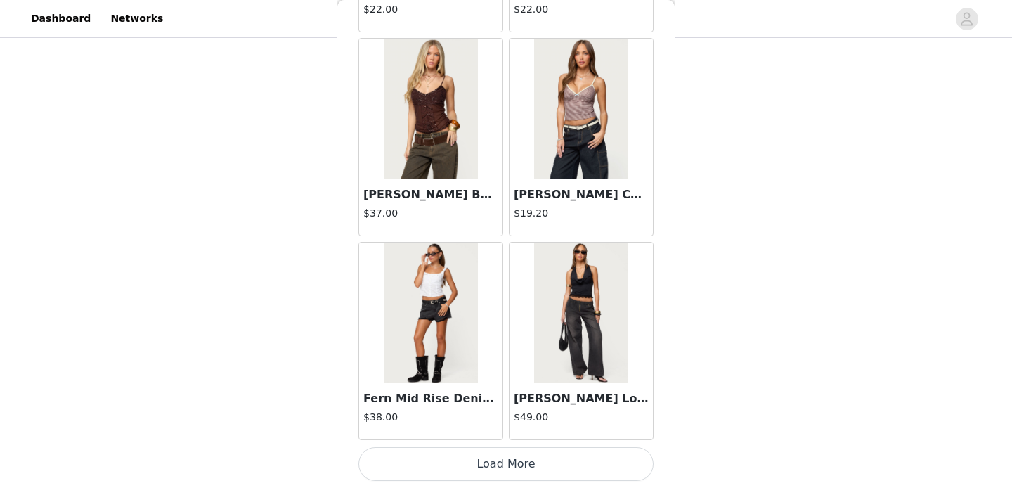
click at [480, 465] on button "Load More" at bounding box center [505, 464] width 295 height 34
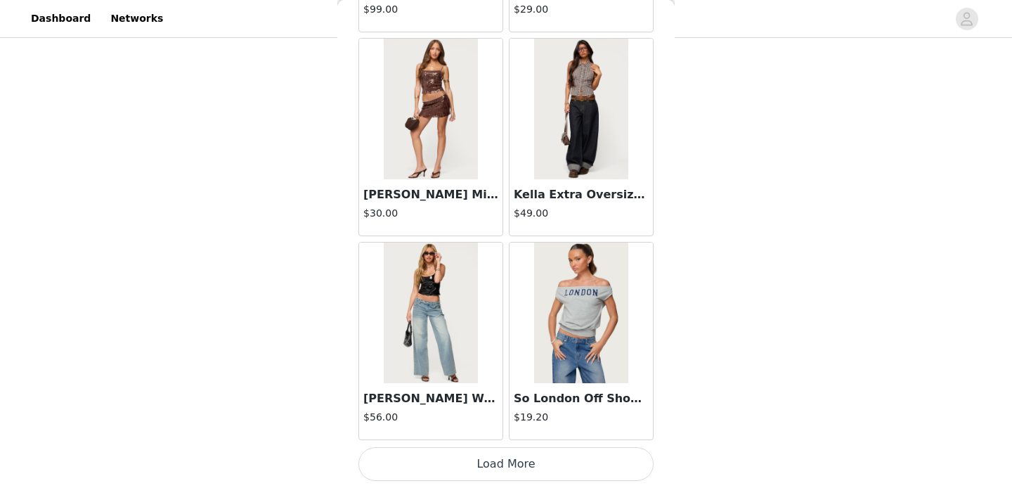
scroll to position [525, 0]
click at [440, 460] on button "Load More" at bounding box center [505, 464] width 295 height 34
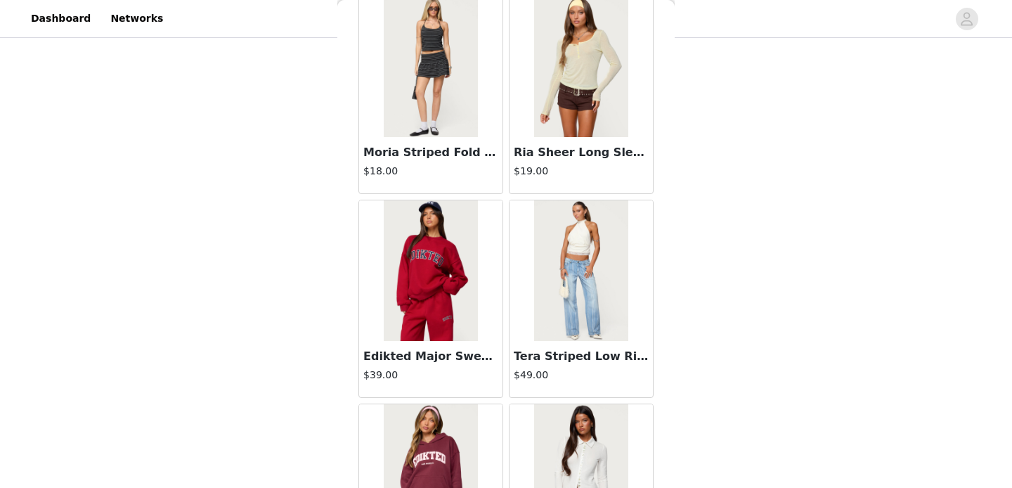
scroll to position [23516, 0]
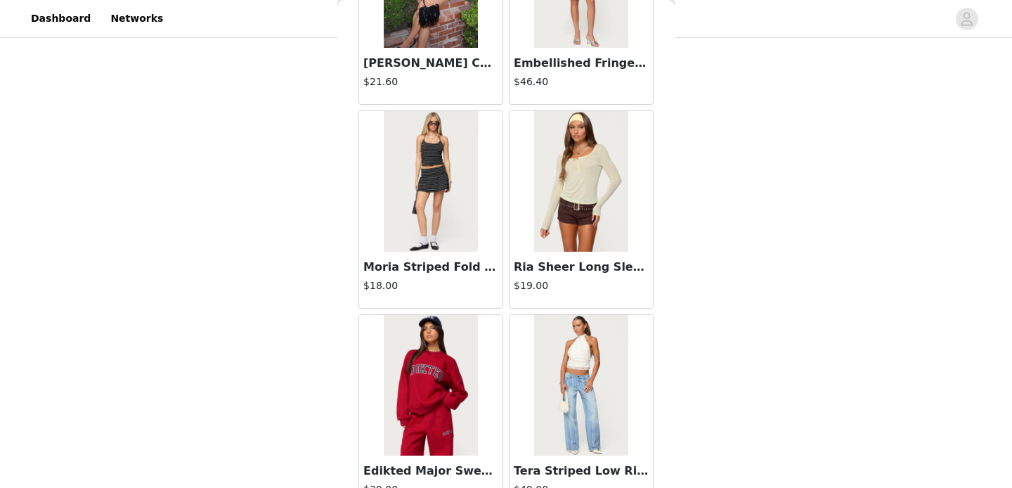
click at [563, 218] on img at bounding box center [580, 181] width 93 height 141
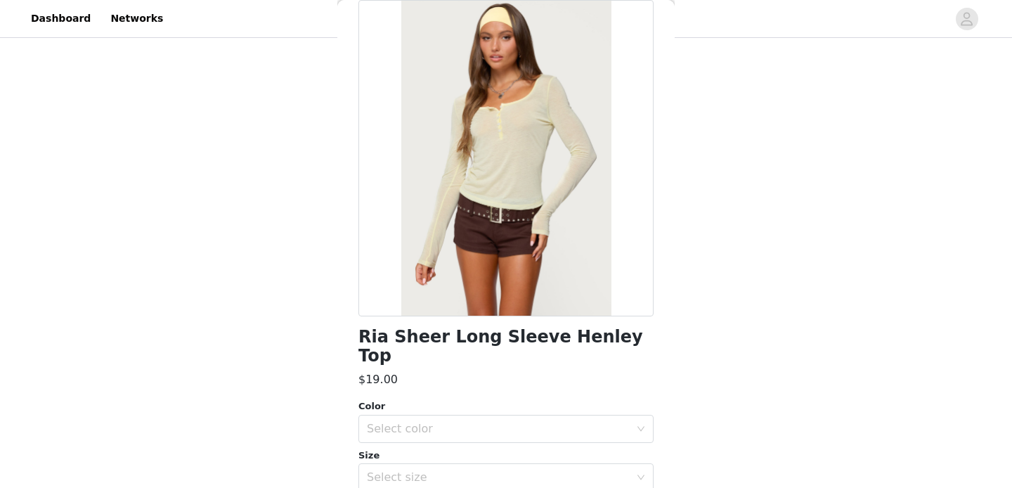
scroll to position [0, 0]
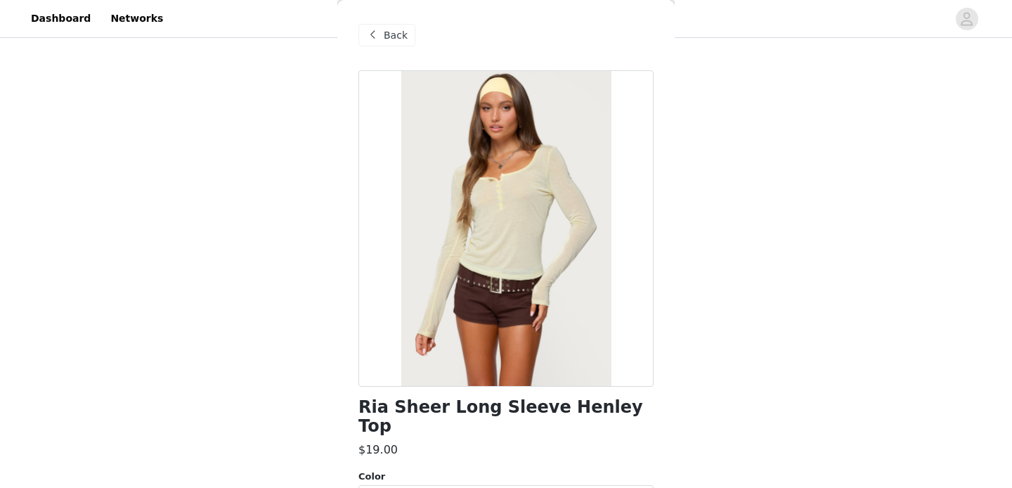
click at [384, 30] on span "Back" at bounding box center [396, 35] width 24 height 15
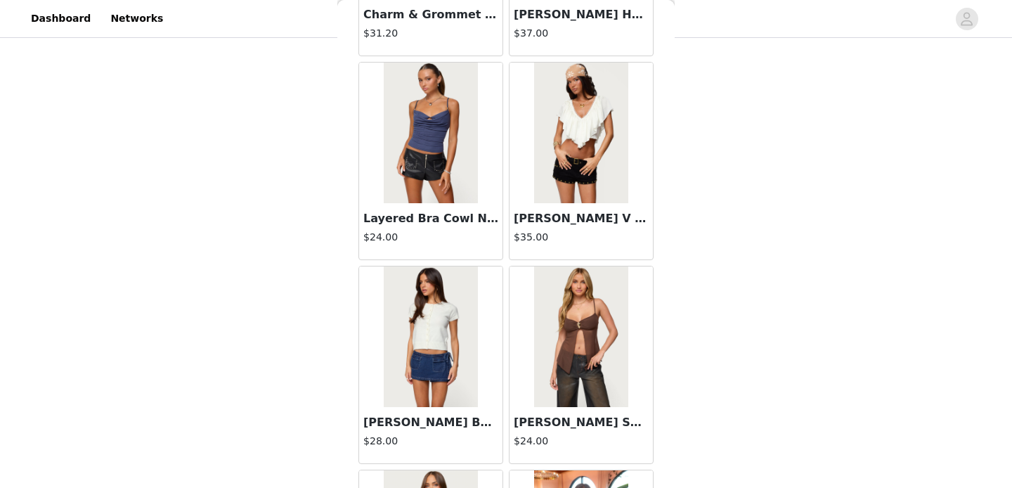
scroll to position [15909, 0]
click at [451, 160] on img at bounding box center [430, 132] width 93 height 141
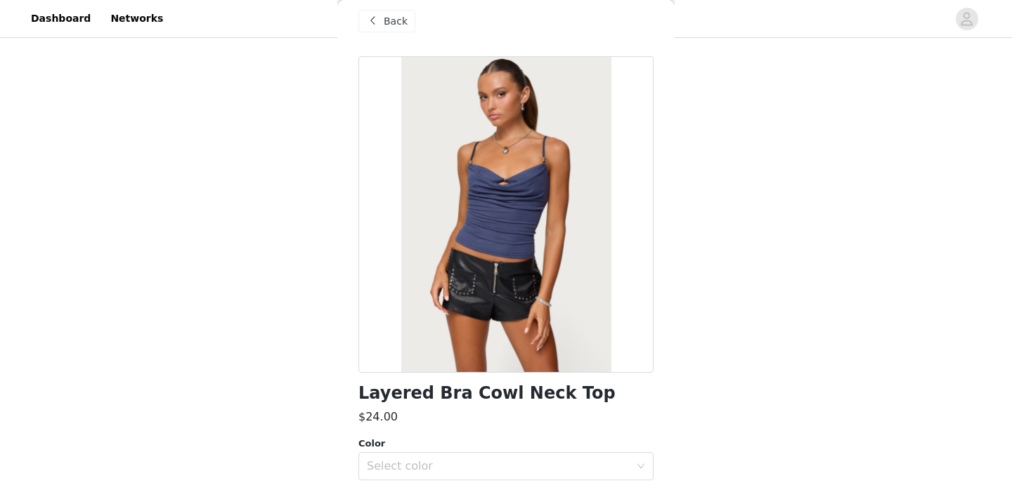
scroll to position [15, 0]
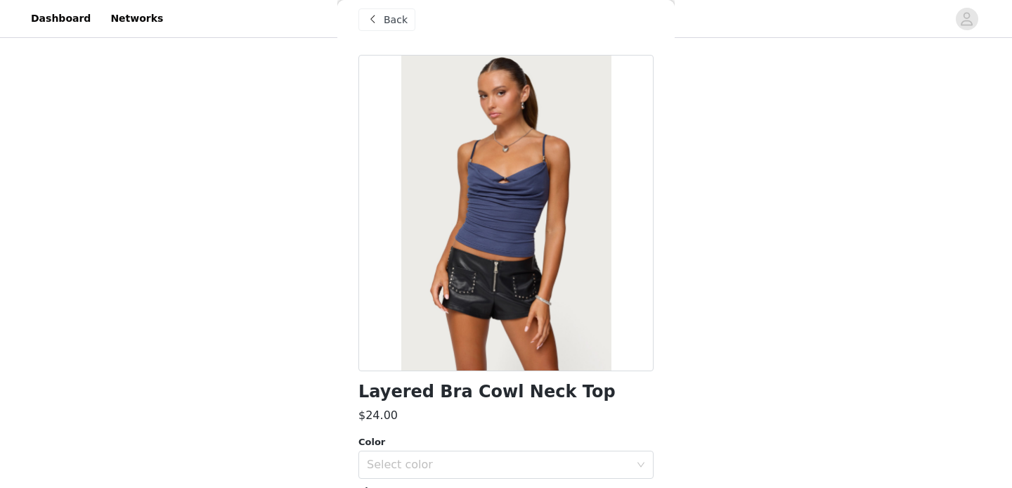
click at [382, 19] on div "Back" at bounding box center [386, 19] width 57 height 22
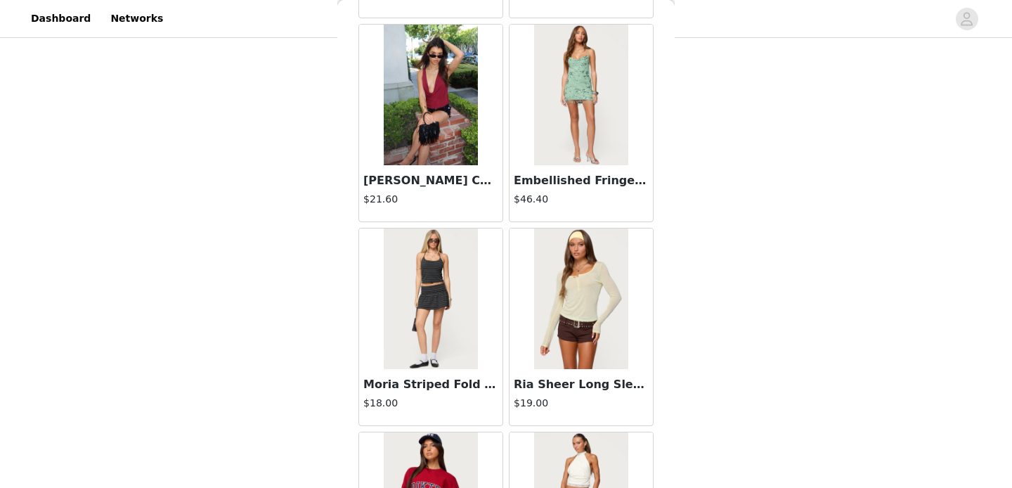
scroll to position [23286, 0]
click at [447, 98] on img at bounding box center [430, 94] width 93 height 141
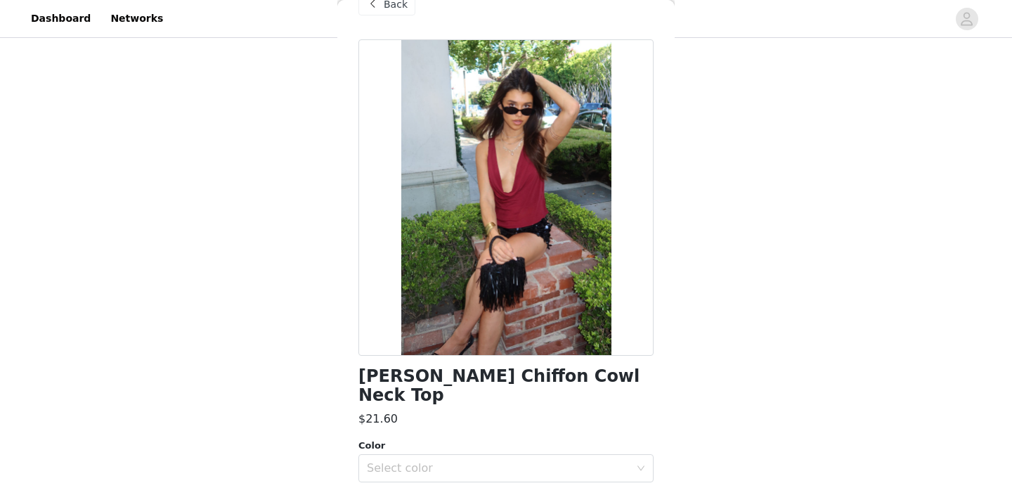
scroll to position [1, 0]
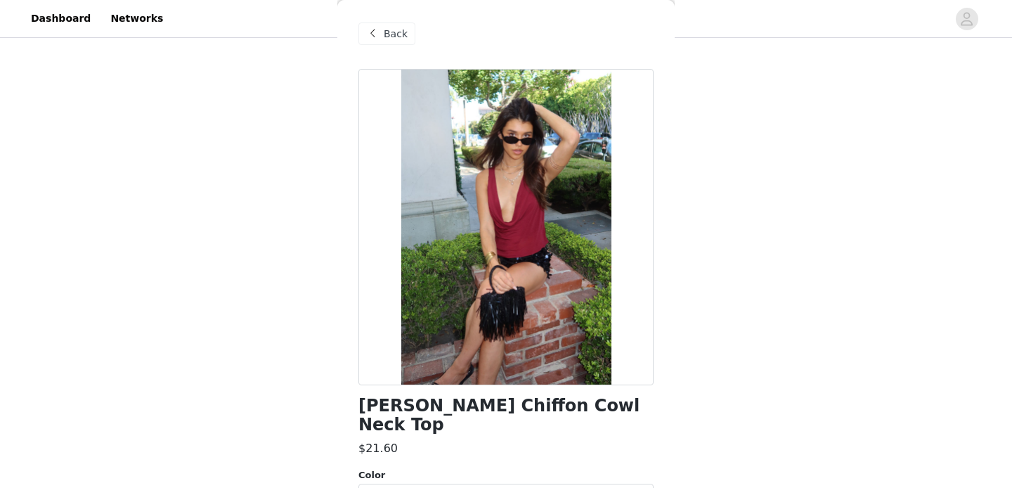
click at [390, 38] on span "Back" at bounding box center [396, 34] width 24 height 15
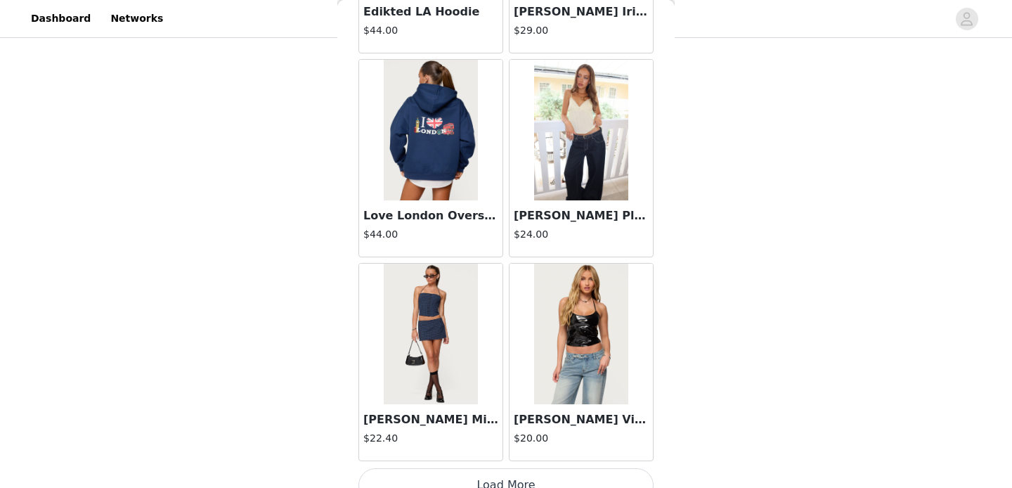
scroll to position [24086, 0]
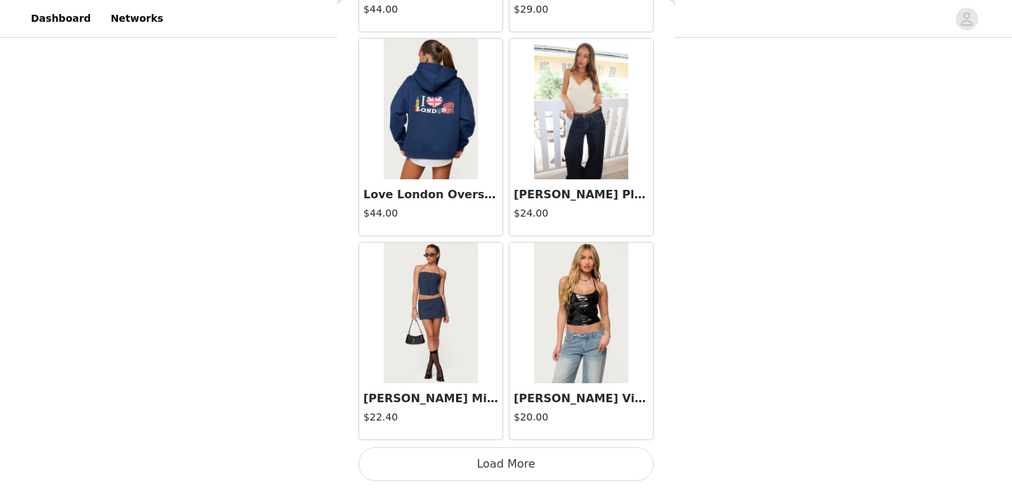
click at [517, 455] on button "Load More" at bounding box center [505, 464] width 295 height 34
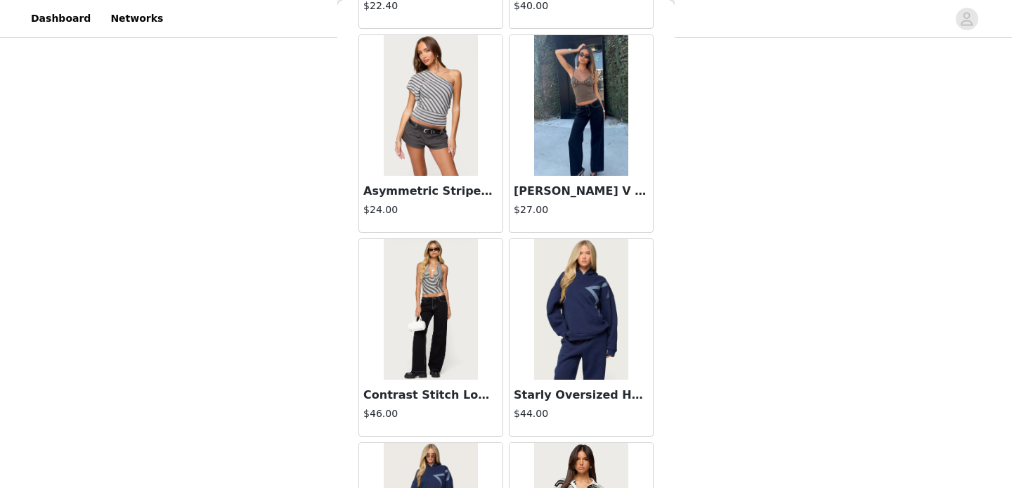
scroll to position [25460, 0]
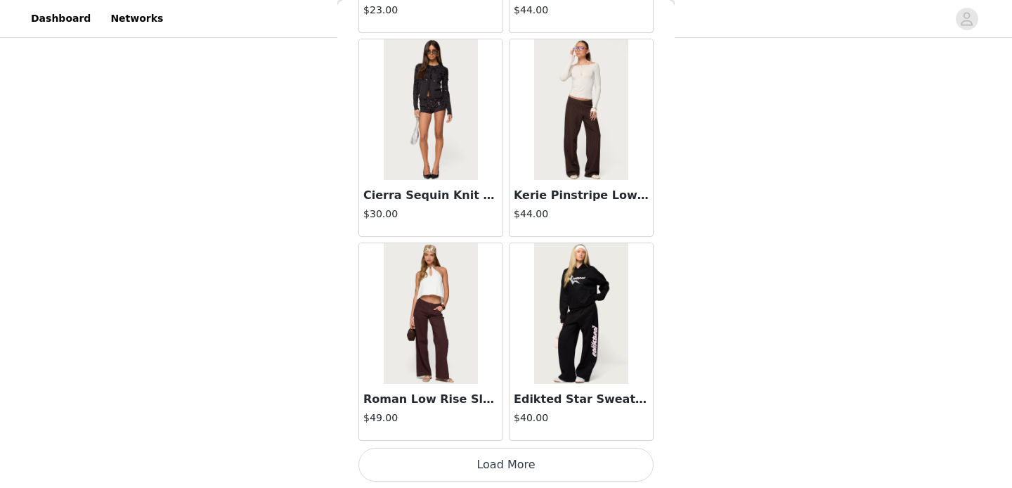
click at [514, 463] on button "Load More" at bounding box center [505, 465] width 295 height 34
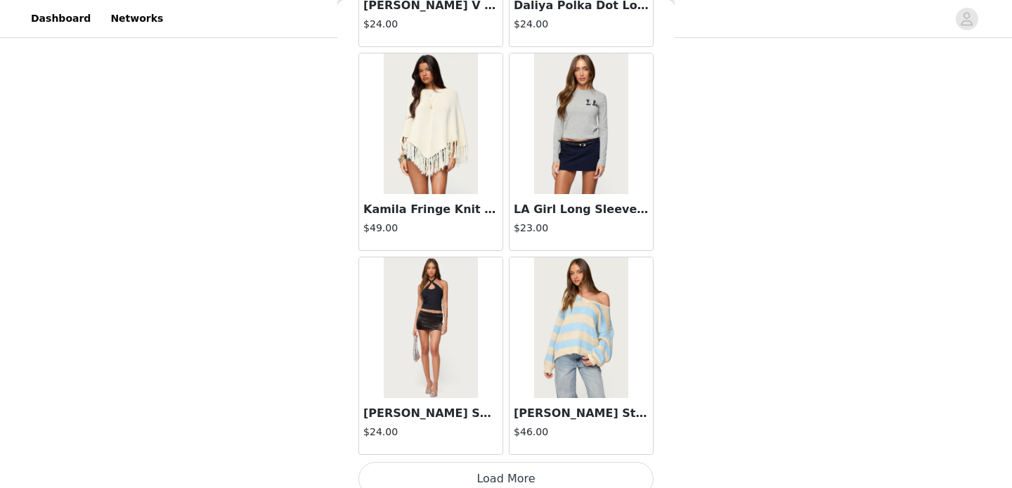
scroll to position [28163, 0]
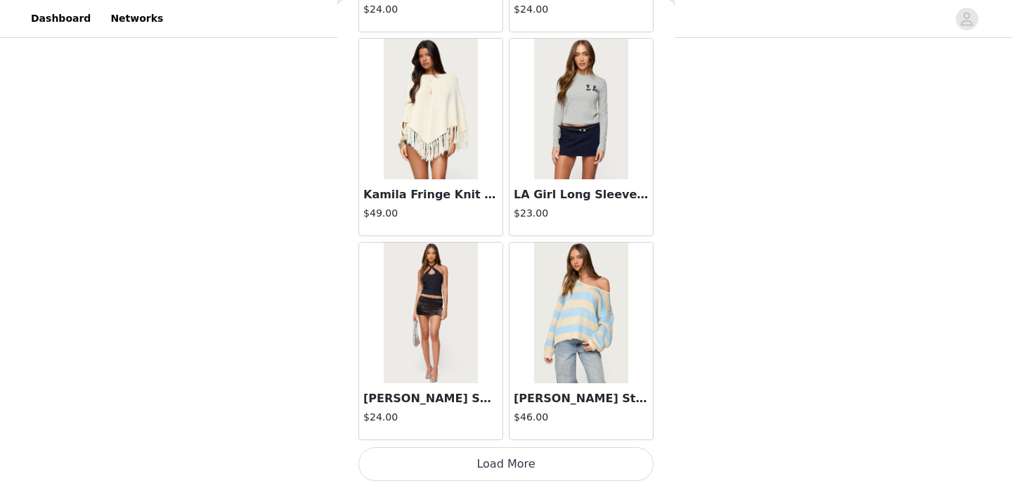
click at [497, 462] on button "Load More" at bounding box center [505, 464] width 295 height 34
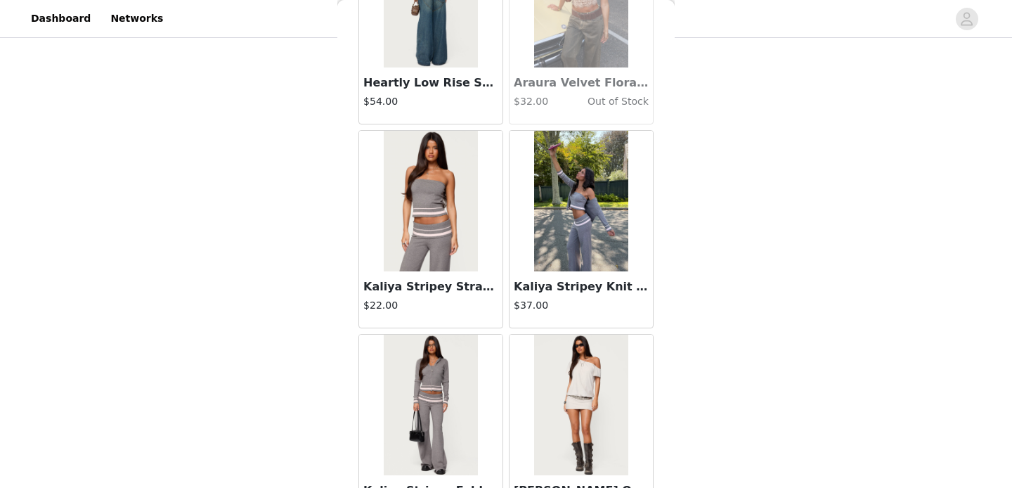
scroll to position [30202, 0]
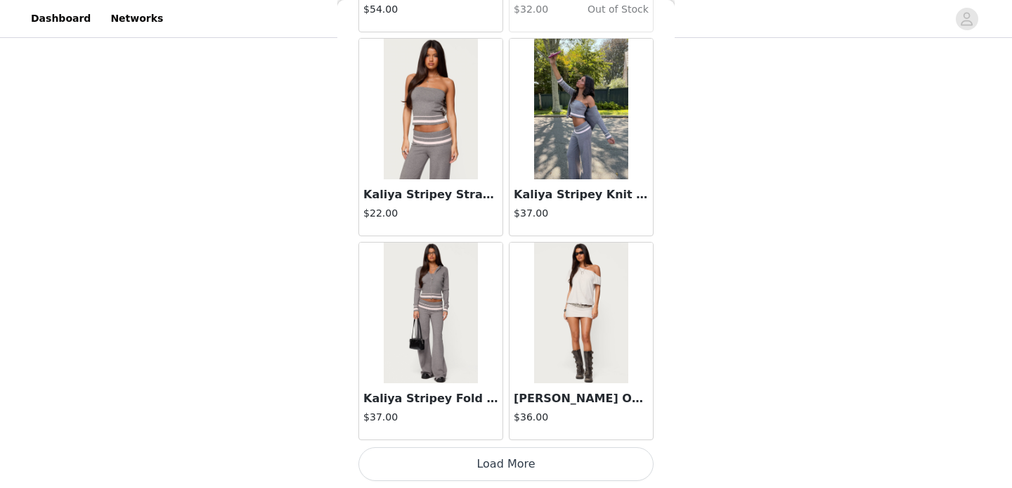
click at [506, 461] on button "Load More" at bounding box center [505, 464] width 295 height 34
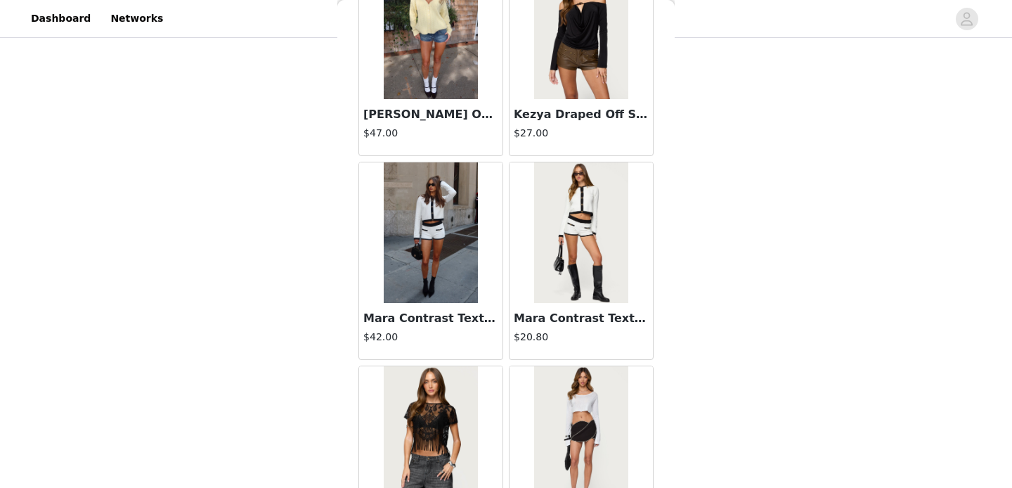
scroll to position [32240, 0]
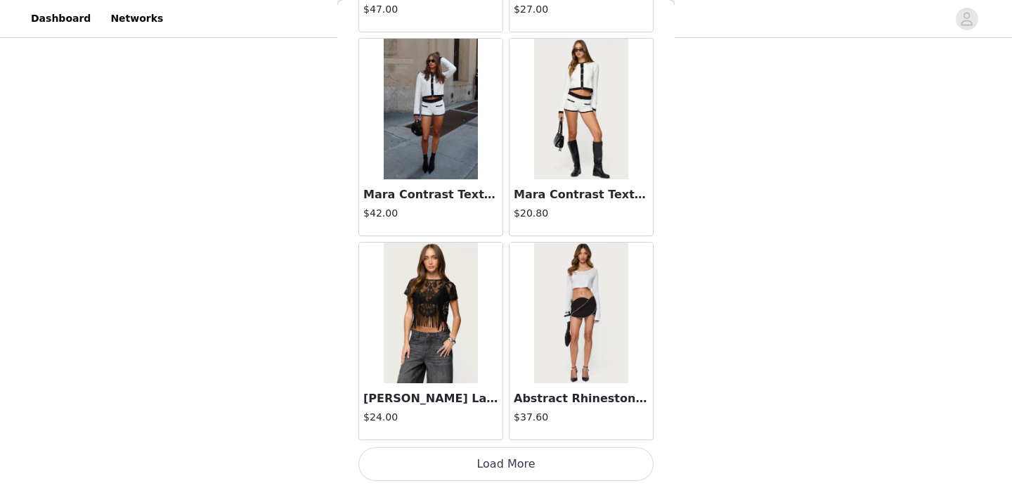
click at [482, 465] on button "Load More" at bounding box center [505, 464] width 295 height 34
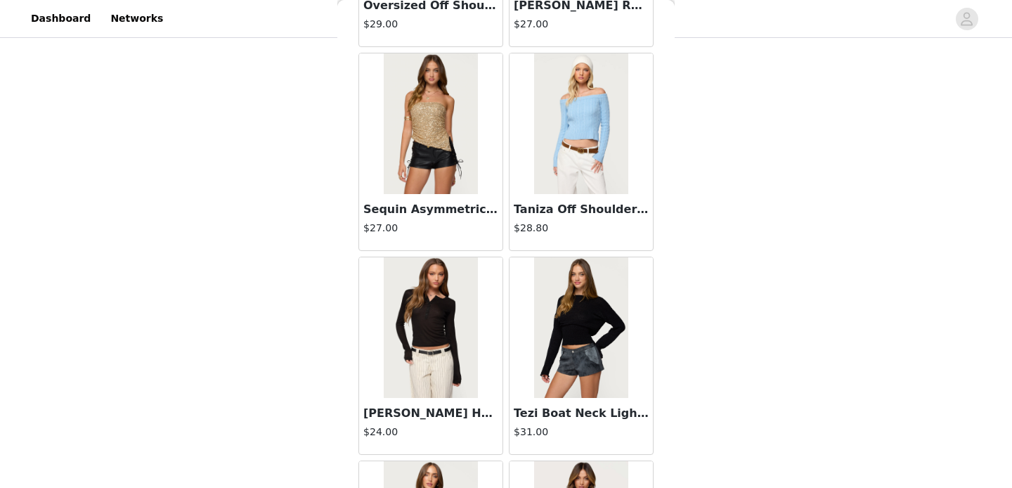
scroll to position [34154, 0]
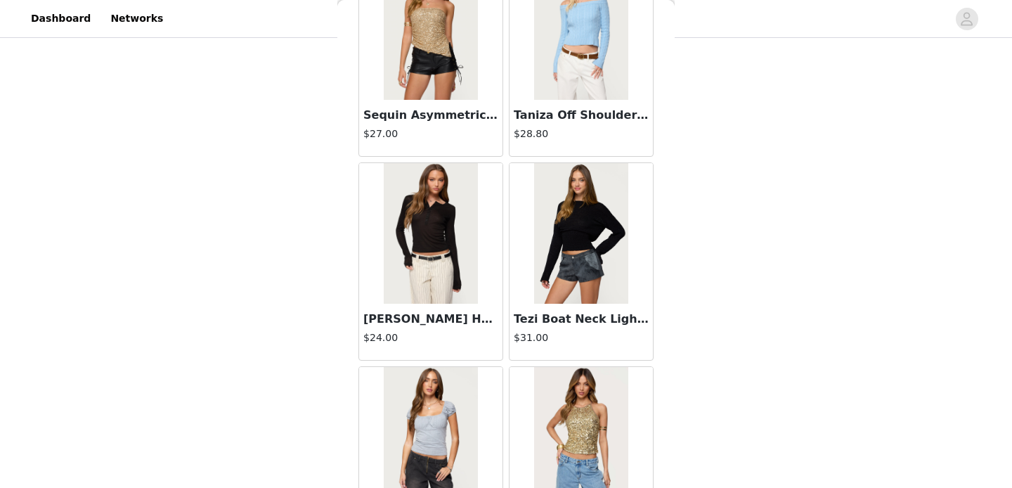
click at [437, 221] on img at bounding box center [430, 233] width 93 height 141
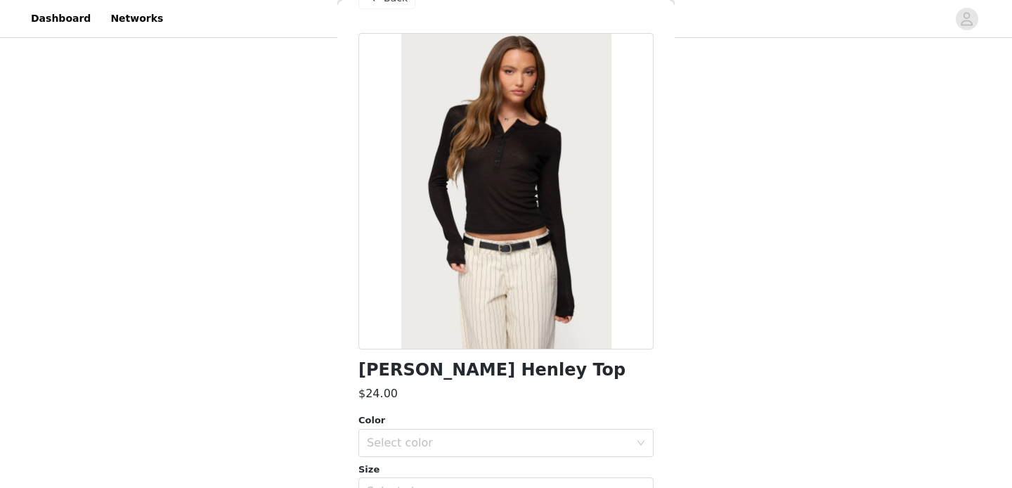
scroll to position [0, 0]
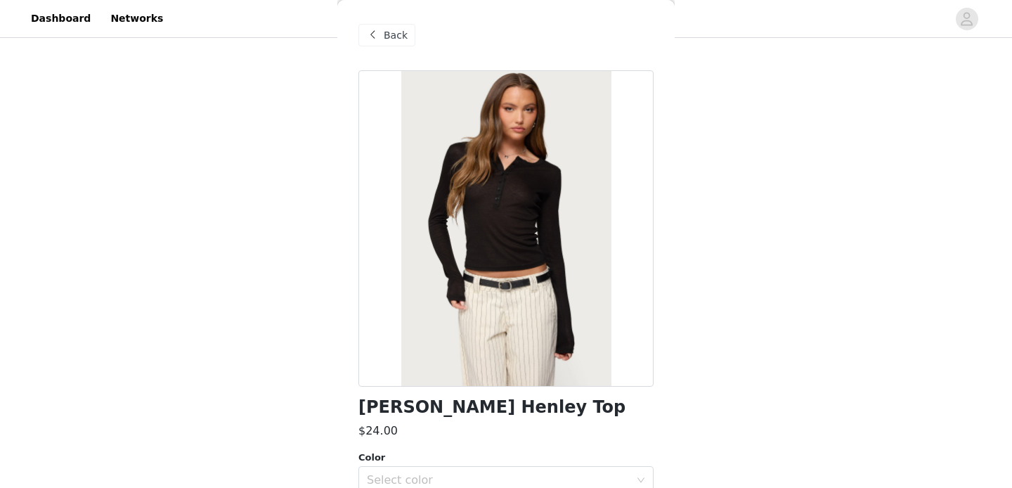
click at [377, 30] on span at bounding box center [372, 35] width 17 height 17
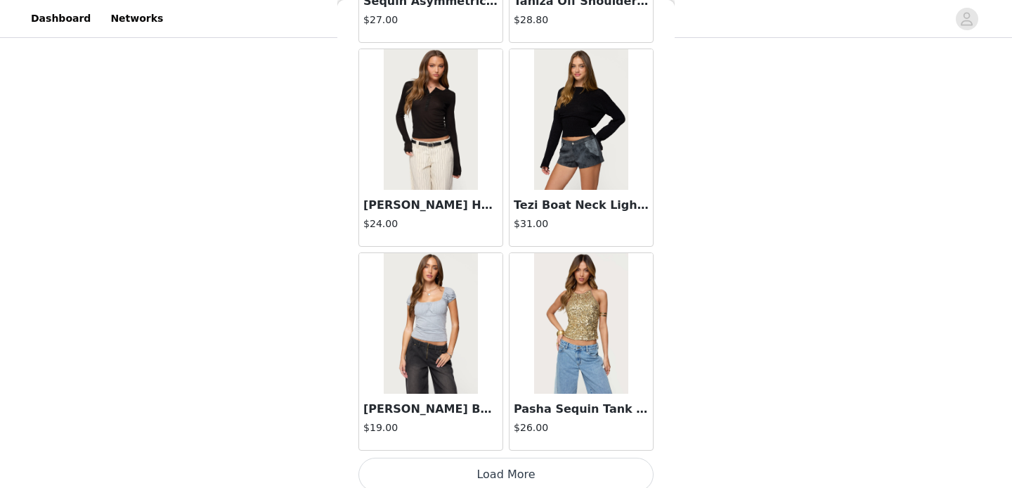
scroll to position [34279, 0]
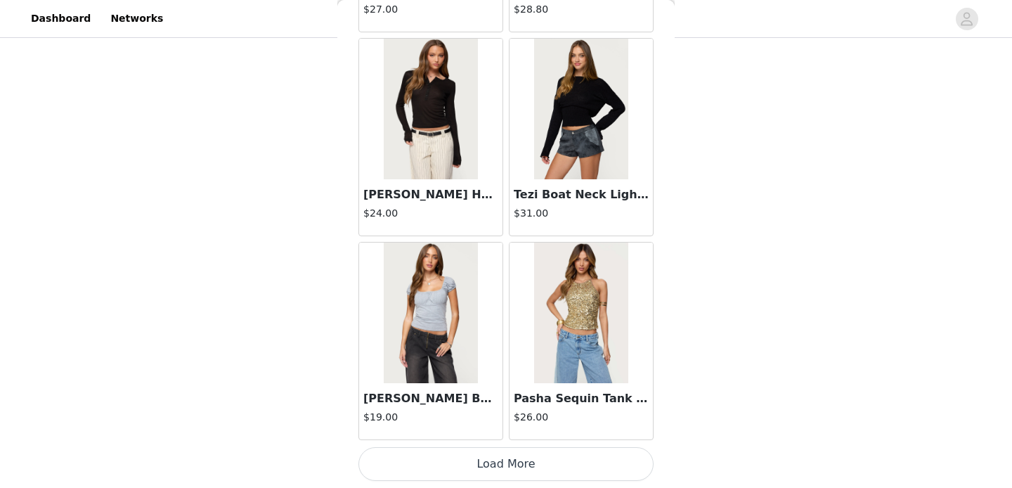
click at [520, 460] on button "Load More" at bounding box center [505, 464] width 295 height 34
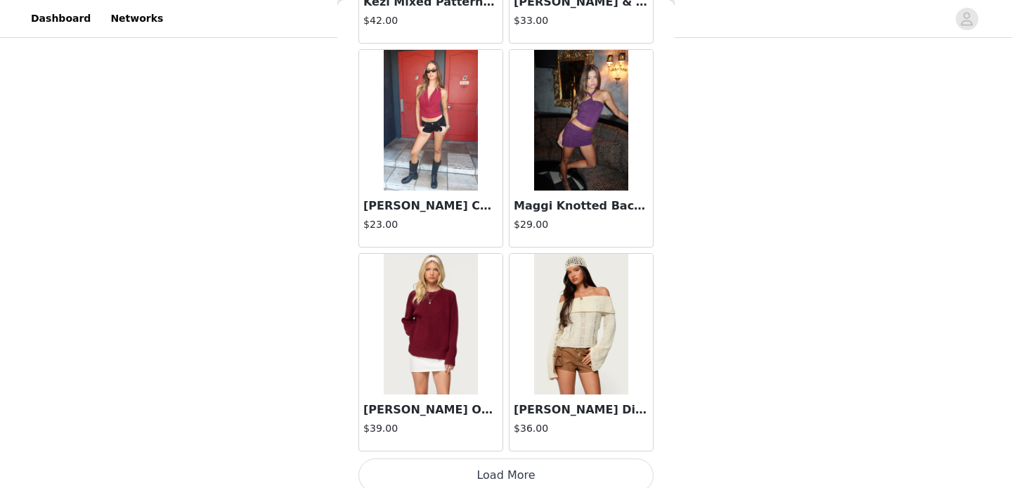
scroll to position [36317, 0]
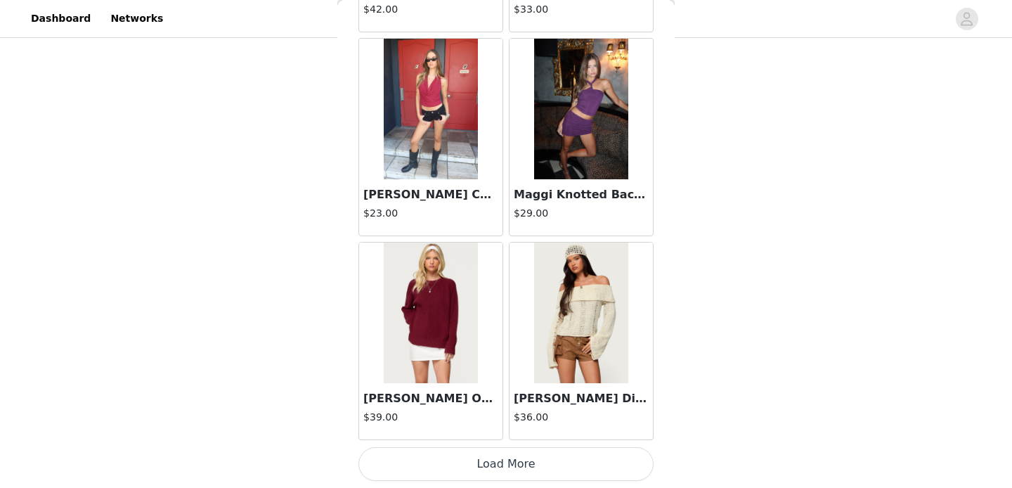
click at [506, 465] on button "Load More" at bounding box center [505, 464] width 295 height 34
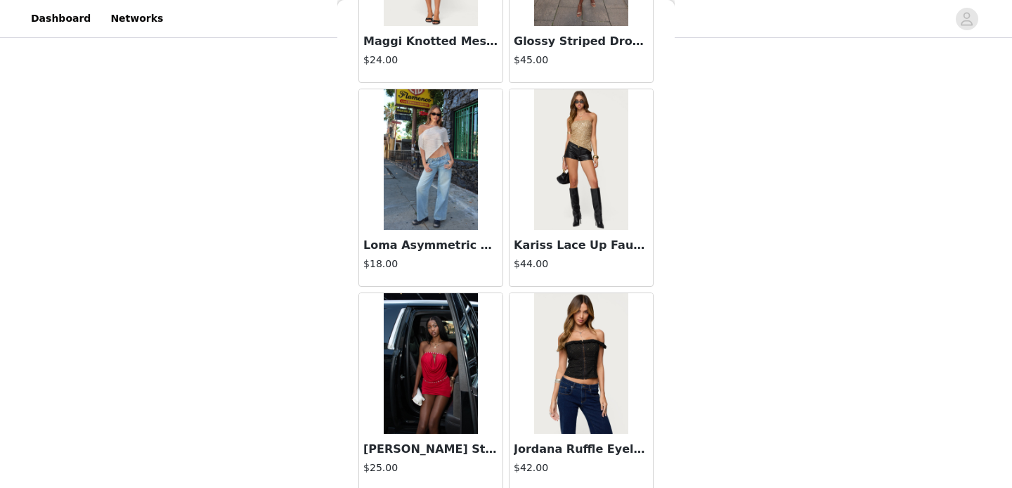
scroll to position [37900, 0]
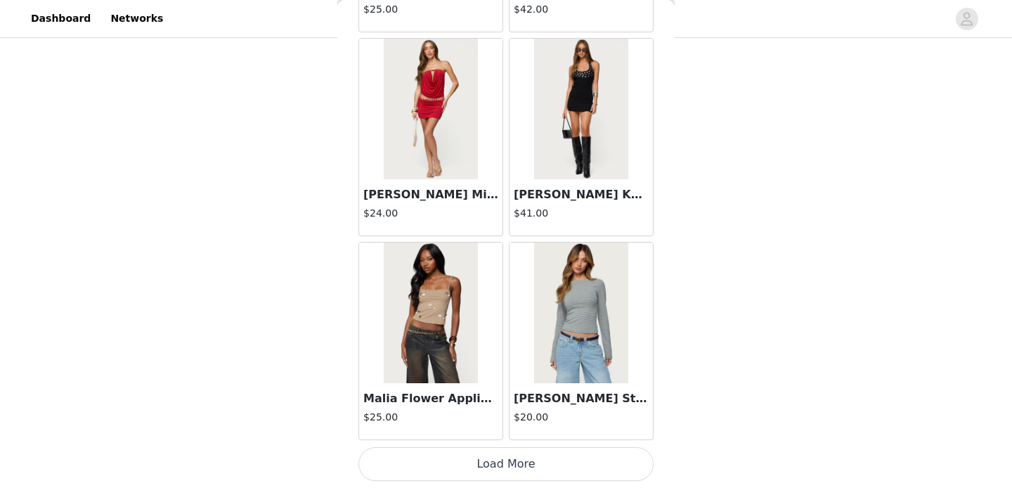
click at [506, 465] on button "Load More" at bounding box center [505, 464] width 295 height 34
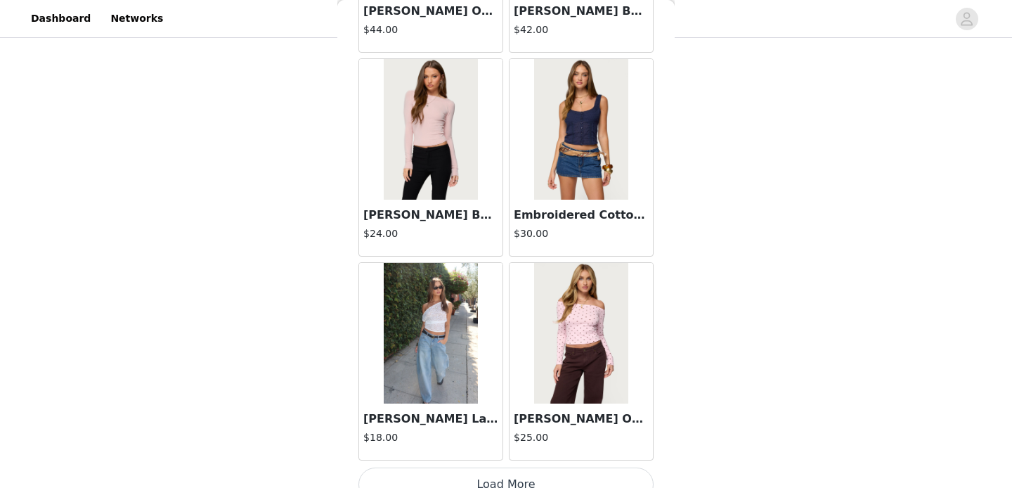
scroll to position [40394, 0]
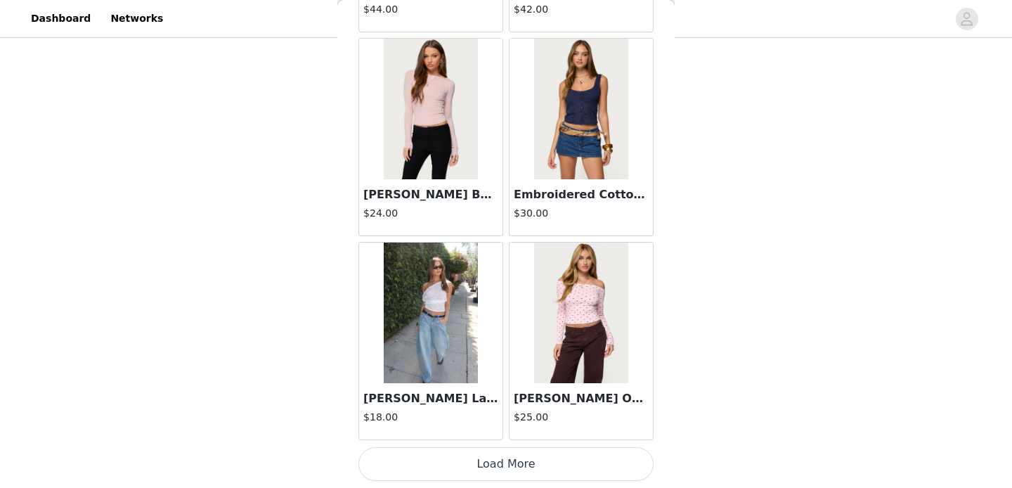
click at [504, 468] on button "Load More" at bounding box center [505, 464] width 295 height 34
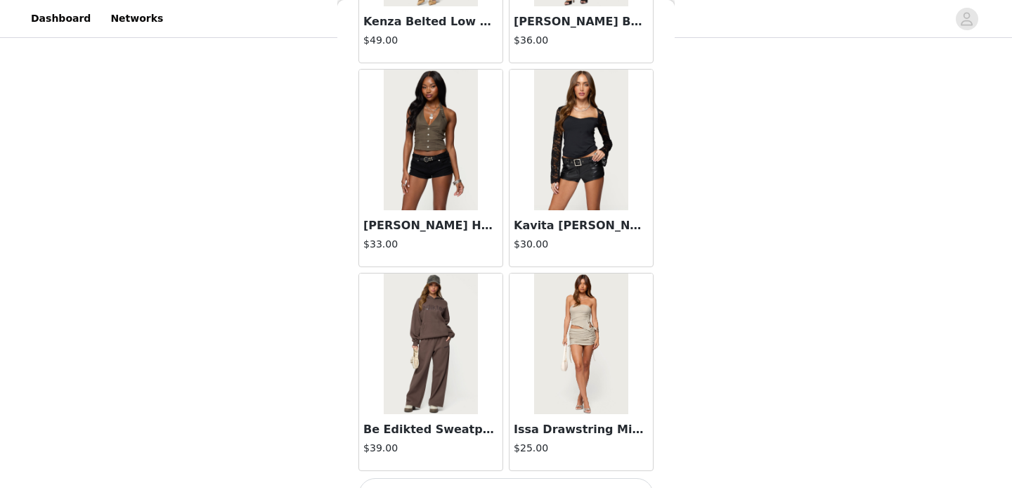
scroll to position [42433, 0]
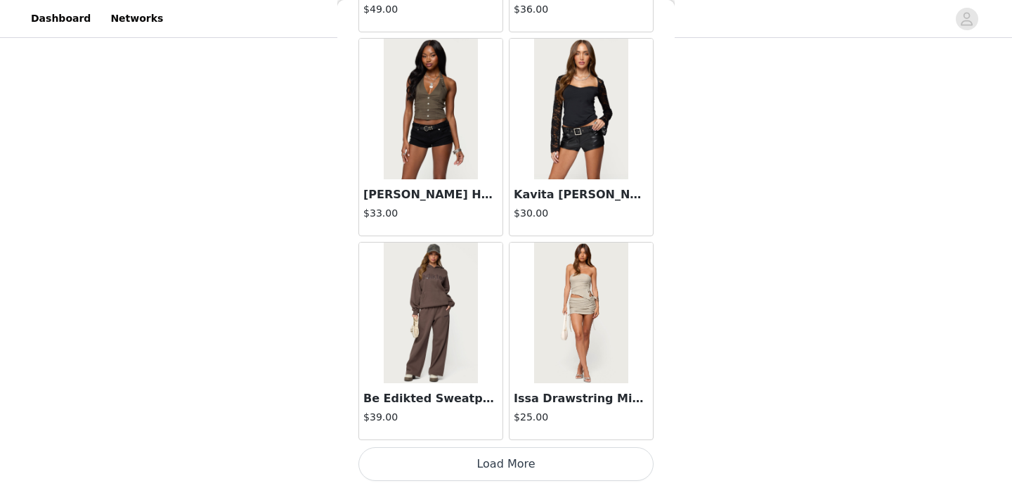
click at [476, 466] on button "Load More" at bounding box center [505, 464] width 295 height 34
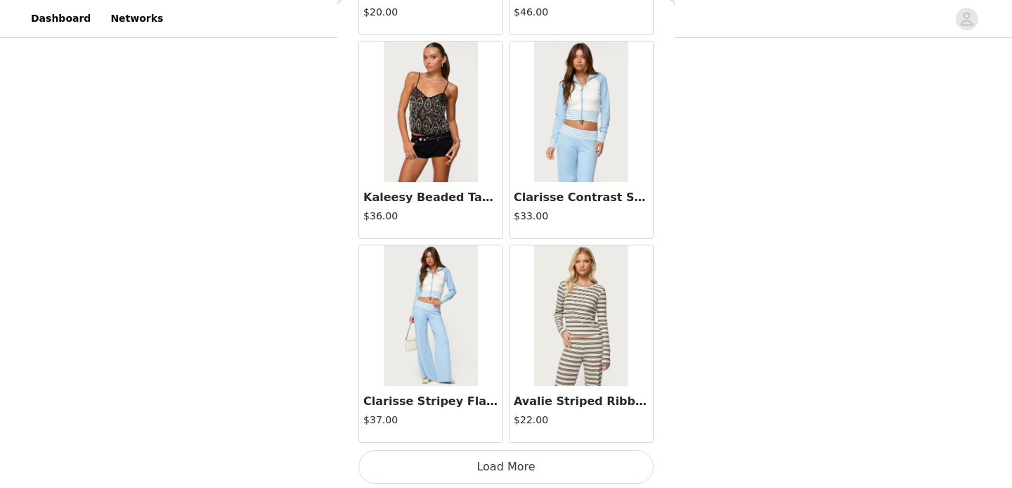
scroll to position [44471, 0]
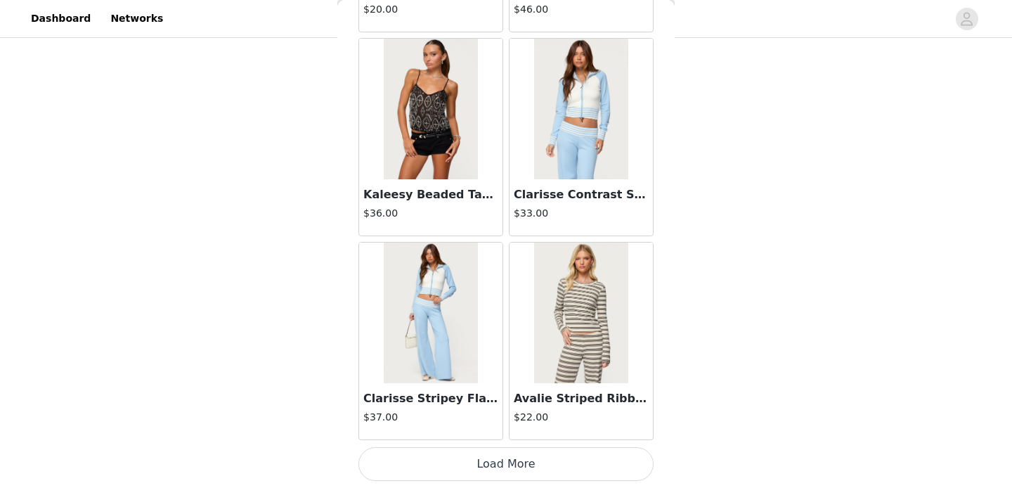
click at [510, 456] on button "Load More" at bounding box center [505, 464] width 295 height 34
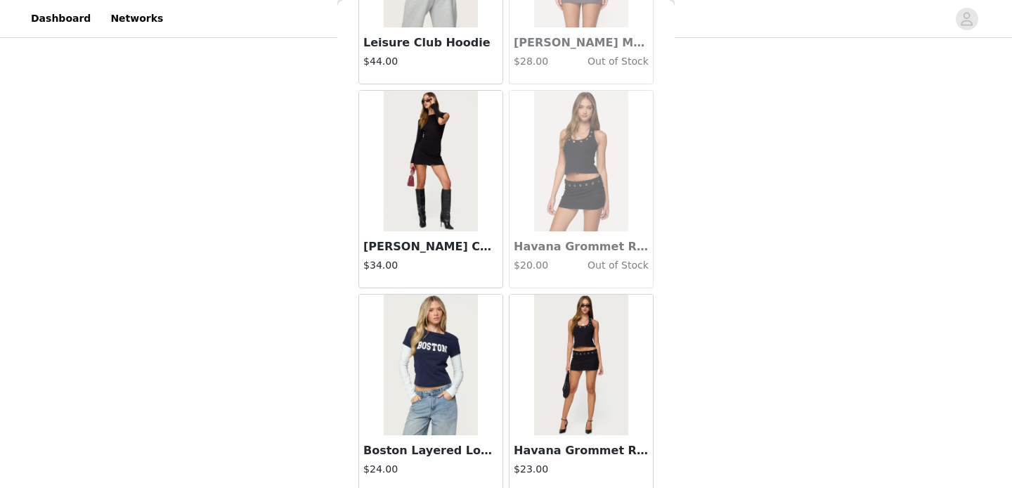
scroll to position [46510, 0]
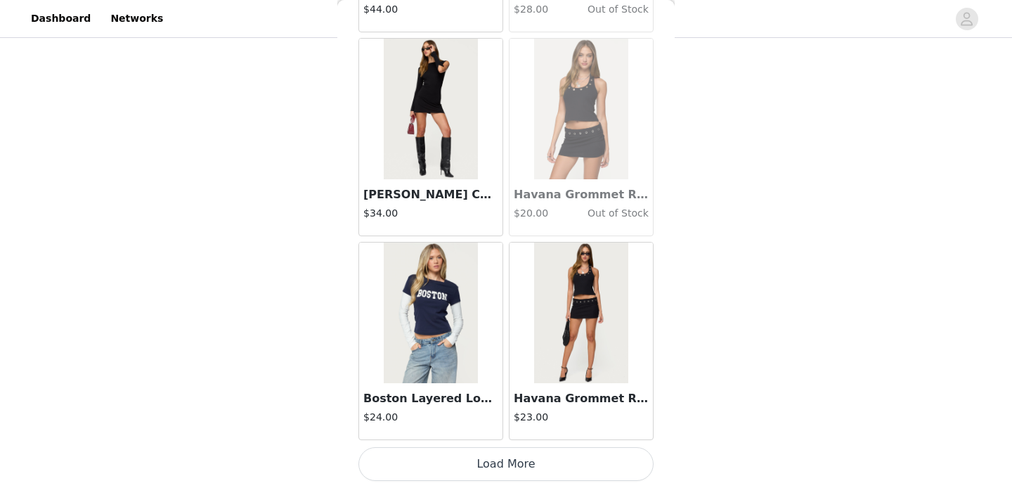
click at [499, 465] on button "Load More" at bounding box center [505, 464] width 295 height 34
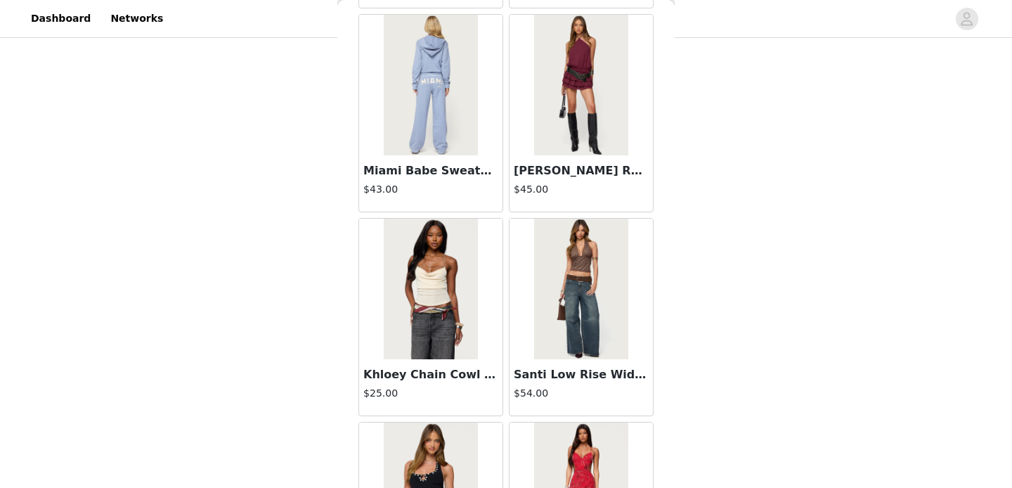
scroll to position [47350, 0]
click at [440, 340] on img at bounding box center [430, 288] width 93 height 141
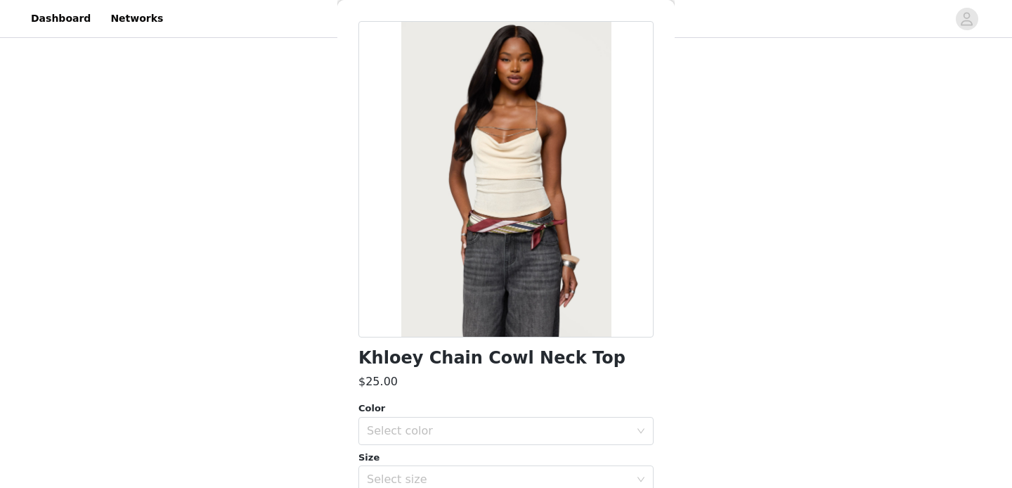
scroll to position [0, 0]
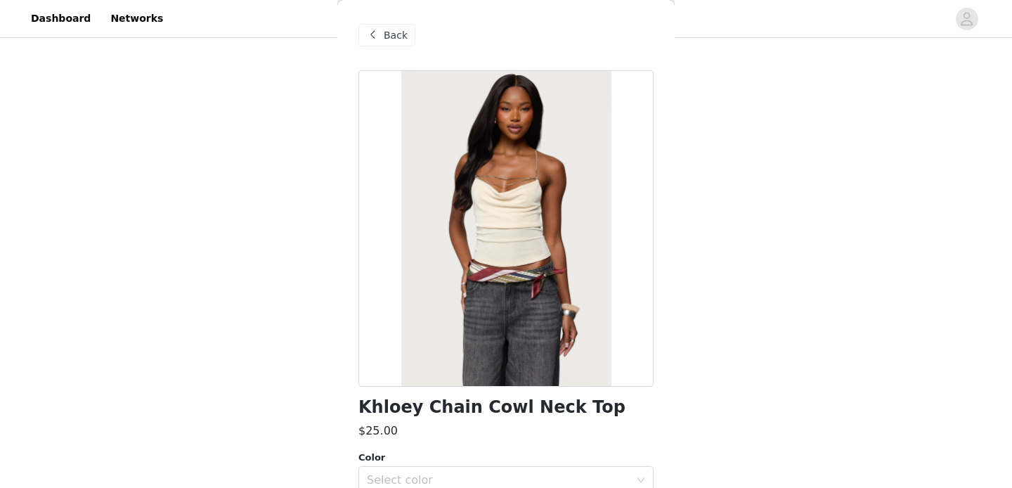
click at [380, 45] on div "Back" at bounding box center [386, 35] width 57 height 22
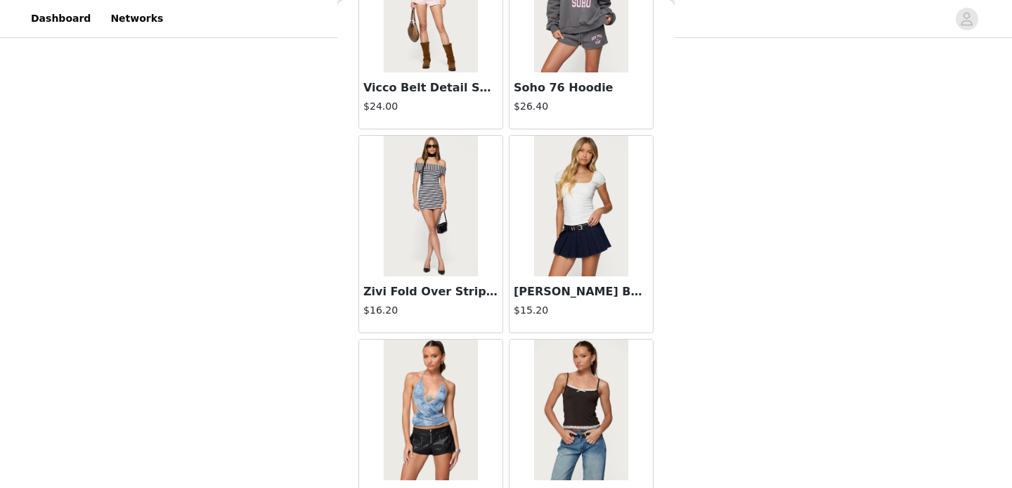
scroll to position [1982, 0]
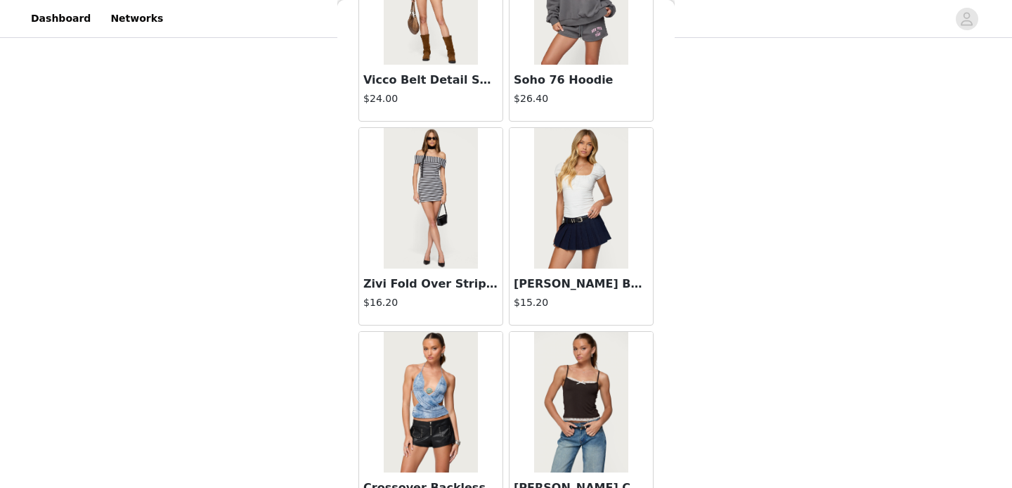
click at [433, 179] on img at bounding box center [430, 198] width 93 height 141
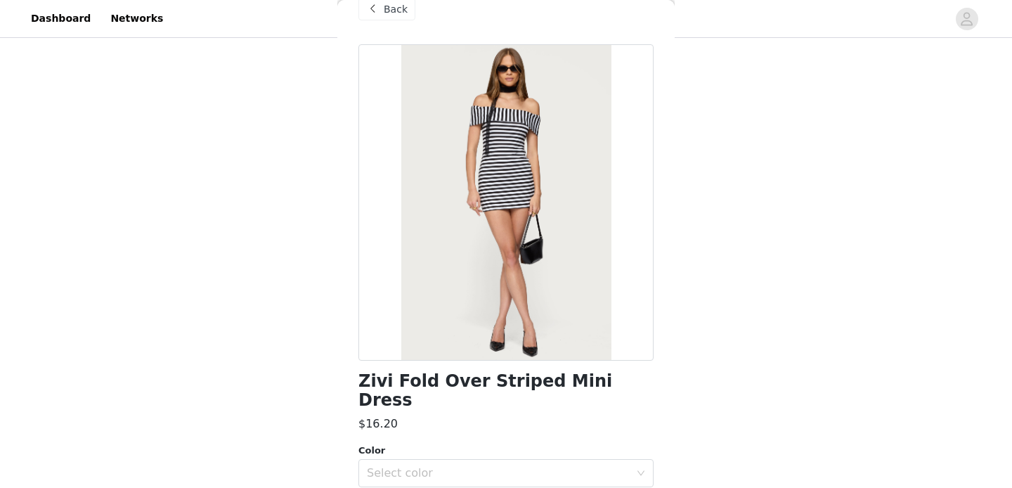
scroll to position [0, 0]
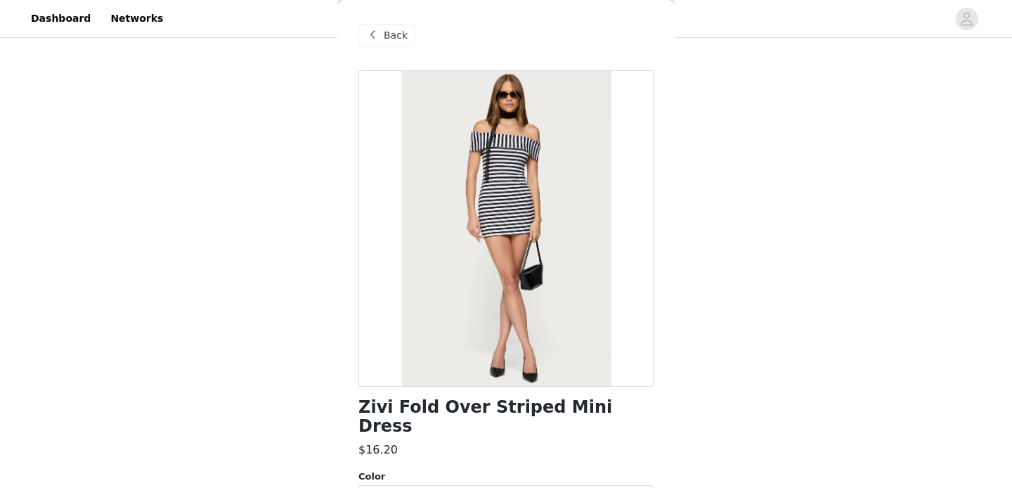
click at [385, 29] on span "Back" at bounding box center [396, 35] width 24 height 15
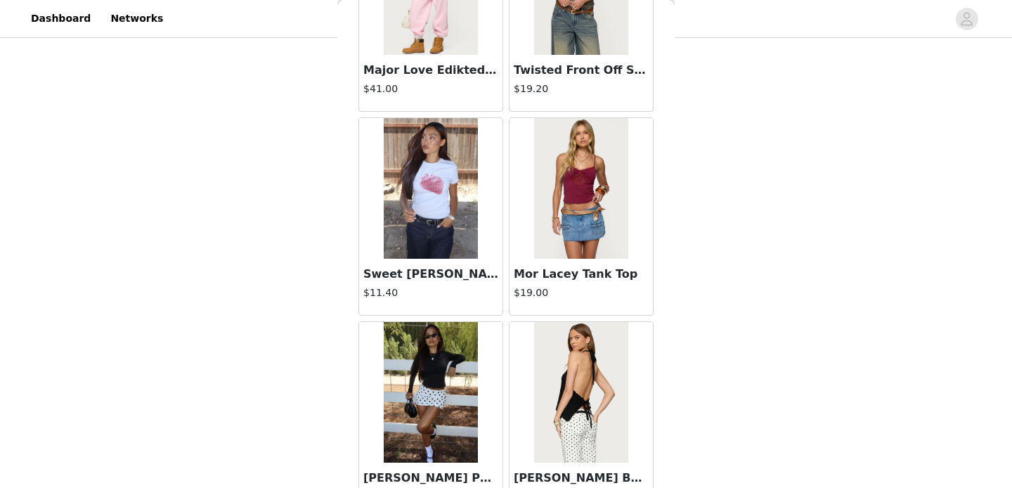
scroll to position [1517, 0]
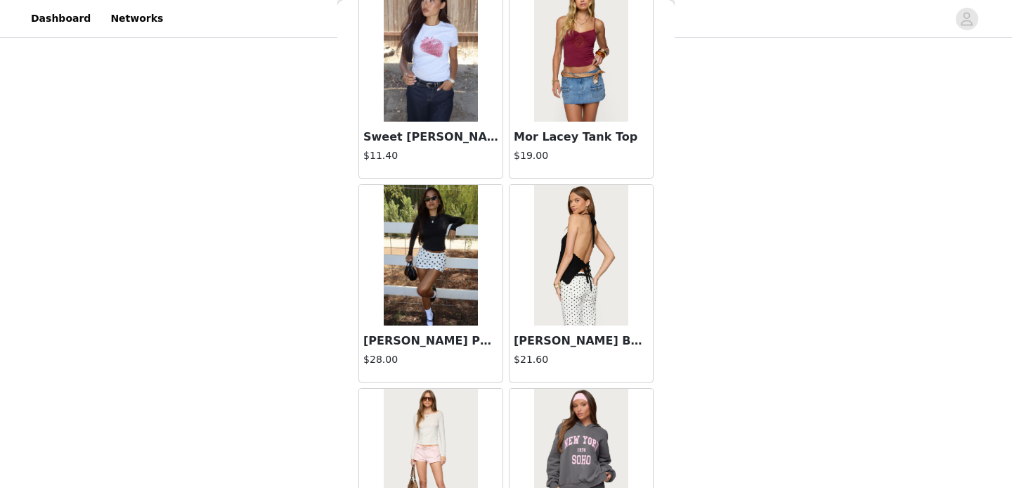
click at [581, 254] on img at bounding box center [580, 255] width 93 height 141
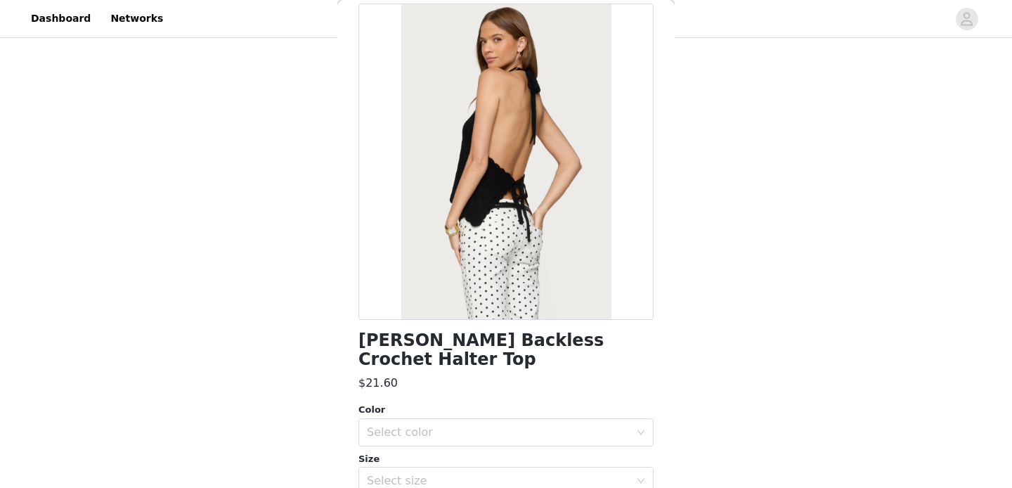
scroll to position [0, 0]
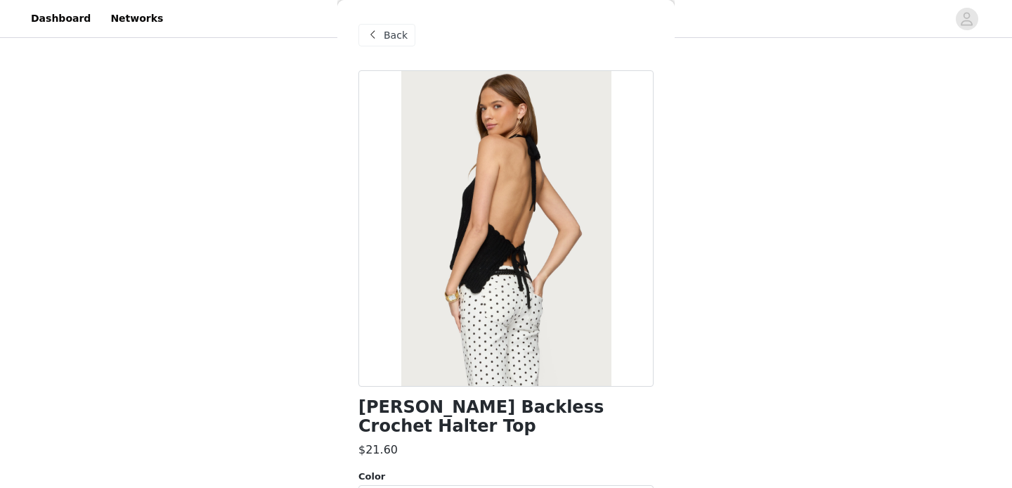
click at [385, 37] on span "Back" at bounding box center [396, 35] width 24 height 15
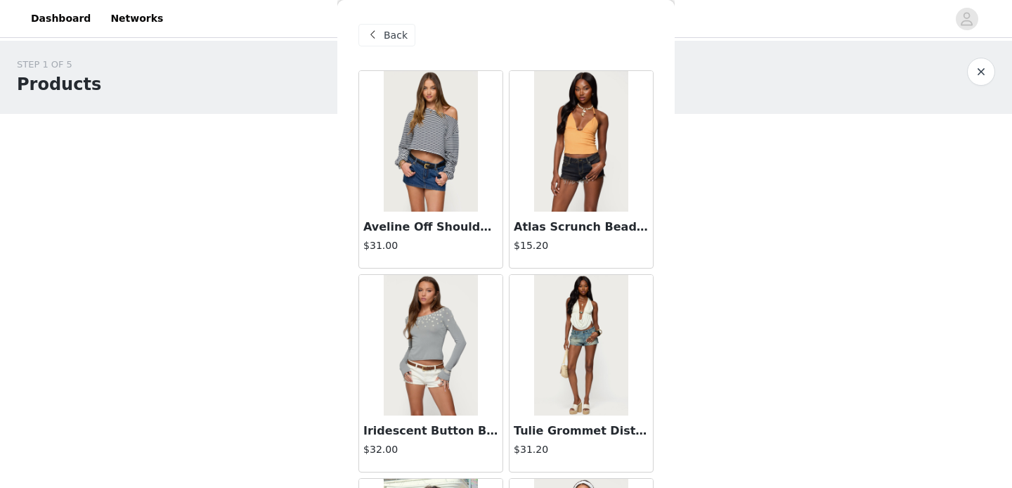
click at [375, 39] on span at bounding box center [372, 35] width 17 height 17
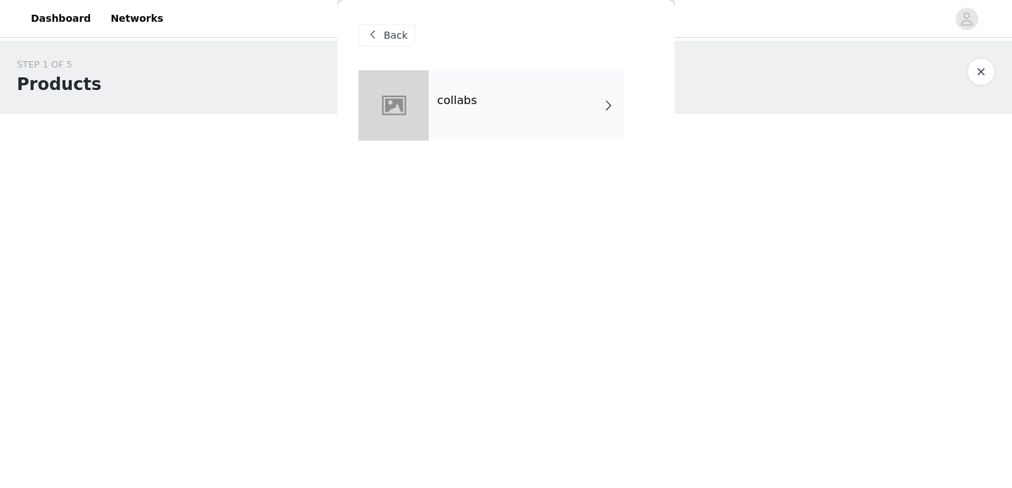
click at [390, 43] on div "Back" at bounding box center [386, 35] width 57 height 22
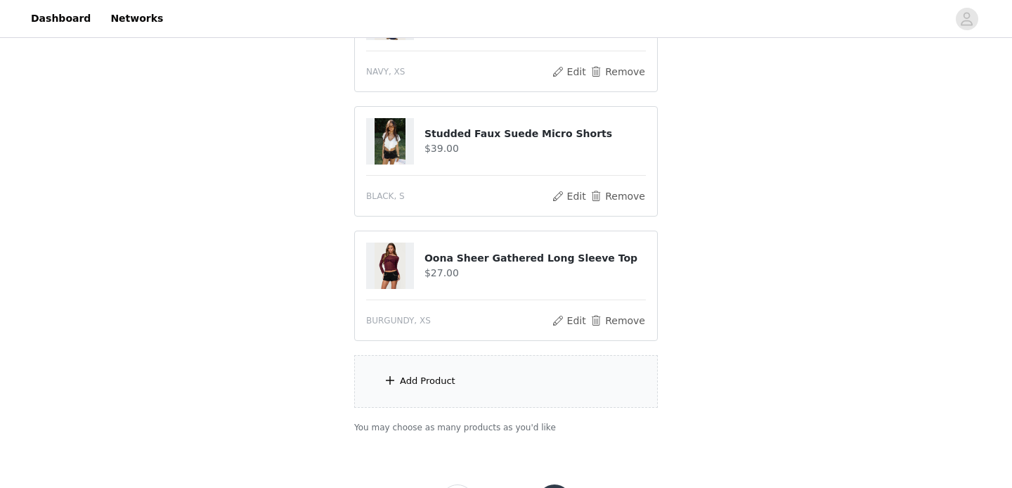
scroll to position [525, 0]
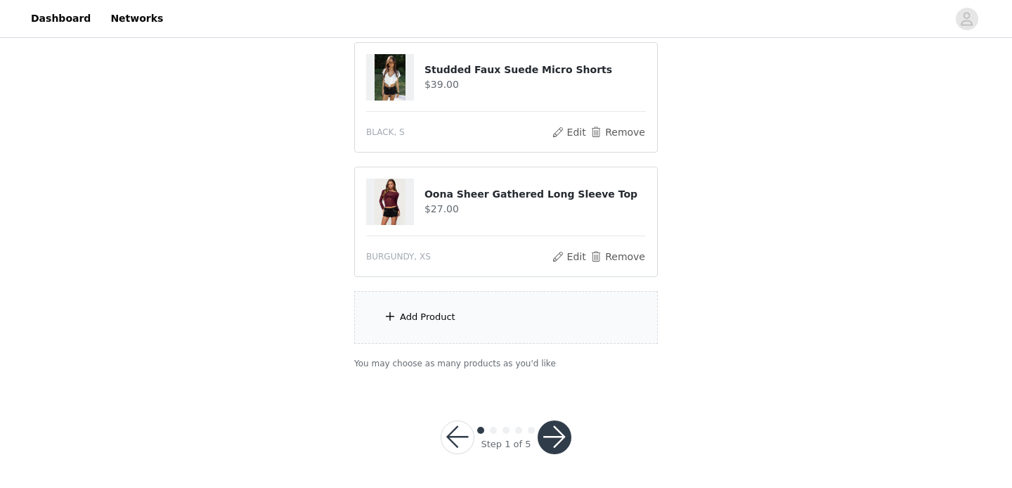
click at [491, 336] on div "Add Product" at bounding box center [506, 317] width 304 height 53
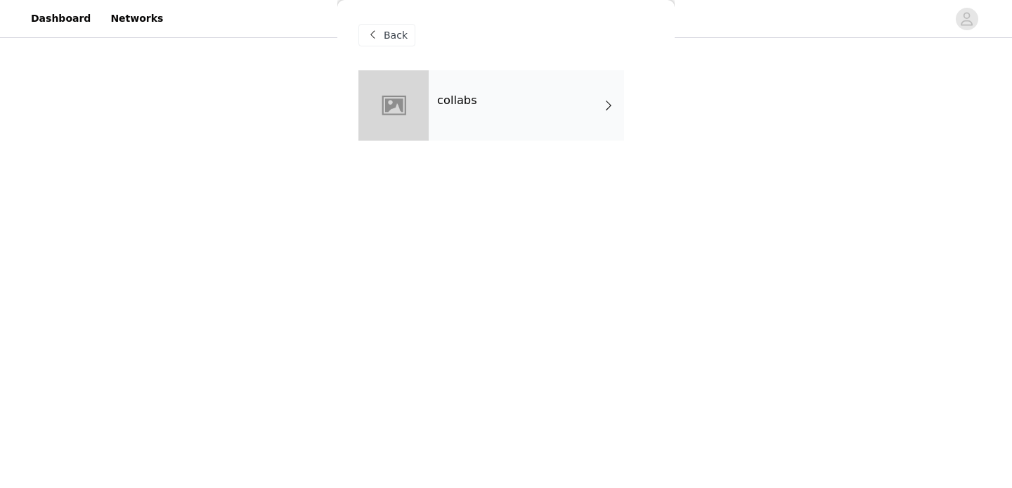
click at [427, 112] on div at bounding box center [393, 105] width 70 height 70
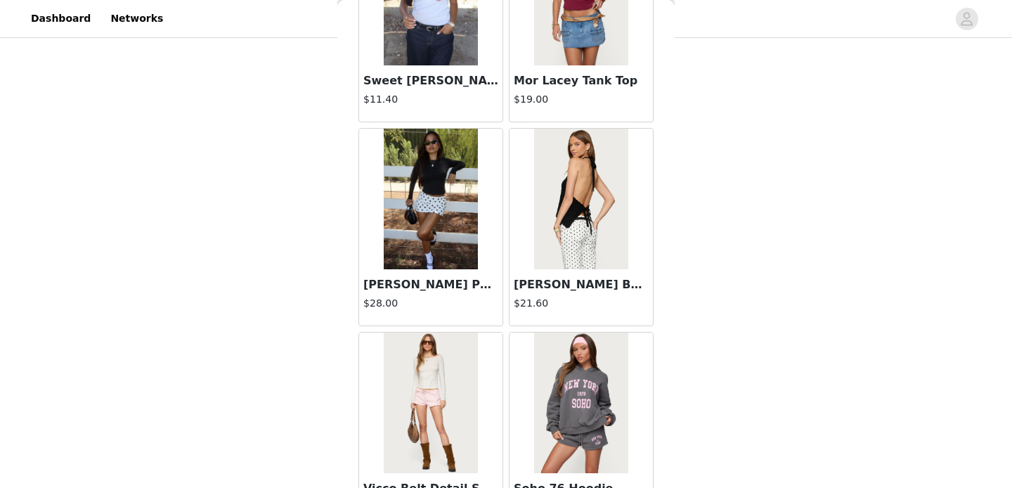
scroll to position [1663, 0]
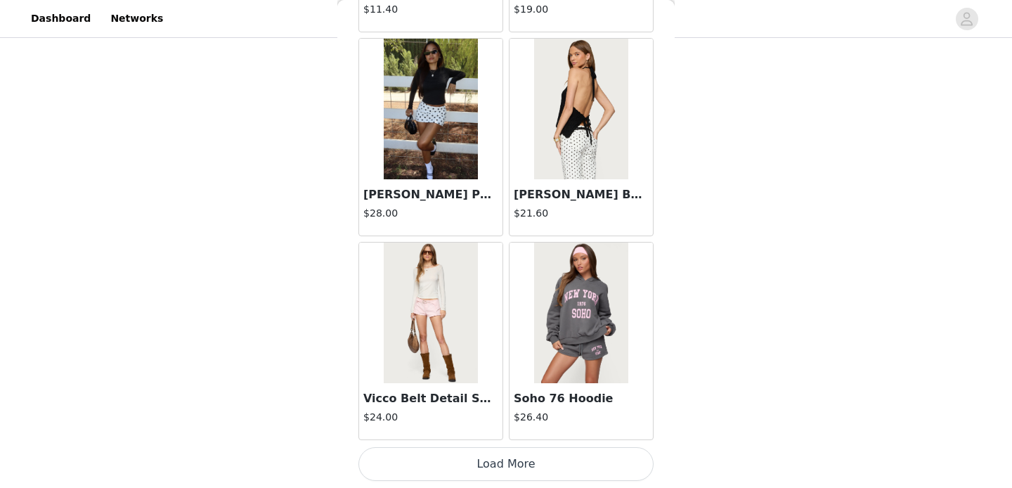
click at [534, 461] on button "Load More" at bounding box center [505, 464] width 295 height 34
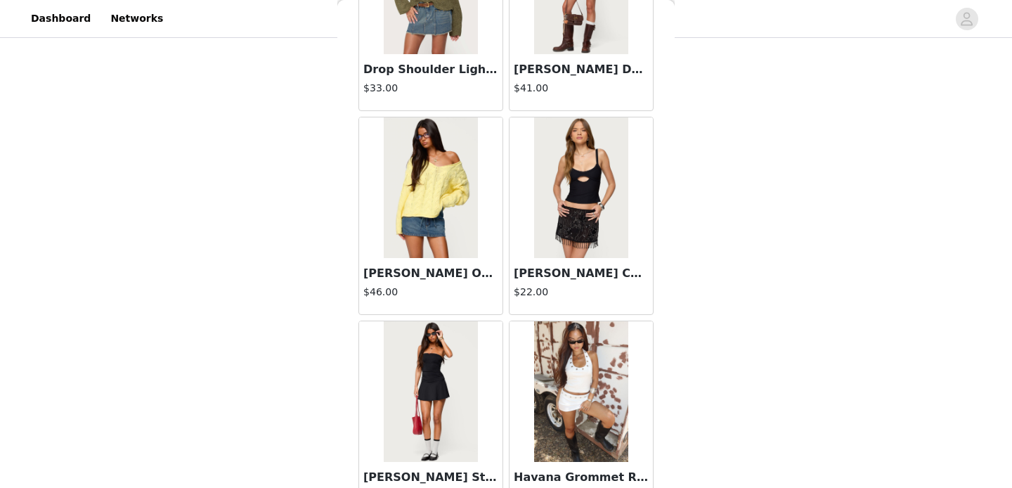
scroll to position [3702, 0]
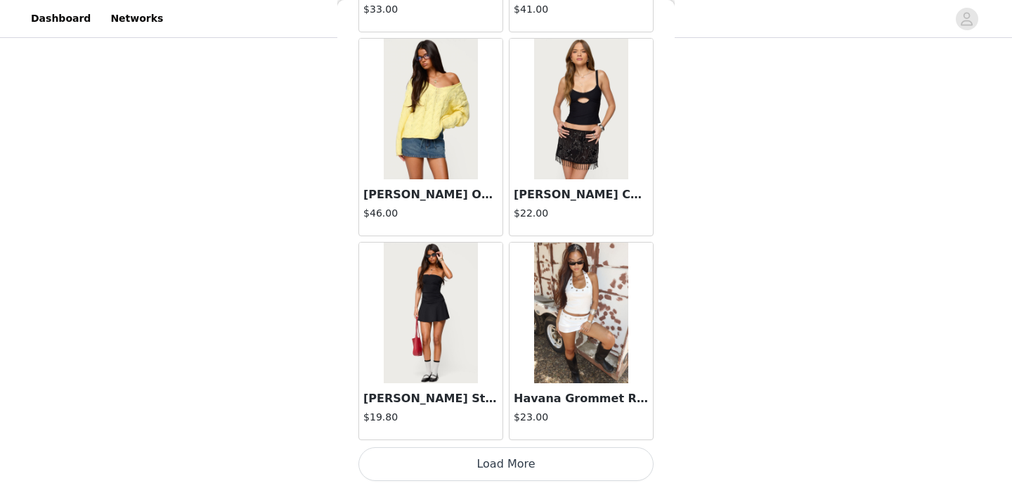
click at [465, 462] on button "Load More" at bounding box center [505, 464] width 295 height 34
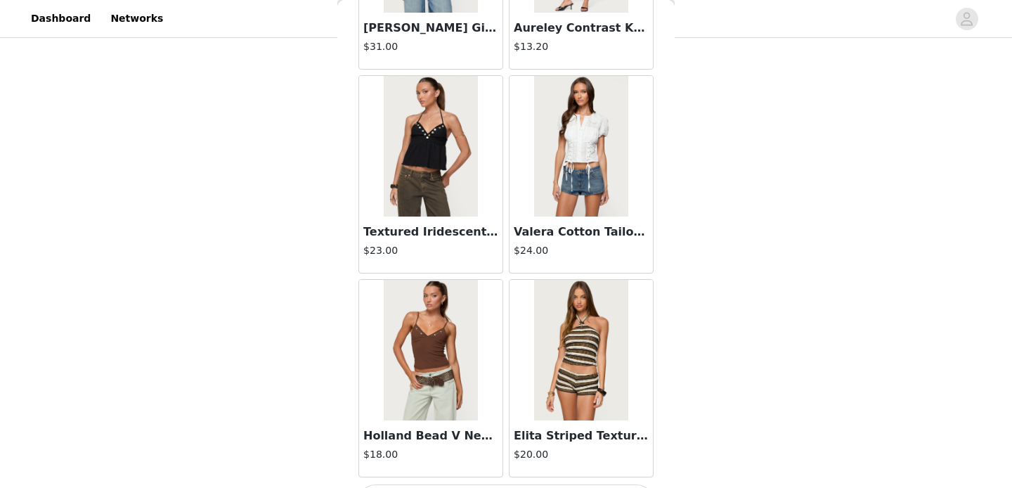
scroll to position [5740, 0]
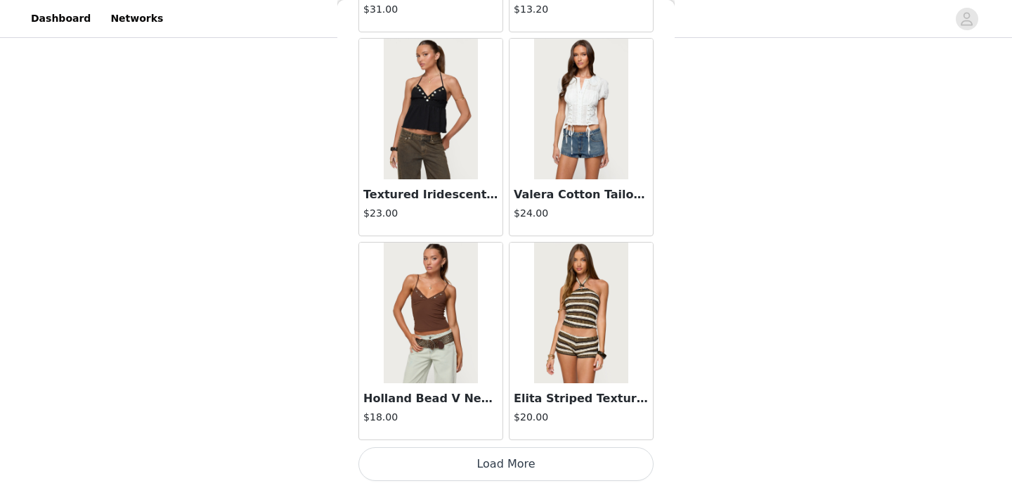
click at [510, 479] on button "Load More" at bounding box center [505, 464] width 295 height 34
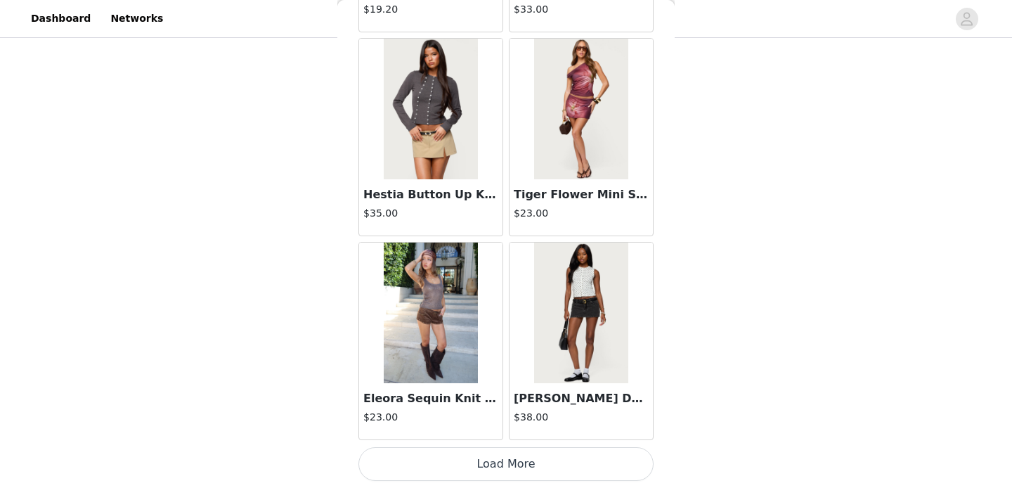
scroll to position [7749, 0]
click at [512, 469] on button "Load More" at bounding box center [505, 464] width 295 height 34
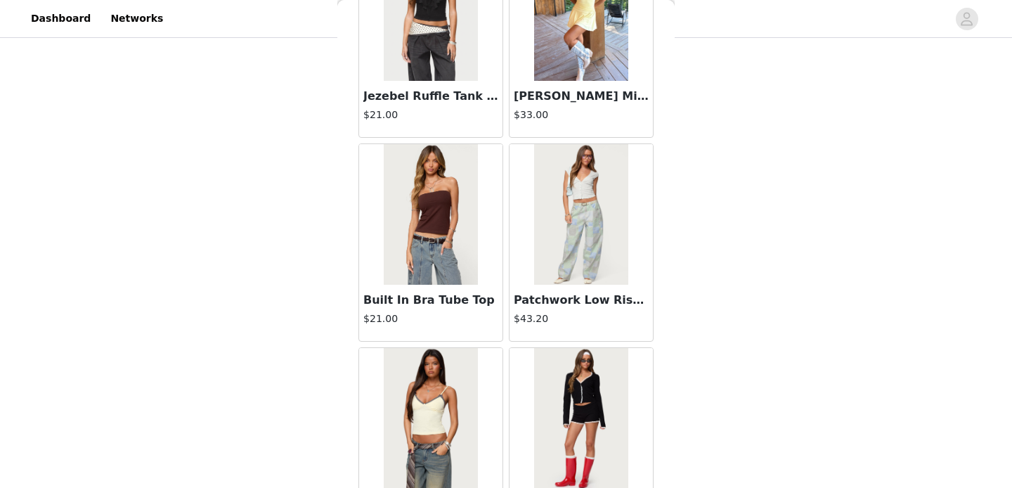
scroll to position [9817, 0]
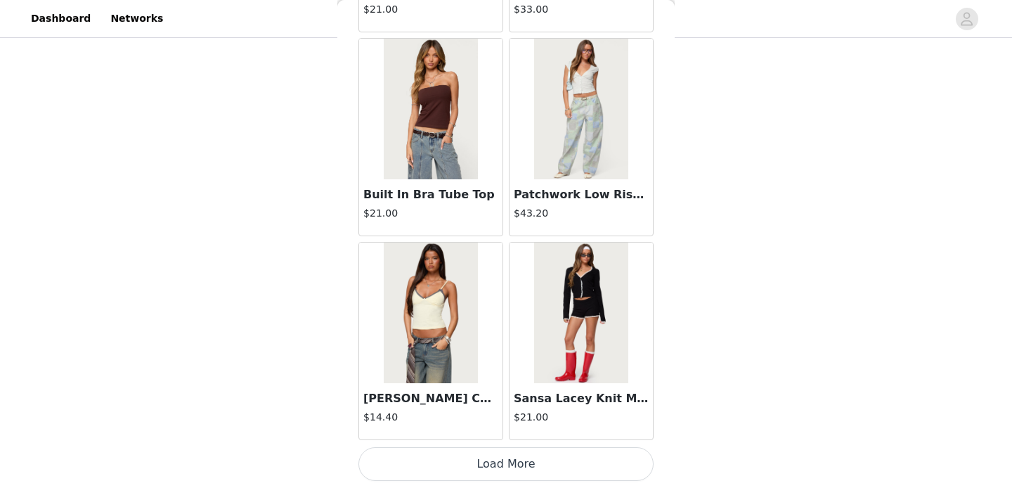
click at [512, 469] on button "Load More" at bounding box center [505, 464] width 295 height 34
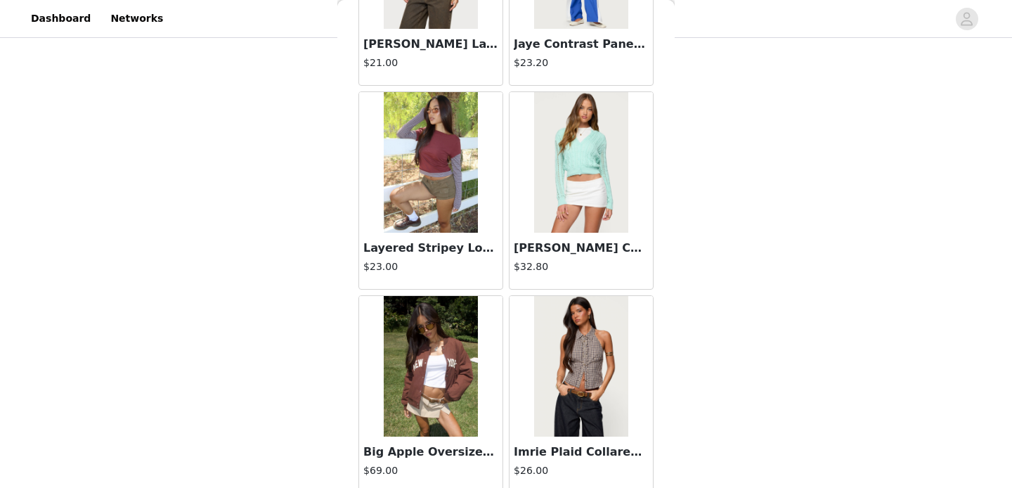
scroll to position [11856, 0]
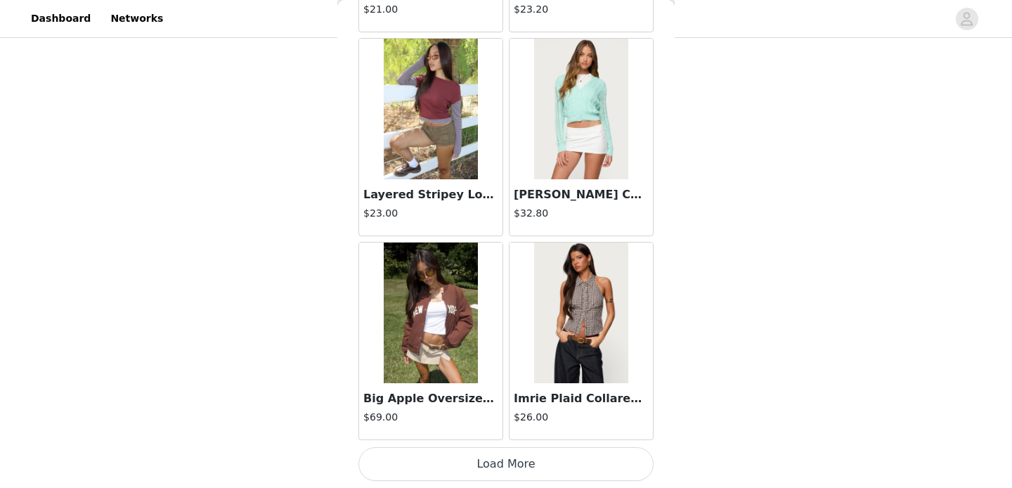
click at [499, 434] on div "Big Apple Oversized Bomber Jacket $69.00" at bounding box center [430, 411] width 143 height 56
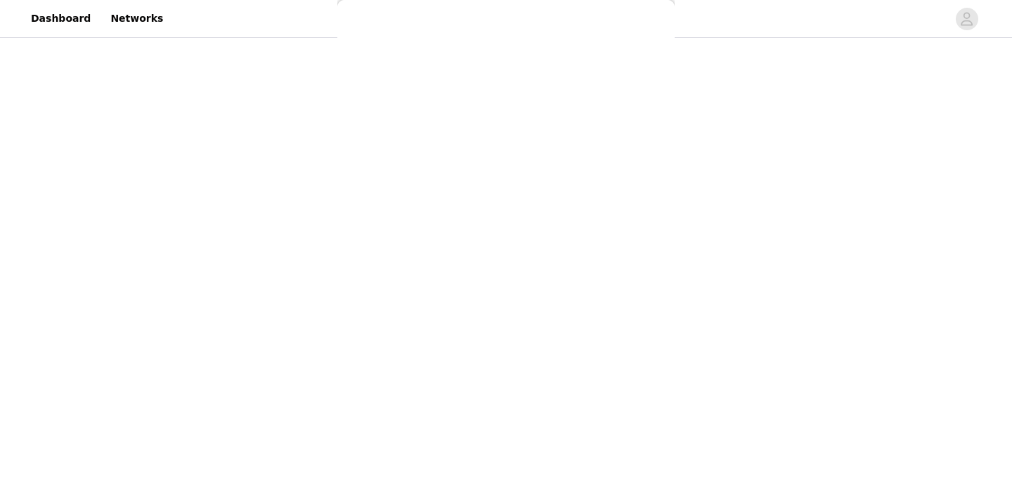
scroll to position [0, 0]
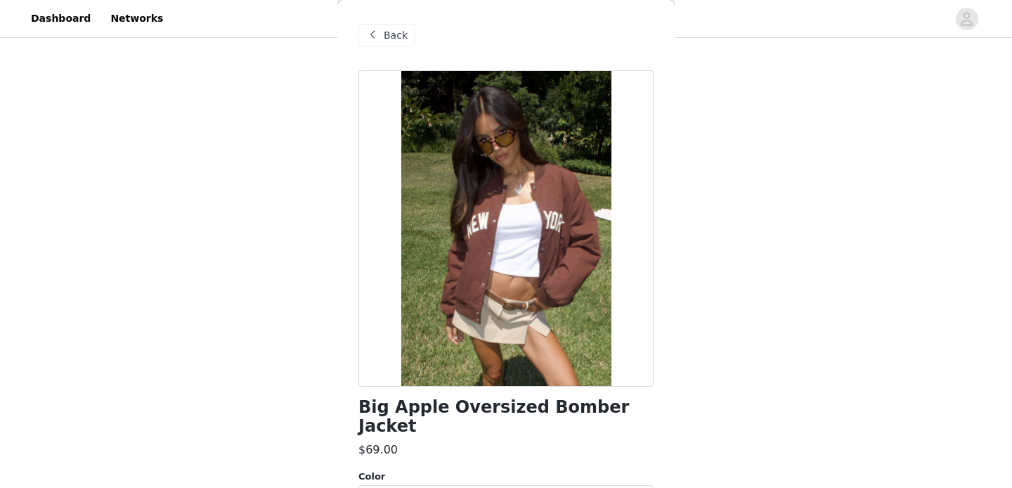
click at [382, 35] on div "Back" at bounding box center [386, 35] width 57 height 22
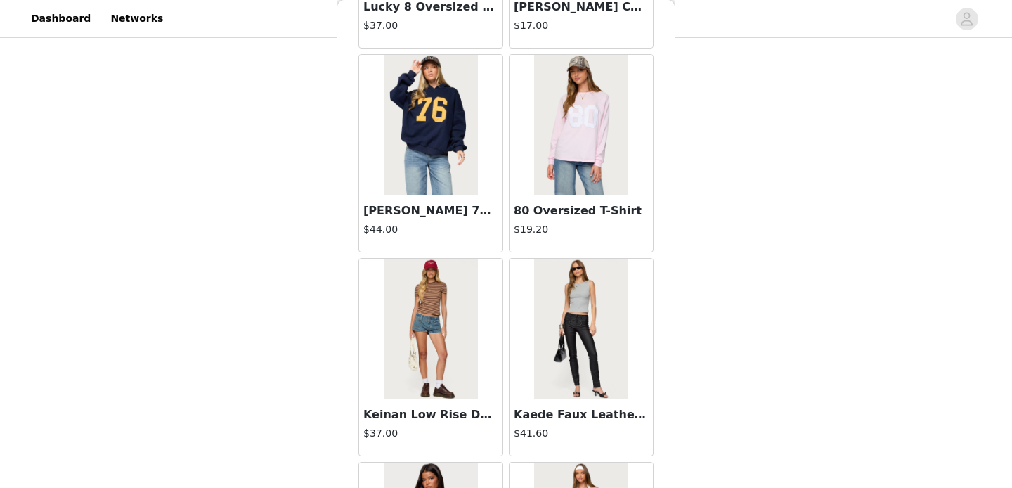
scroll to position [11856, 0]
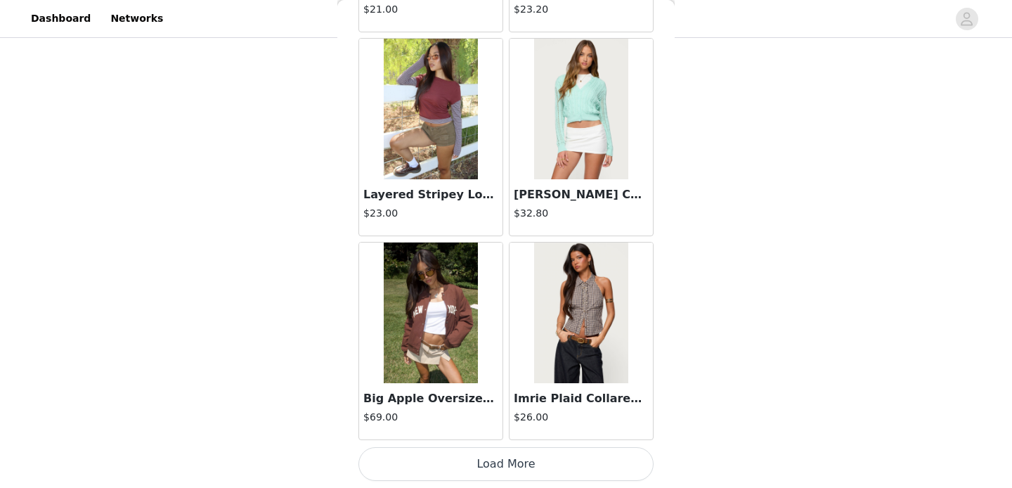
click at [507, 469] on button "Load More" at bounding box center [505, 464] width 295 height 34
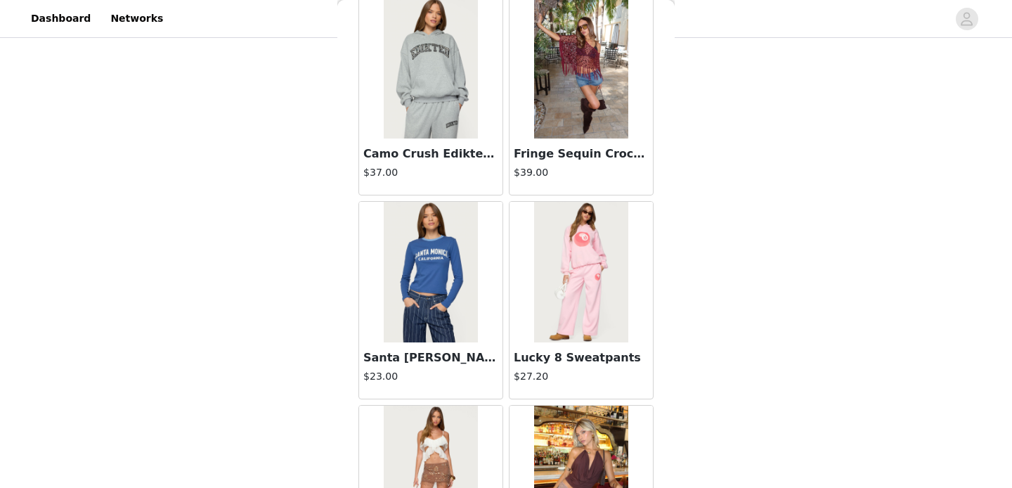
scroll to position [12484, 0]
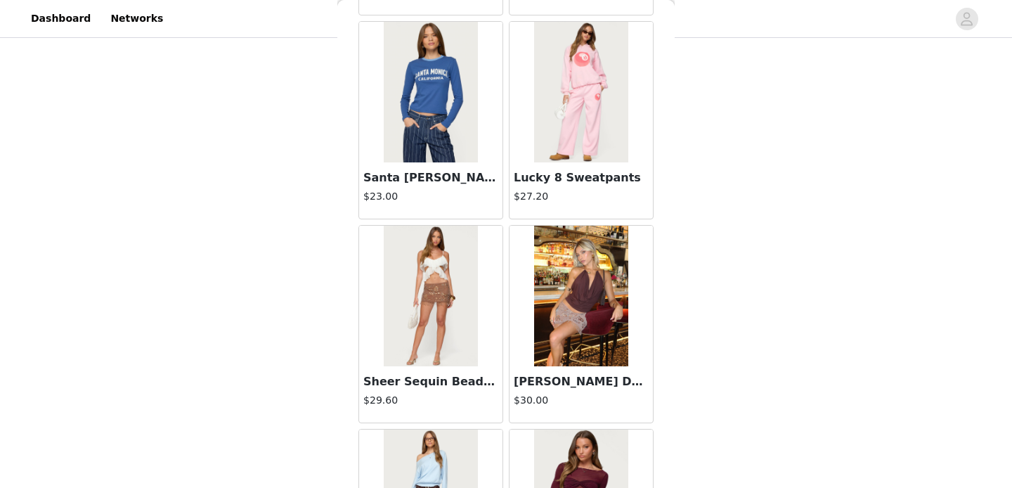
click at [574, 326] on img at bounding box center [580, 296] width 93 height 141
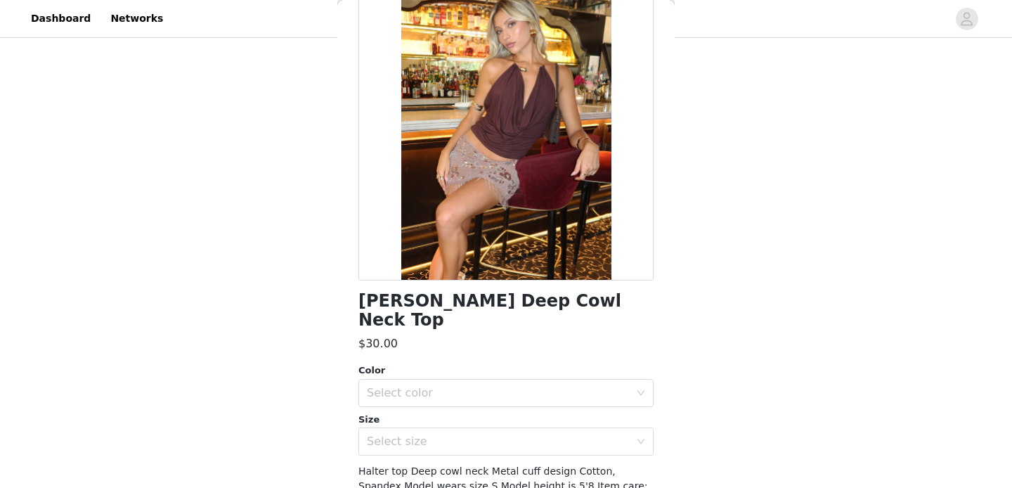
scroll to position [100, 0]
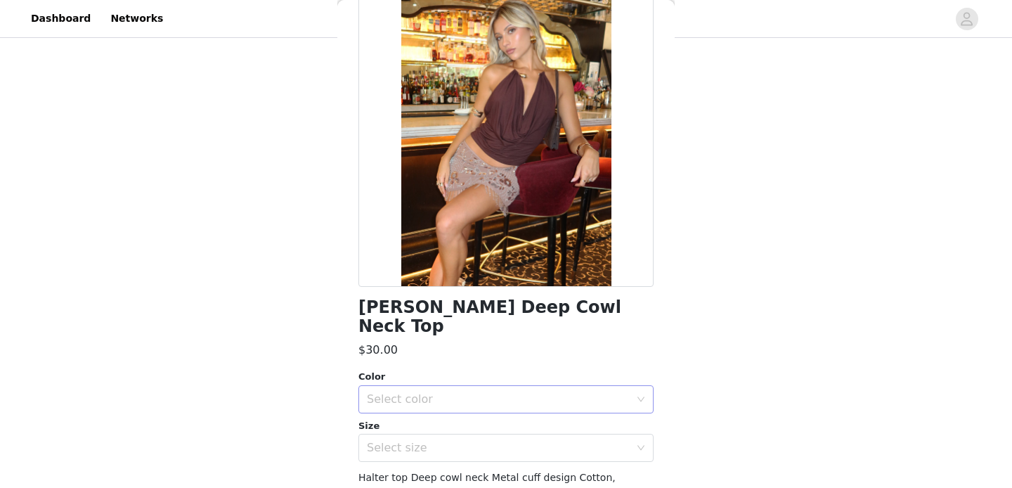
click at [445, 392] on div "Select color" at bounding box center [498, 399] width 263 height 14
click at [449, 411] on li "BROWN" at bounding box center [505, 411] width 295 height 22
click at [449, 441] on div "Select size" at bounding box center [498, 448] width 263 height 14
click at [444, 458] on li "XS" at bounding box center [505, 459] width 295 height 22
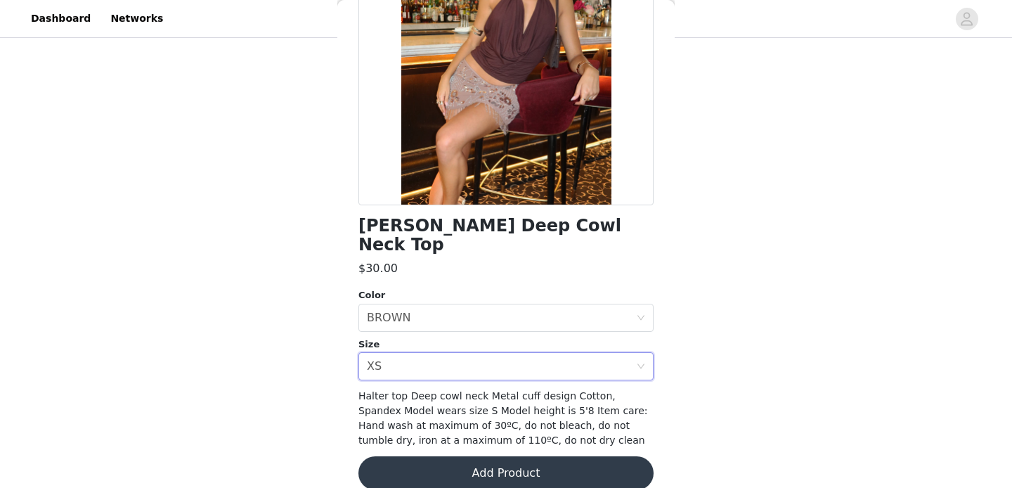
click at [457, 456] on button "Add Product" at bounding box center [505, 473] width 295 height 34
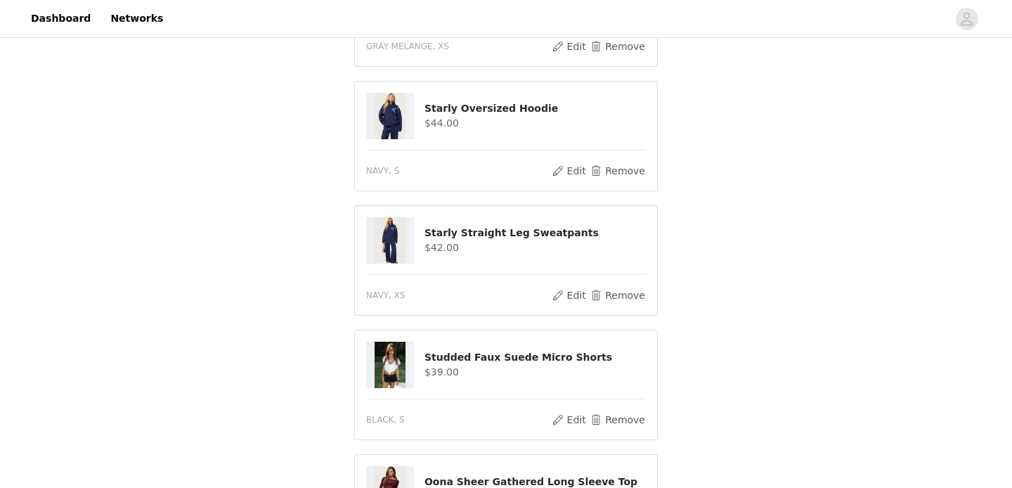
scroll to position [650, 0]
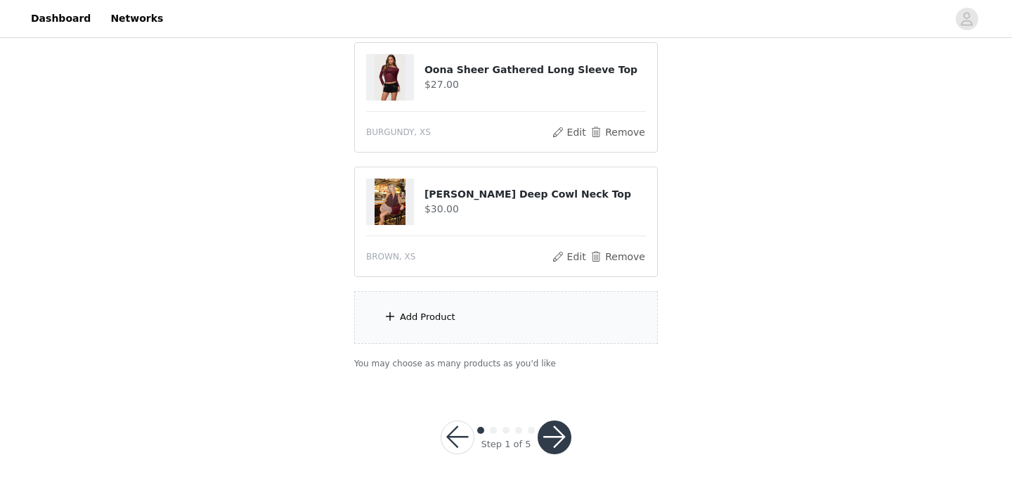
click at [552, 434] on button "button" at bounding box center [555, 437] width 34 height 34
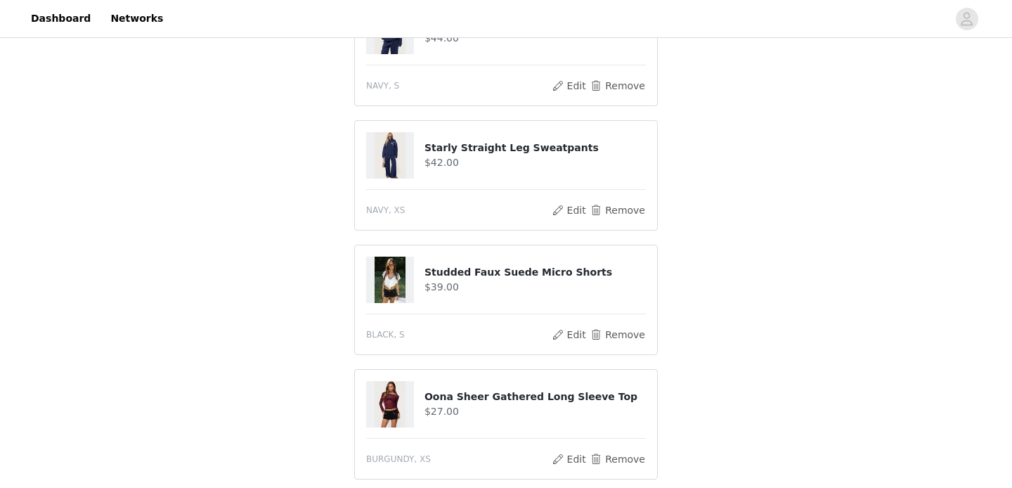
scroll to position [702, 0]
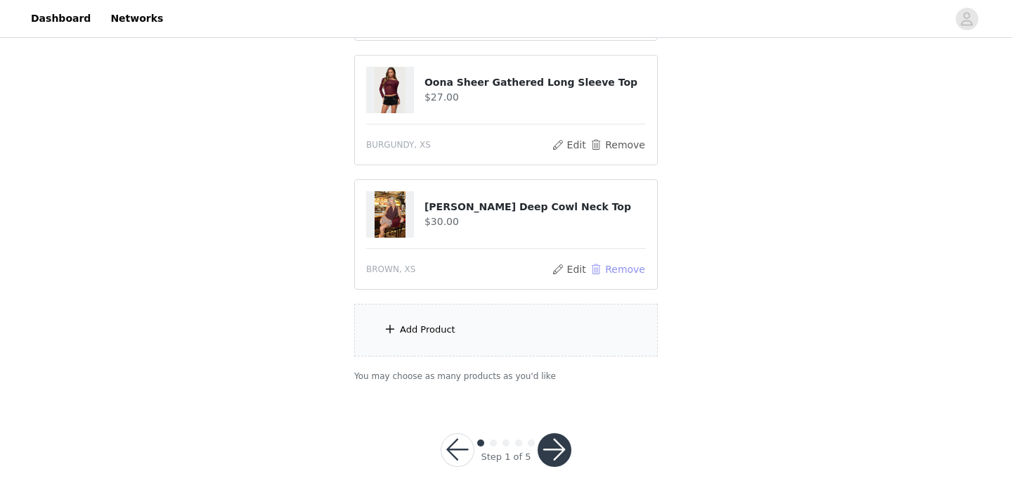
click at [603, 261] on button "Remove" at bounding box center [618, 269] width 56 height 17
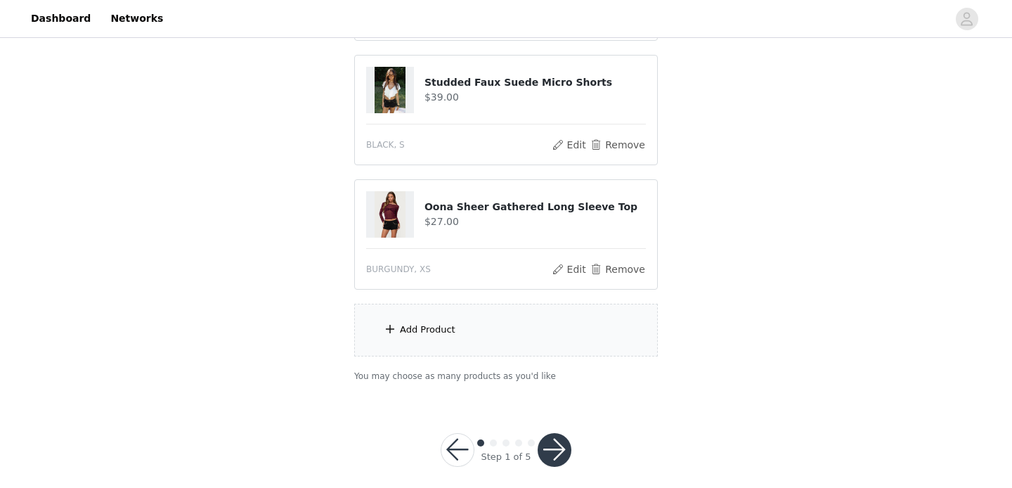
click at [508, 304] on div "Add Product" at bounding box center [506, 330] width 304 height 53
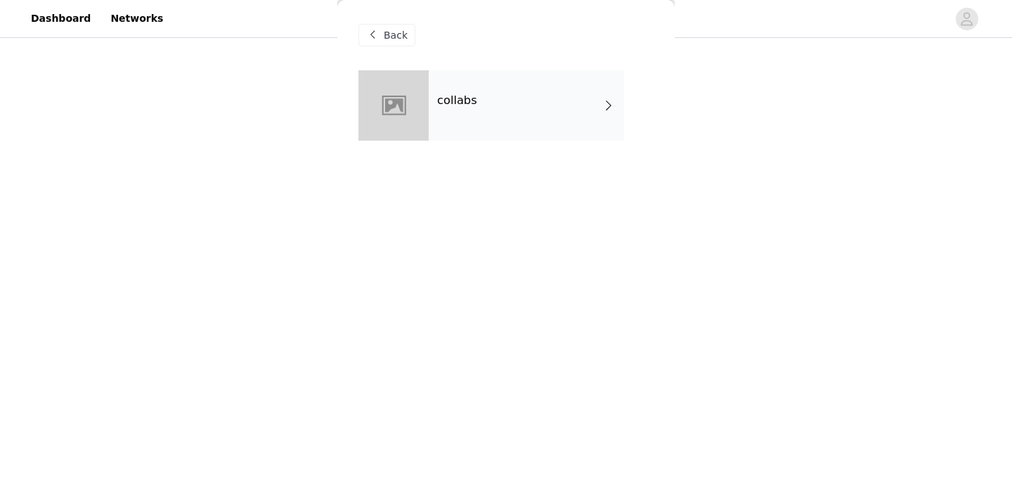
click at [533, 40] on div "Back" at bounding box center [505, 35] width 295 height 70
click at [533, 88] on div "collabs" at bounding box center [526, 105] width 195 height 70
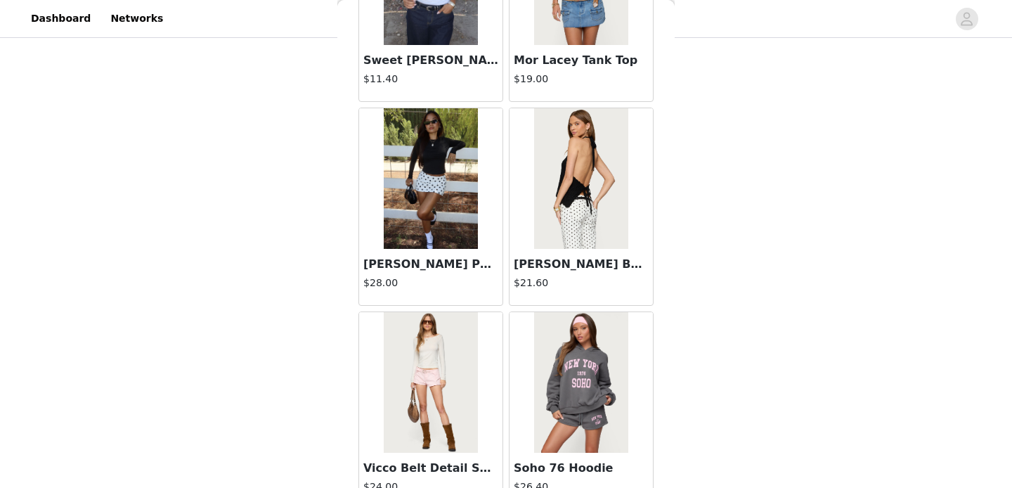
scroll to position [1663, 0]
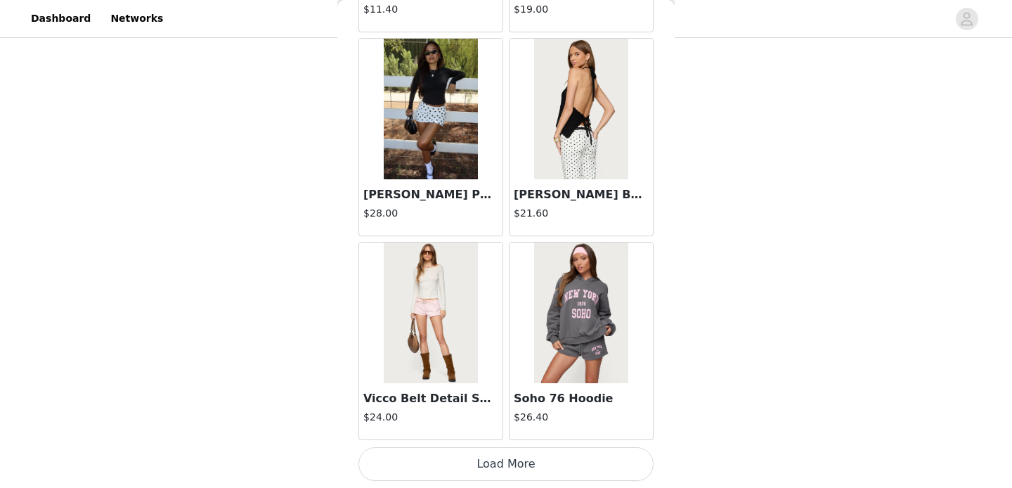
click at [511, 475] on button "Load More" at bounding box center [505, 464] width 295 height 34
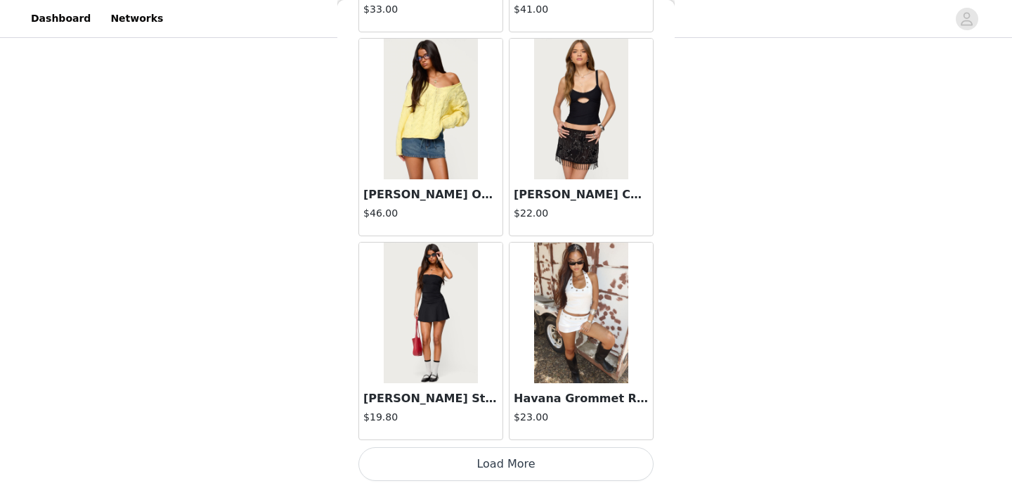
click at [511, 475] on button "Load More" at bounding box center [505, 464] width 295 height 34
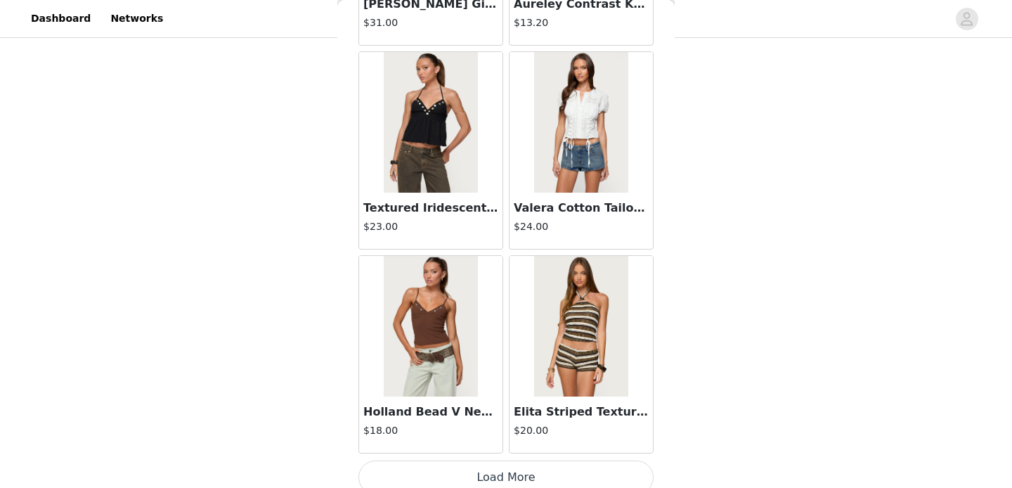
scroll to position [5740, 0]
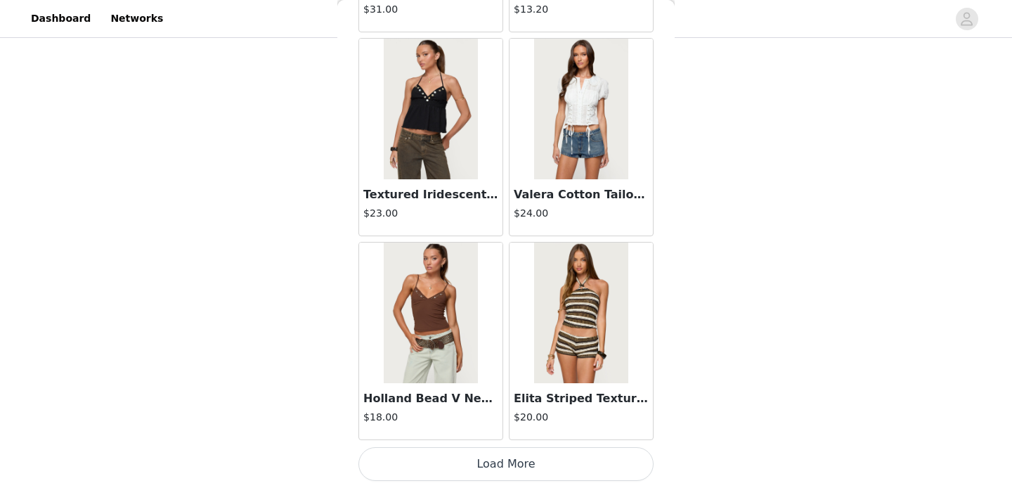
click at [509, 460] on button "Load More" at bounding box center [505, 464] width 295 height 34
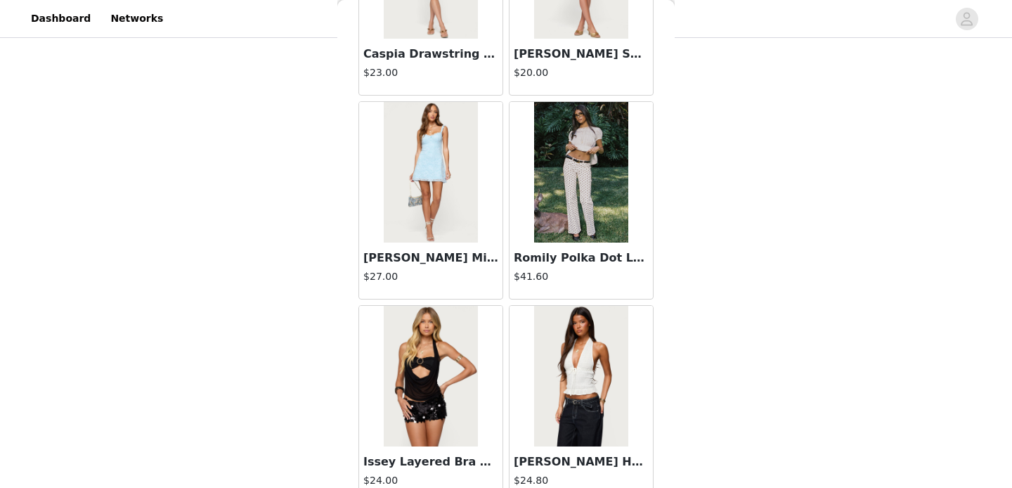
scroll to position [6730, 0]
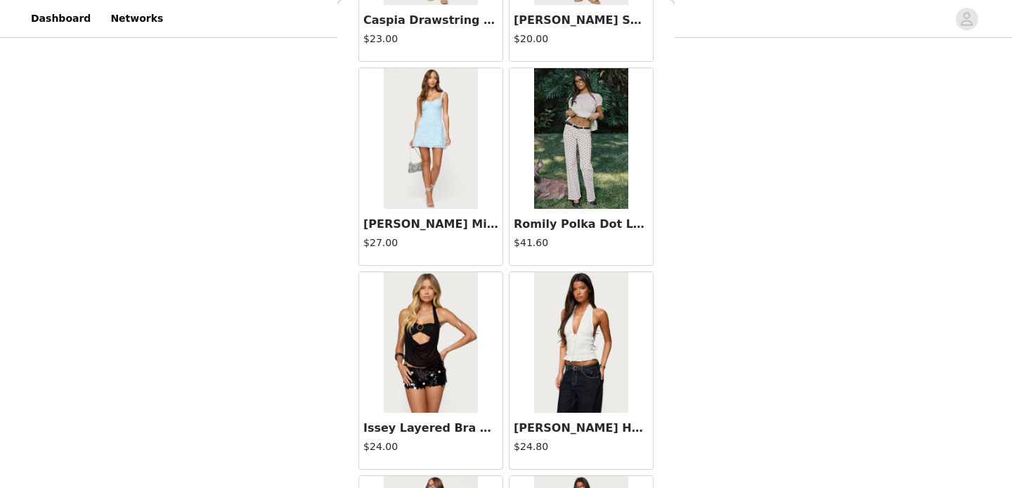
click at [583, 369] on img at bounding box center [580, 342] width 93 height 141
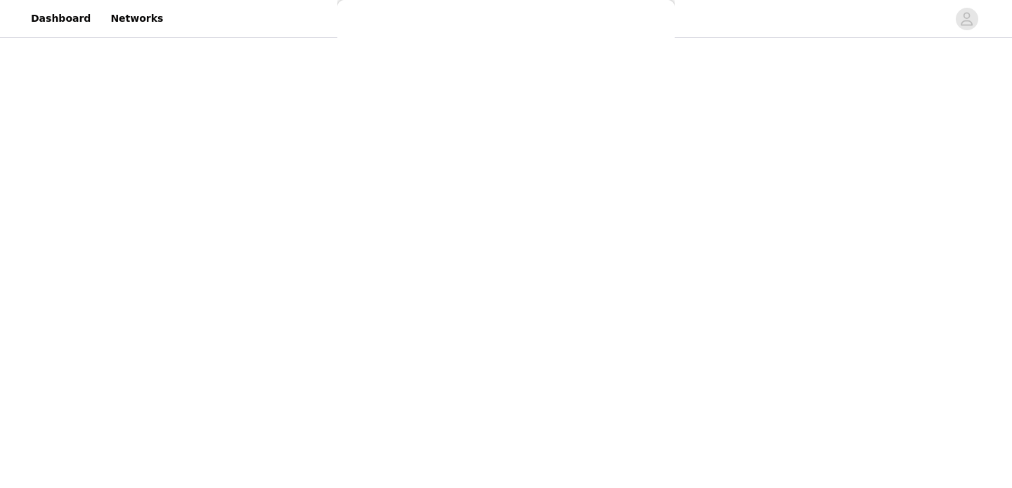
scroll to position [0, 0]
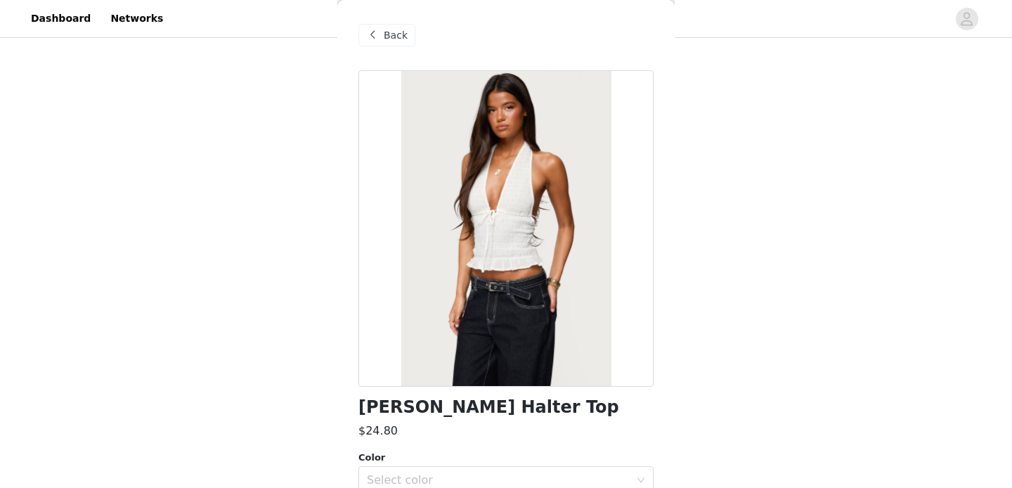
click at [387, 44] on div "Back" at bounding box center [386, 35] width 57 height 22
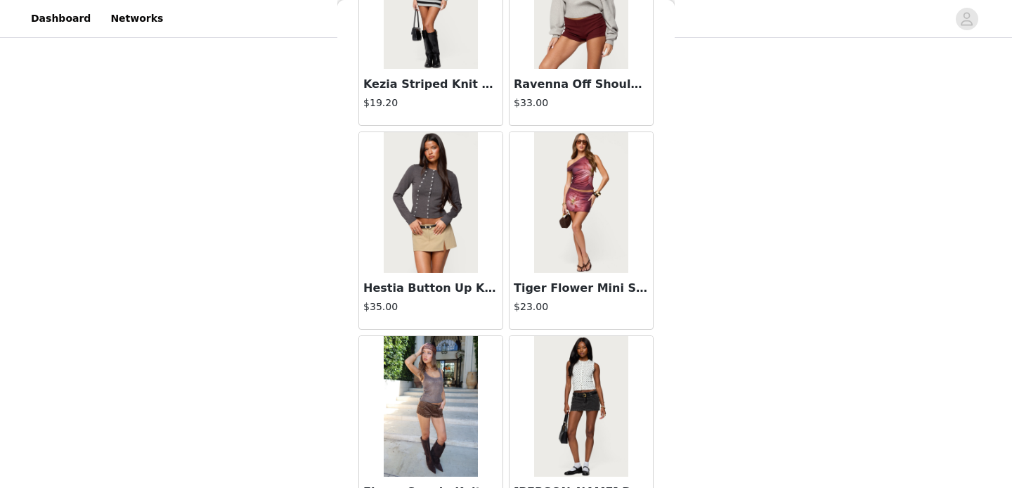
scroll to position [7779, 0]
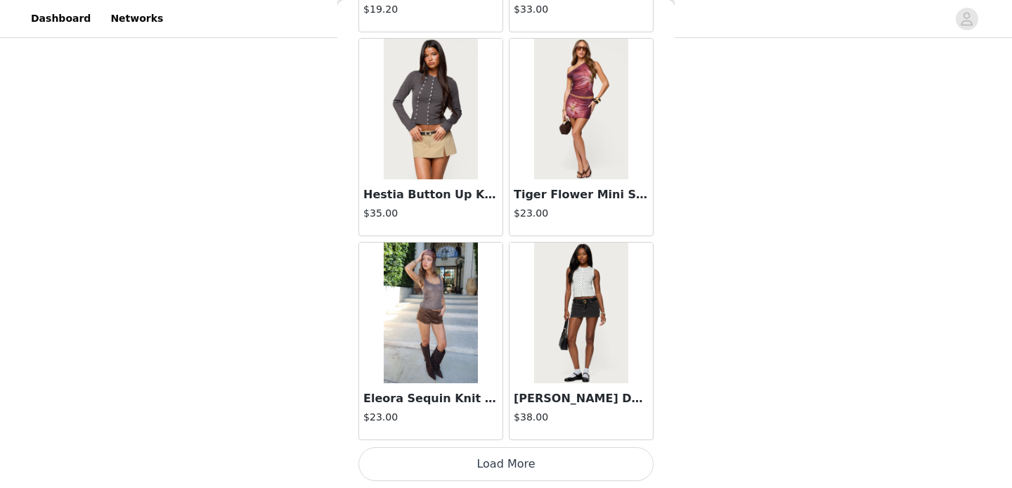
click at [403, 260] on img at bounding box center [430, 313] width 93 height 141
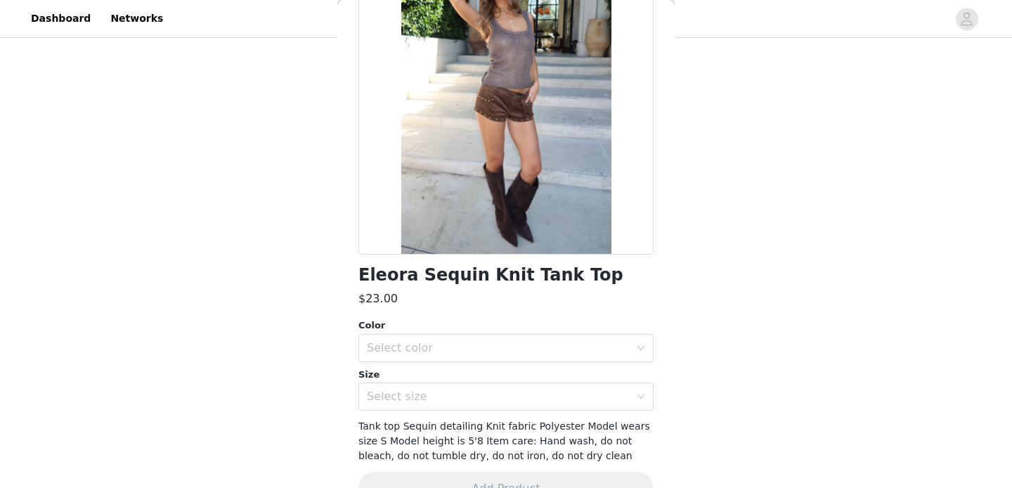
scroll to position [167, 0]
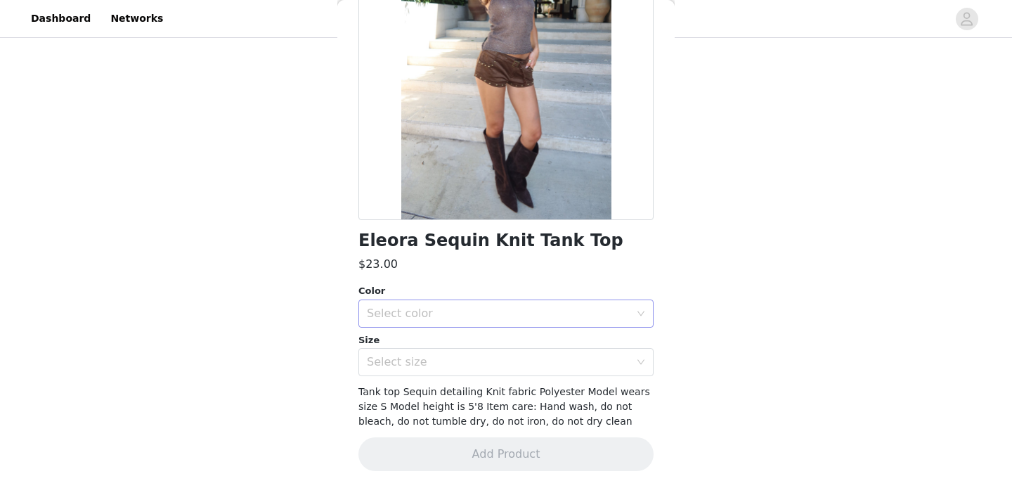
click at [448, 303] on div "Select color" at bounding box center [501, 313] width 269 height 27
click at [408, 342] on li "BROWN" at bounding box center [505, 344] width 295 height 22
click at [413, 362] on div "Select size" at bounding box center [498, 362] width 263 height 14
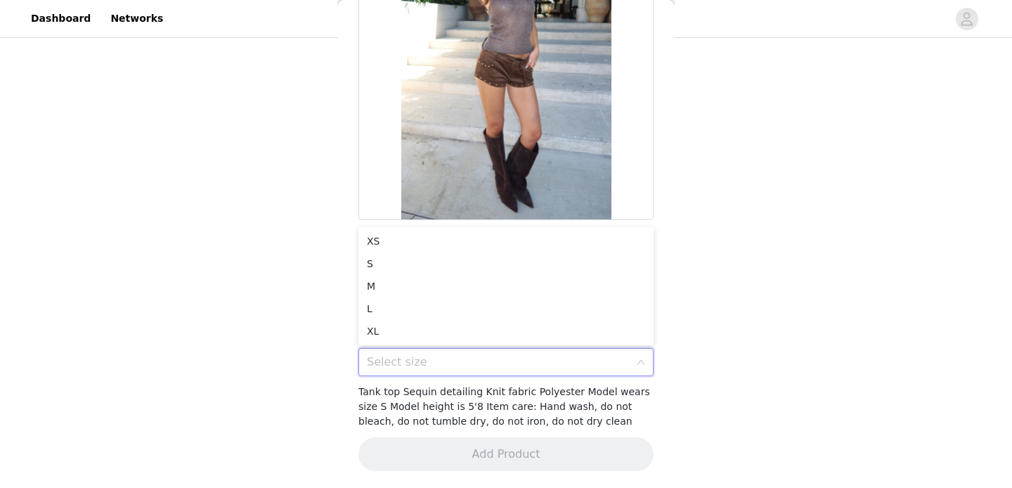
click at [390, 228] on ul "XS S M L XL" at bounding box center [505, 286] width 295 height 118
click at [390, 238] on li "XS" at bounding box center [505, 241] width 295 height 22
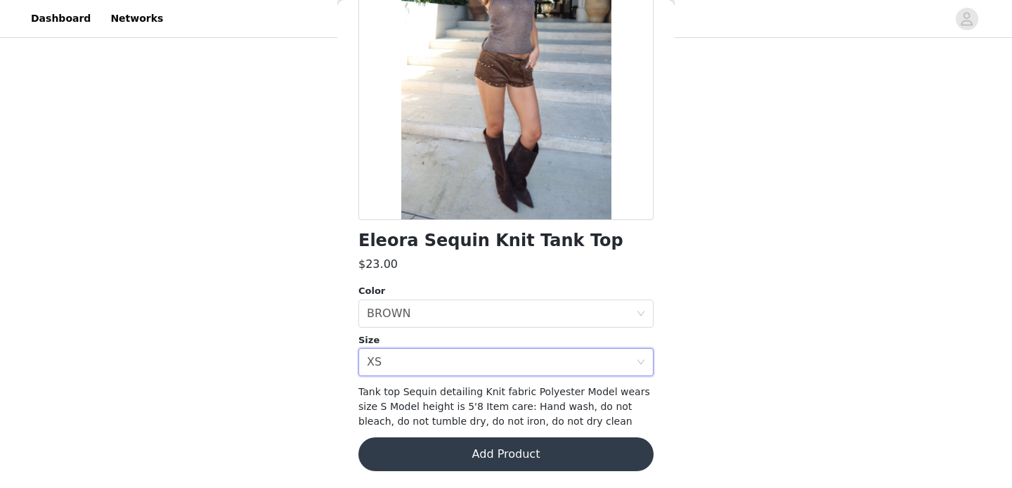
click at [470, 453] on button "Add Product" at bounding box center [505, 454] width 295 height 34
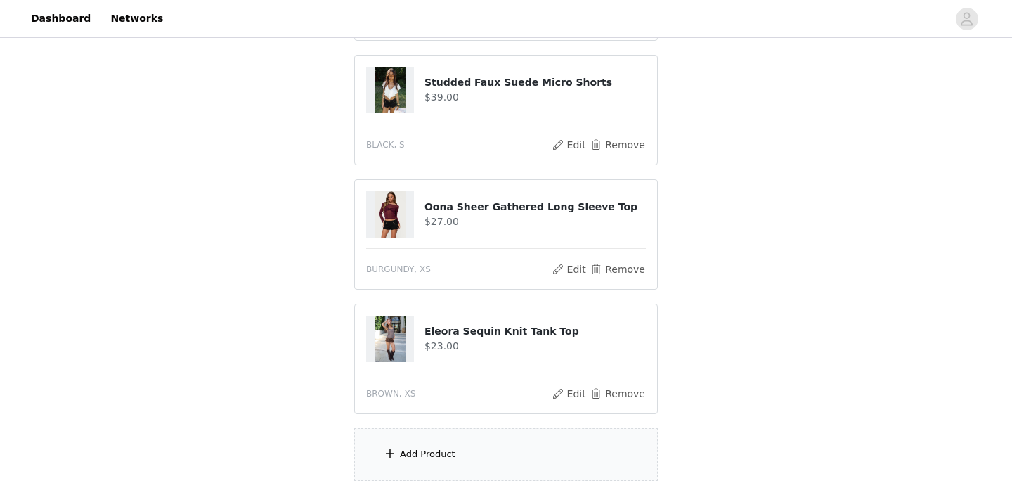
scroll to position [702, 0]
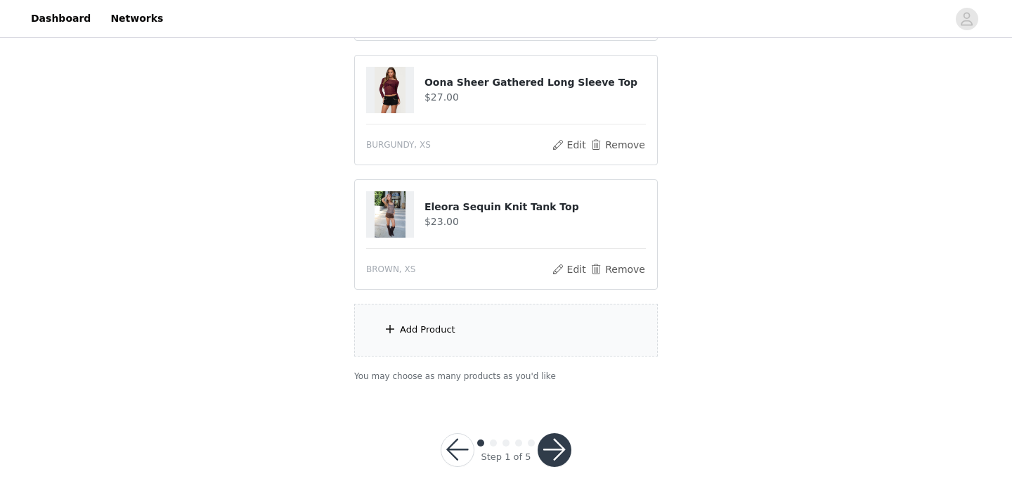
click at [550, 433] on button "button" at bounding box center [555, 450] width 34 height 34
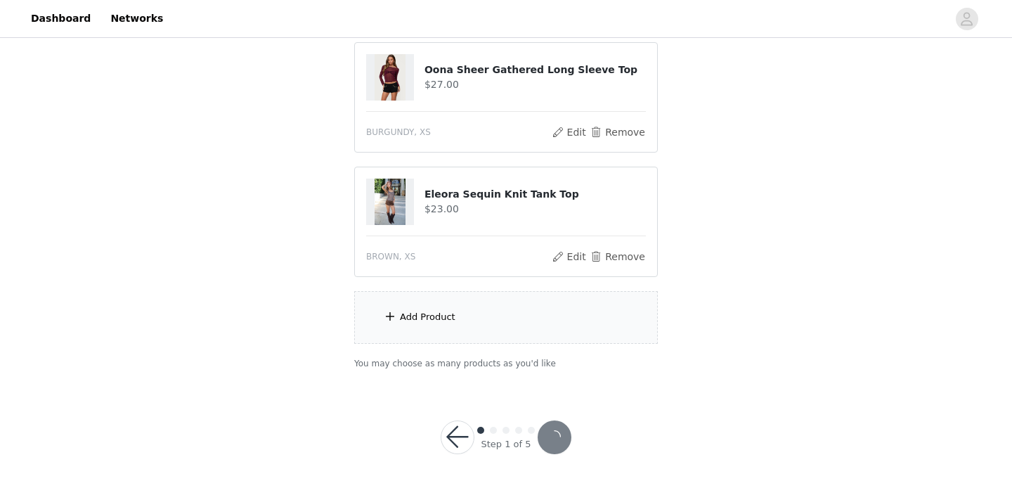
scroll to position [567, 0]
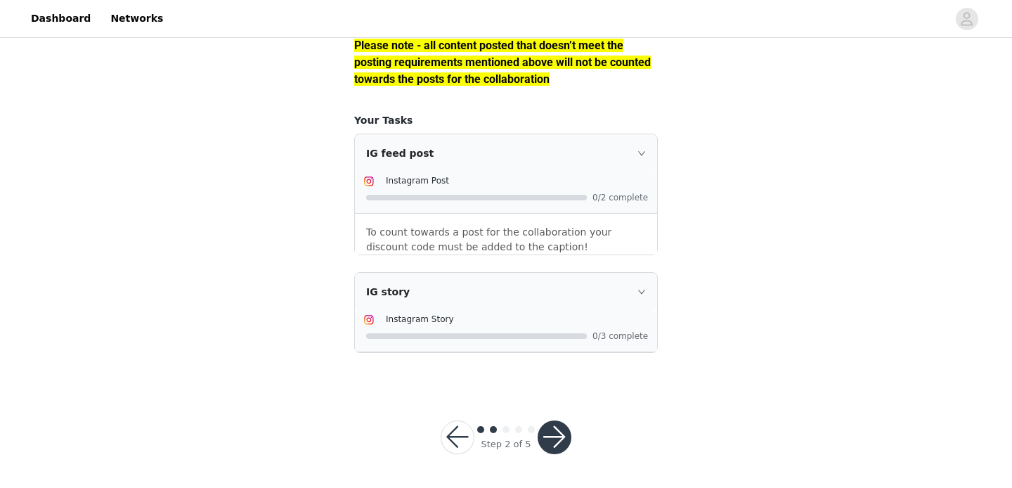
scroll to position [1268, 0]
click at [564, 454] on button "button" at bounding box center [555, 437] width 34 height 34
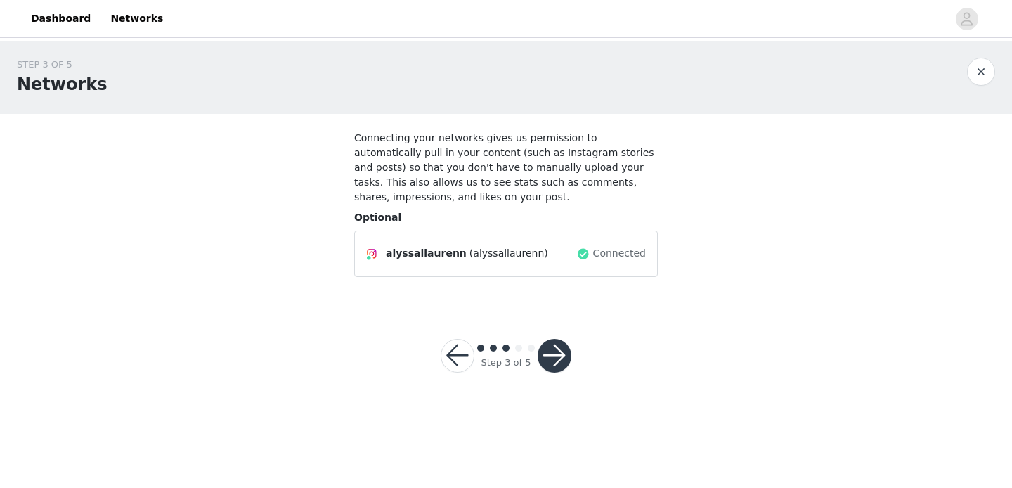
click at [559, 356] on button "button" at bounding box center [555, 356] width 34 height 34
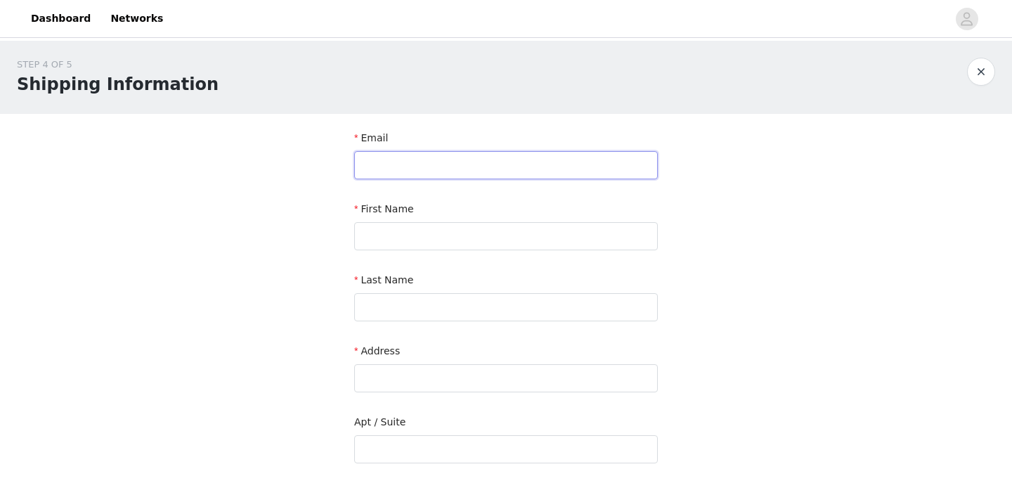
click at [481, 166] on input "text" at bounding box center [506, 165] width 304 height 28
type input "[EMAIL_ADDRESS][DOMAIN_NAME]"
type input "Alyssa"
type input "[PERSON_NAME]"
type input "[STREET_ADDRESS]"
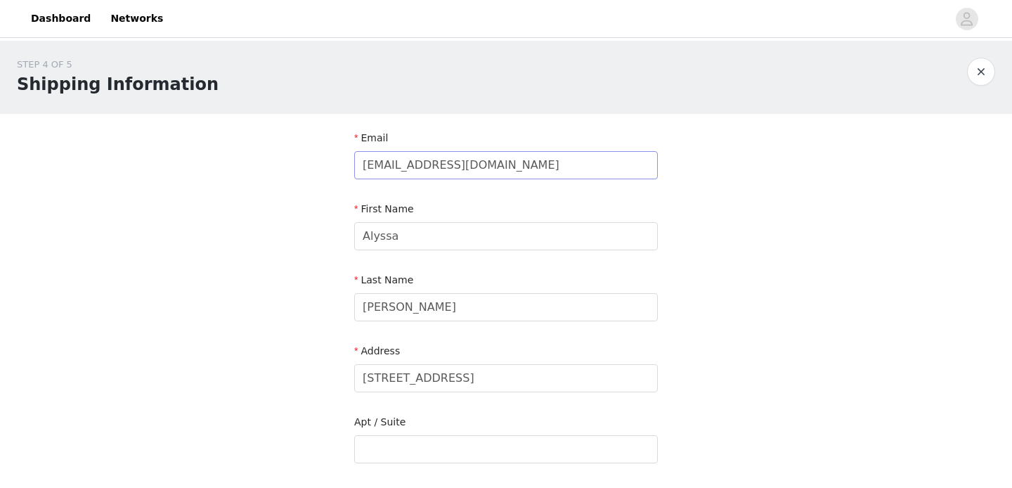
type input "[GEOGRAPHIC_DATA]"
type input "33018"
type input "7866080959"
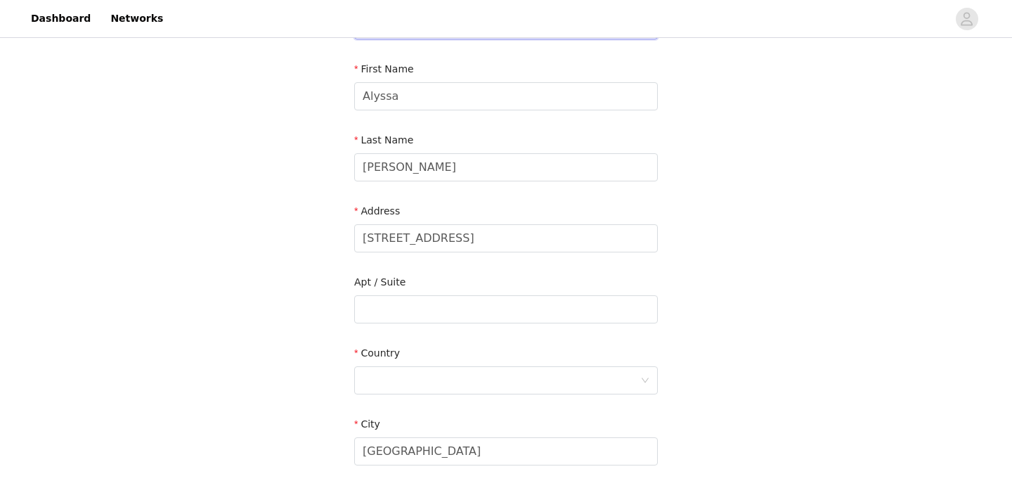
scroll to position [147, 0]
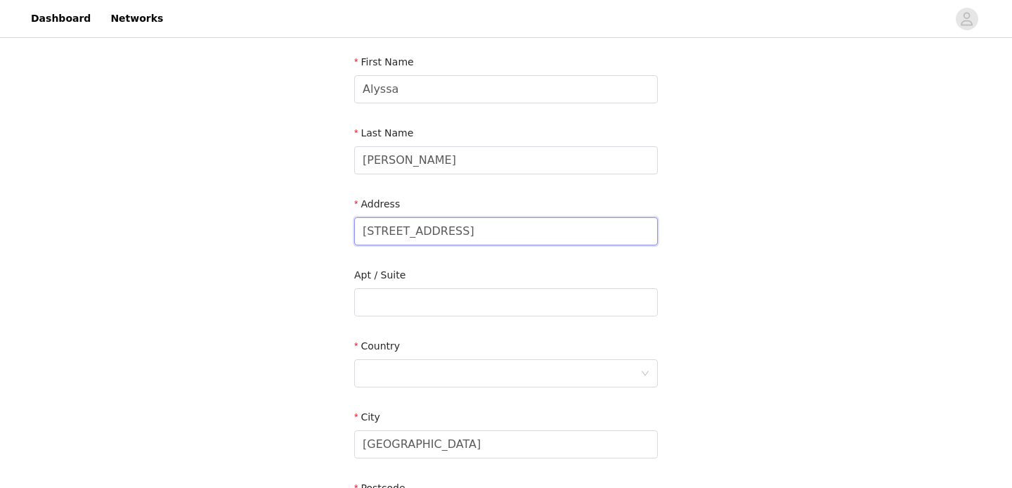
drag, startPoint x: 496, startPoint y: 230, endPoint x: 334, endPoint y: 227, distance: 161.7
click at [334, 227] on div "STEP 4 OF 5 Shipping Information Email [EMAIL_ADDRESS][DOMAIN_NAME] First Name …" at bounding box center [506, 267] width 1012 height 746
click at [453, 169] on input "[PERSON_NAME]" at bounding box center [506, 160] width 304 height 28
type input "[PERSON_NAME]"
click at [434, 241] on input "text" at bounding box center [506, 231] width 304 height 28
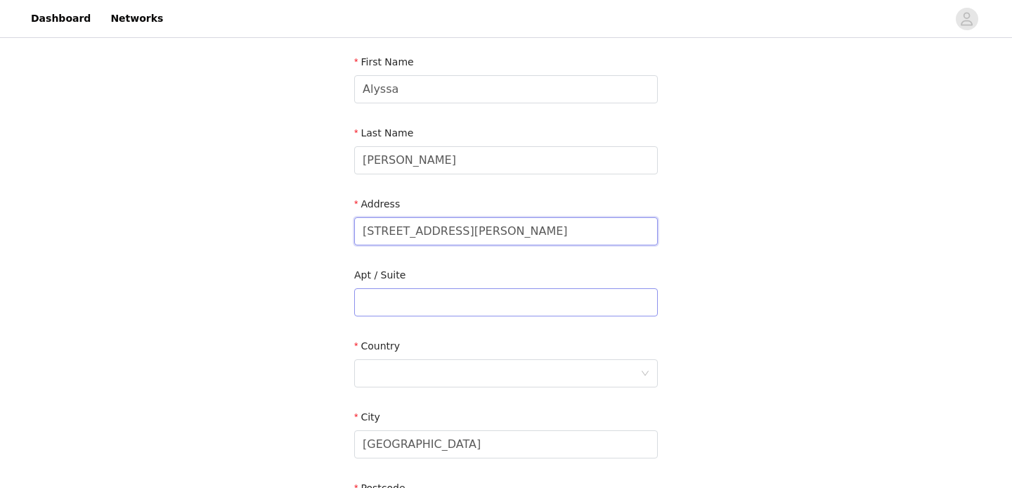
type input "[STREET_ADDRESS][PERSON_NAME]"
click at [391, 297] on input "text" at bounding box center [506, 302] width 304 height 28
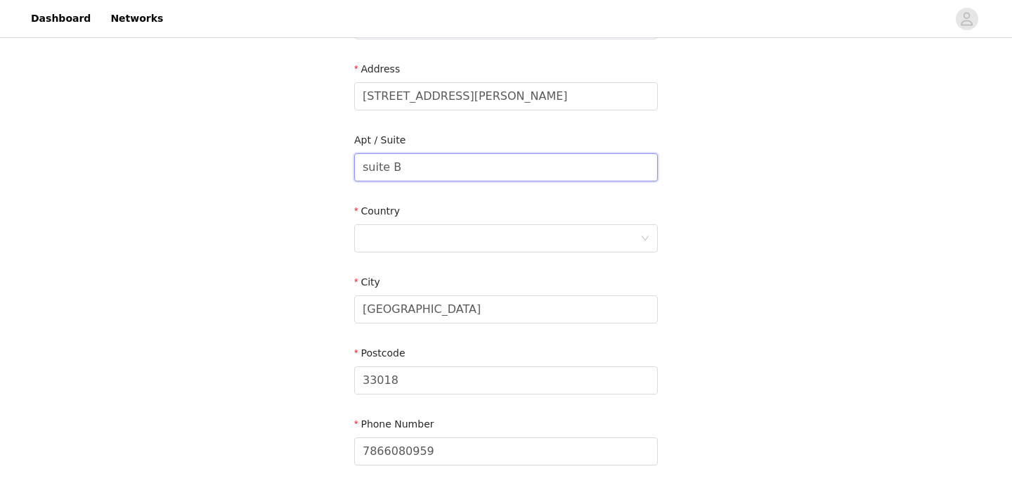
scroll to position [316, 0]
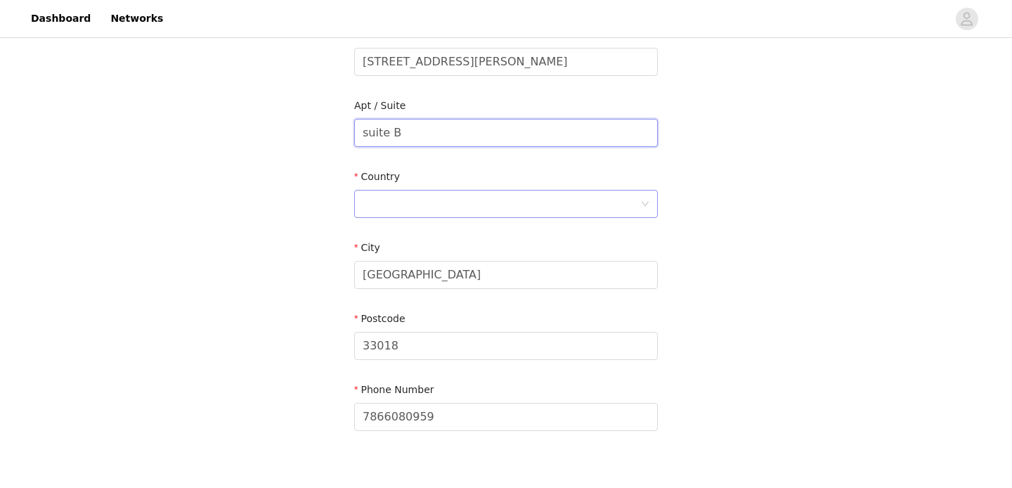
type input "suite B"
click at [432, 199] on div at bounding box center [502, 203] width 278 height 27
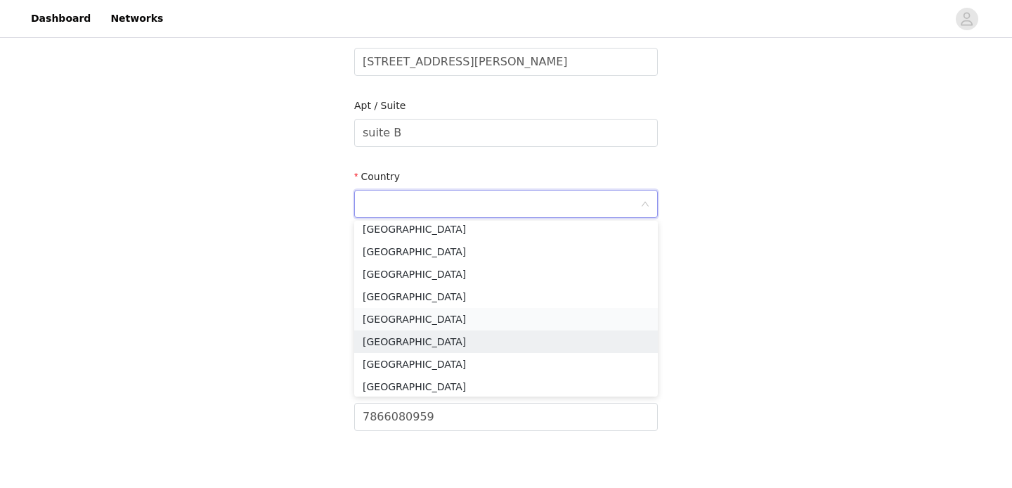
scroll to position [0, 0]
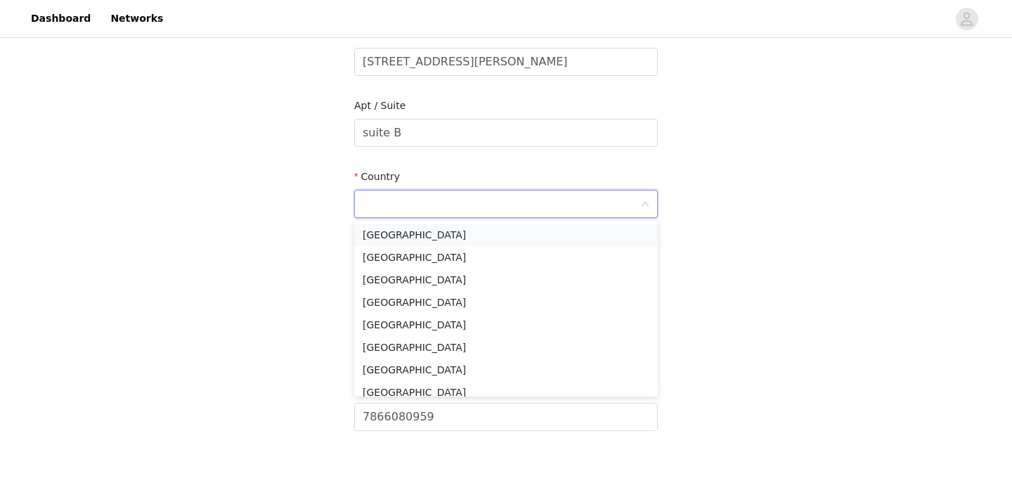
click at [401, 237] on li "[GEOGRAPHIC_DATA]" at bounding box center [506, 235] width 304 height 22
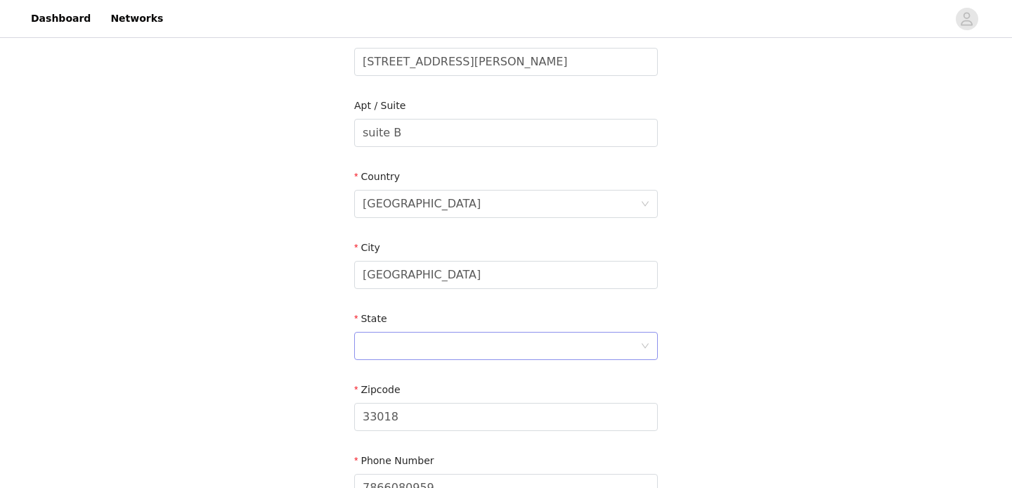
click at [444, 346] on div at bounding box center [502, 345] width 278 height 27
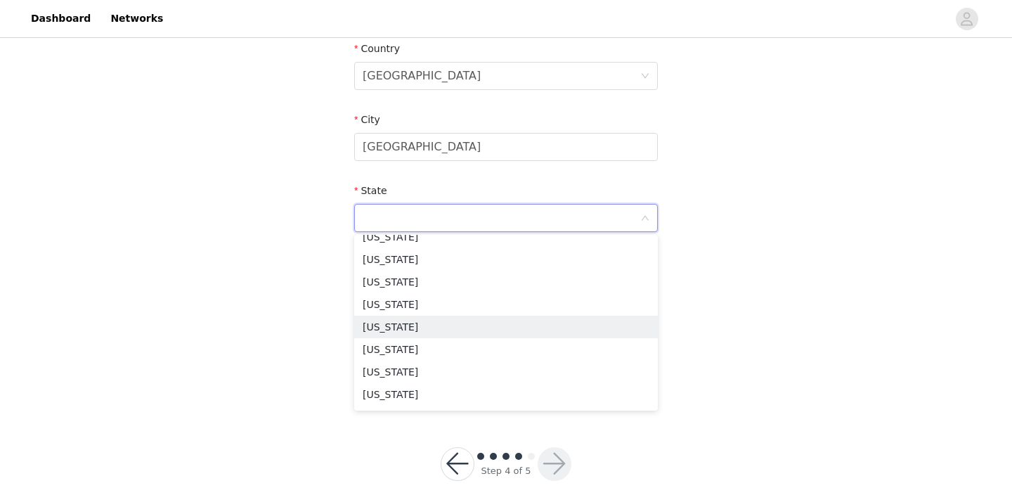
scroll to position [261, 0]
click at [418, 304] on li "[US_STATE]" at bounding box center [506, 303] width 304 height 22
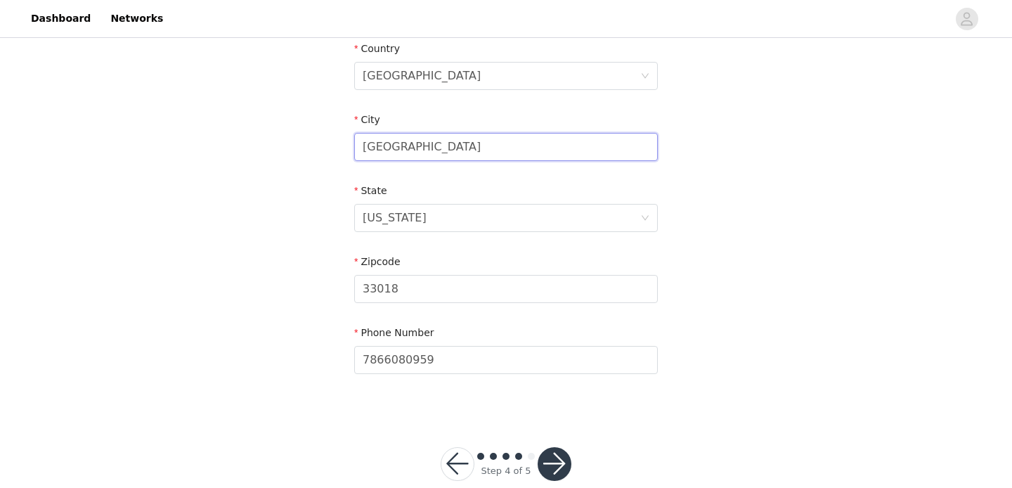
drag, startPoint x: 472, startPoint y: 141, endPoint x: 322, endPoint y: 141, distance: 149.7
click at [323, 141] on div "STEP 4 OF 5 Shipping Information Email [EMAIL_ADDRESS][DOMAIN_NAME] First Name …" at bounding box center [506, 5] width 1012 height 817
type input "orlando"
click at [415, 297] on input "33018" at bounding box center [506, 289] width 304 height 28
drag, startPoint x: 413, startPoint y: 294, endPoint x: 369, endPoint y: 294, distance: 44.3
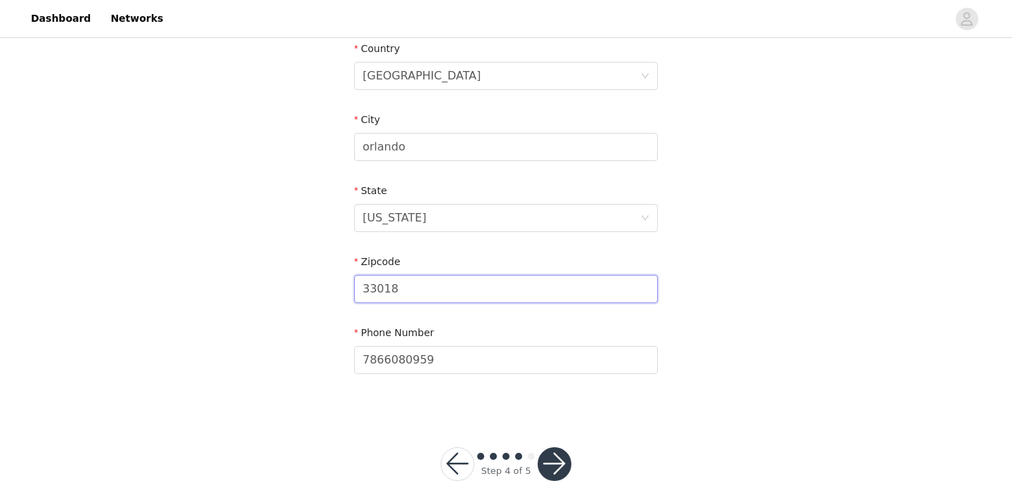
click at [369, 294] on input "33018" at bounding box center [506, 289] width 304 height 28
type input "32811"
click at [545, 456] on button "button" at bounding box center [555, 464] width 34 height 34
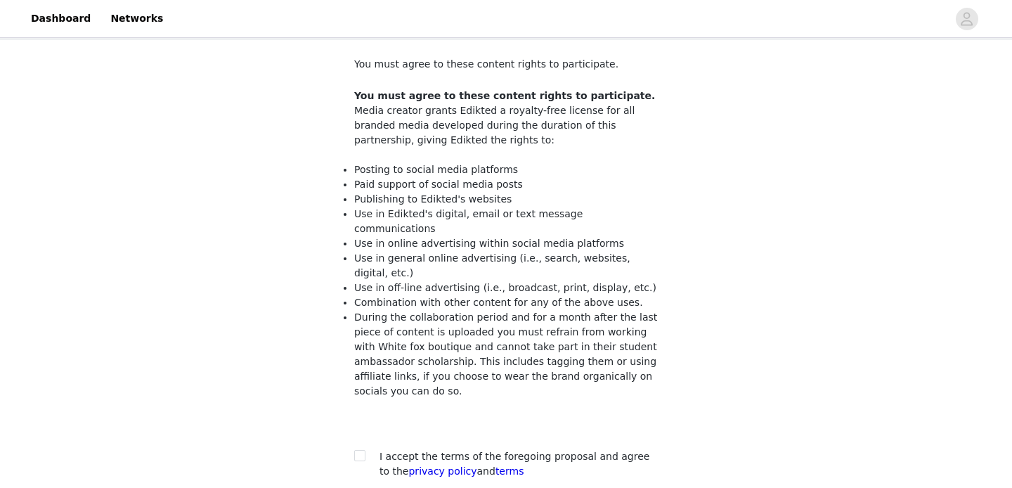
scroll to position [70, 0]
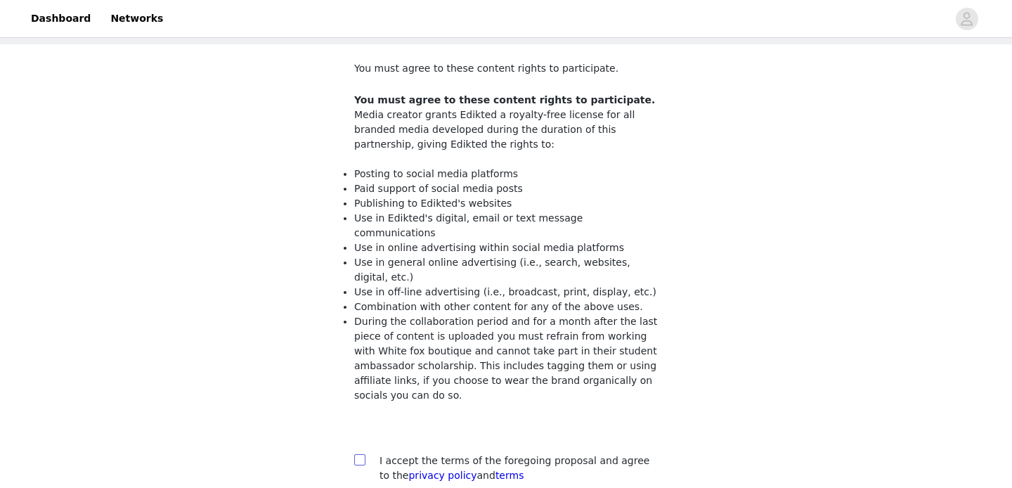
click at [359, 454] on span at bounding box center [359, 459] width 11 height 11
click at [359, 454] on input "checkbox" at bounding box center [359, 459] width 10 height 10
checkbox input "true"
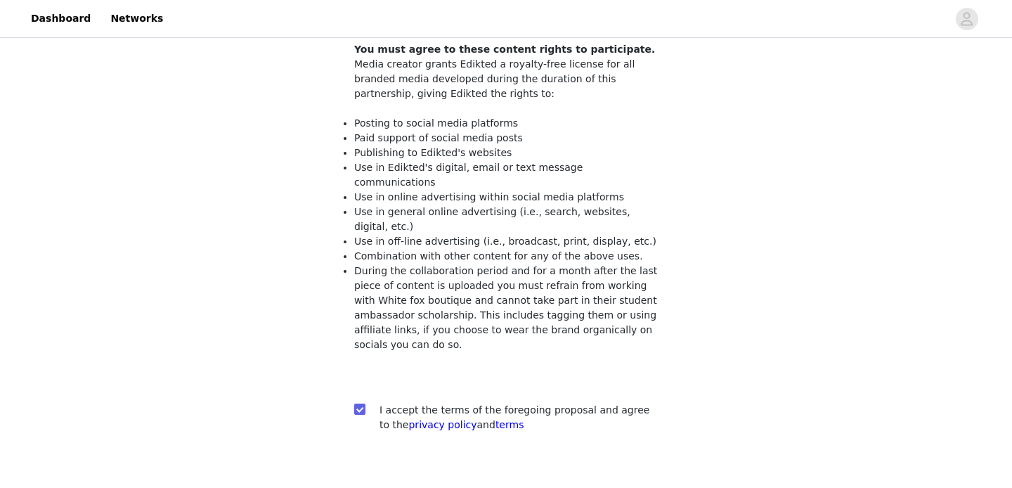
scroll to position [190, 0]
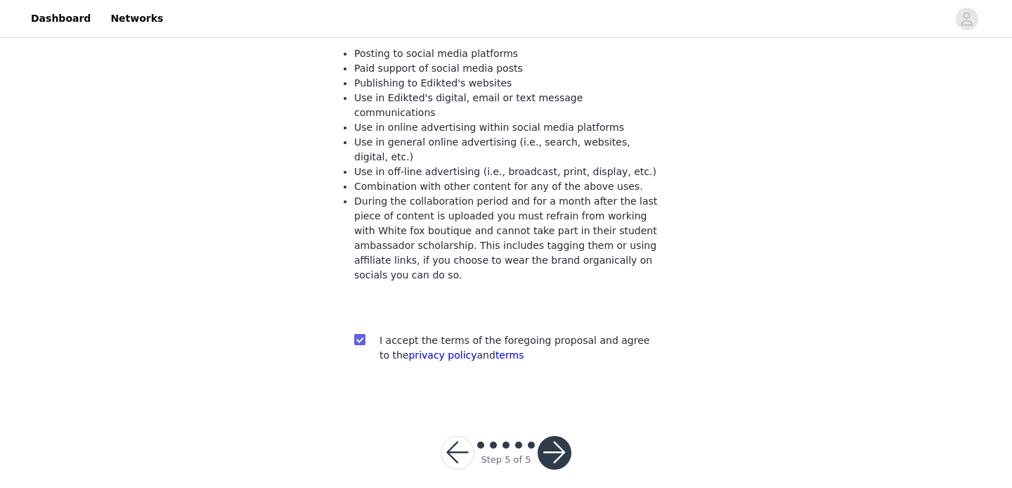
click at [553, 442] on button "button" at bounding box center [555, 453] width 34 height 34
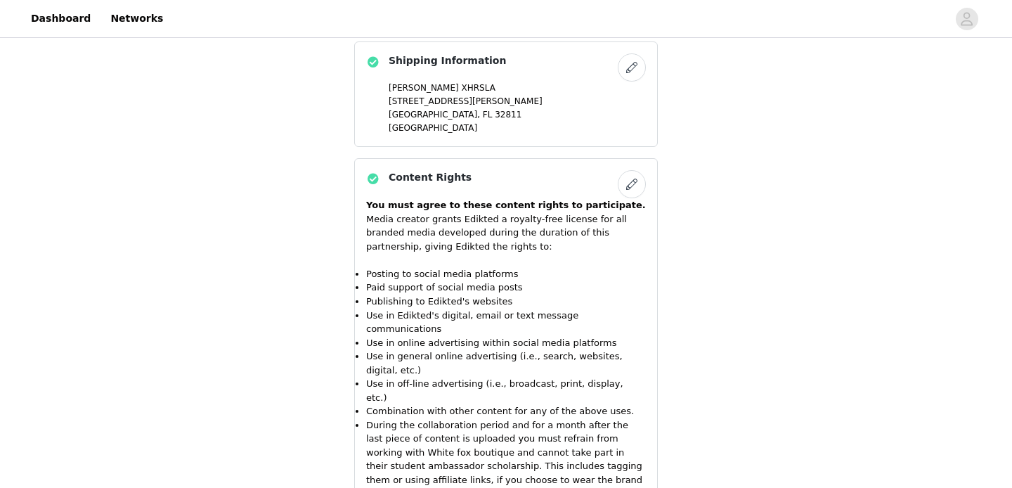
scroll to position [1169, 0]
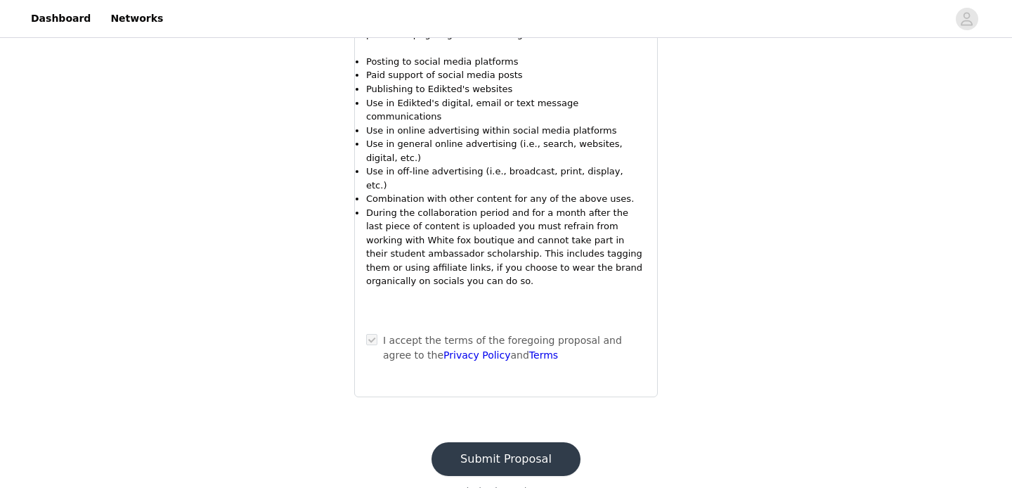
click at [482, 442] on button "Submit Proposal" at bounding box center [506, 459] width 149 height 34
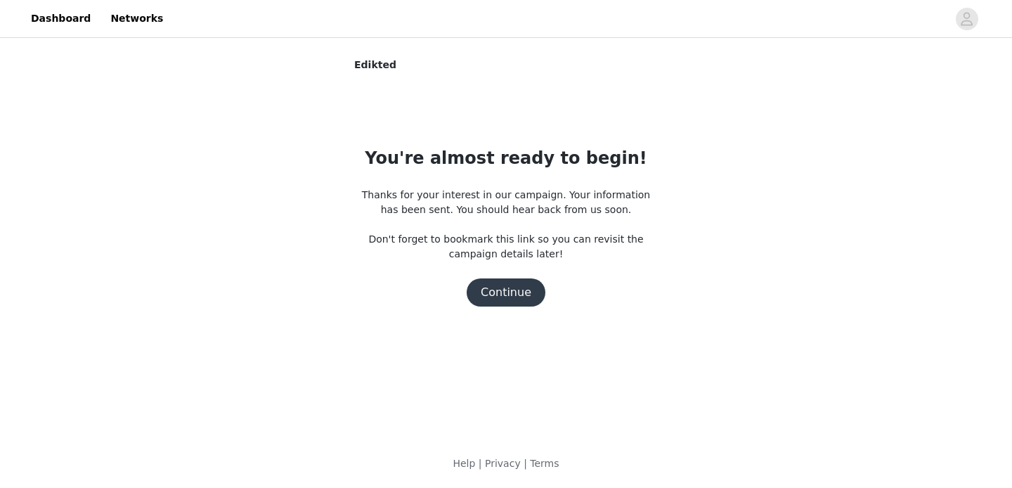
click at [522, 283] on button "Continue" at bounding box center [506, 292] width 79 height 28
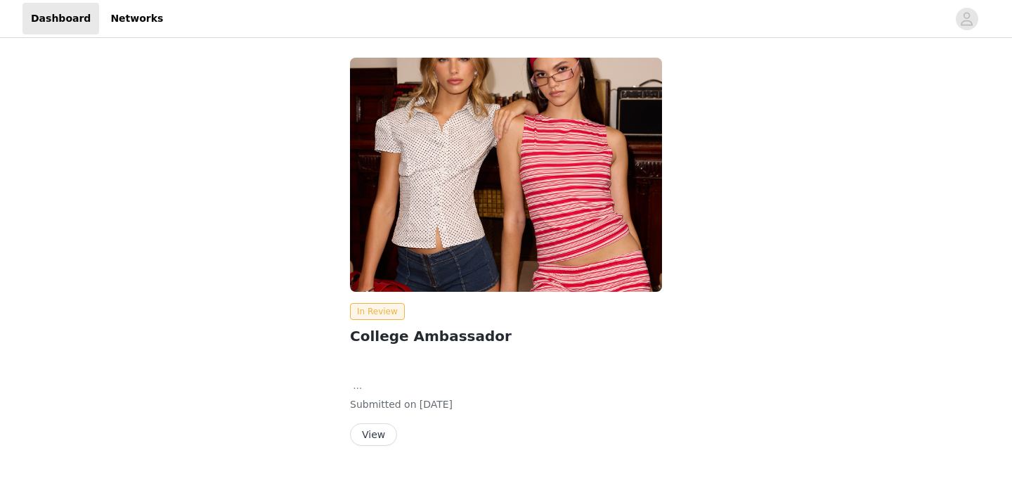
scroll to position [29, 0]
